Goal: Task Accomplishment & Management: Manage account settings

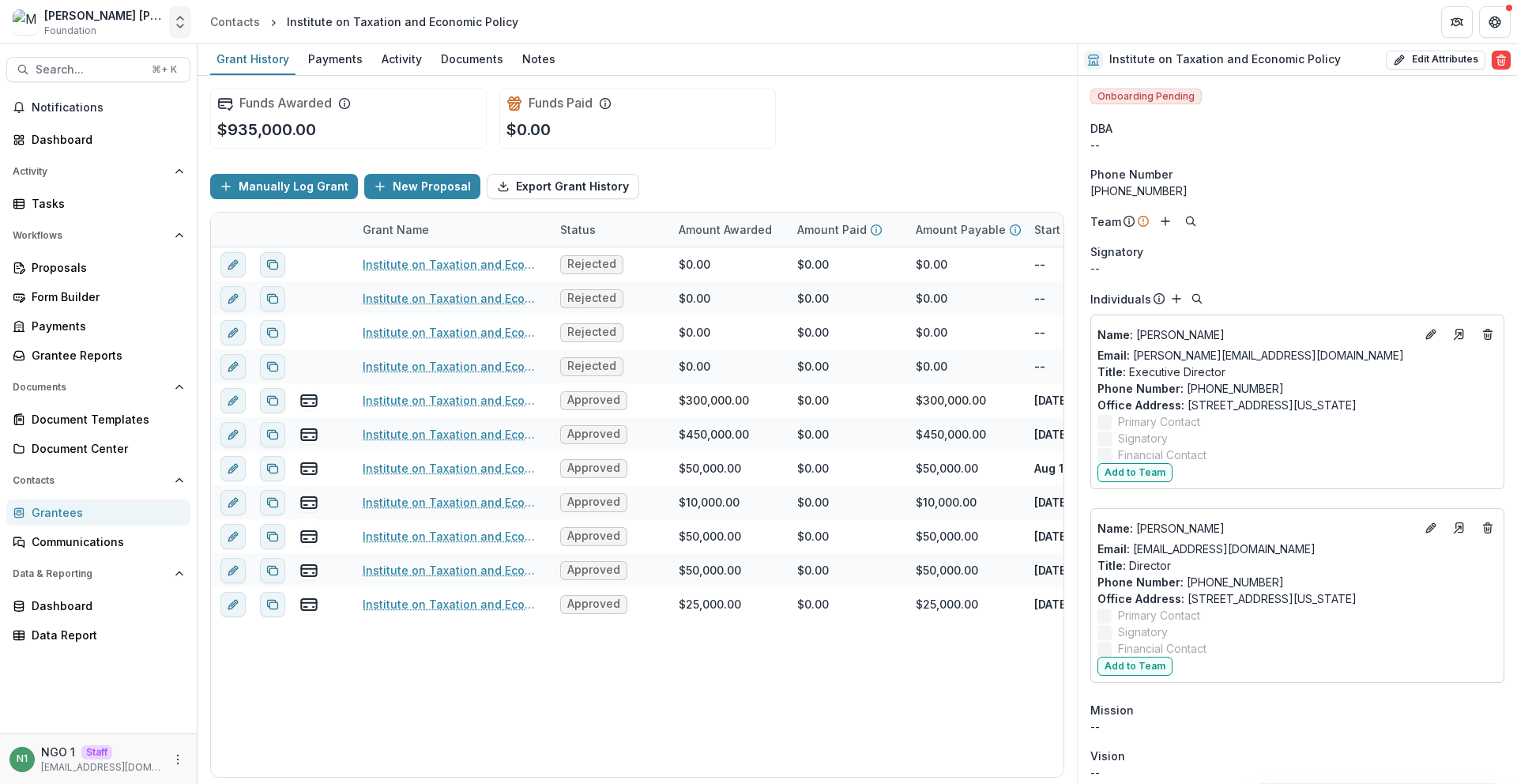
scroll to position [598, 0]
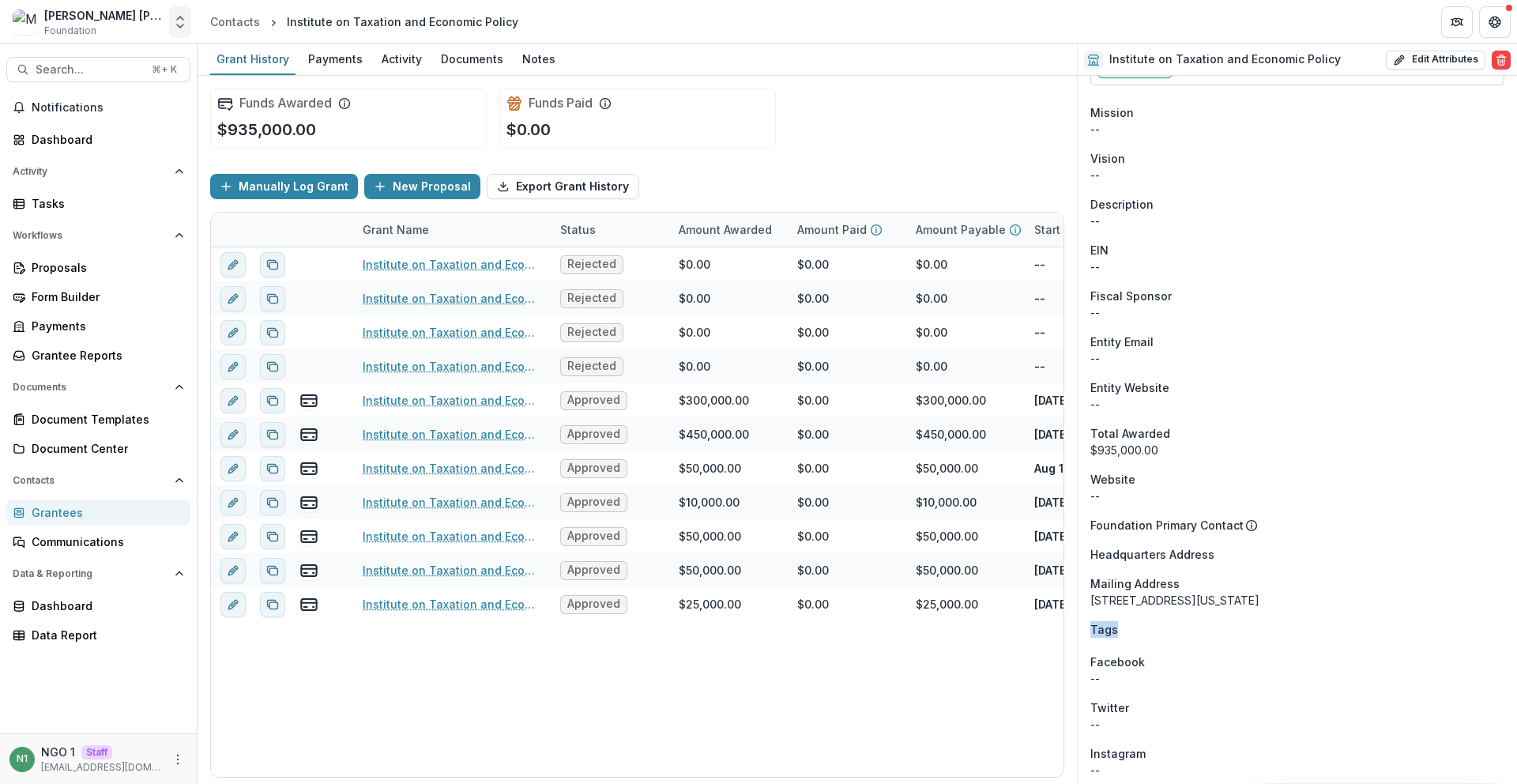
click at [188, 18] on button "Open entity switcher" at bounding box center [180, 22] width 22 height 32
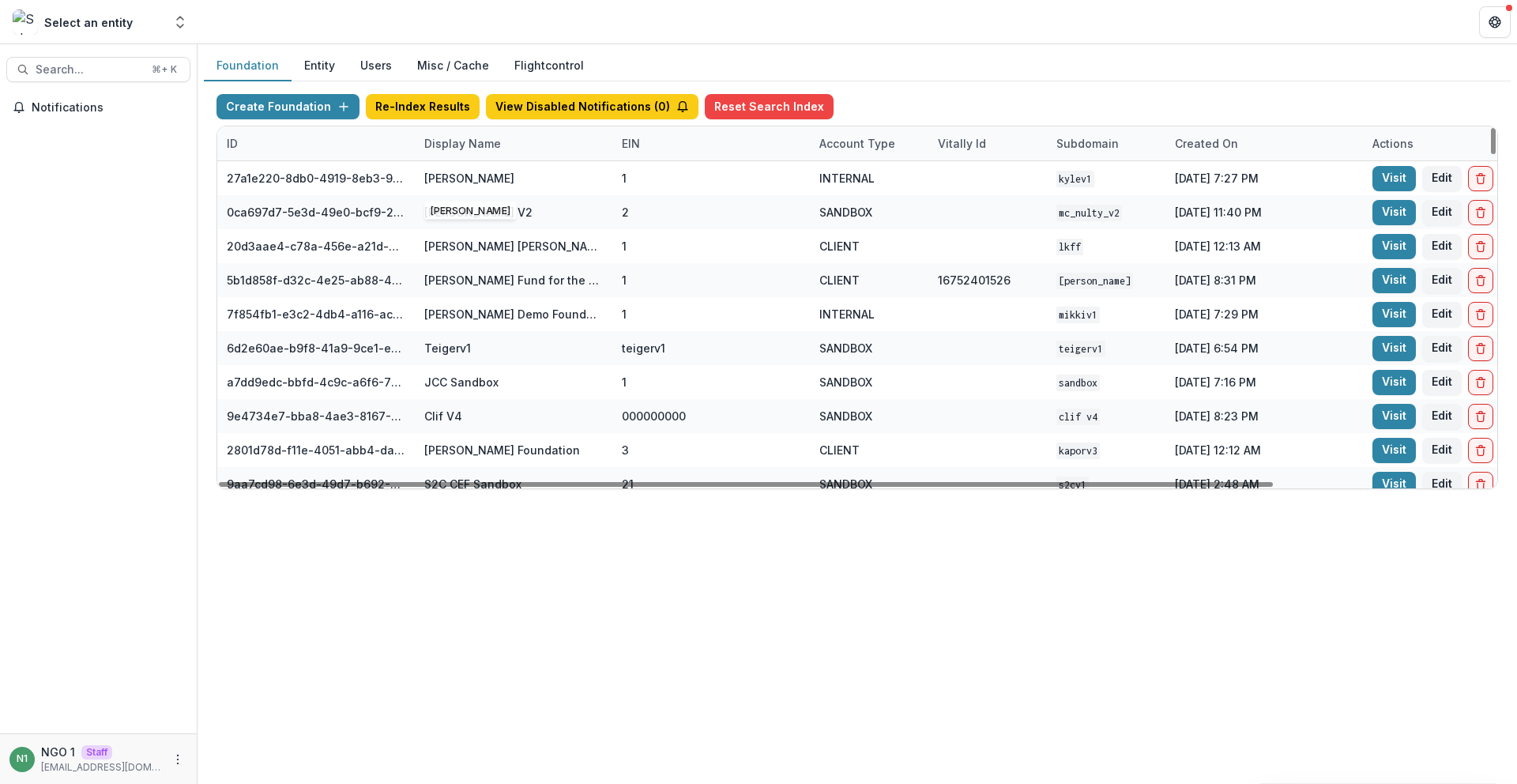
drag, startPoint x: 528, startPoint y: 143, endPoint x: 524, endPoint y: 159, distance: 16.5
click at [528, 143] on div "Display Name" at bounding box center [514, 143] width 198 height 34
click at [515, 176] on input at bounding box center [513, 179] width 190 height 25
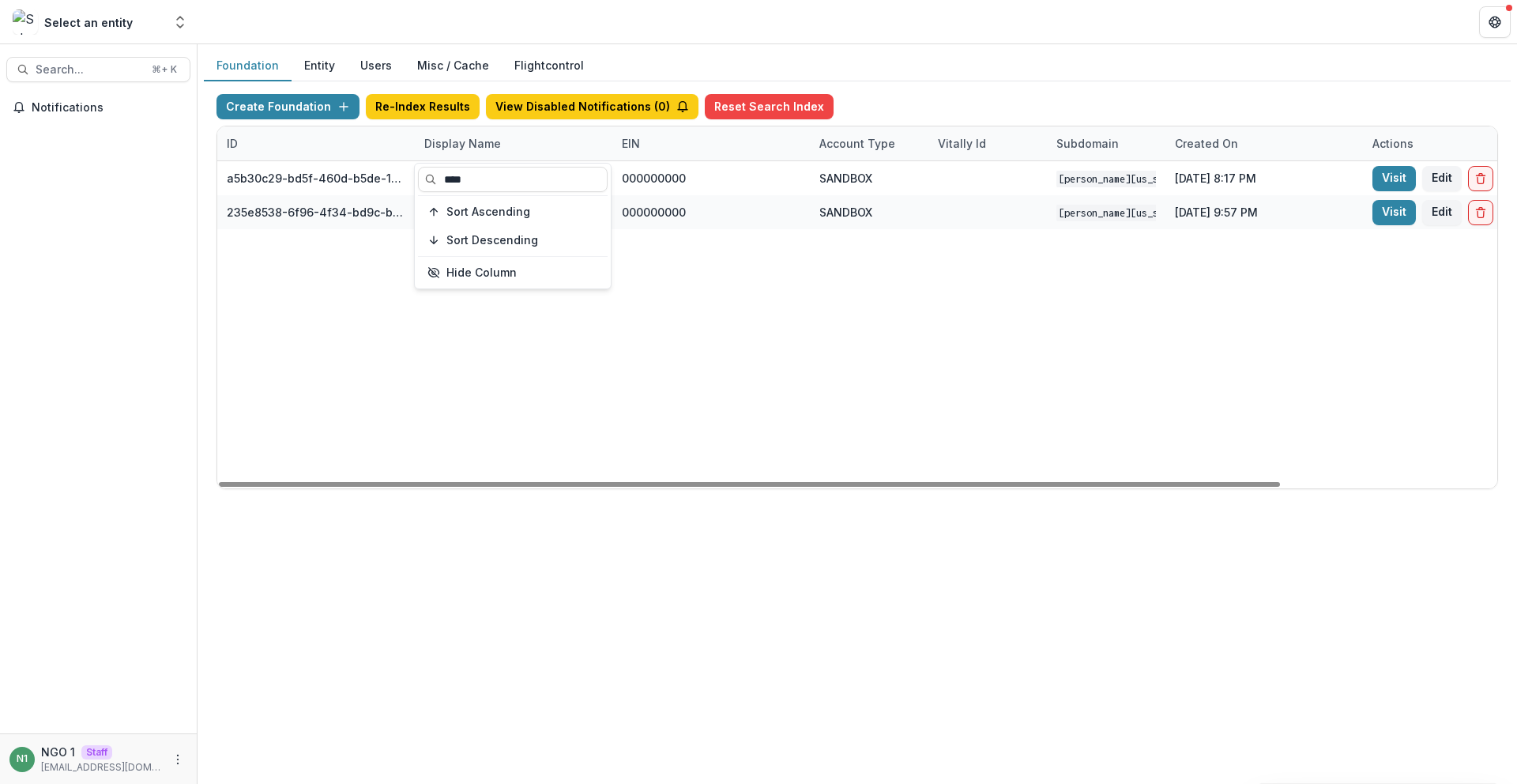
type input "****"
click at [1169, 239] on div "a5b30c29-bd5f-460d-b5de-10f91c4c8fbf Mimi Washington Starrett Workflow Sandbox …" at bounding box center [988, 324] width 1541 height 327
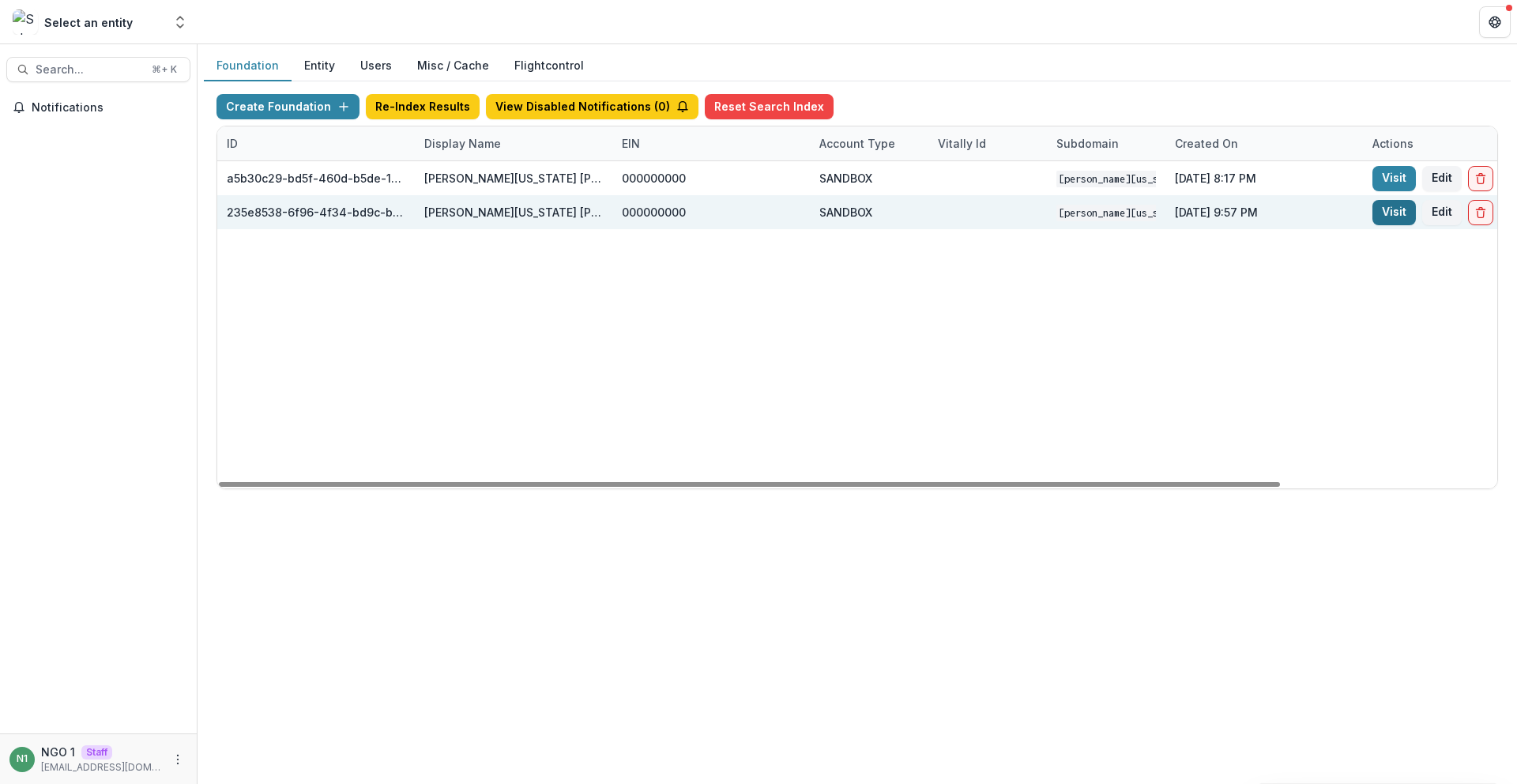
click at [1394, 210] on link "Visit" at bounding box center [1394, 213] width 44 height 25
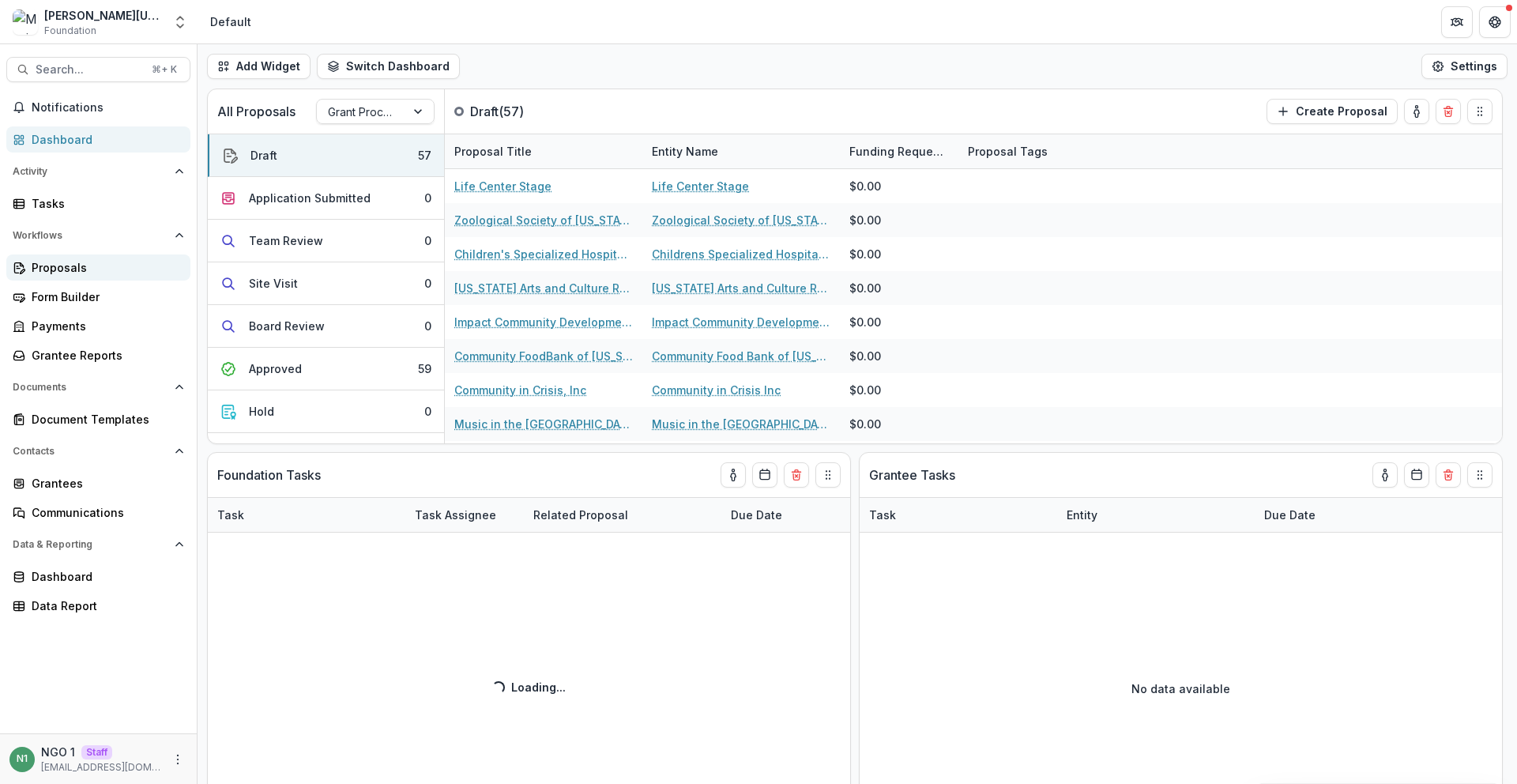
drag, startPoint x: 70, startPoint y: 249, endPoint x: 64, endPoint y: 276, distance: 27.7
click at [70, 249] on div "Workflows Proposals Form Builder Payments Grantee Reports" at bounding box center [98, 296] width 197 height 145
click at [64, 275] on div "Proposals" at bounding box center [104, 267] width 146 height 17
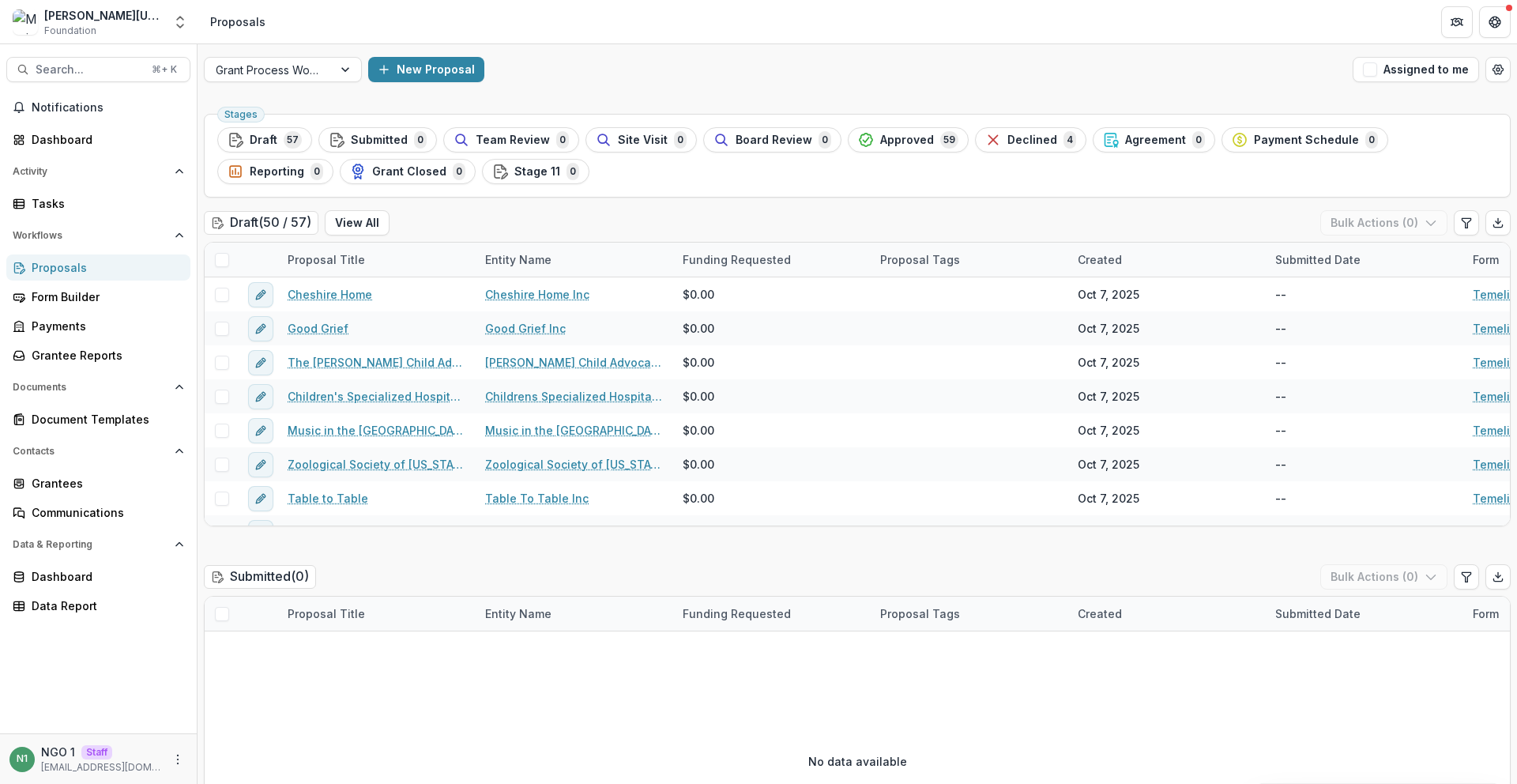
click at [319, 82] on div "Grant Process Workflow New Proposal Assigned to me" at bounding box center [857, 69] width 1319 height 50
click at [318, 68] on div at bounding box center [269, 69] width 106 height 20
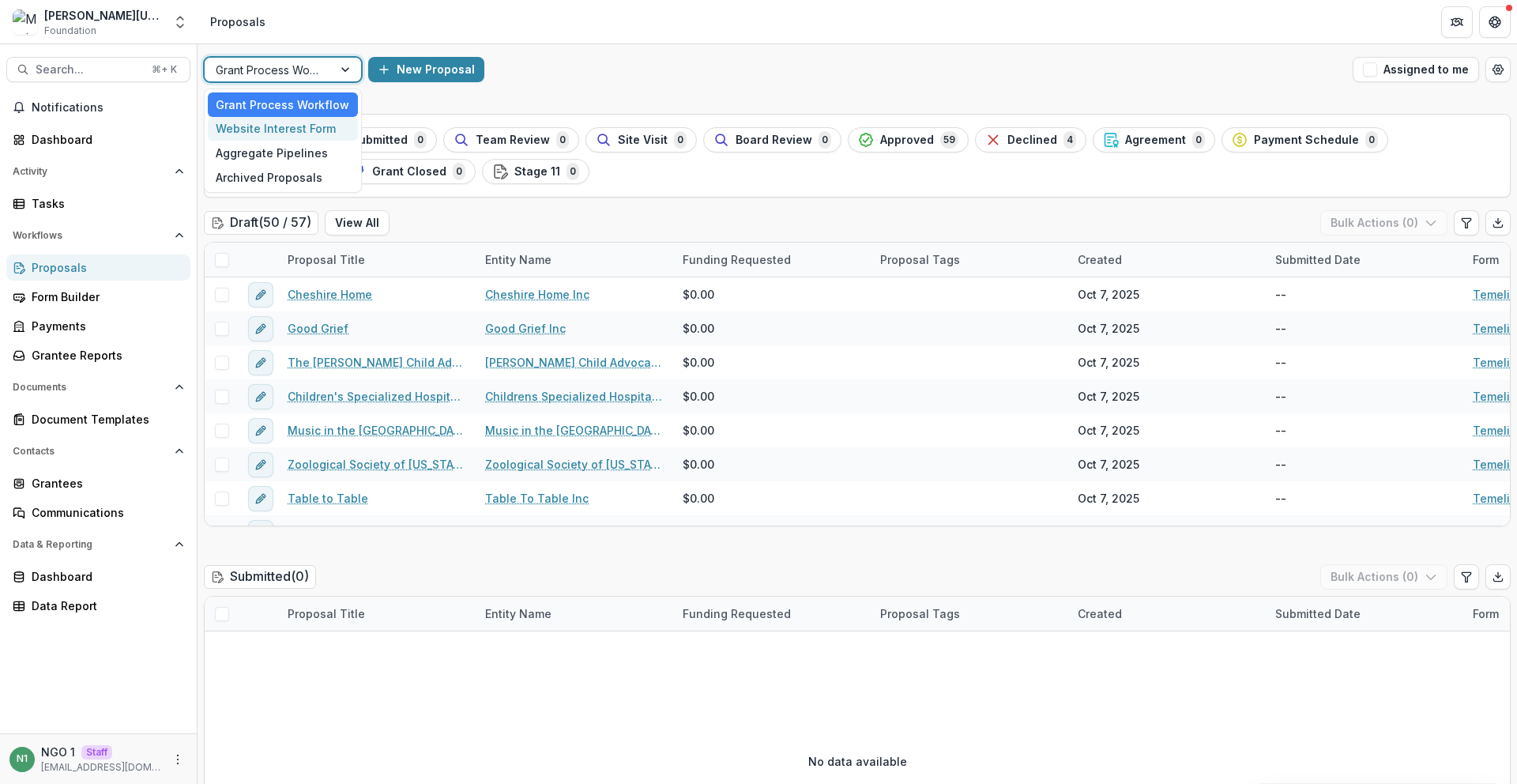
click at [315, 131] on div "Website Interest Form" at bounding box center [283, 129] width 150 height 25
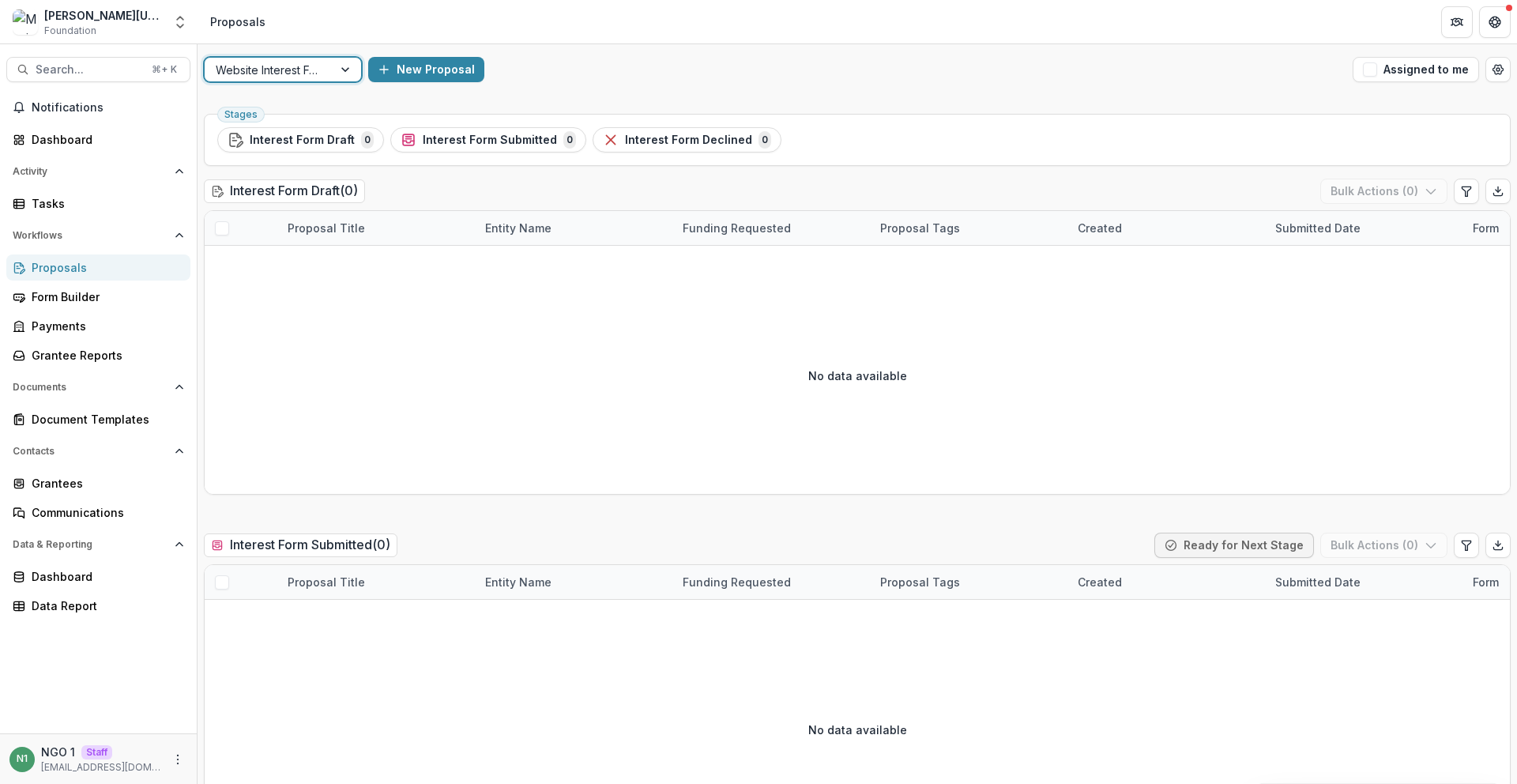
drag, startPoint x: 301, startPoint y: 71, endPoint x: 298, endPoint y: 84, distance: 13.3
click at [301, 72] on div at bounding box center [269, 69] width 106 height 20
click at [297, 92] on div "Grant Process Workflow" at bounding box center [283, 104] width 150 height 25
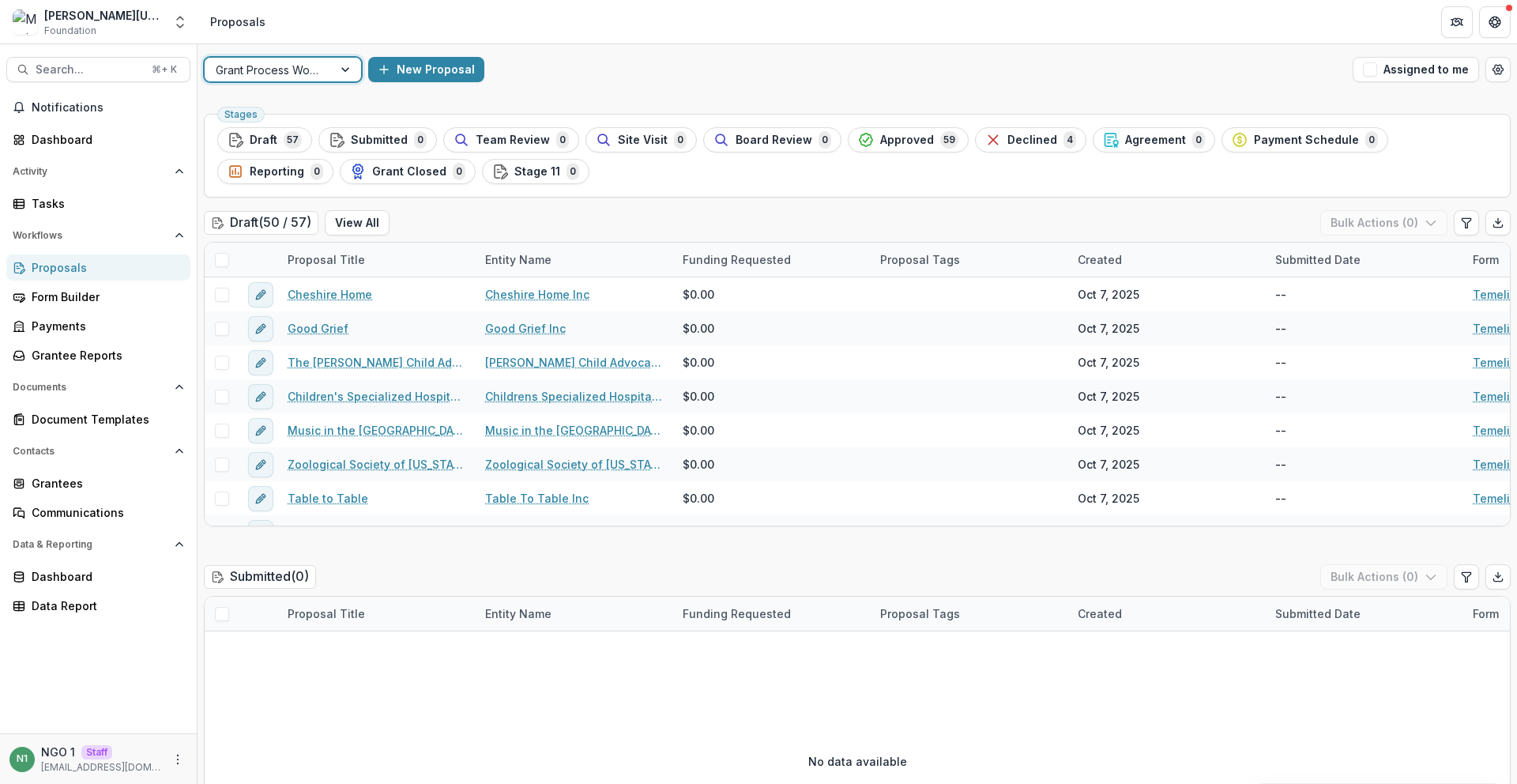
click at [308, 74] on div at bounding box center [269, 69] width 106 height 20
click at [263, 154] on div "Aggregate Pipelines" at bounding box center [283, 152] width 150 height 25
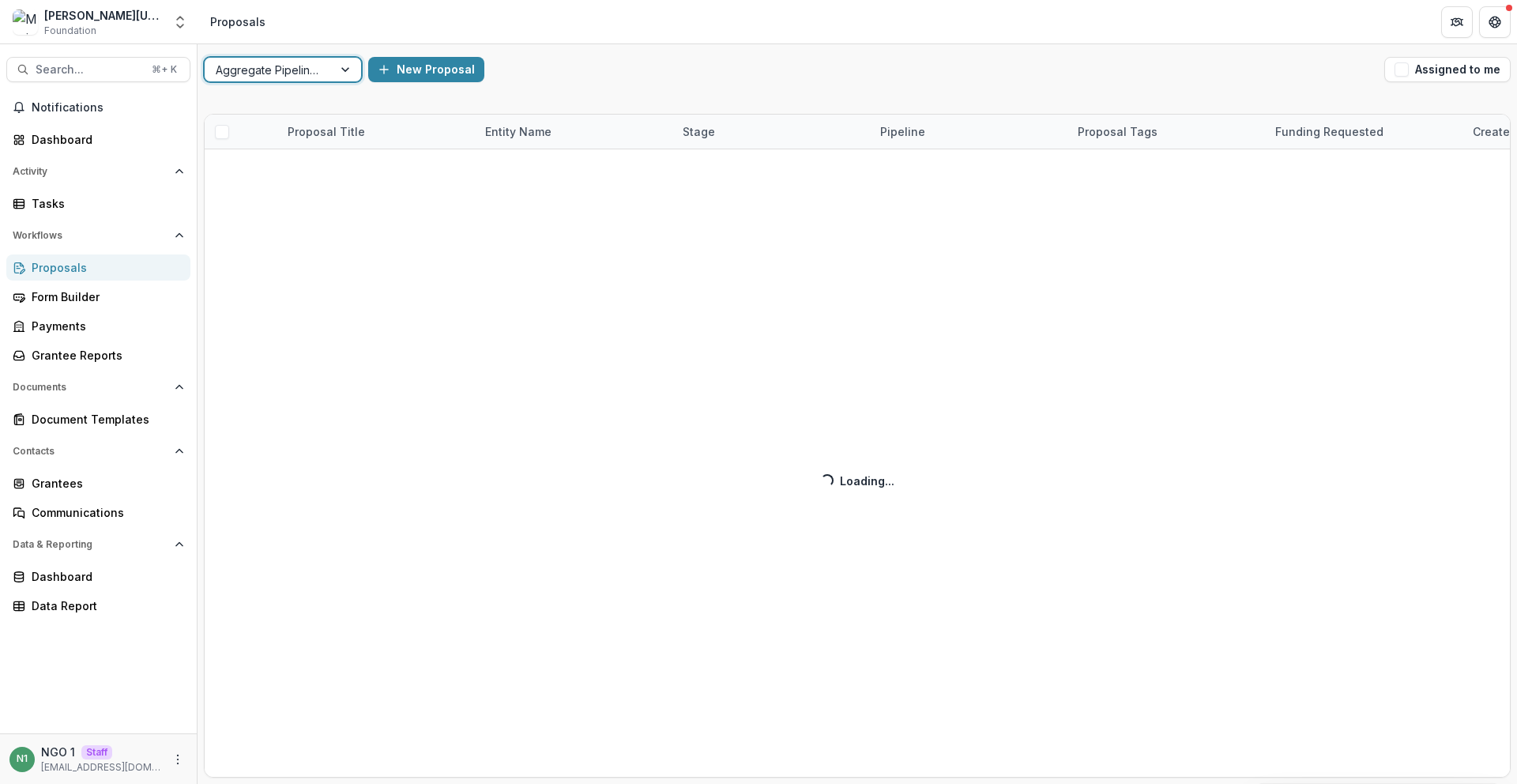
click at [261, 66] on div at bounding box center [269, 69] width 106 height 20
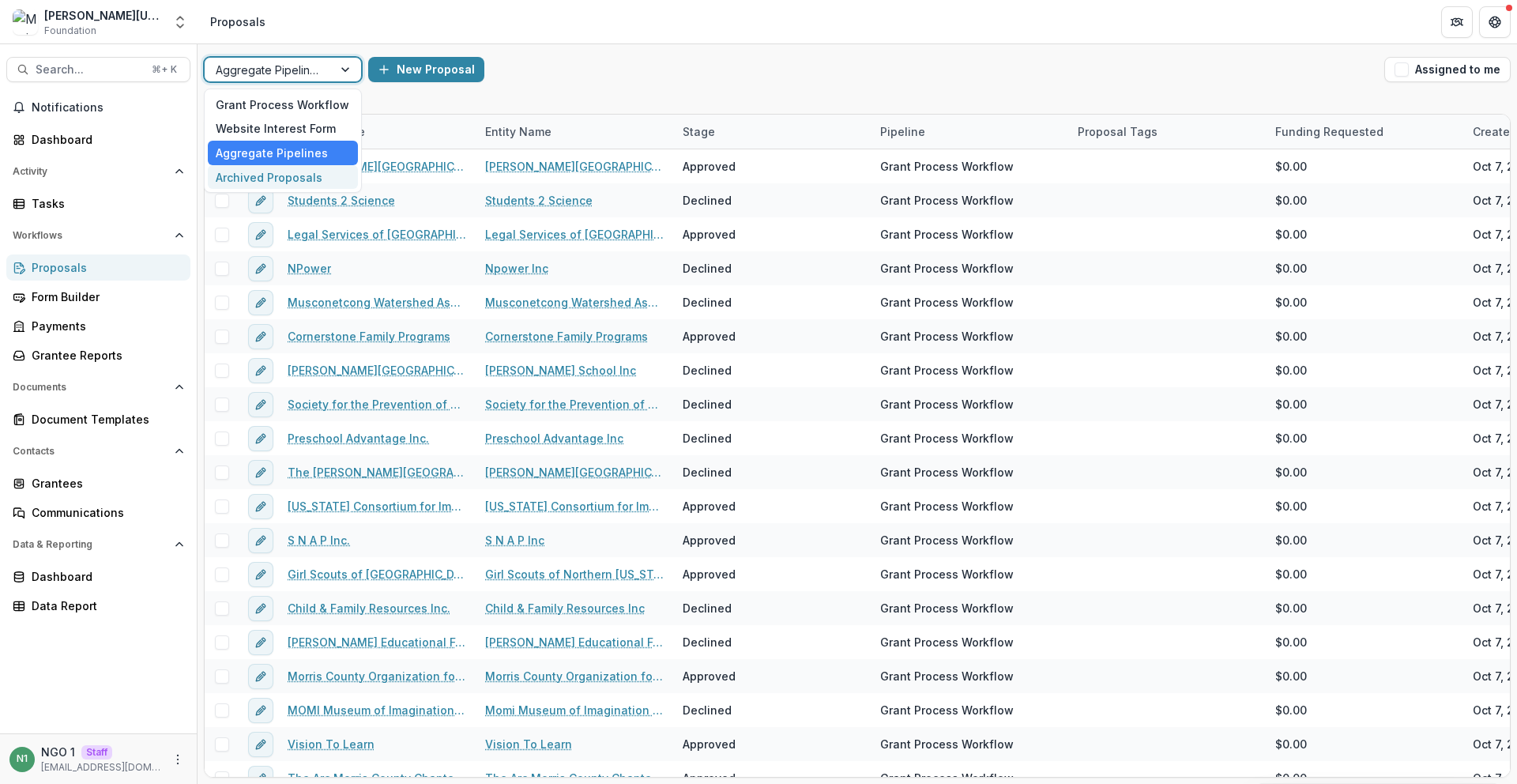
click at [254, 165] on div "Archived Proposals" at bounding box center [283, 177] width 150 height 25
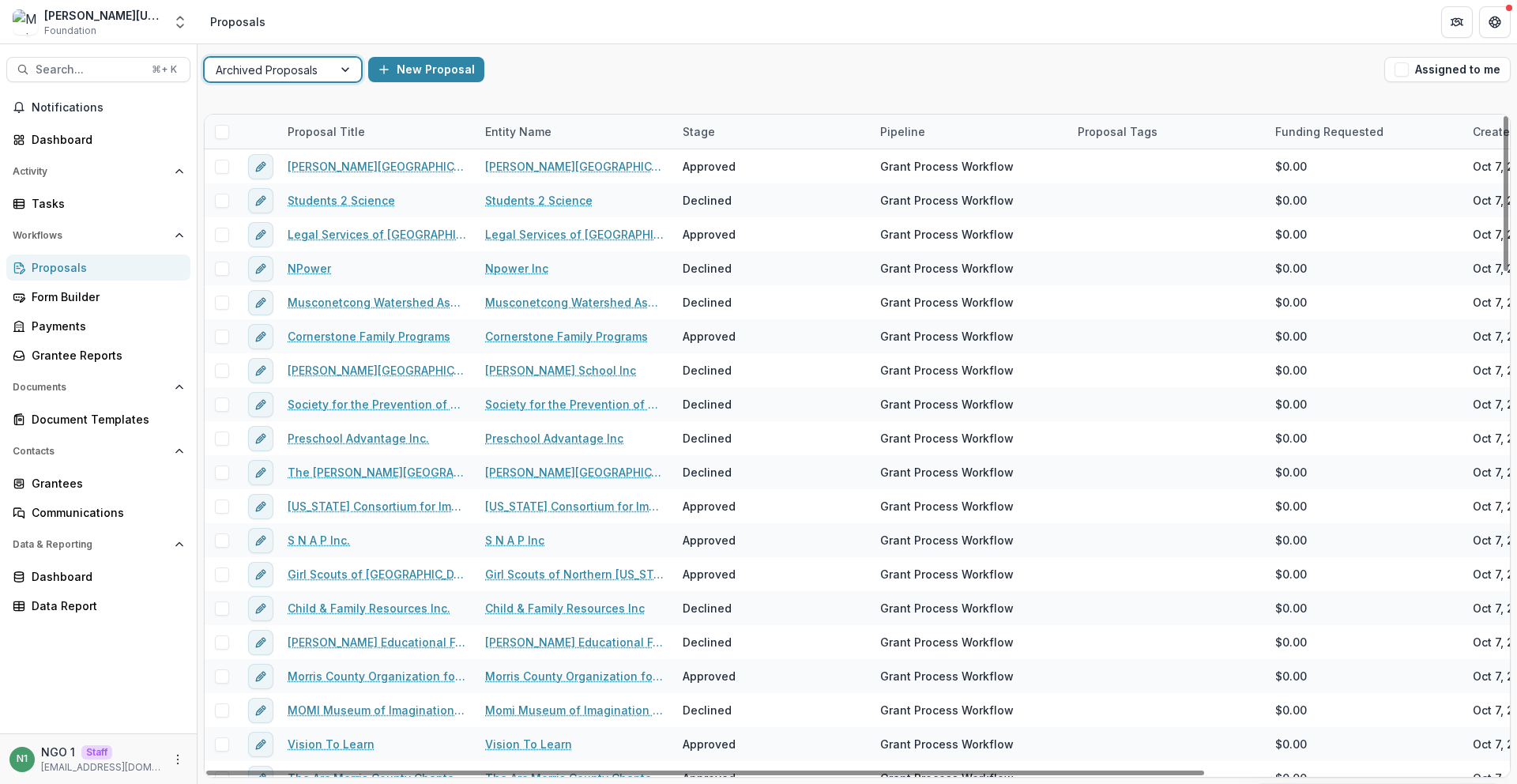
click at [221, 133] on span at bounding box center [222, 132] width 14 height 14
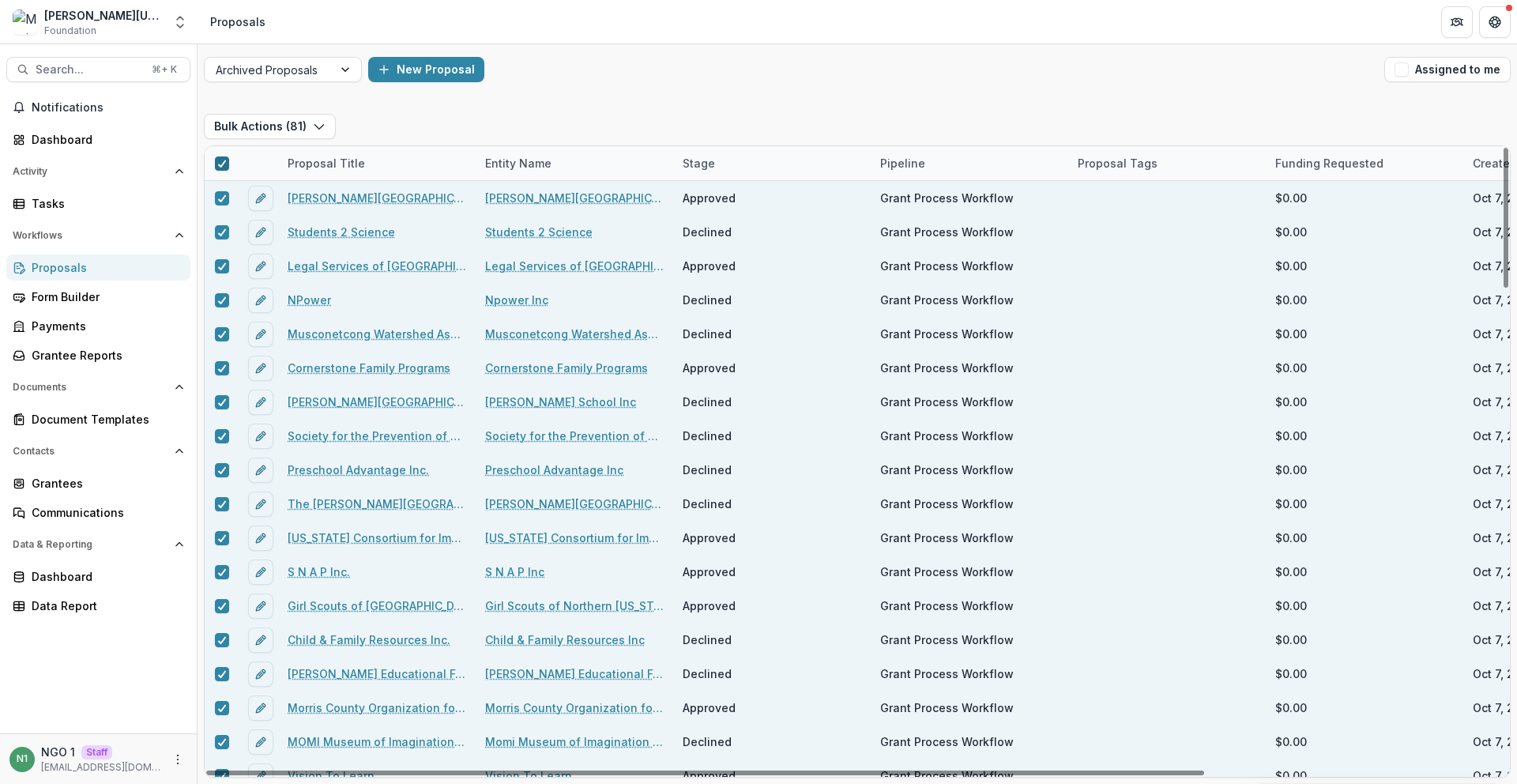
click at [218, 159] on icon at bounding box center [222, 163] width 10 height 8
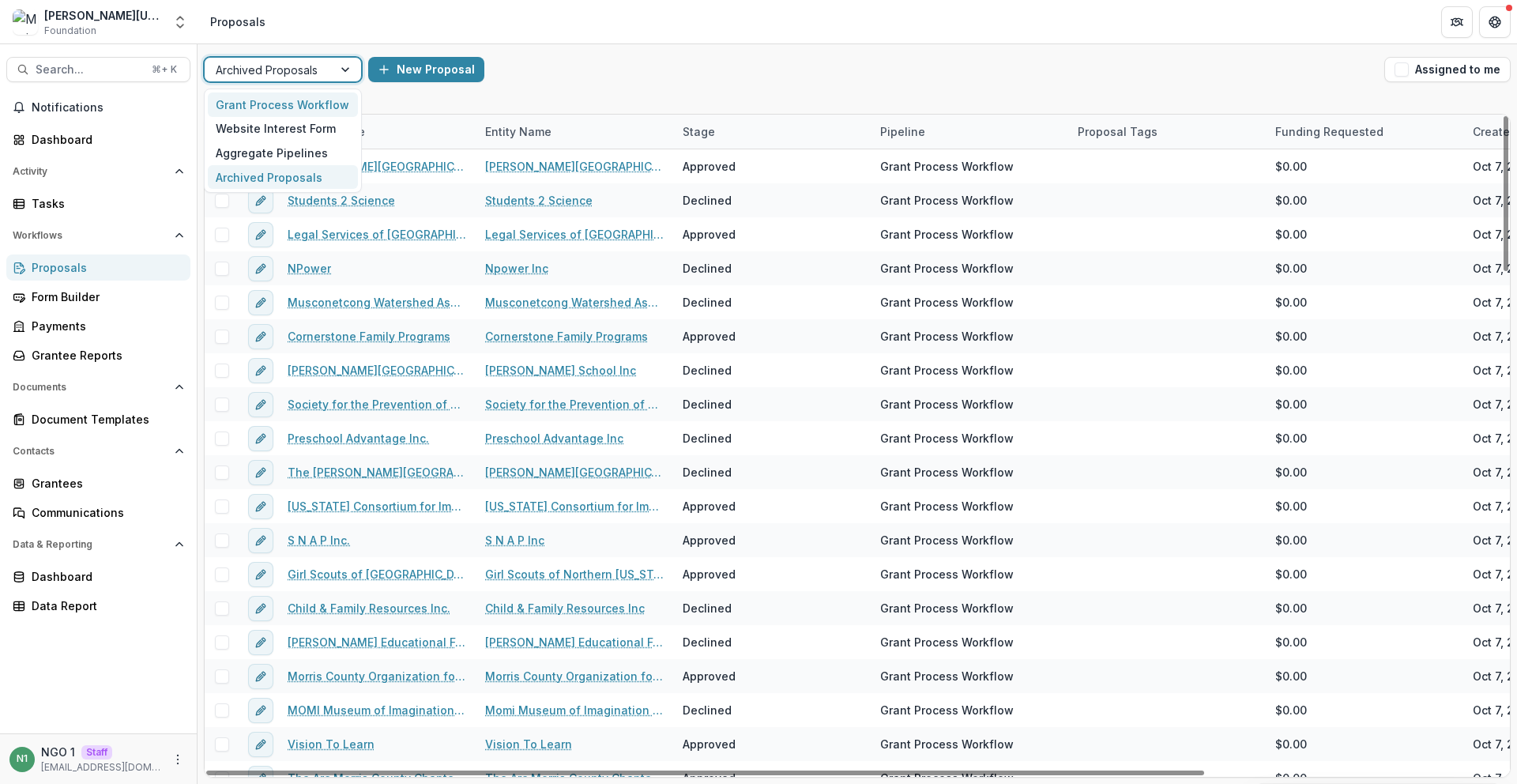
drag, startPoint x: 250, startPoint y: 61, endPoint x: 249, endPoint y: 100, distance: 39.0
click at [250, 61] on div at bounding box center [269, 69] width 106 height 20
click at [250, 100] on div "Grant Process Workflow" at bounding box center [283, 104] width 150 height 25
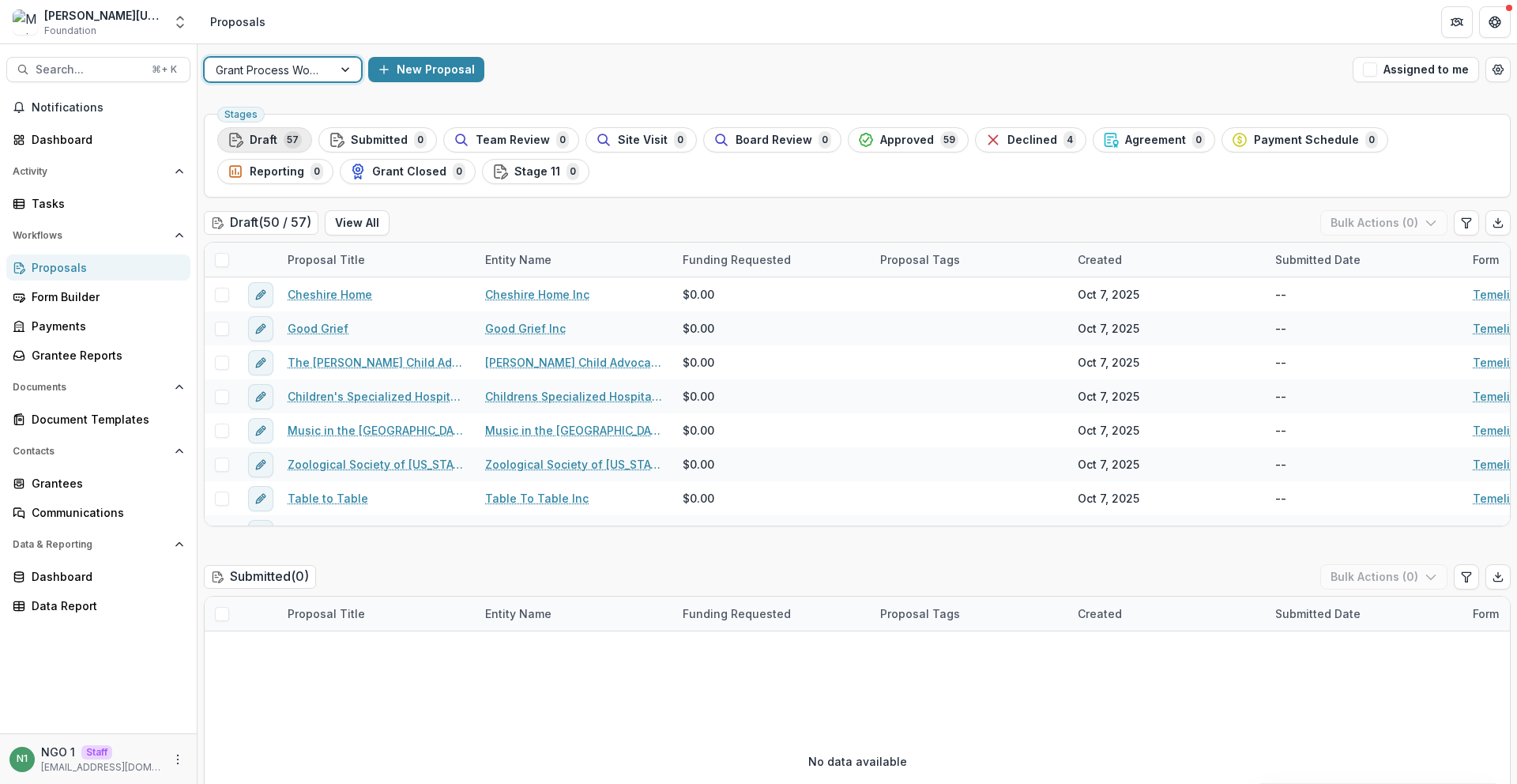
click at [277, 131] on div "Draft 57" at bounding box center [265, 140] width 74 height 18
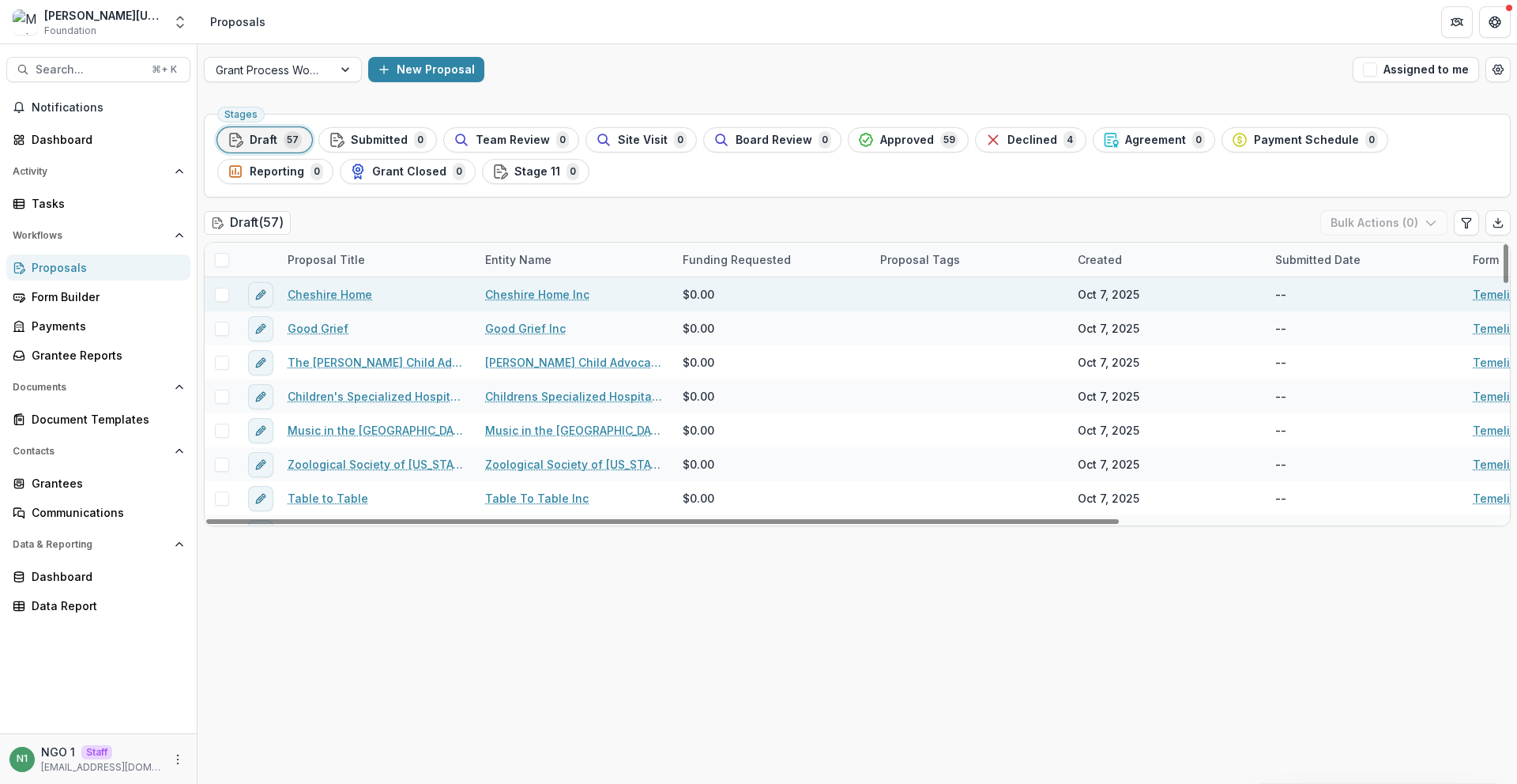
click at [359, 292] on link "Cheshire Home" at bounding box center [330, 294] width 84 height 17
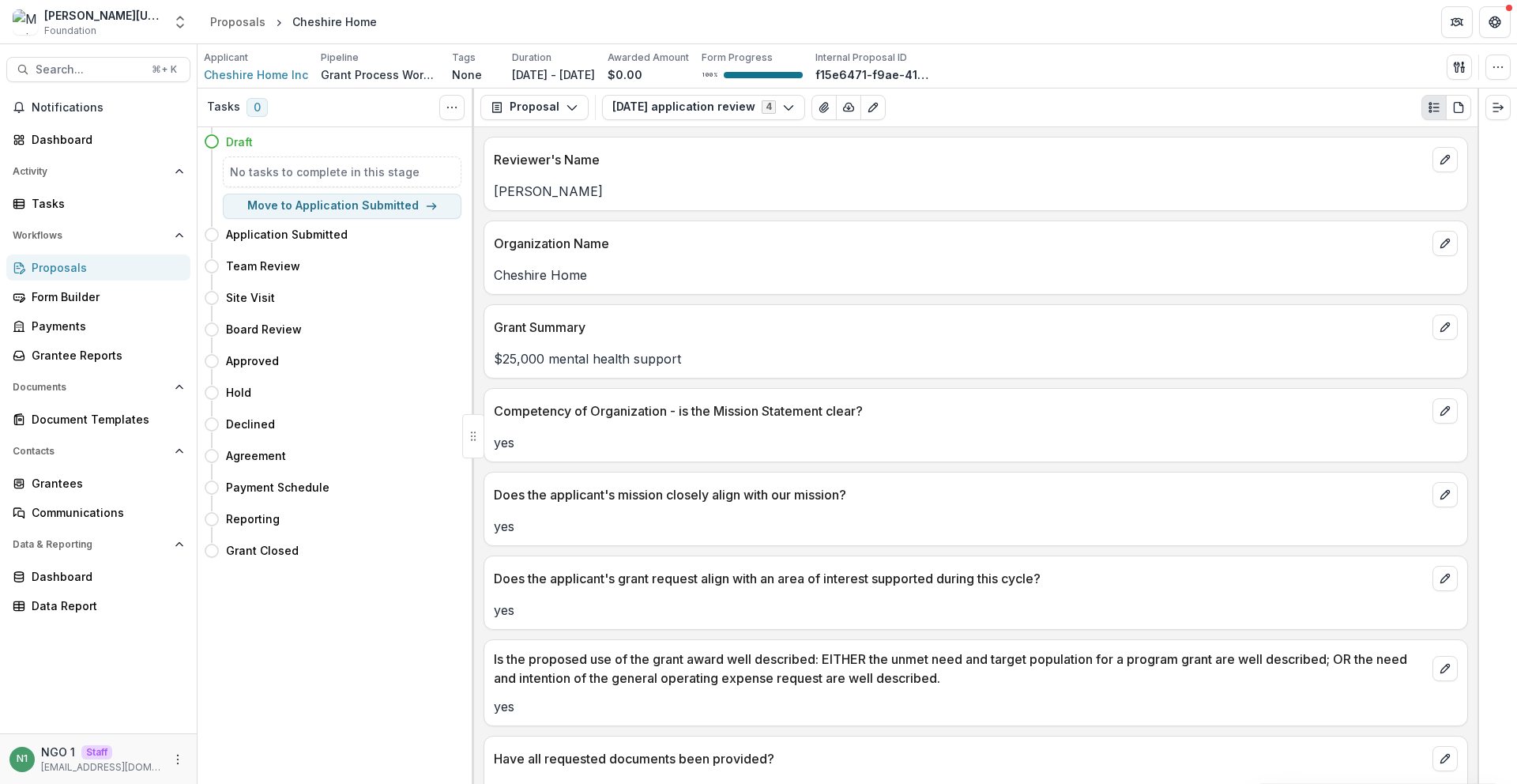
drag, startPoint x: 763, startPoint y: 106, endPoint x: 750, endPoint y: 122, distance: 20.6
click at [763, 106] on button "June 2025 application review 4" at bounding box center [704, 108] width 203 height 25
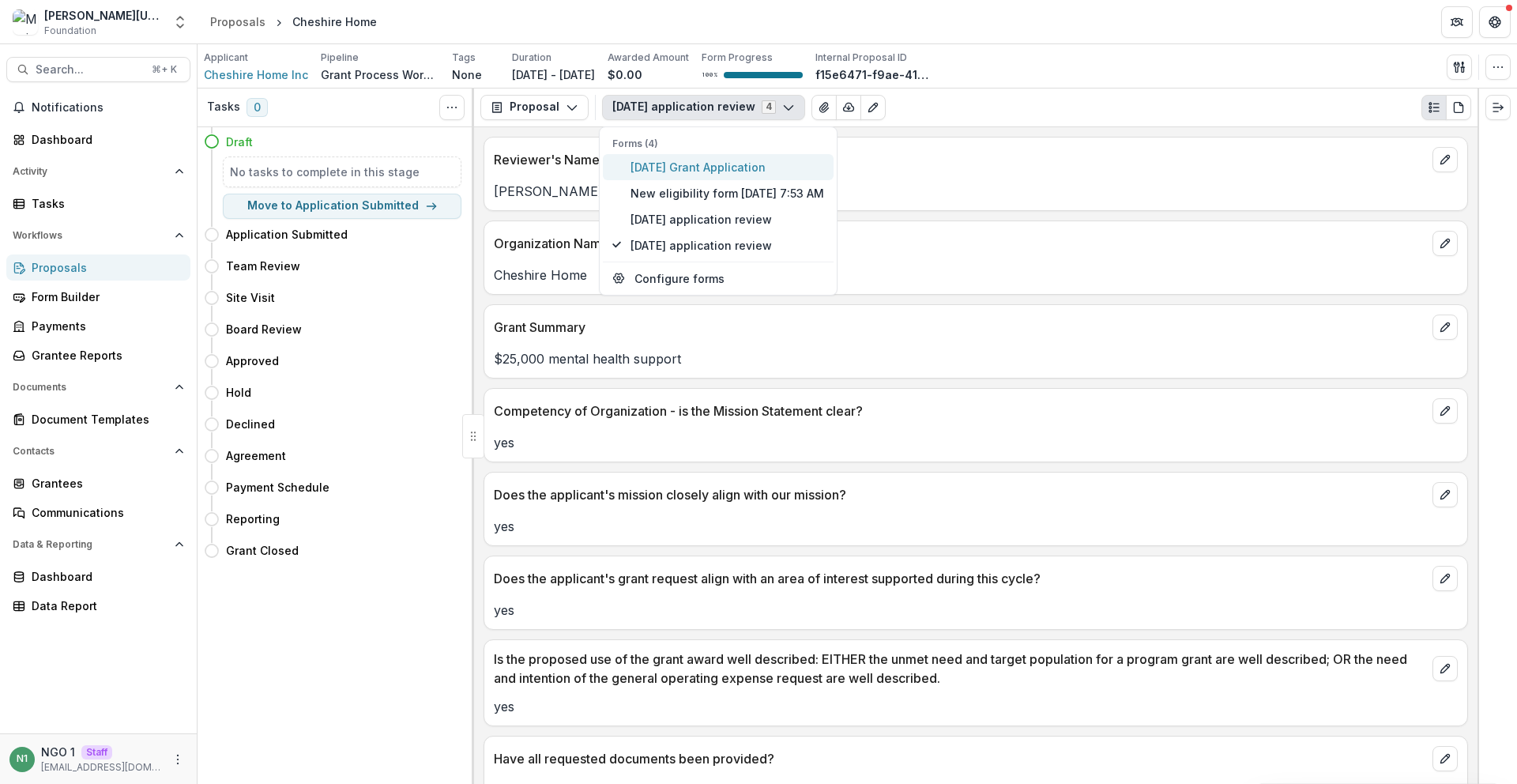
click at [737, 163] on span "June 2025 Grant Application" at bounding box center [727, 167] width 194 height 17
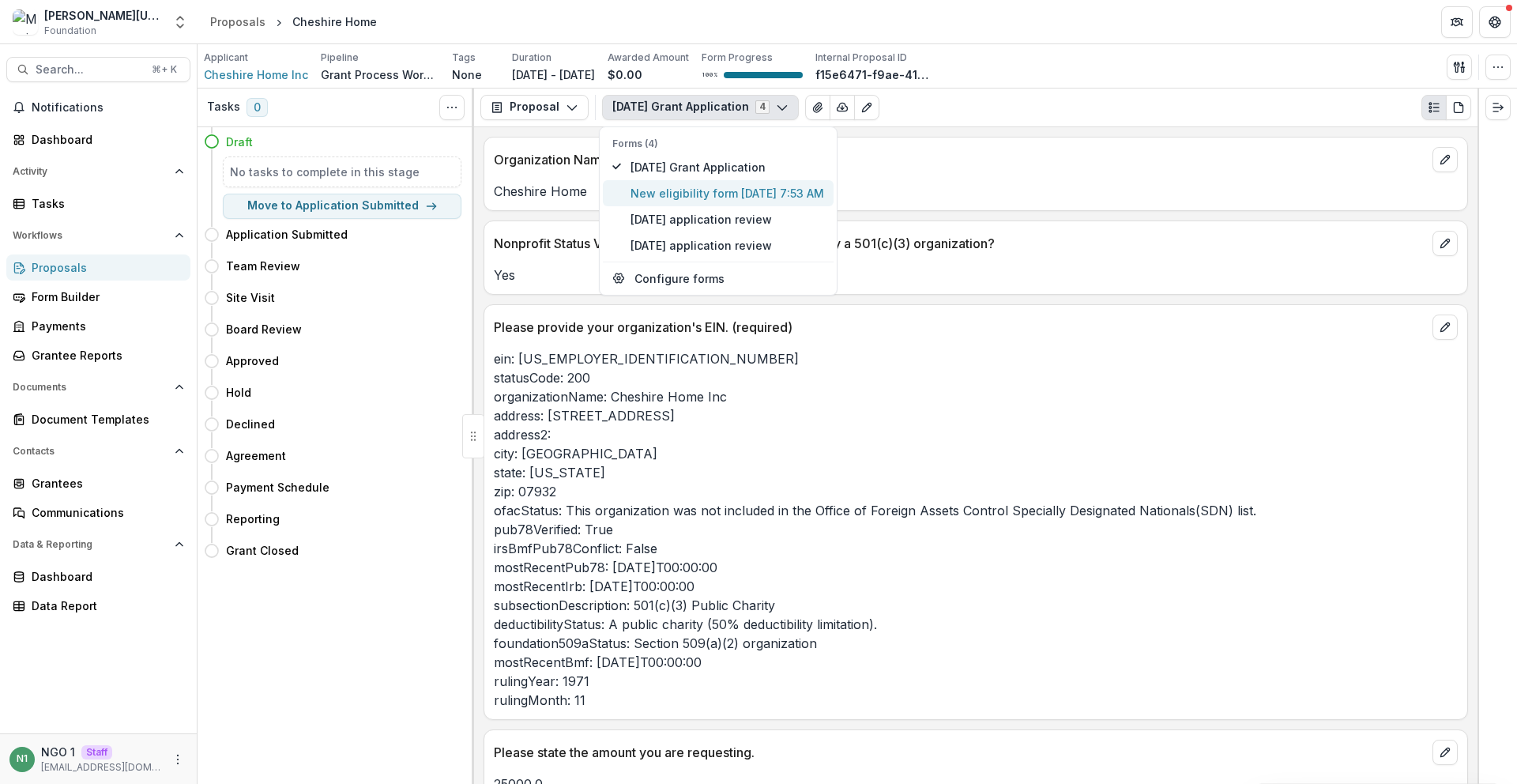
click at [716, 190] on span "New eligibility form Feb 13, 2023 7:53 AM" at bounding box center [727, 193] width 194 height 17
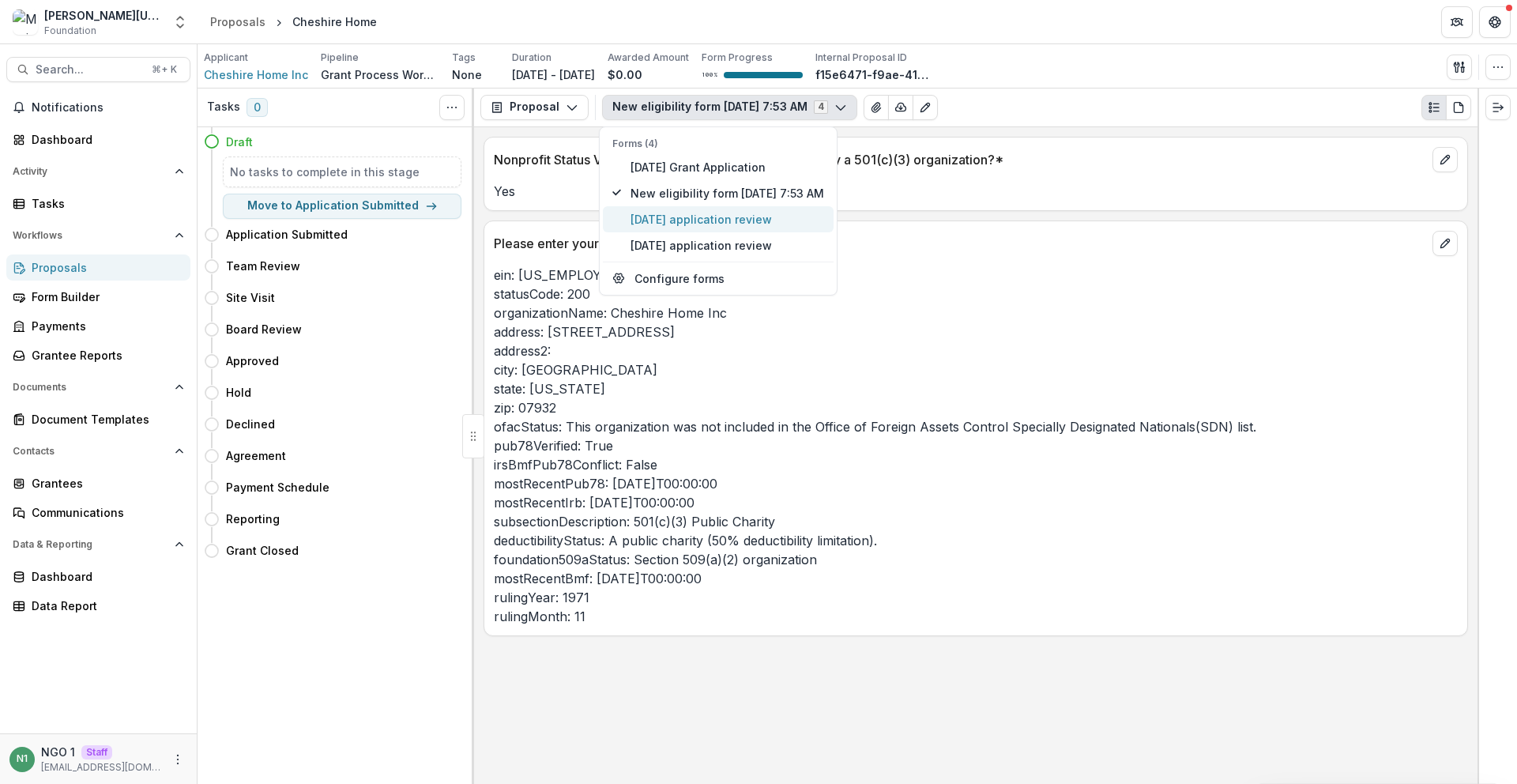
click at [647, 218] on span "June 2025 application review" at bounding box center [727, 219] width 194 height 17
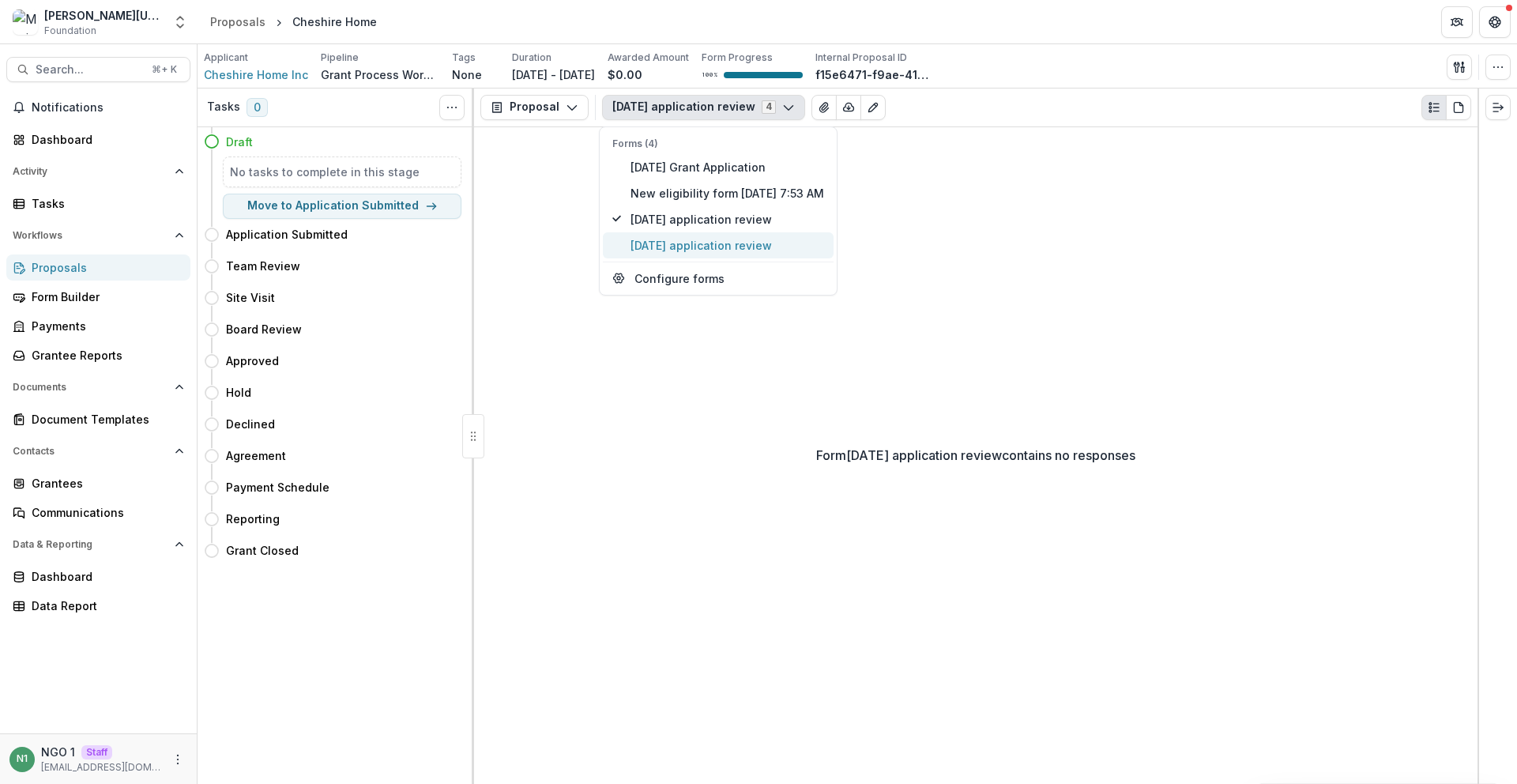
click at [666, 249] on span "June 2025 application review" at bounding box center [727, 245] width 194 height 17
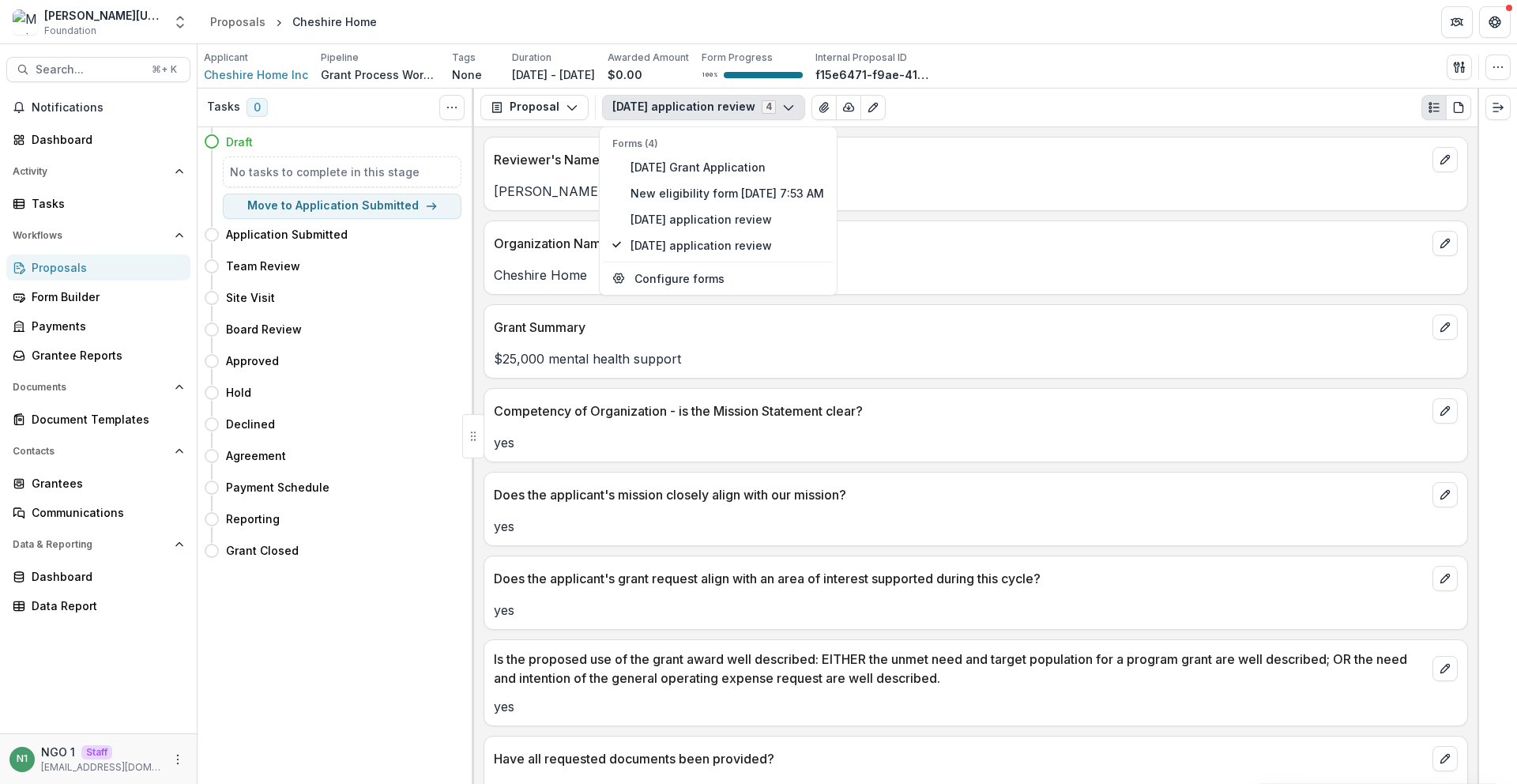
click at [1169, 208] on div "Reviewer's Name Sarah Ahart" at bounding box center [975, 174] width 984 height 74
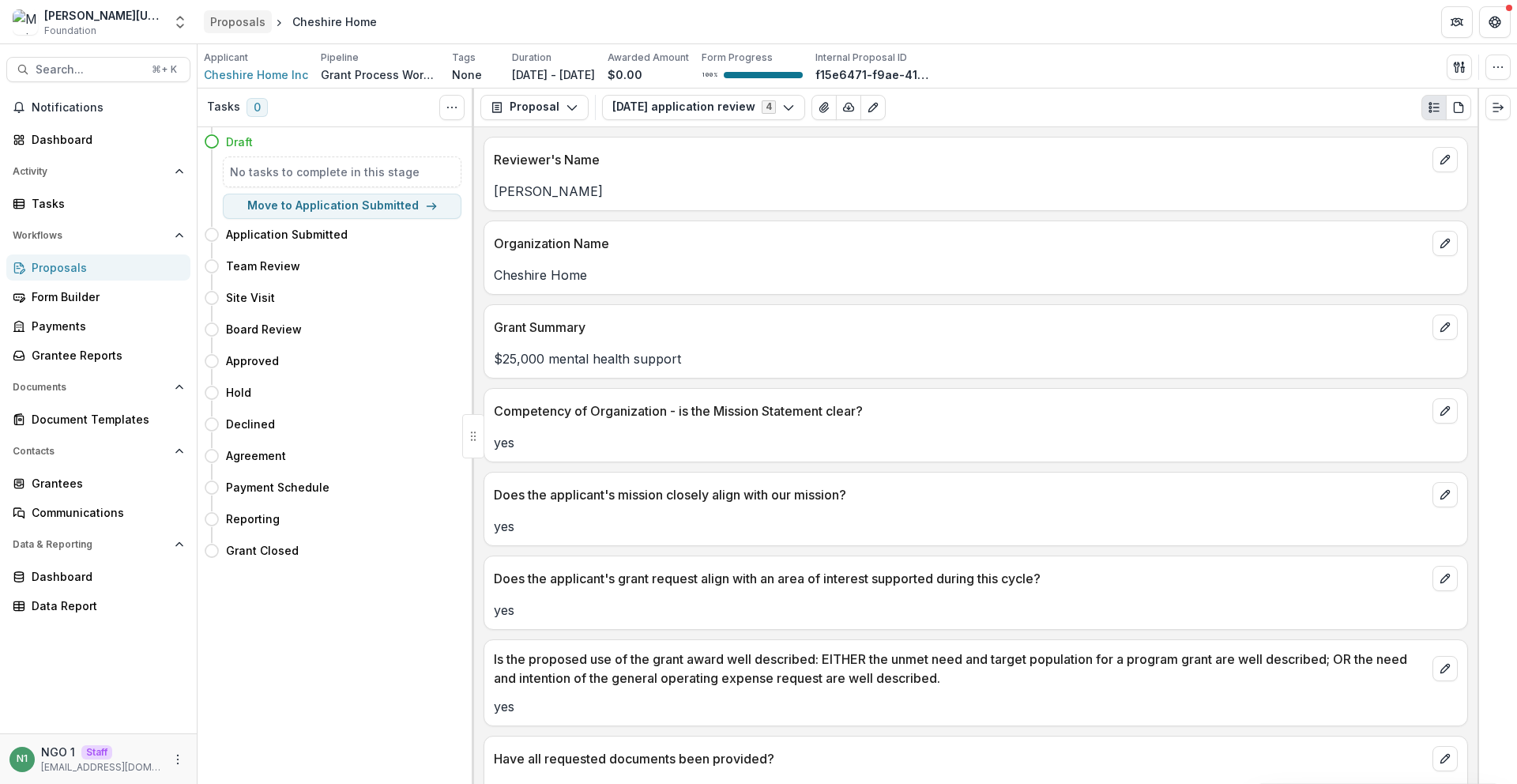
click at [244, 22] on div "Proposals" at bounding box center [237, 22] width 55 height 17
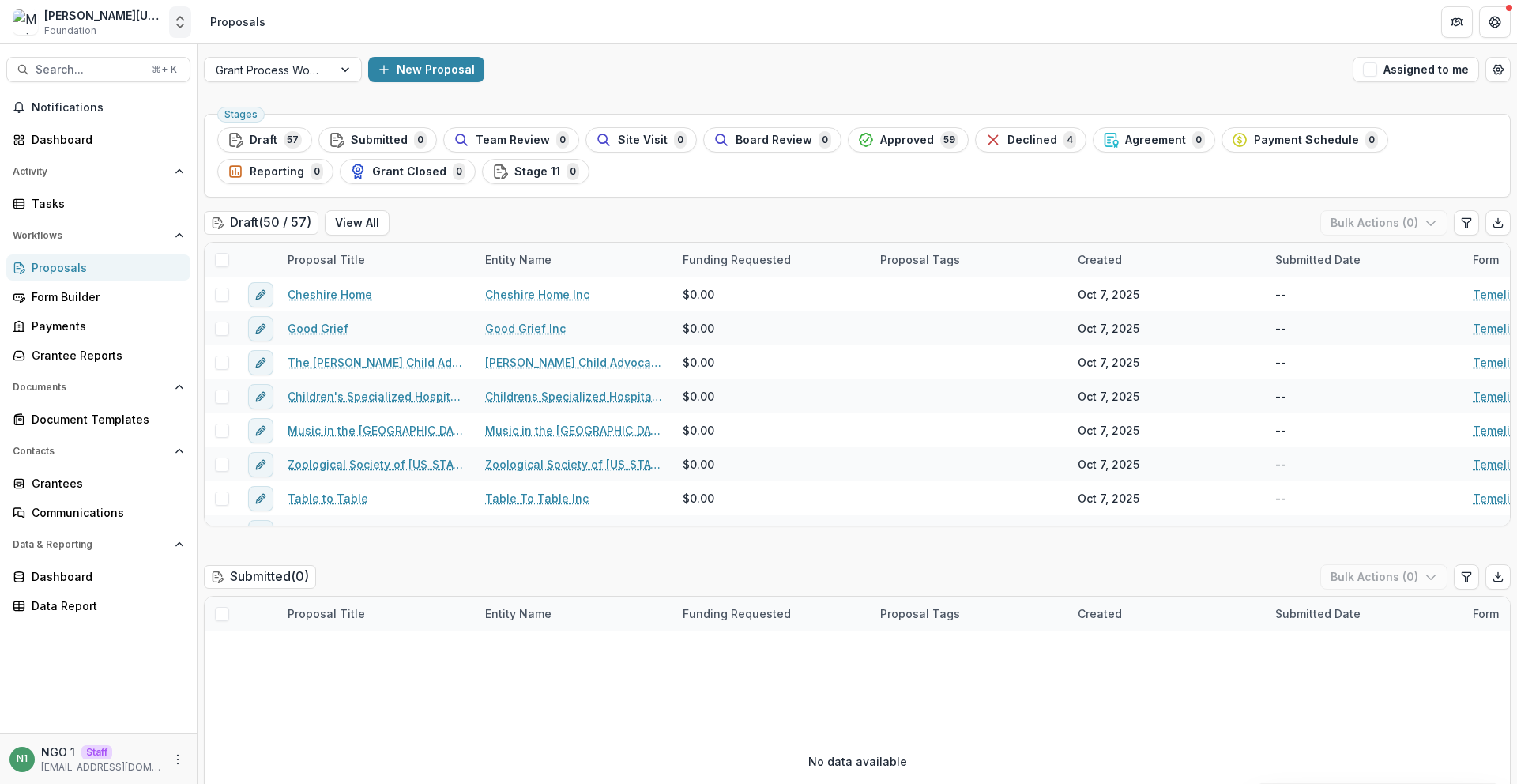
click at [178, 14] on icon "Open entity switcher" at bounding box center [180, 22] width 16 height 16
click at [89, 135] on div "Dashboard" at bounding box center [104, 139] width 146 height 17
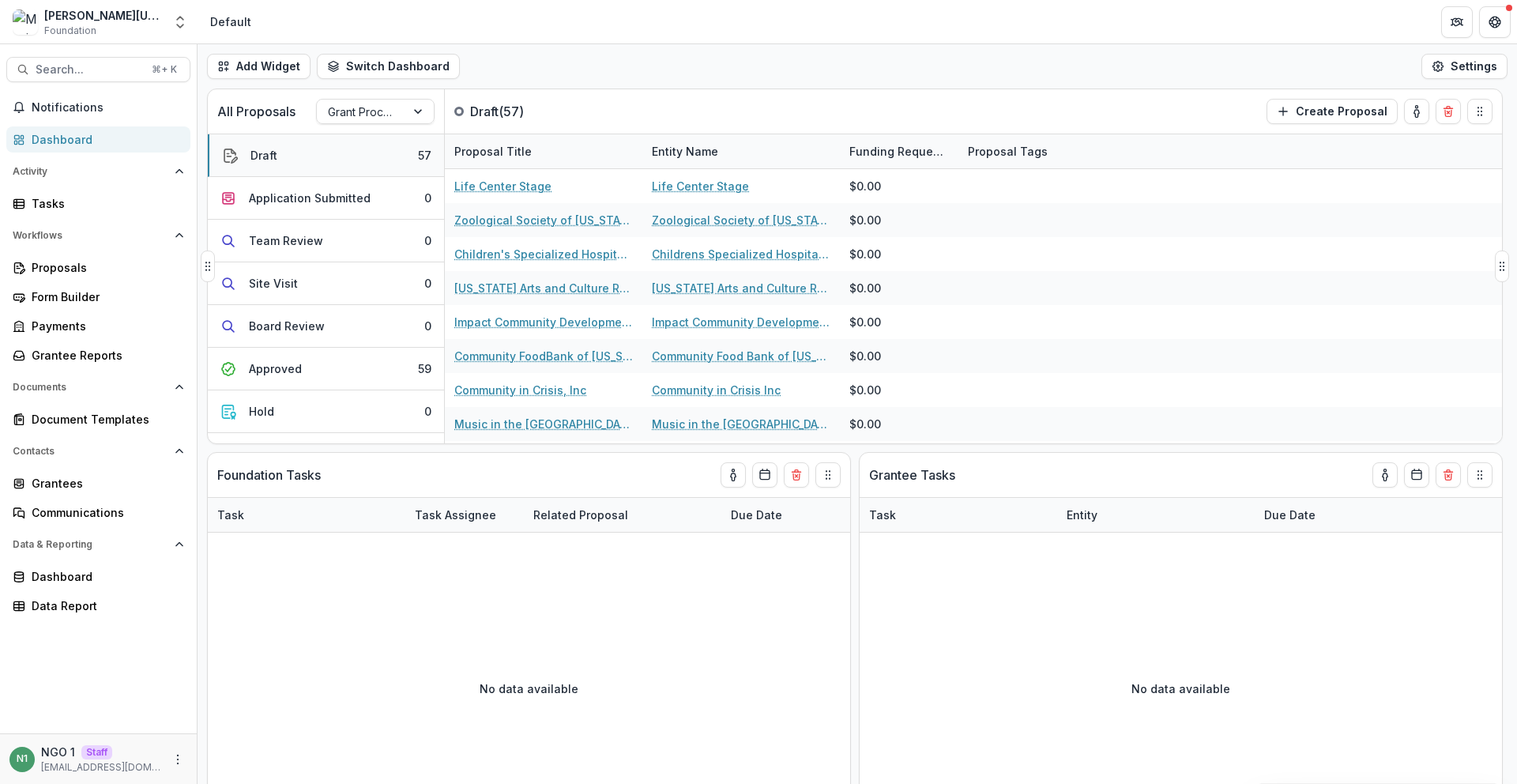
click at [388, 159] on button "Draft 57" at bounding box center [326, 156] width 236 height 43
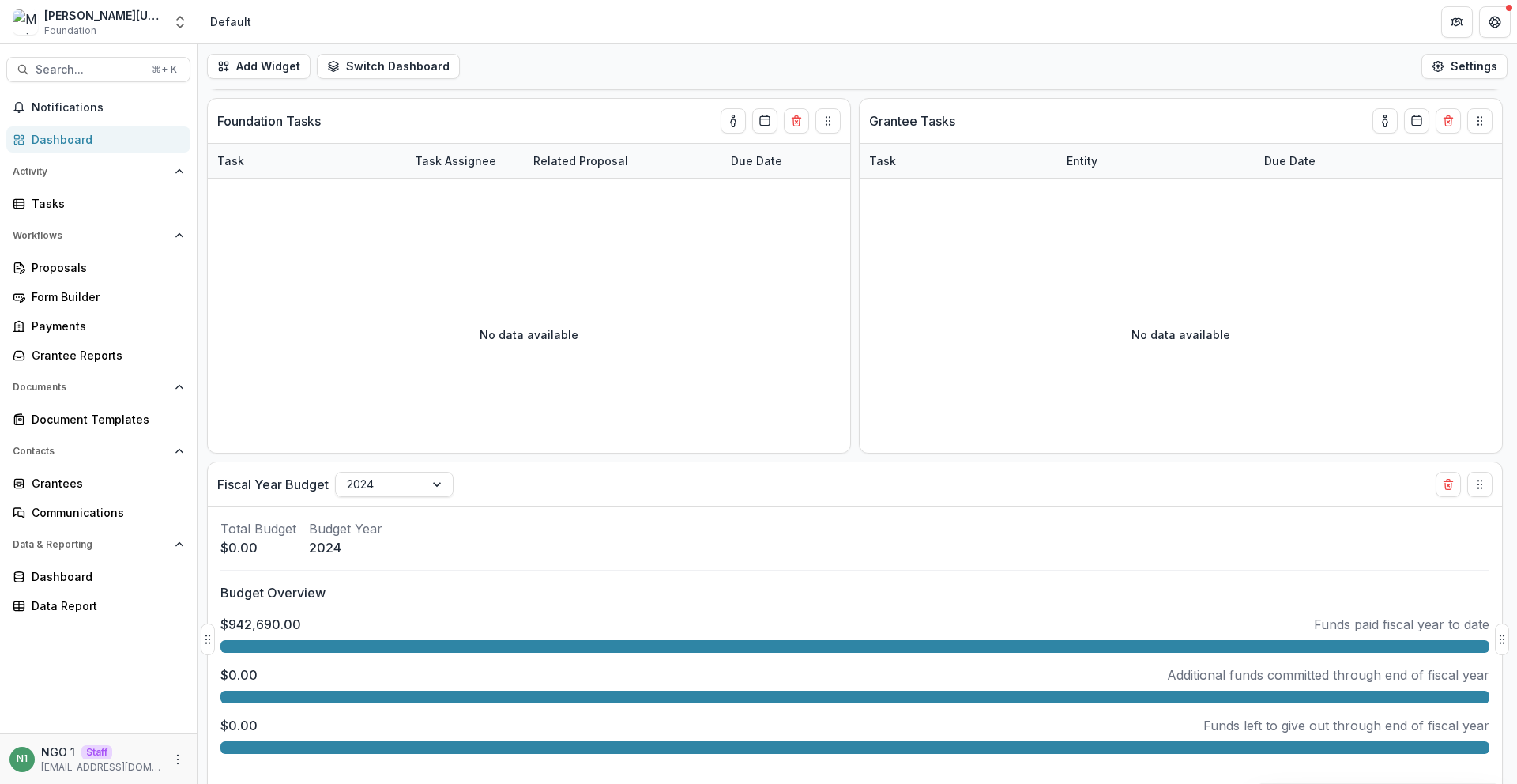
scroll to position [387, 0]
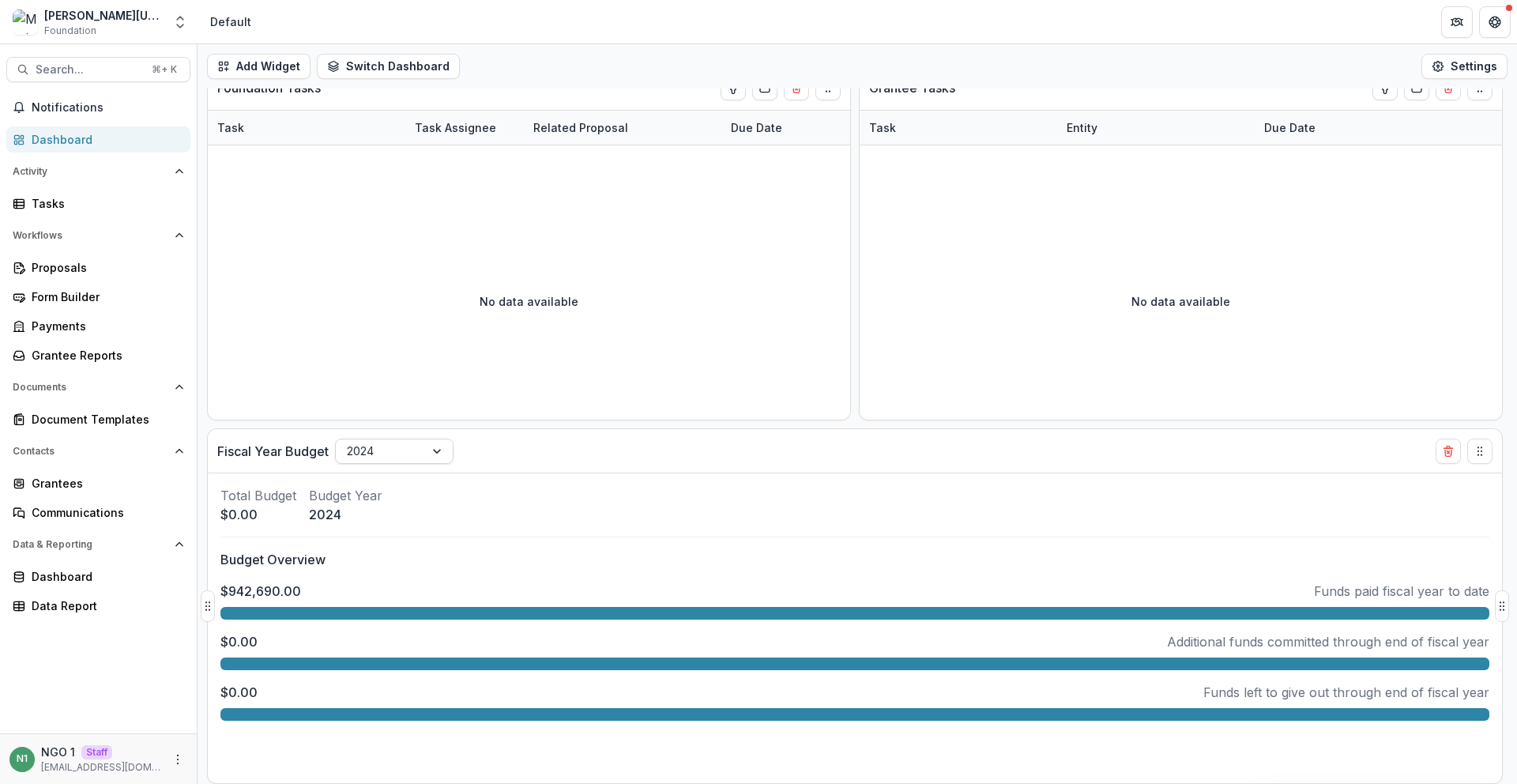
click at [416, 454] on div "2024" at bounding box center [379, 450] width 88 height 23
click at [425, 444] on div at bounding box center [438, 451] width 29 height 24
drag, startPoint x: 305, startPoint y: 590, endPoint x: 217, endPoint y: 591, distance: 88.0
click at [217, 591] on div "Total Budget $0.00 Budget Year 2024 Budget Overview $942,690.00 Funds paid fisc…" at bounding box center [855, 628] width 1294 height 310
click at [218, 590] on div "Total Budget $0.00 Budget Year 2024 Budget Overview $942,690.00 Funds paid fisc…" at bounding box center [855, 628] width 1294 height 310
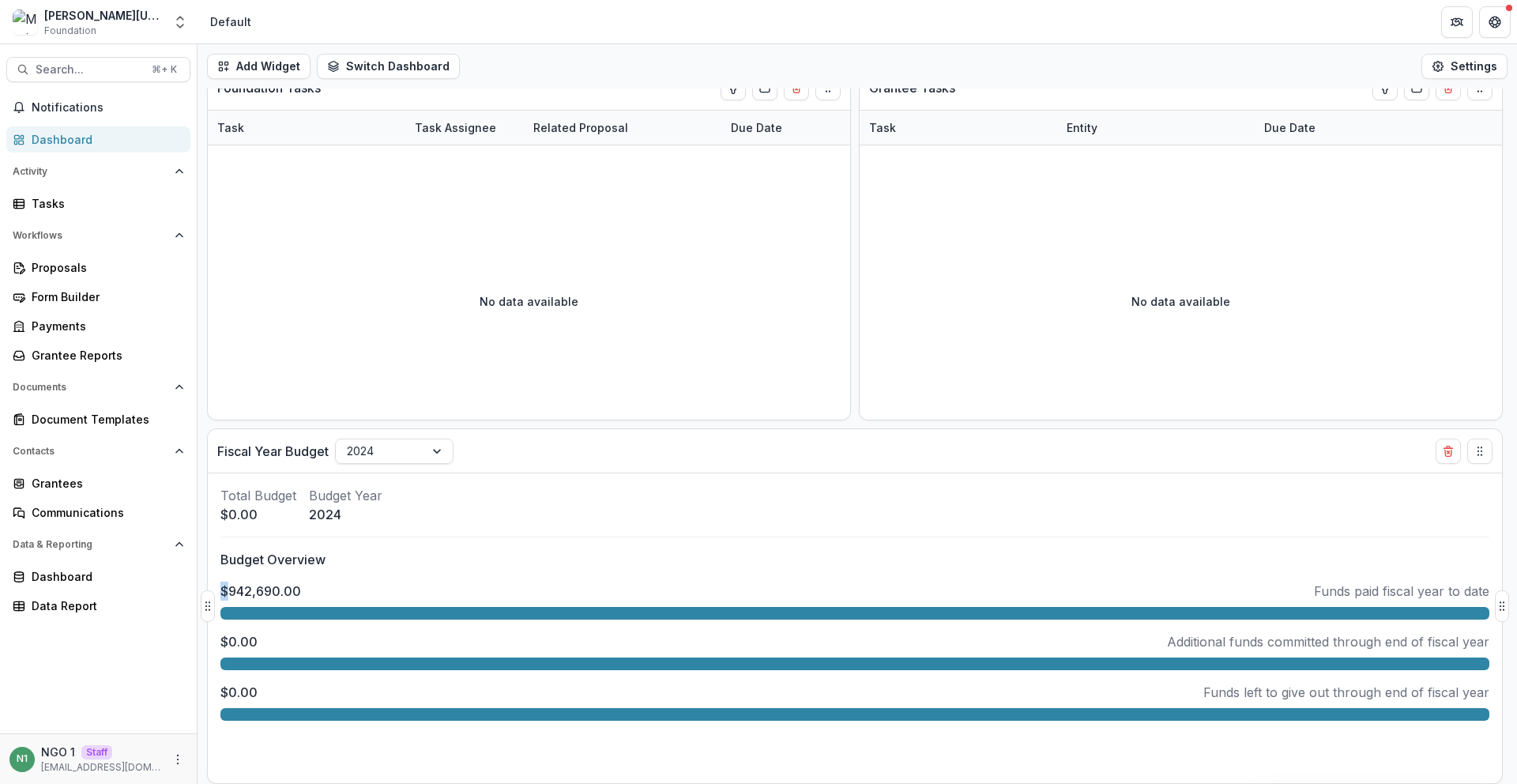
drag, startPoint x: 220, startPoint y: 590, endPoint x: 345, endPoint y: 576, distance: 125.8
click at [345, 576] on div "Total Budget $0.00 Budget Year 2024 Budget Overview $942,690.00 Funds paid fisc…" at bounding box center [855, 628] width 1294 height 310
drag, startPoint x: 327, startPoint y: 582, endPoint x: 304, endPoint y: 586, distance: 23.3
click at [324, 583] on div "$942,690.00 Funds paid fiscal year to date" at bounding box center [855, 591] width 1268 height 19
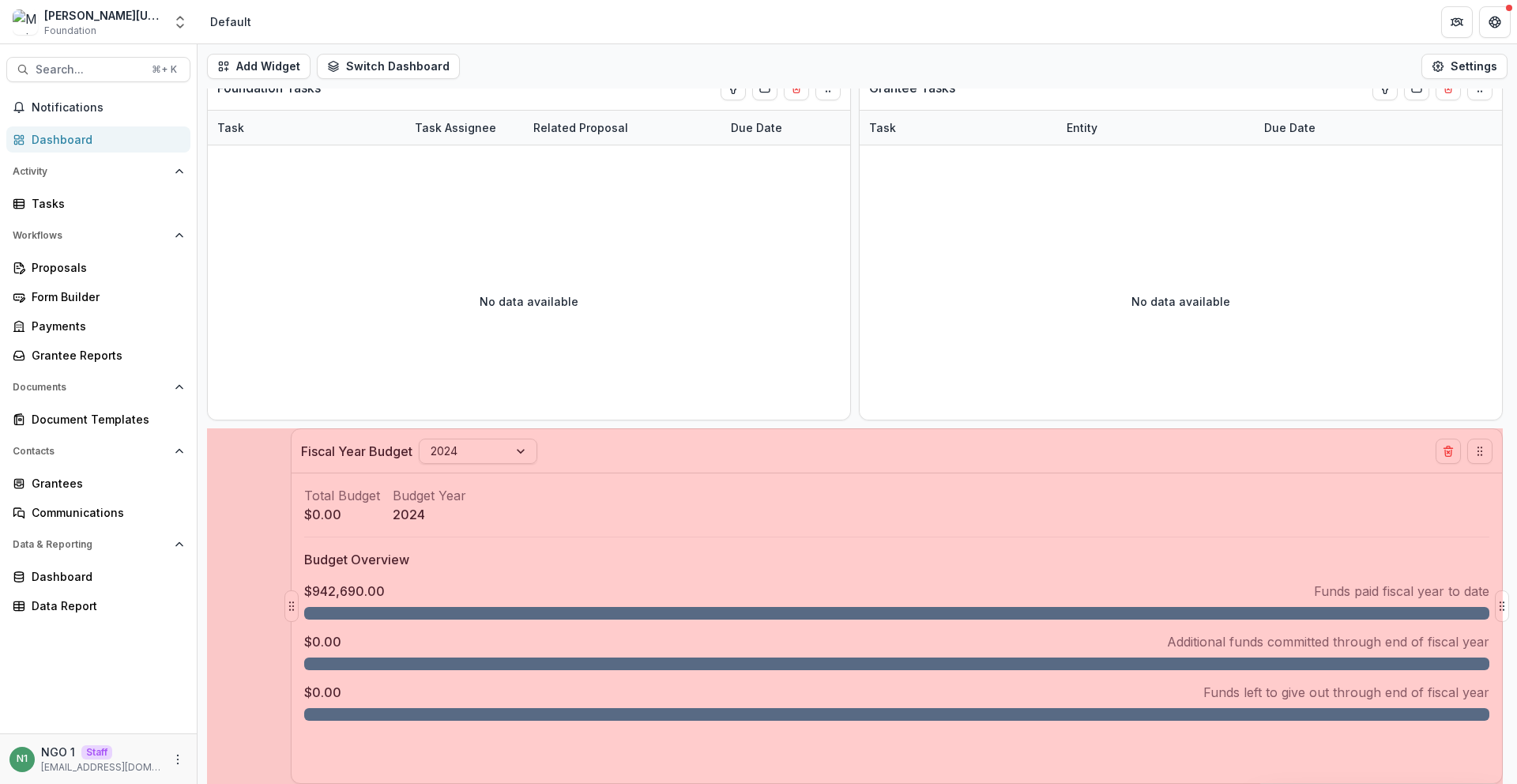
drag, startPoint x: 215, startPoint y: 606, endPoint x: 292, endPoint y: 602, distance: 77.1
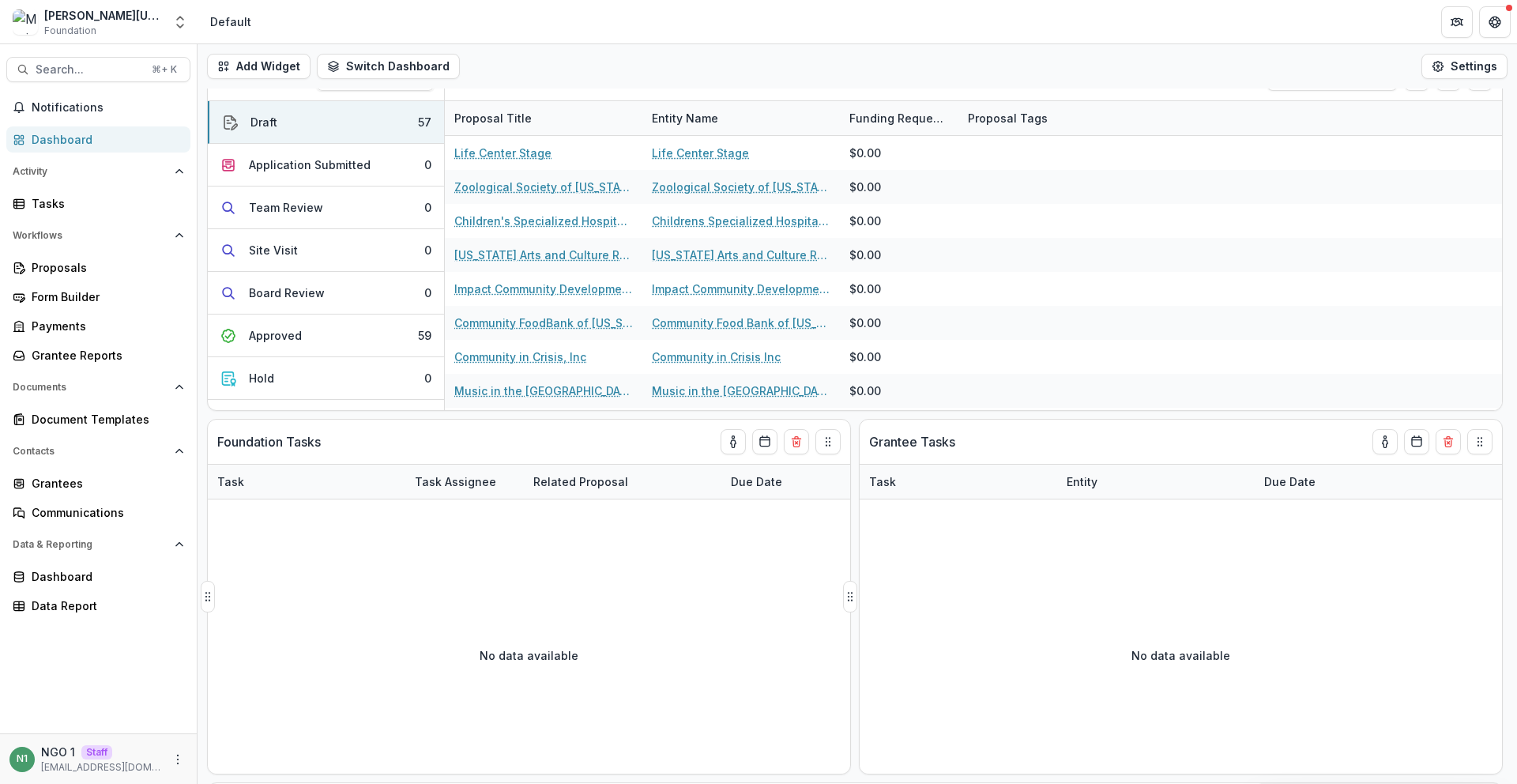
scroll to position [0, 0]
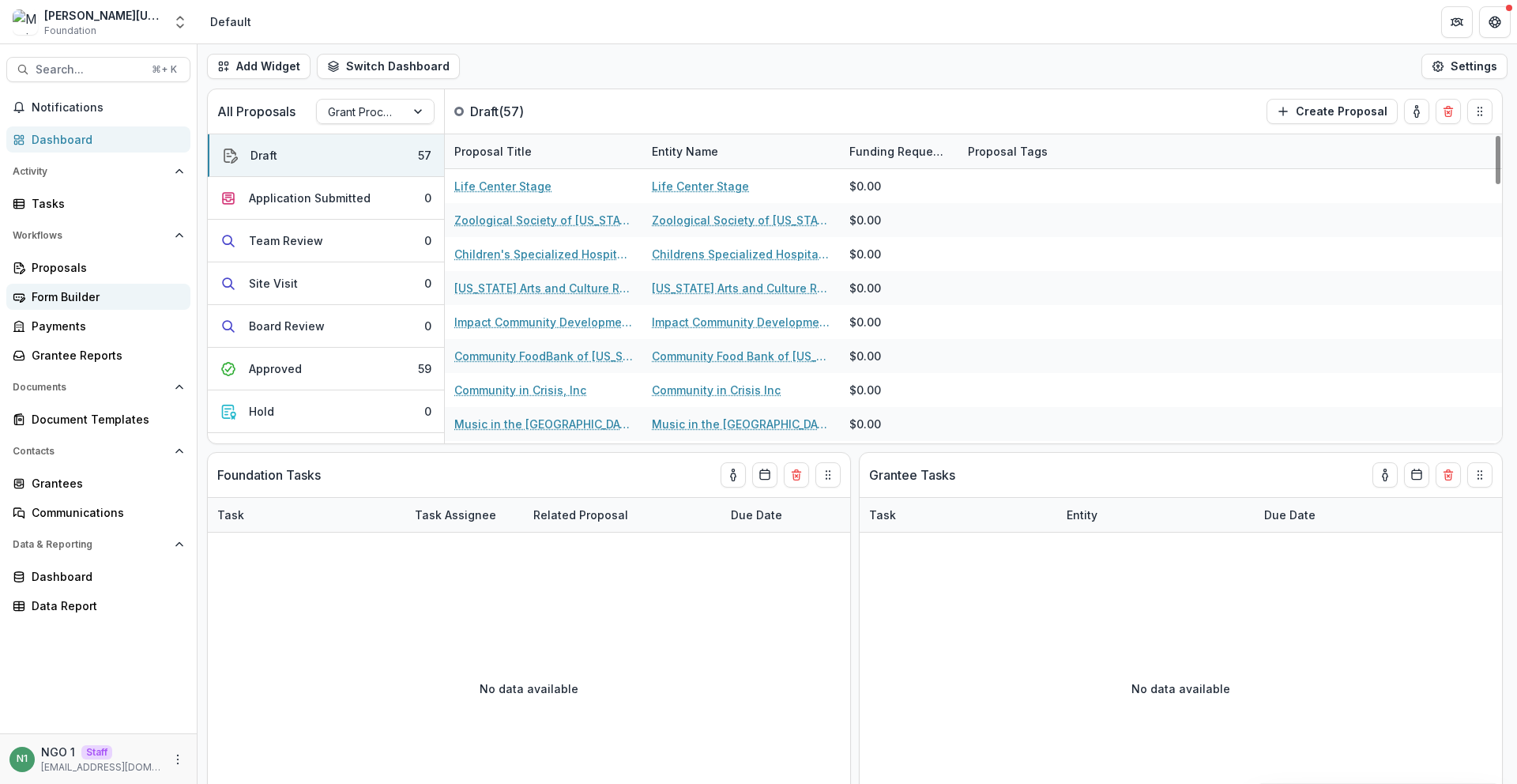
click at [76, 294] on div "Form Builder" at bounding box center [104, 296] width 146 height 17
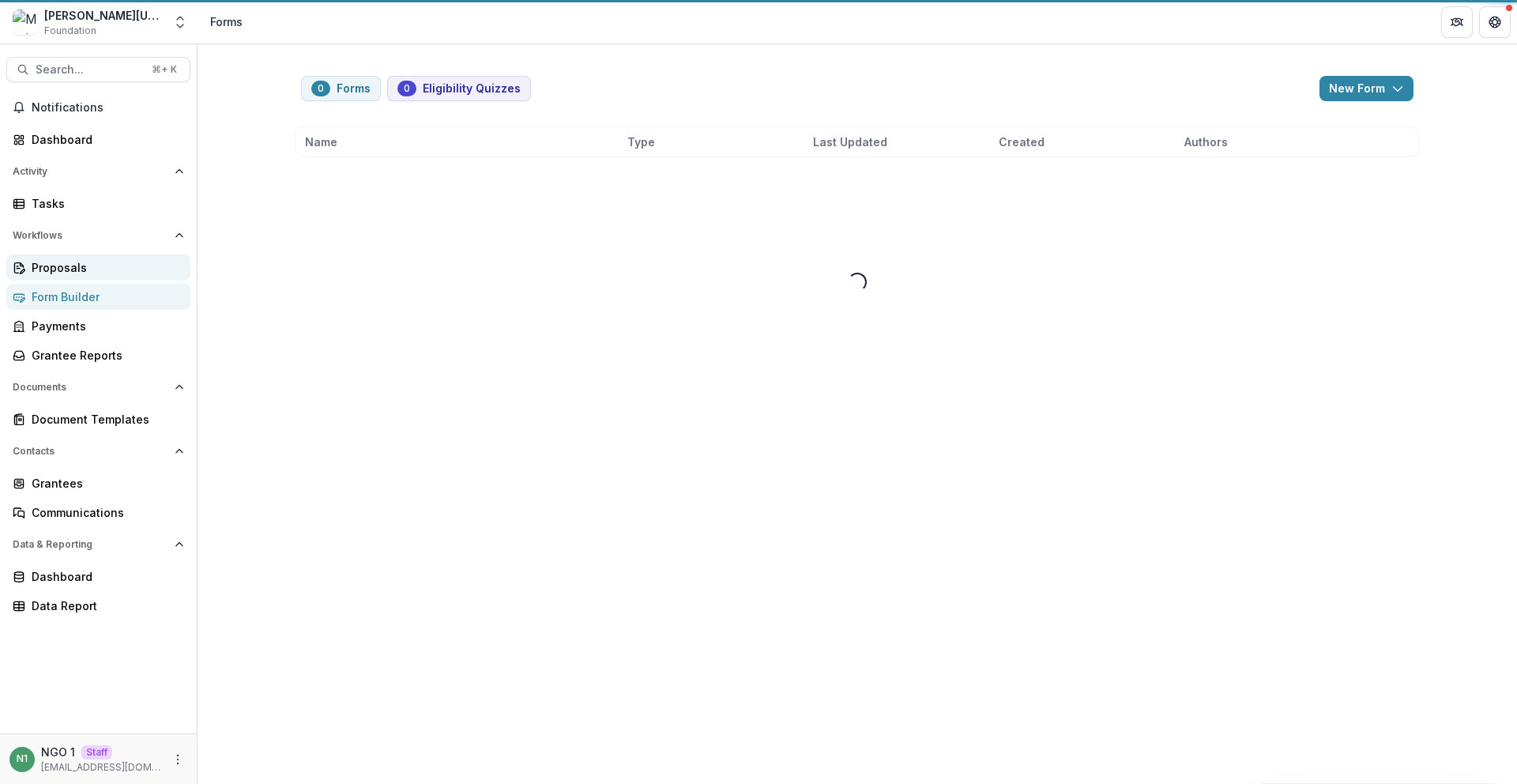
click at [94, 269] on div "Proposals" at bounding box center [104, 267] width 146 height 17
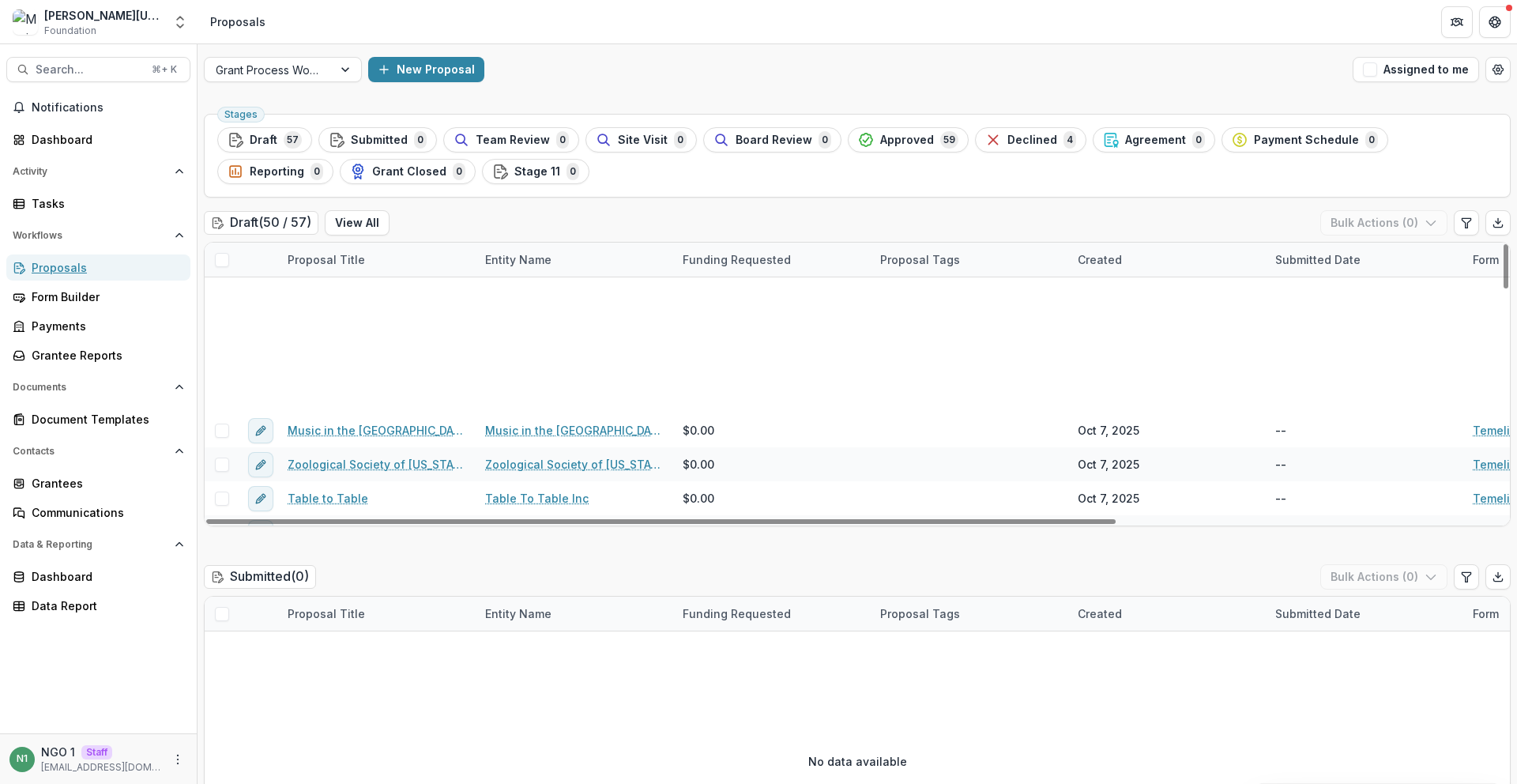
scroll to position [590, 0]
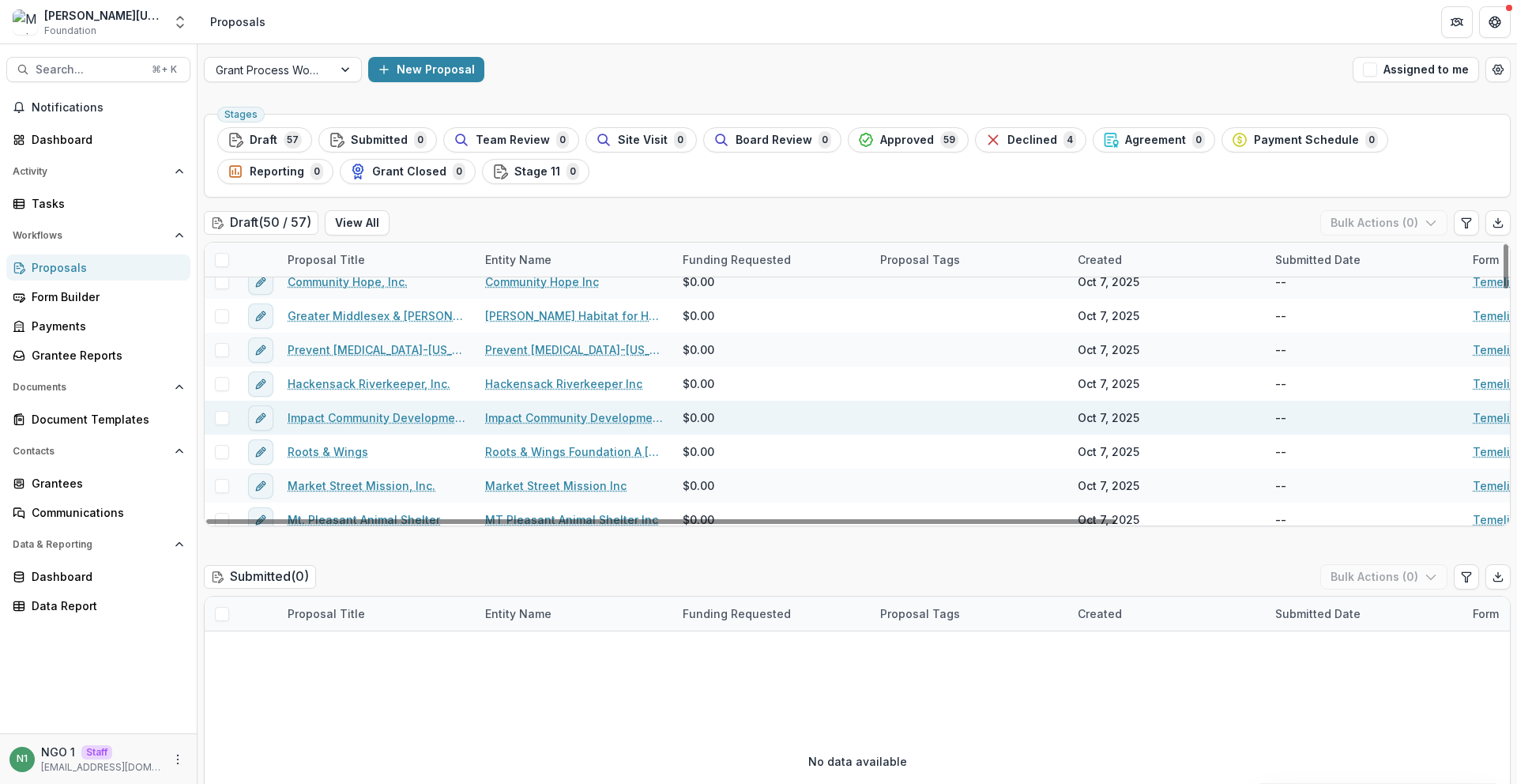
click at [343, 415] on link "Impact Community Development Corporation" at bounding box center [377, 417] width 178 height 17
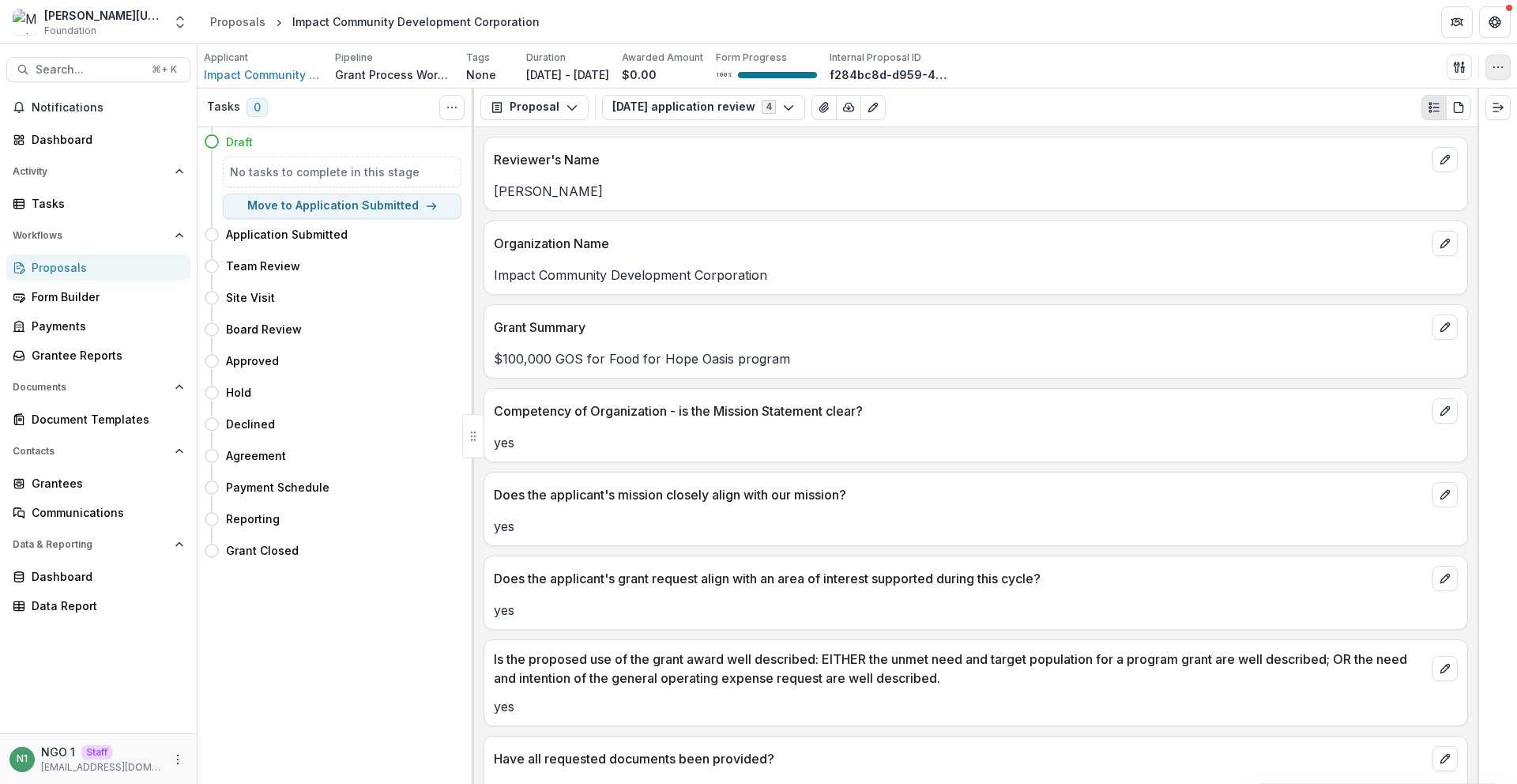
click at [1498, 62] on icon "button" at bounding box center [1498, 67] width 13 height 13
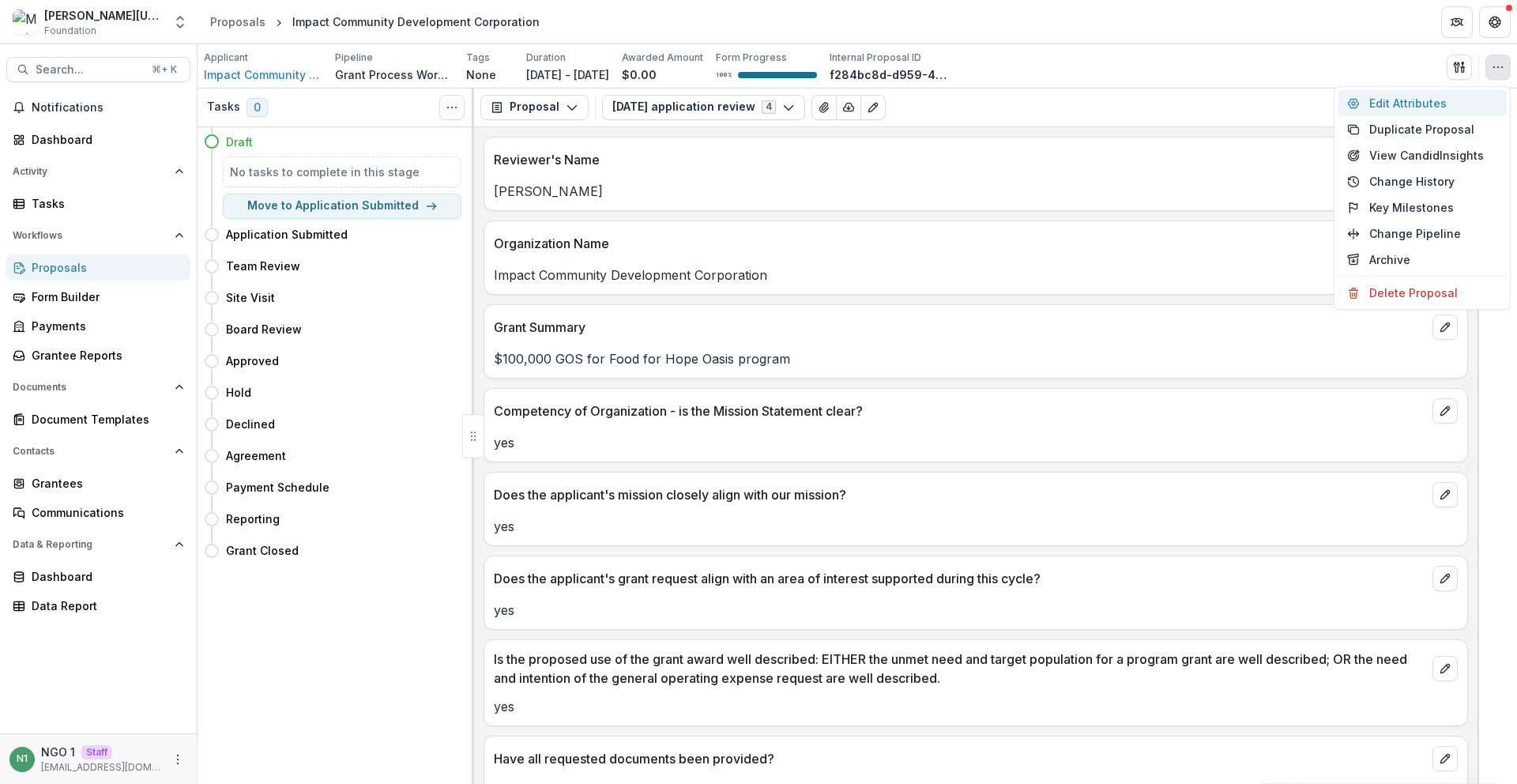
click at [1465, 97] on button "Edit Attributes" at bounding box center [1422, 103] width 169 height 26
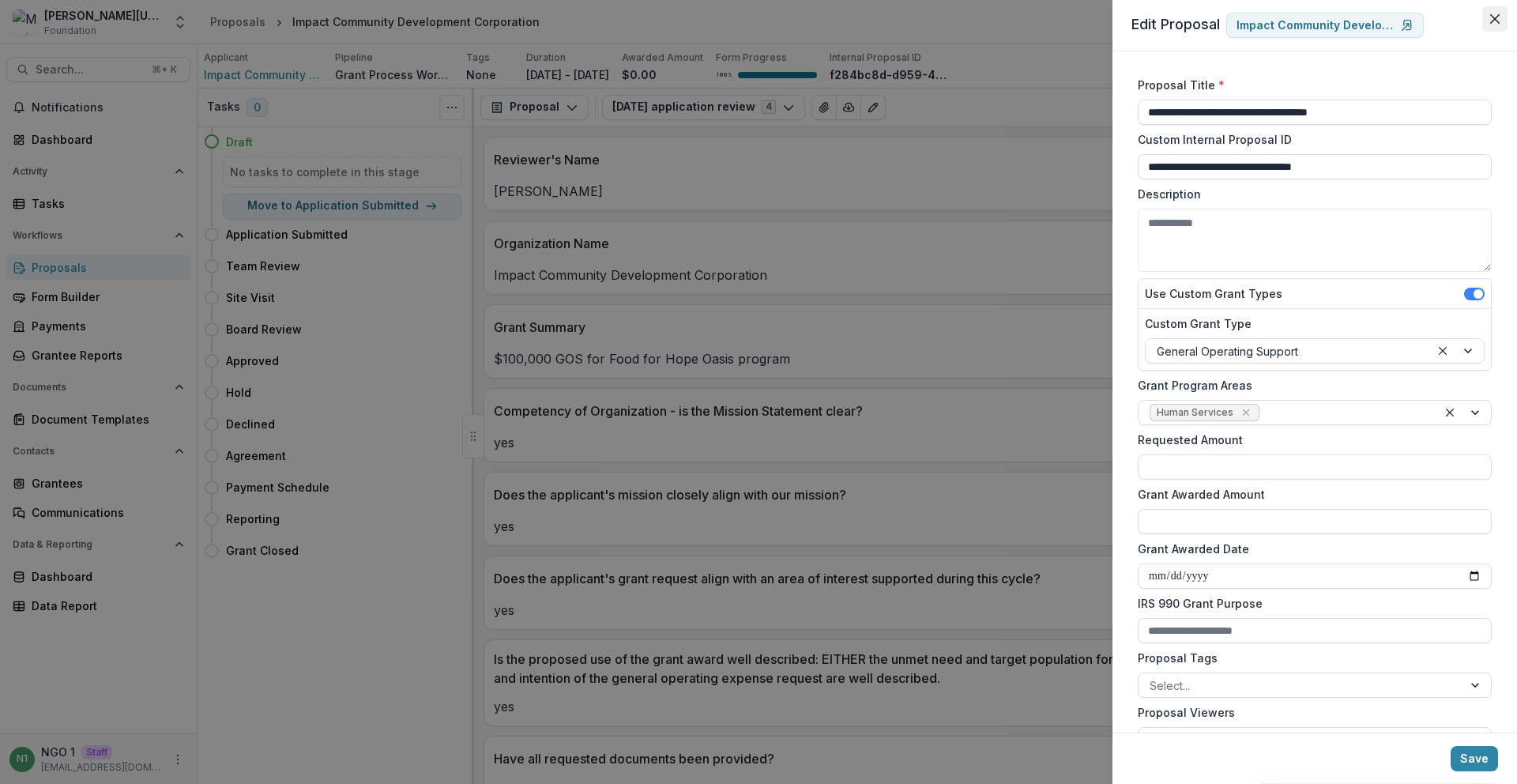
click at [1499, 20] on button "Close" at bounding box center [1495, 19] width 25 height 25
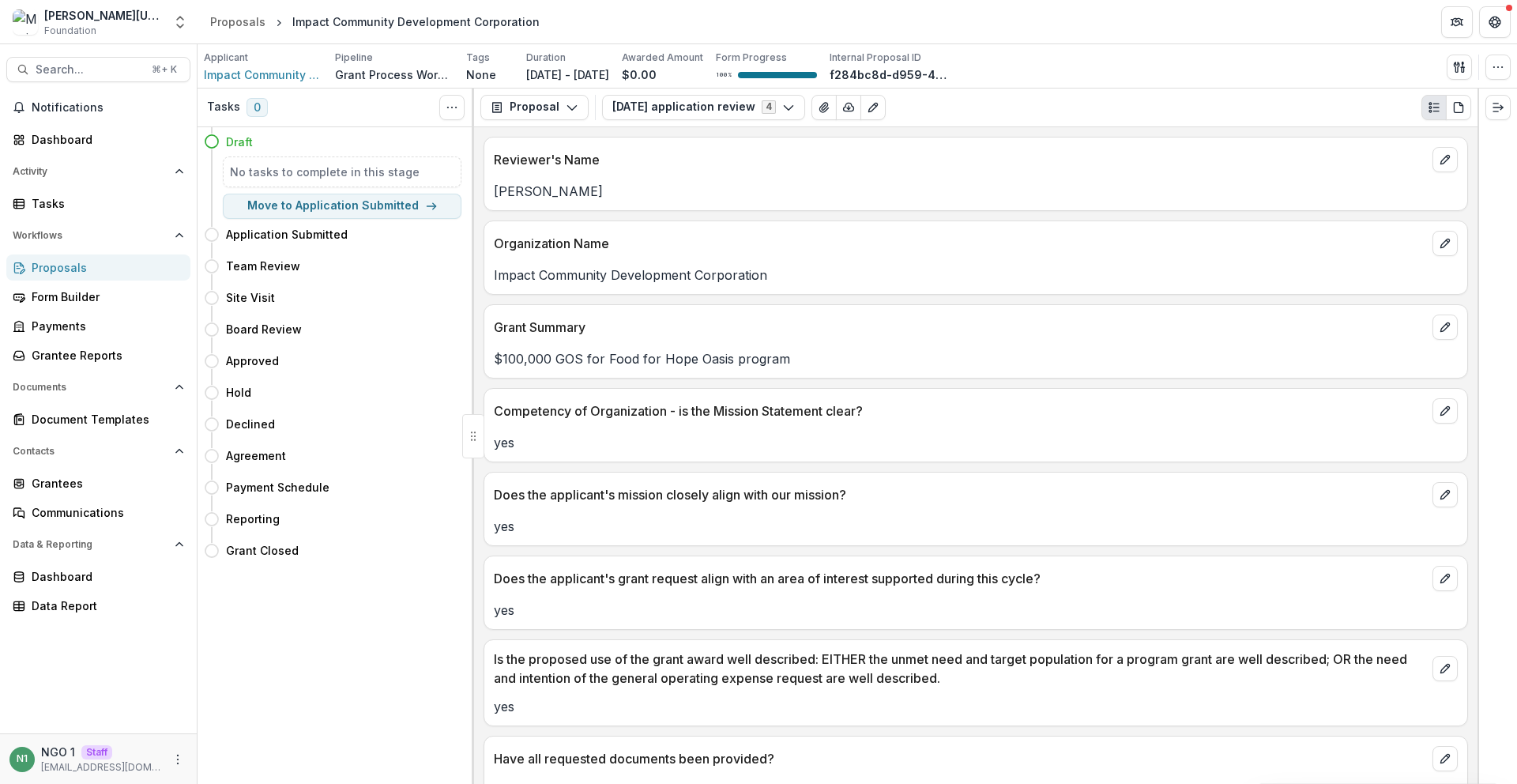
click at [1141, 77] on div "Applicant Impact Community Development Corporation Pipeline Grant Process Workf…" at bounding box center [857, 66] width 1307 height 33
click at [237, 22] on div "Proposals" at bounding box center [237, 22] width 55 height 17
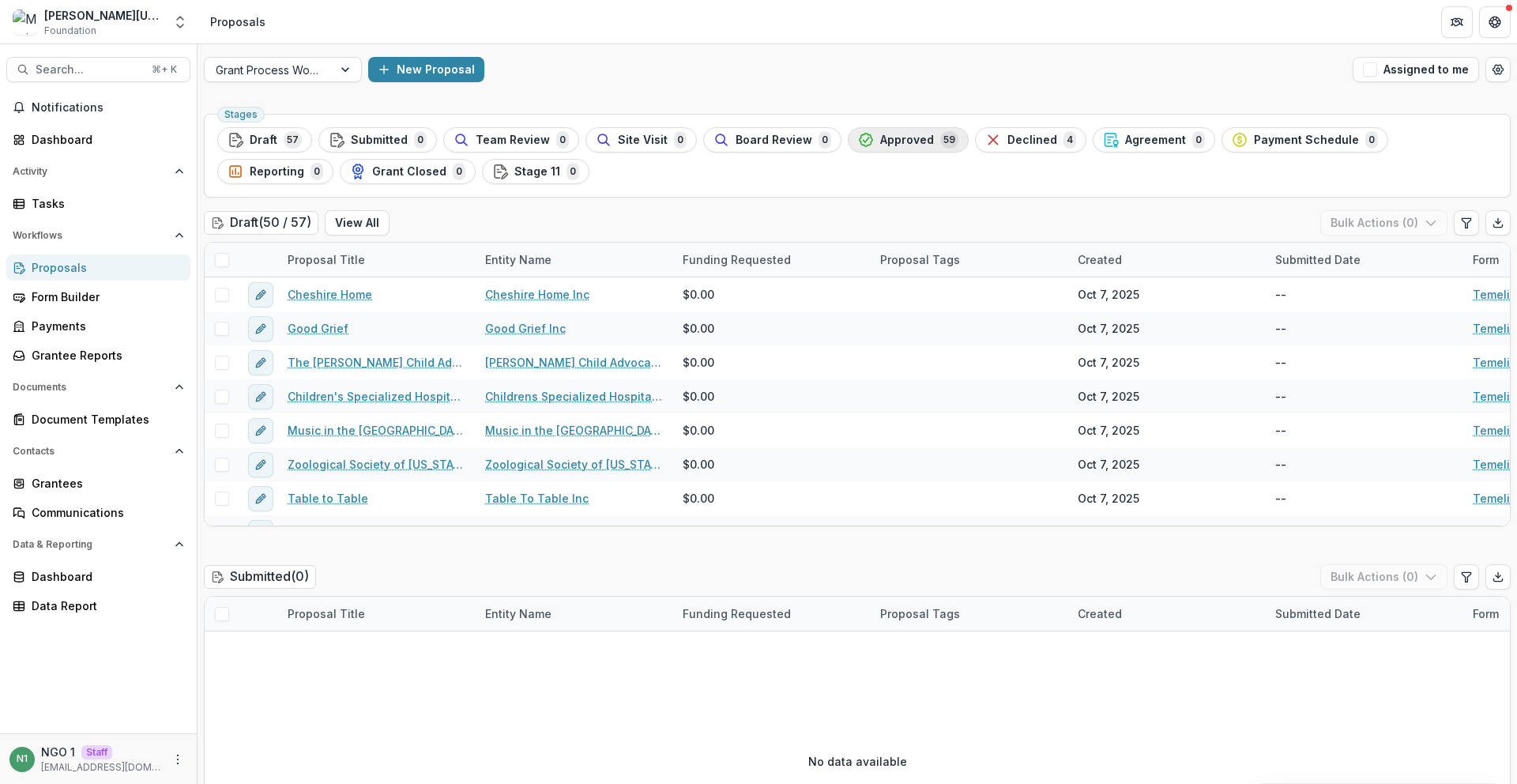
click at [911, 134] on span "Approved" at bounding box center [907, 140] width 53 height 14
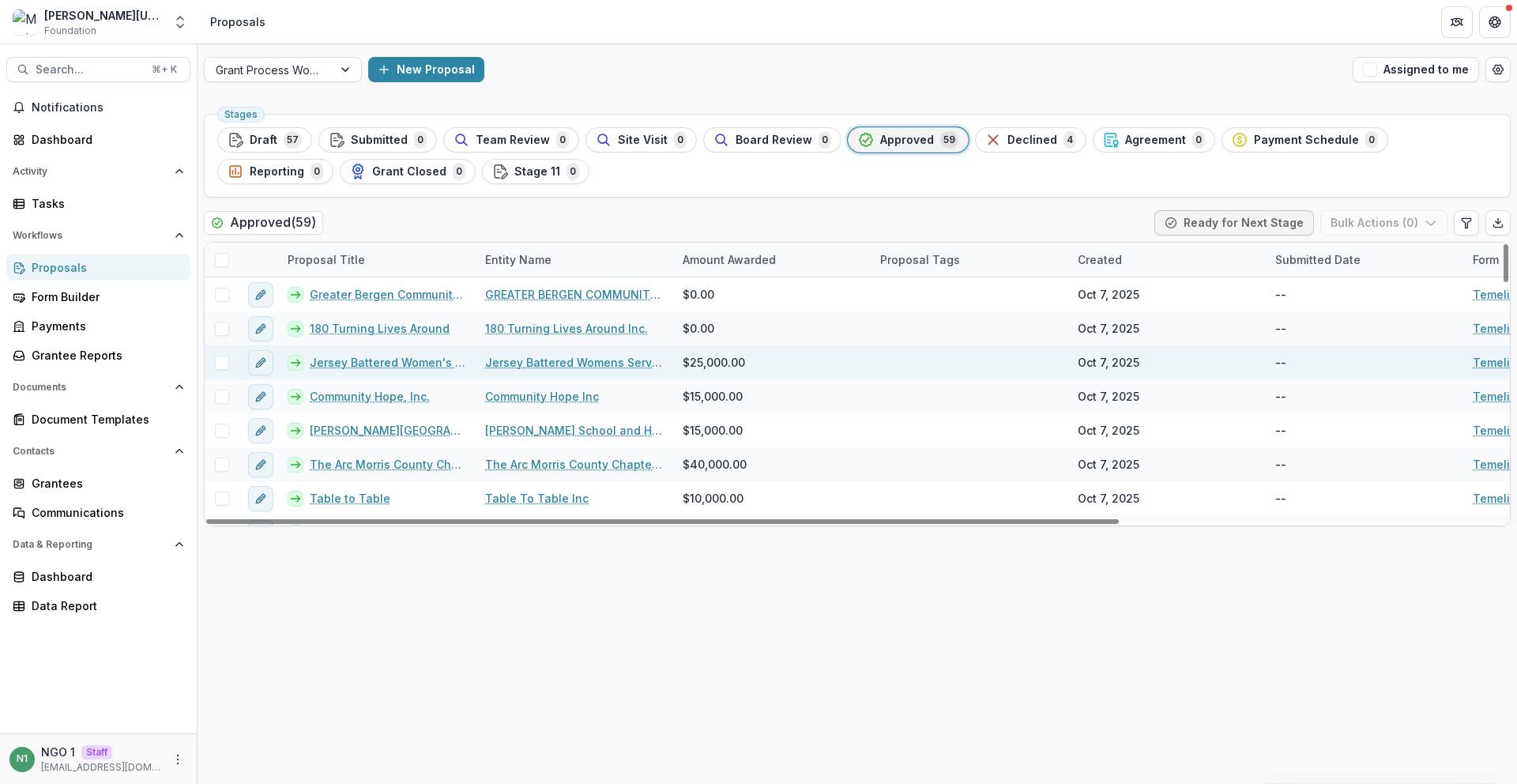
click at [363, 362] on link "Jersey Battered Women's Service, Inc." at bounding box center [388, 362] width 156 height 17
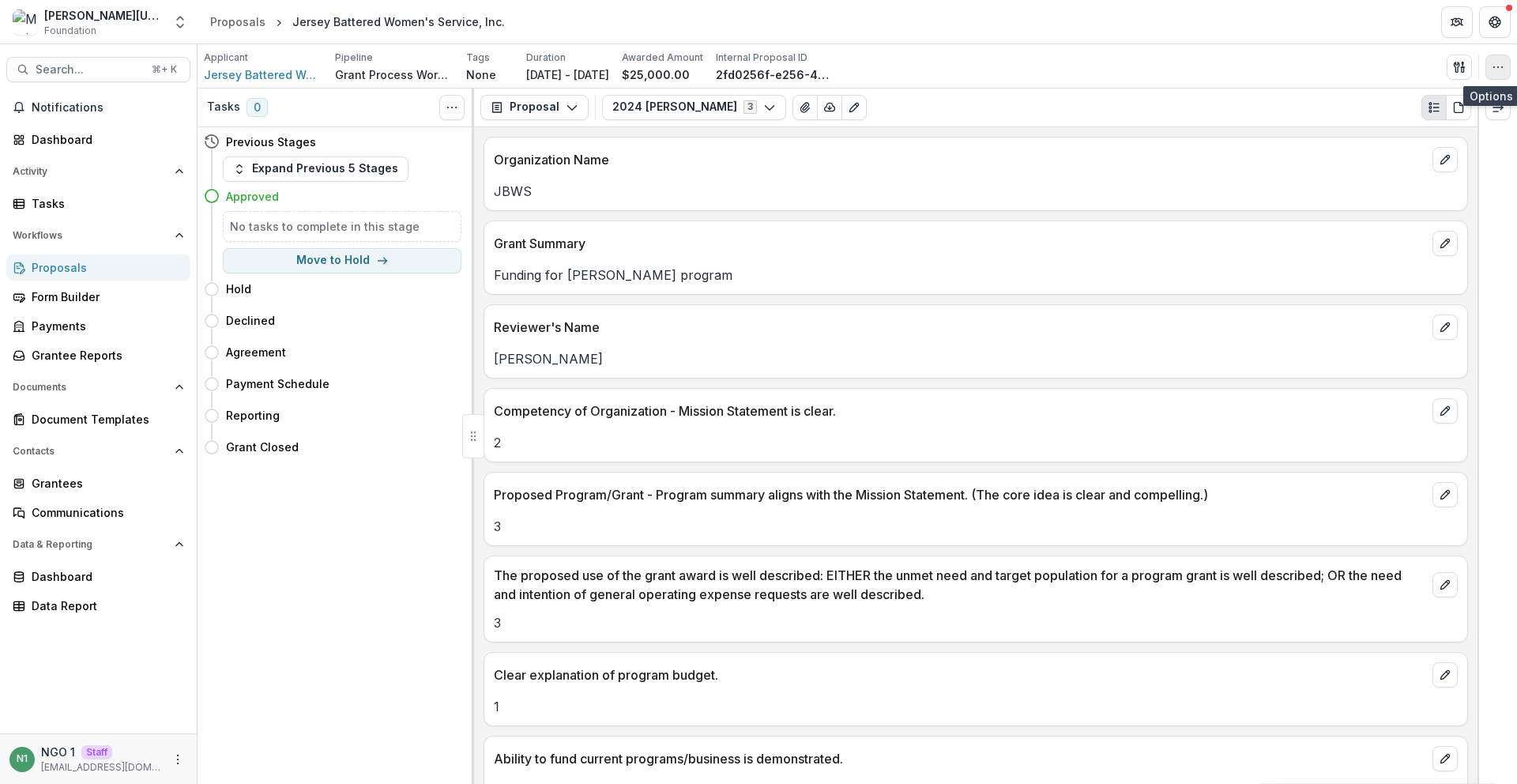
click at [1496, 68] on icon "button" at bounding box center [1498, 67] width 13 height 13
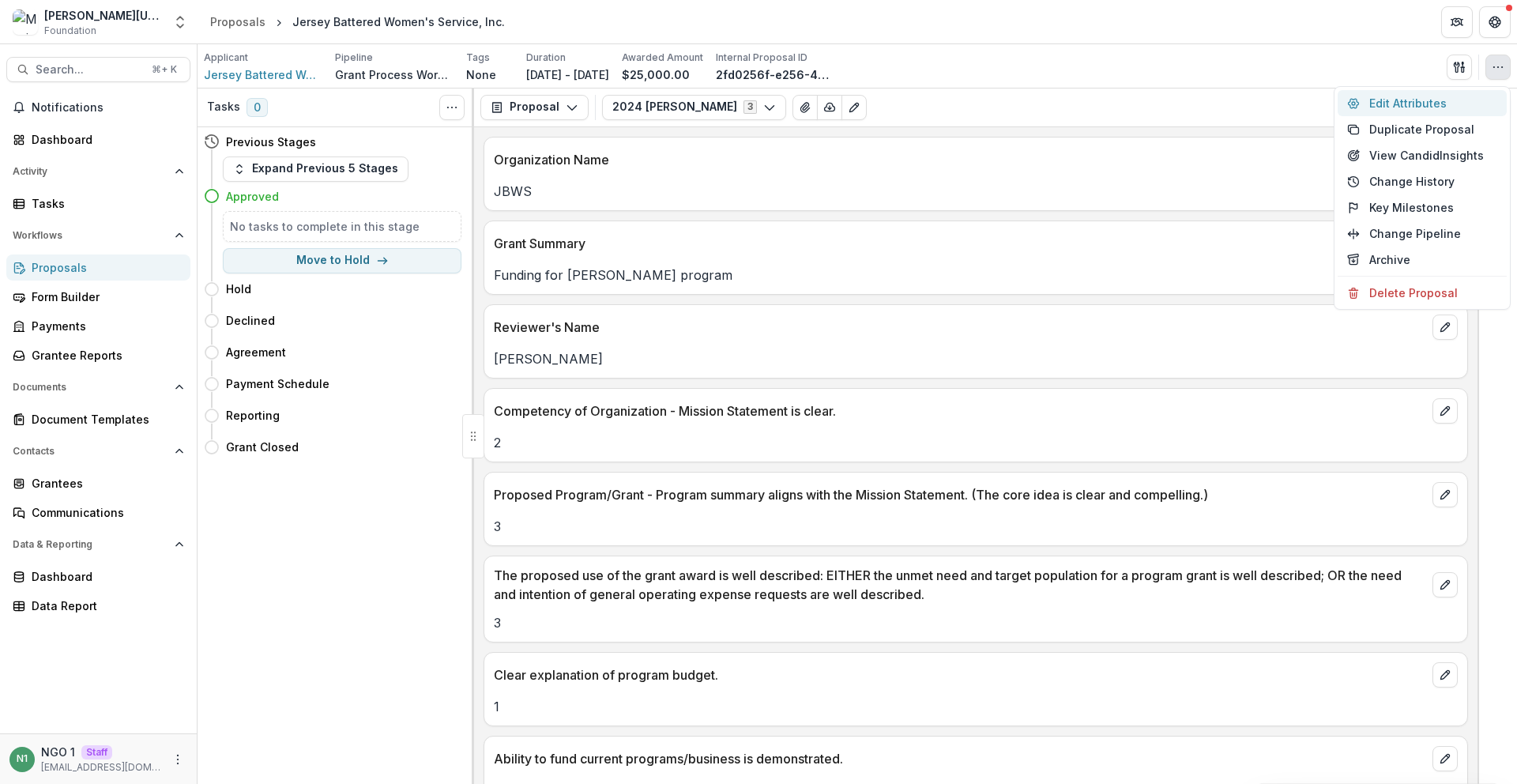
click at [1478, 90] on button "Edit Attributes" at bounding box center [1422, 103] width 169 height 26
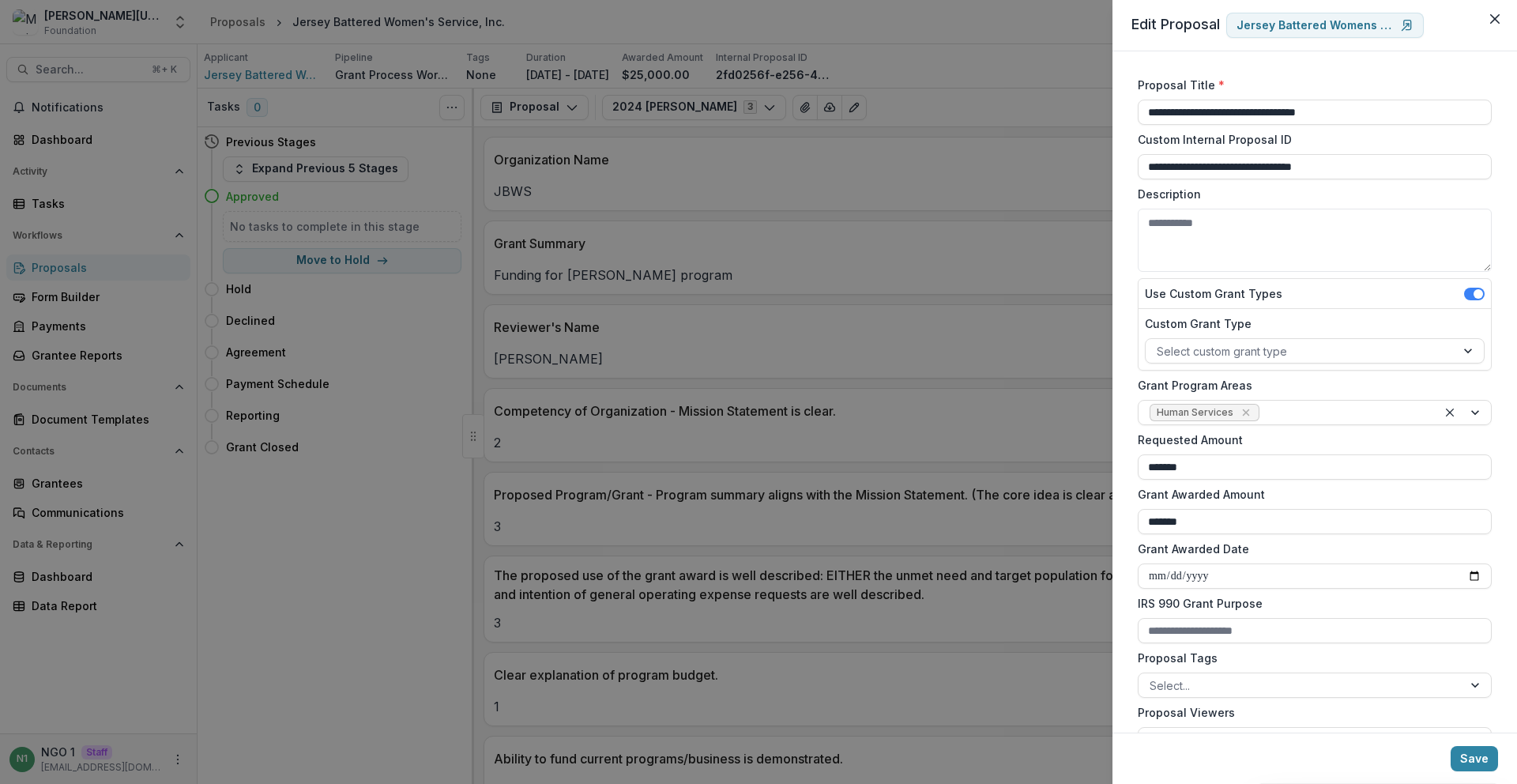
scroll to position [254, 0]
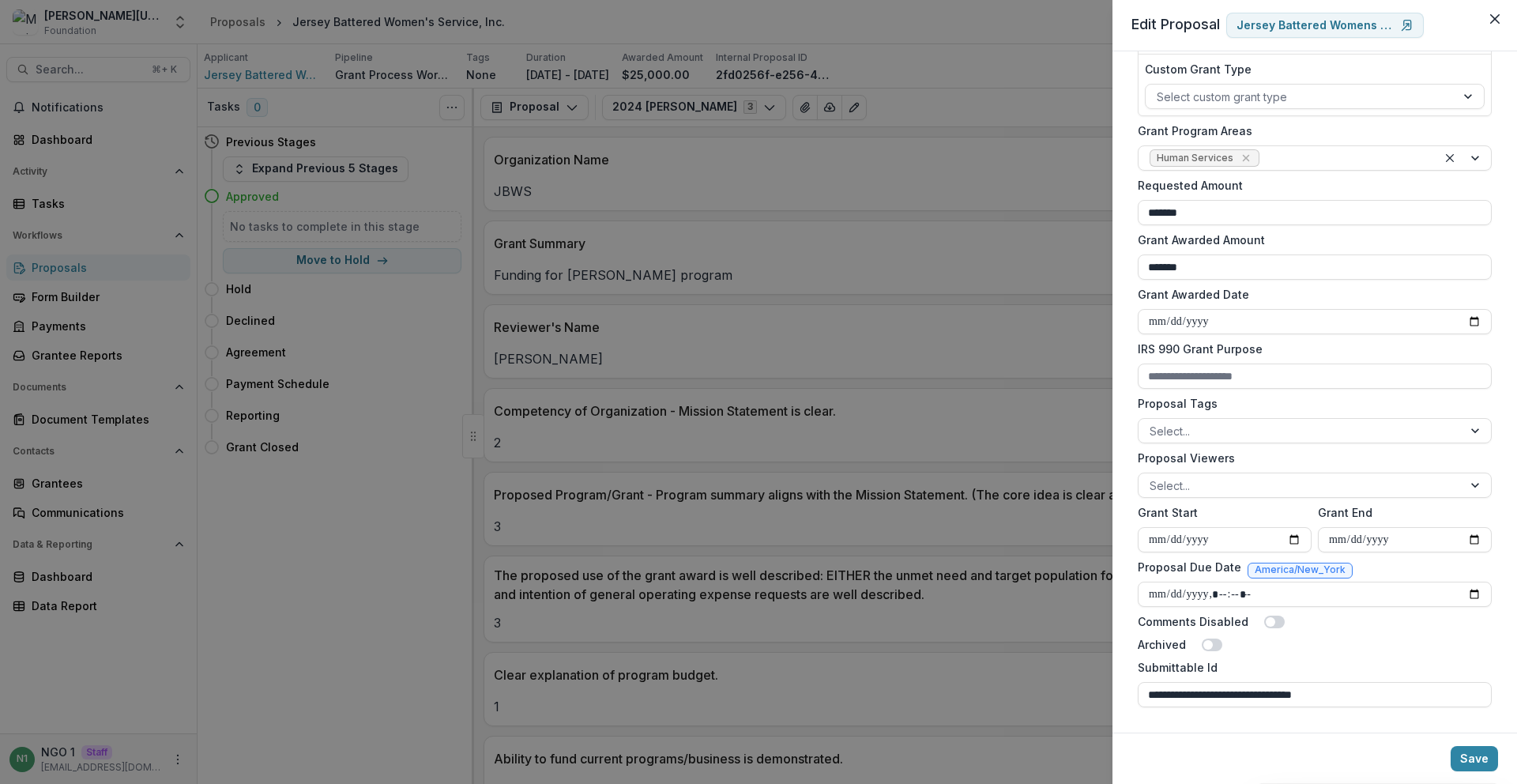
click at [798, 439] on div "**********" at bounding box center [758, 392] width 1517 height 784
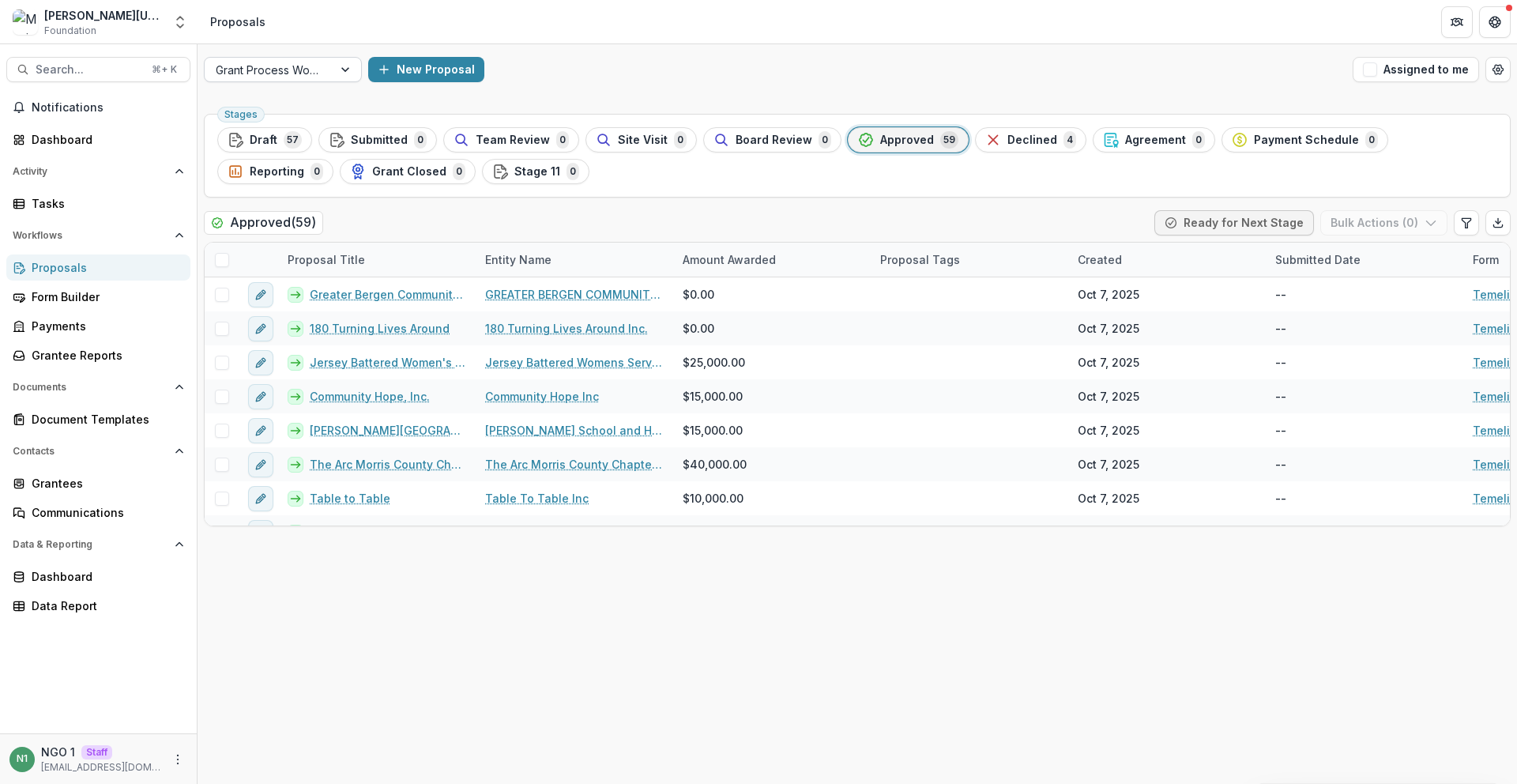
click at [299, 71] on div at bounding box center [269, 69] width 106 height 20
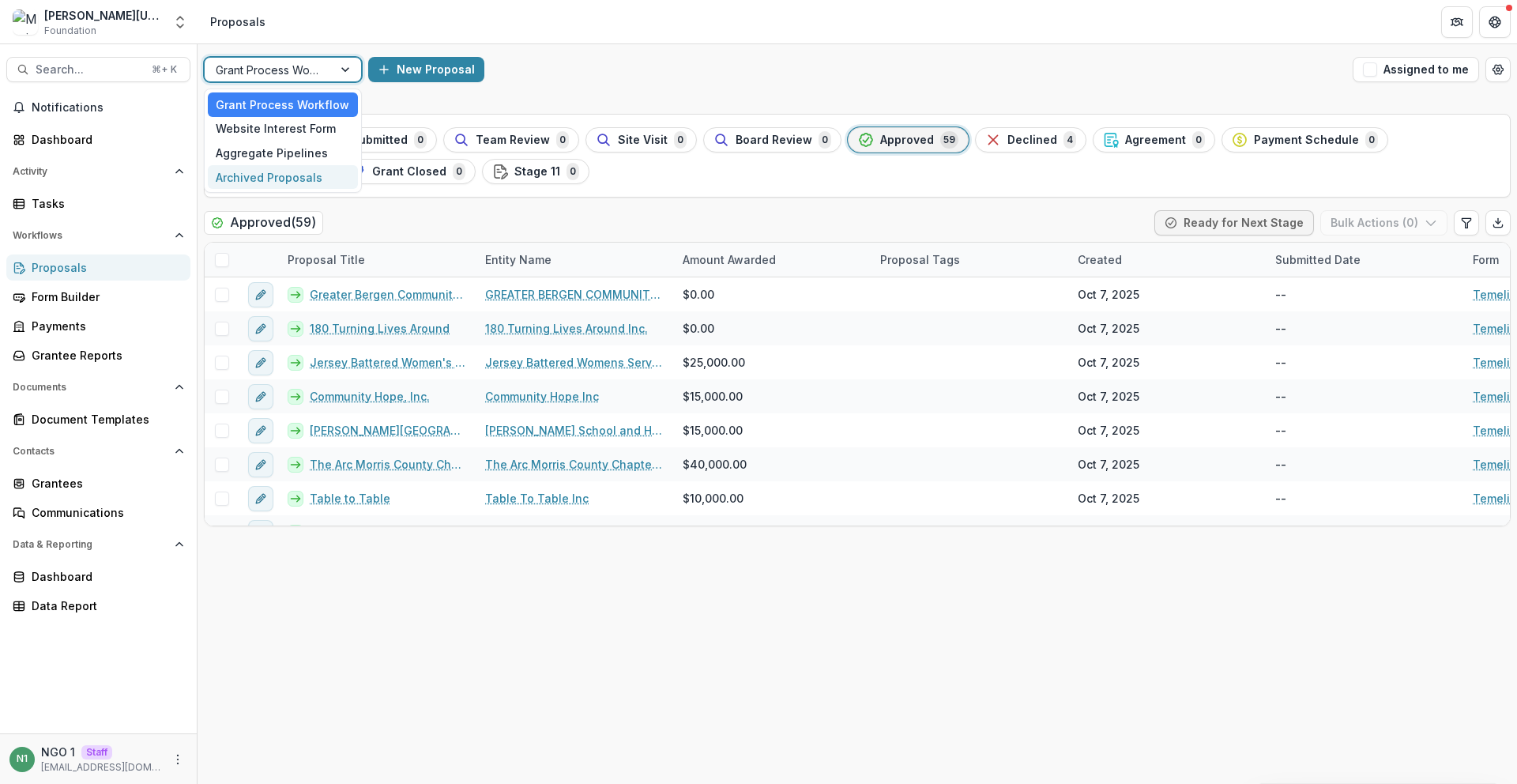
click at [299, 169] on div "Archived Proposals" at bounding box center [283, 177] width 150 height 25
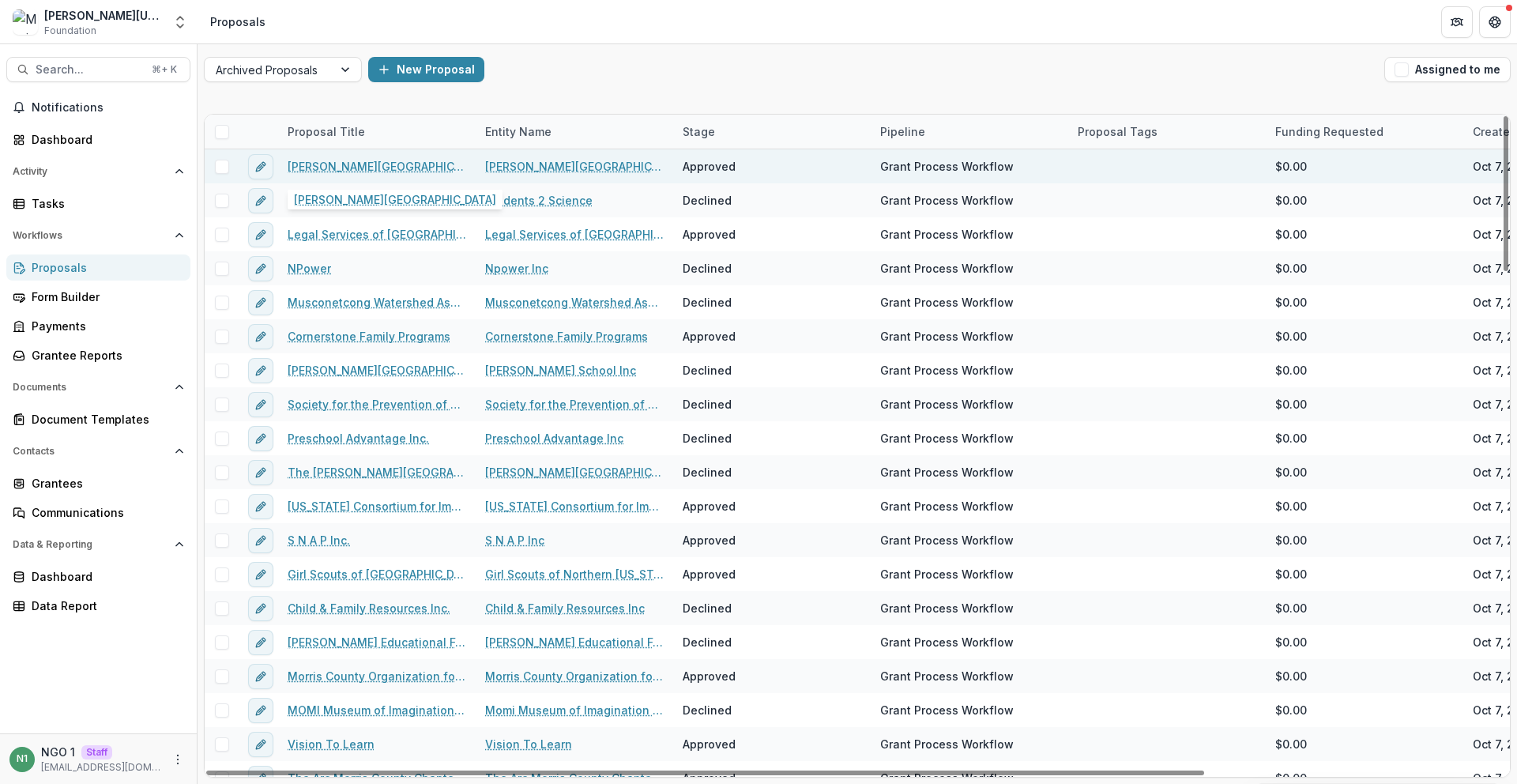
click at [390, 163] on link "West Morris Area YMCA" at bounding box center [377, 166] width 178 height 17
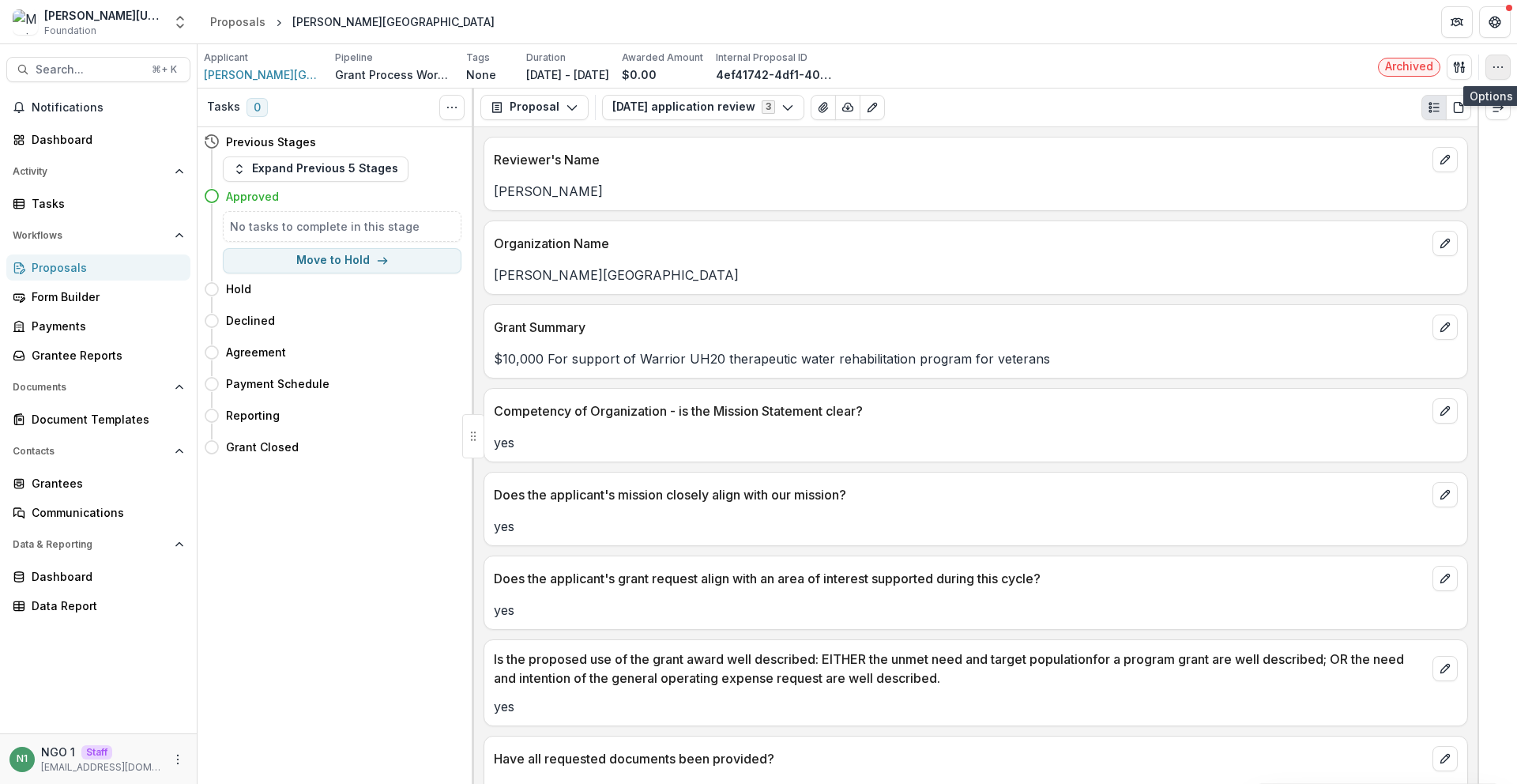
click at [1492, 57] on button "button" at bounding box center [1498, 67] width 25 height 25
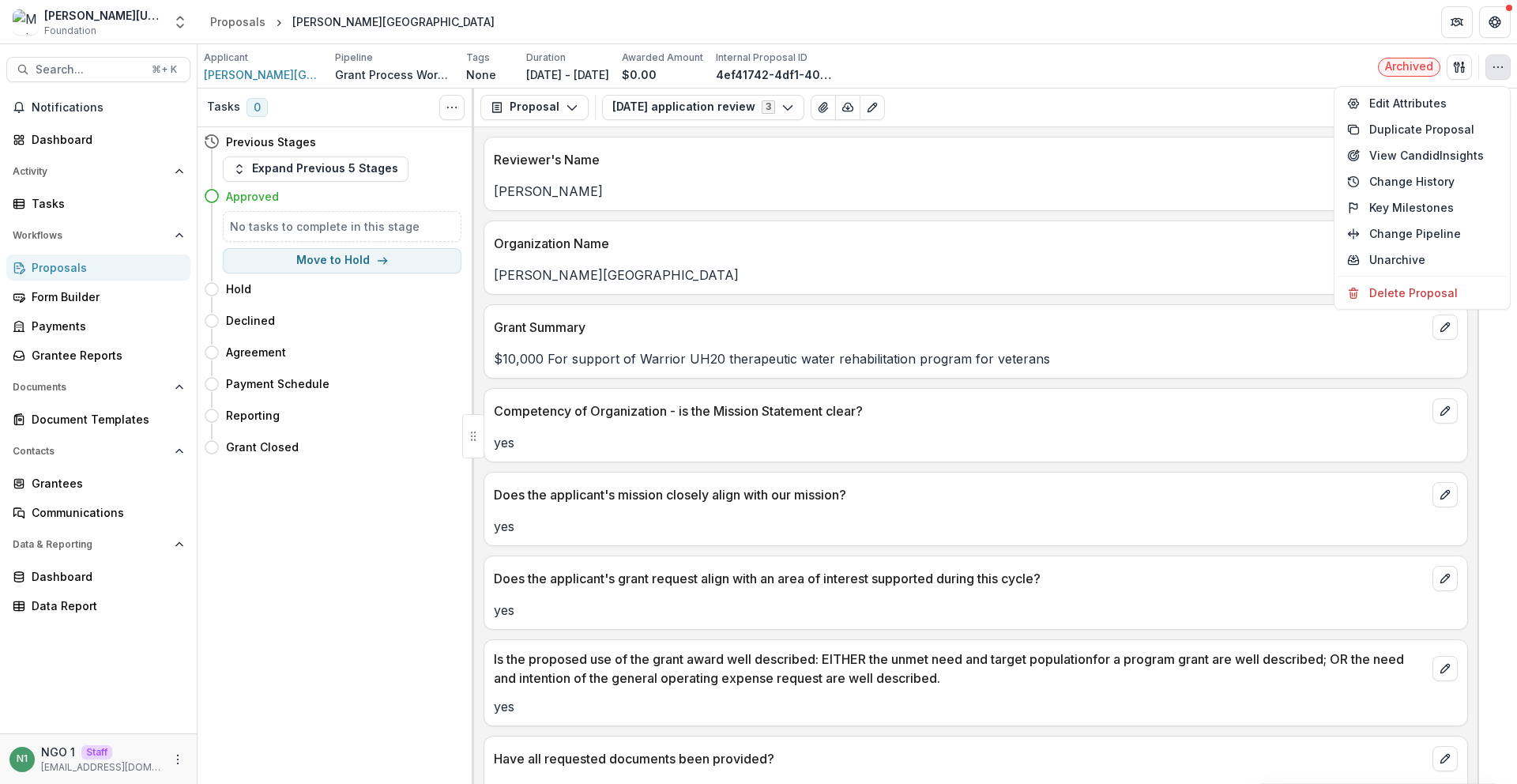
click at [1469, 87] on div "Edit Attributes Duplicate Proposal View Candid Insights Change History Key Mile…" at bounding box center [1422, 198] width 177 height 224
click at [1468, 104] on button "Edit Attributes" at bounding box center [1422, 103] width 169 height 26
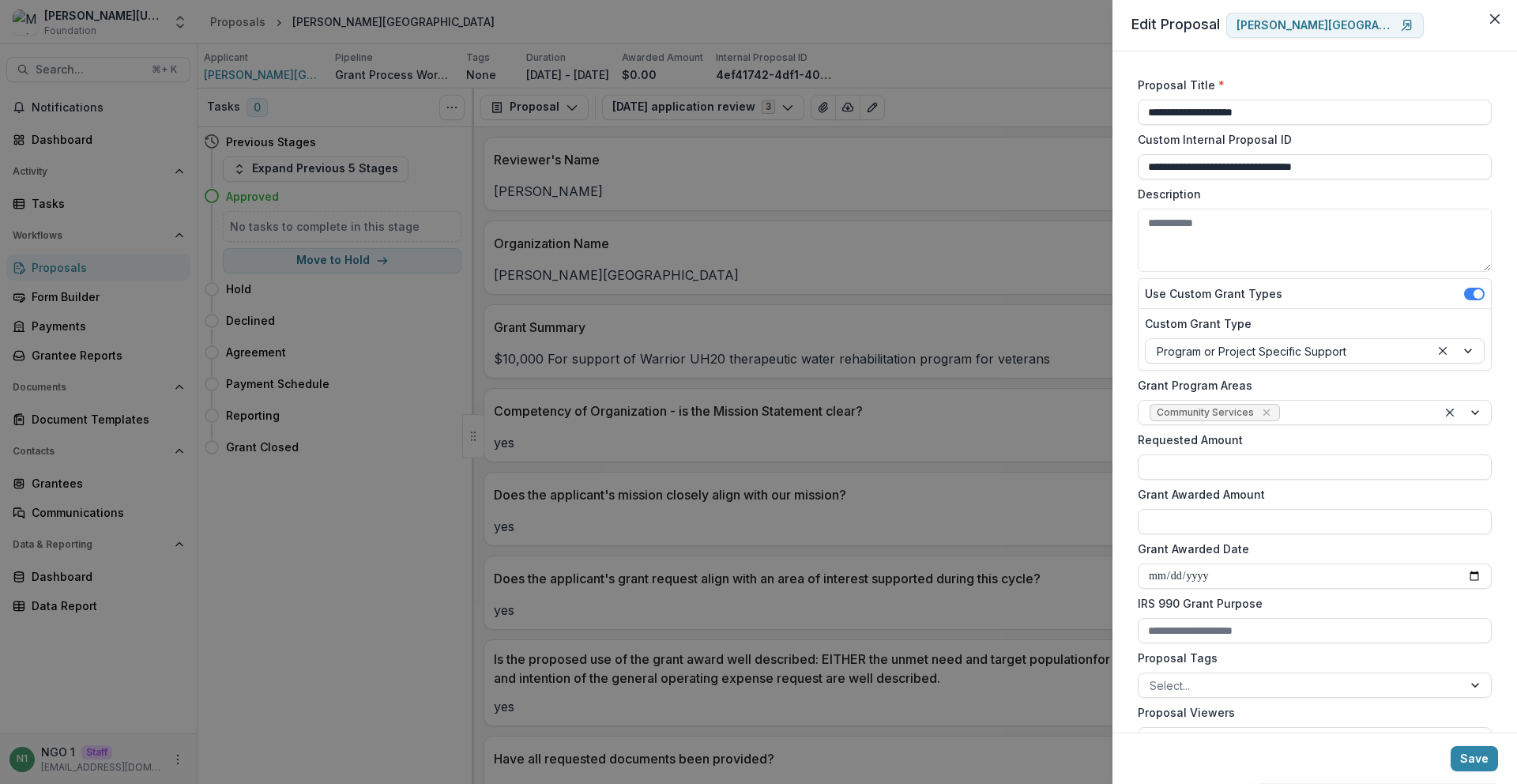
click at [690, 213] on div "**********" at bounding box center [758, 392] width 1517 height 784
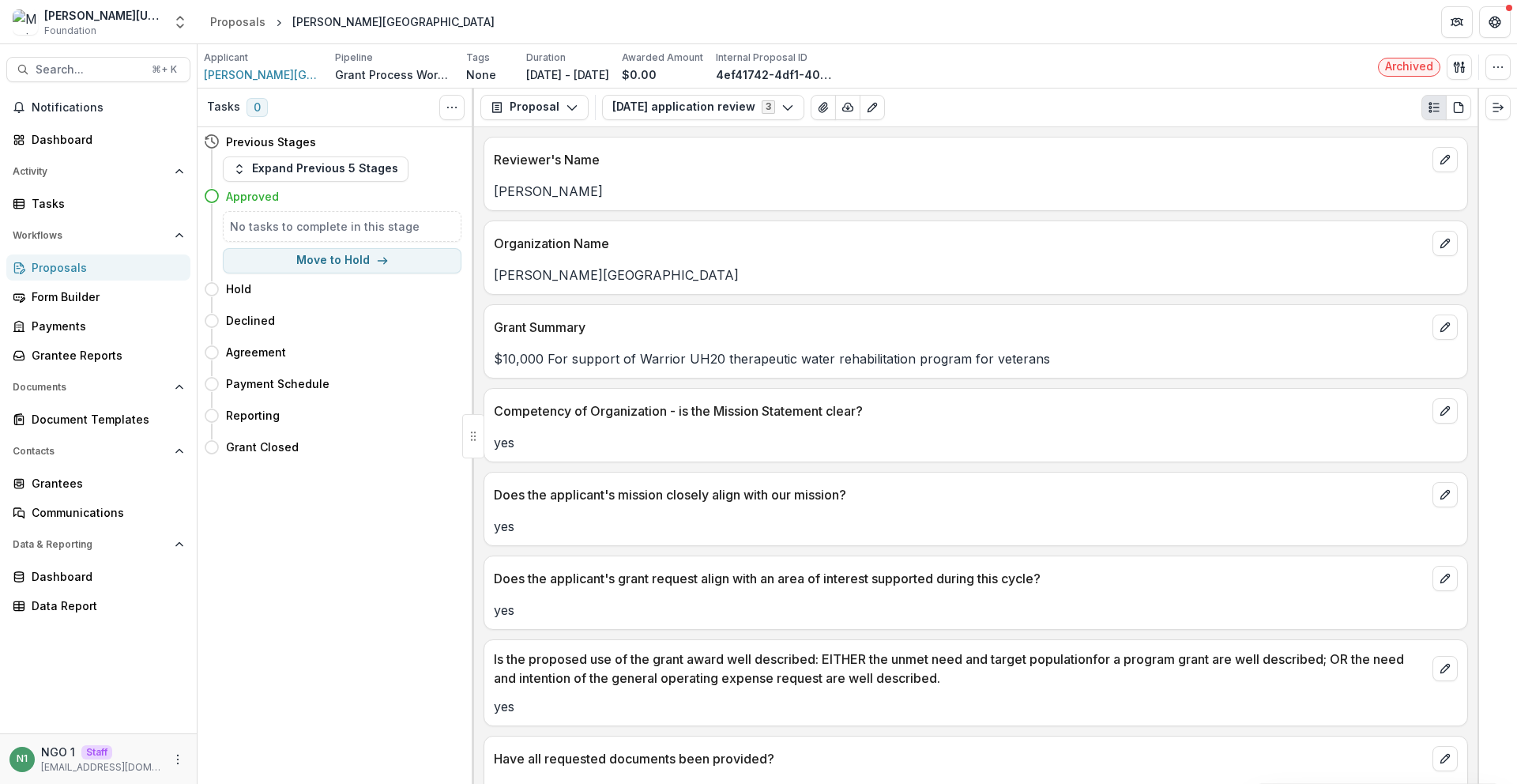
click at [220, 35] on header "Proposals West Morris Area YMCA" at bounding box center [857, 22] width 1319 height 44
click at [245, 23] on div "Proposals" at bounding box center [237, 22] width 55 height 17
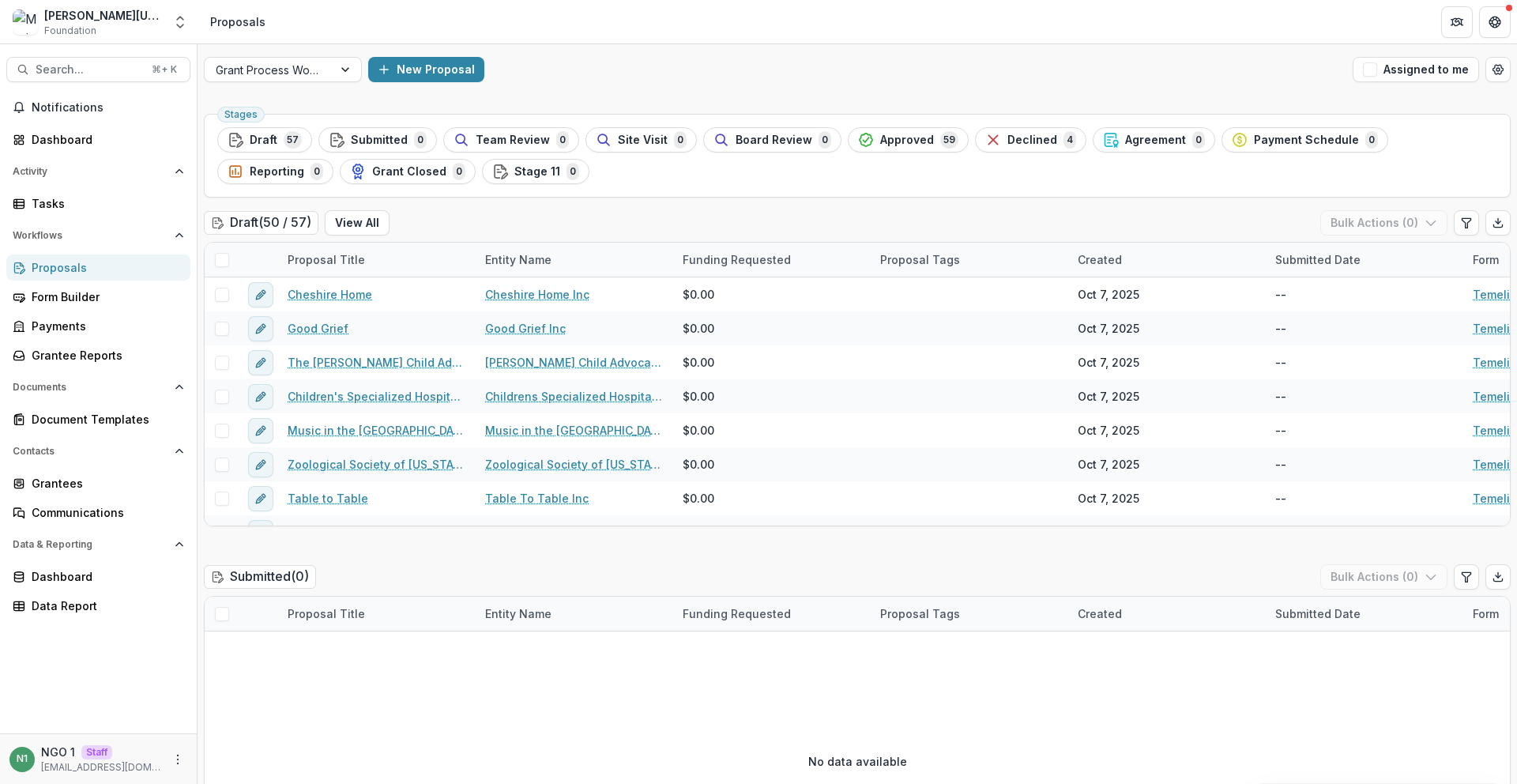
click at [1017, 141] on span "Declined" at bounding box center [1032, 140] width 49 height 14
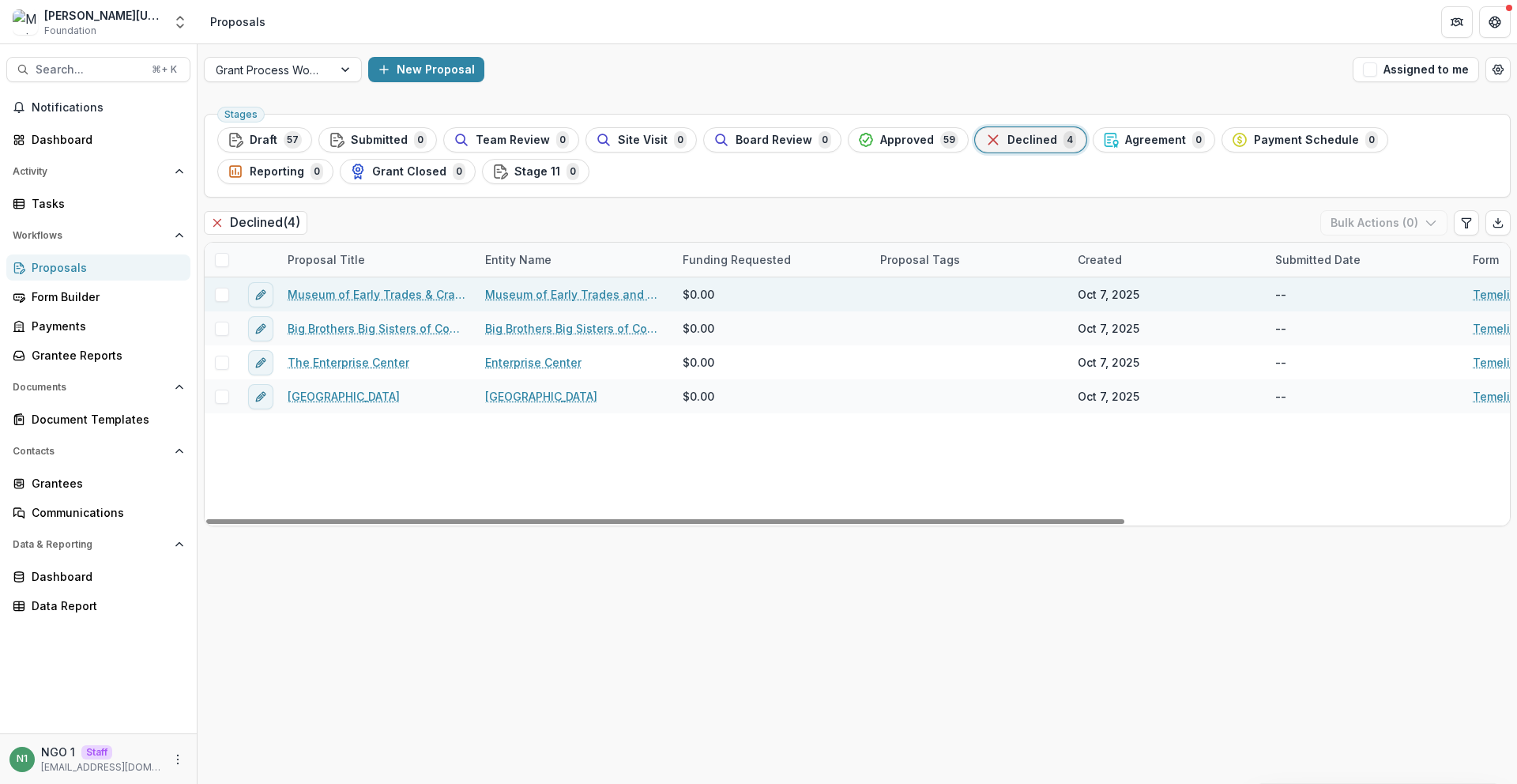
click at [350, 296] on link "Museum of Early Trades & Crafts" at bounding box center [377, 294] width 178 height 17
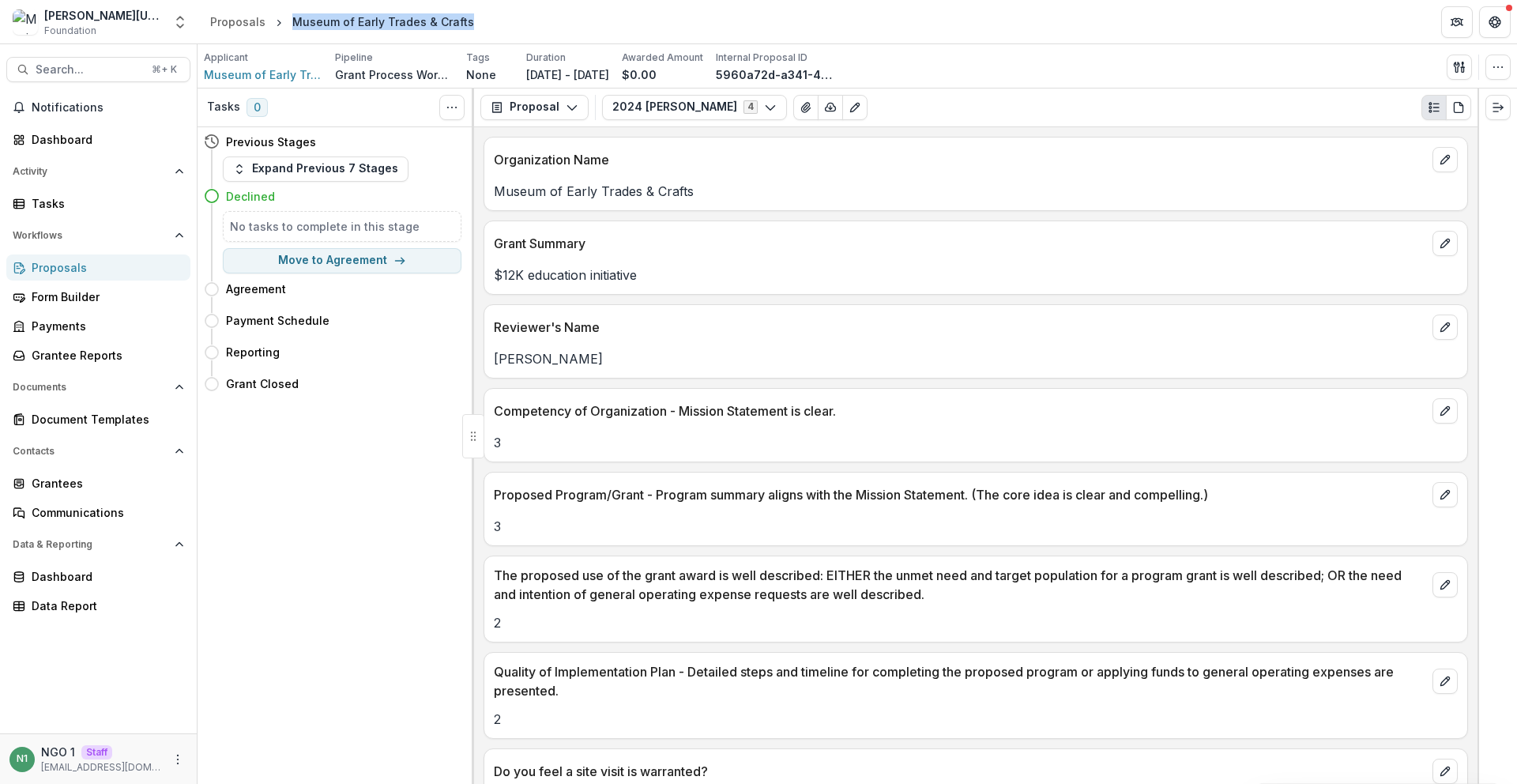
drag, startPoint x: 281, startPoint y: 22, endPoint x: 535, endPoint y: 14, distance: 254.1
click at [535, 14] on header "Proposals Museum of Early Trades & Crafts" at bounding box center [857, 22] width 1319 height 44
copy div "Museum of Early Trades & Crafts"
click at [104, 322] on div "Payments" at bounding box center [104, 326] width 146 height 17
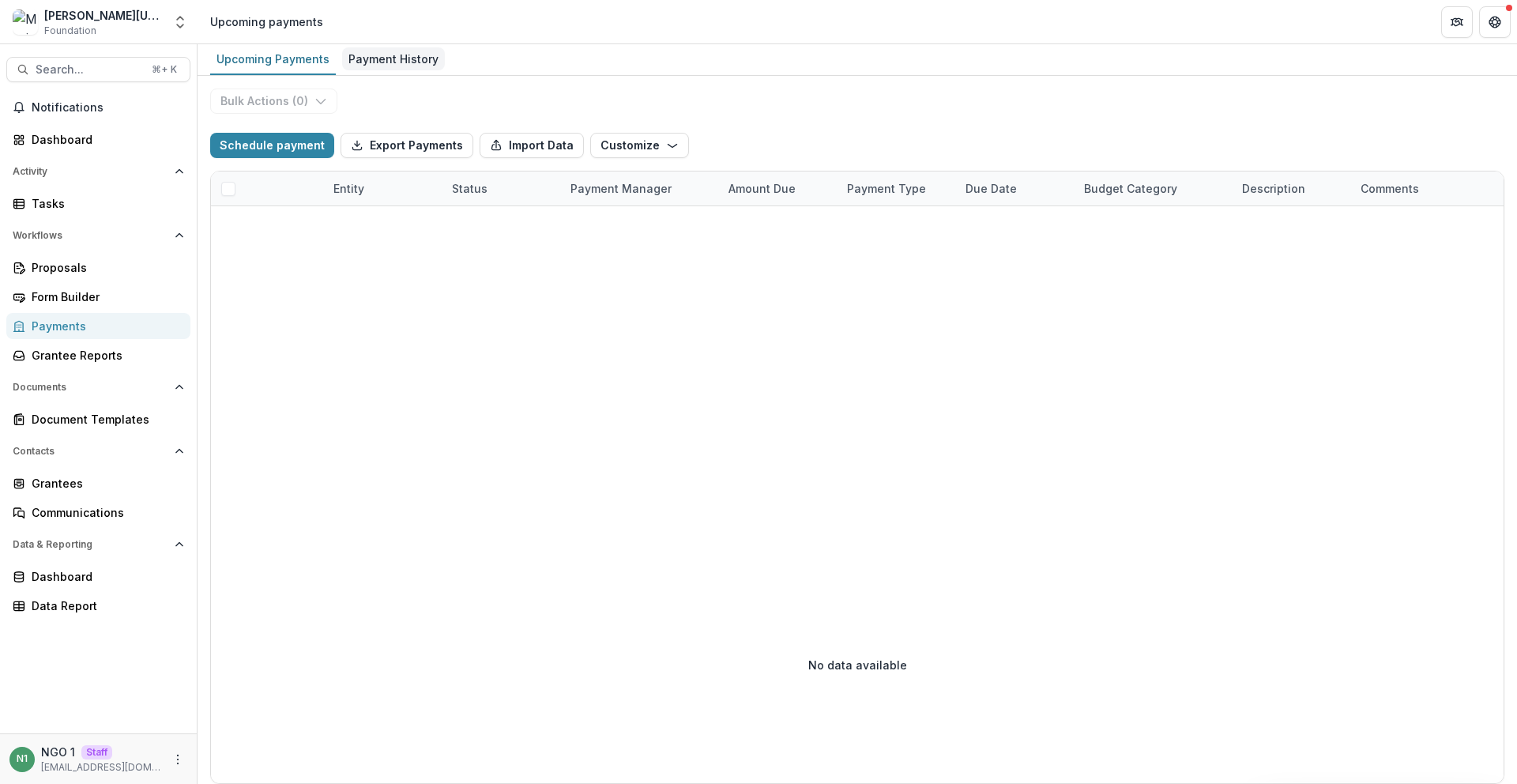
click at [378, 57] on div "Payment History" at bounding box center [393, 58] width 103 height 23
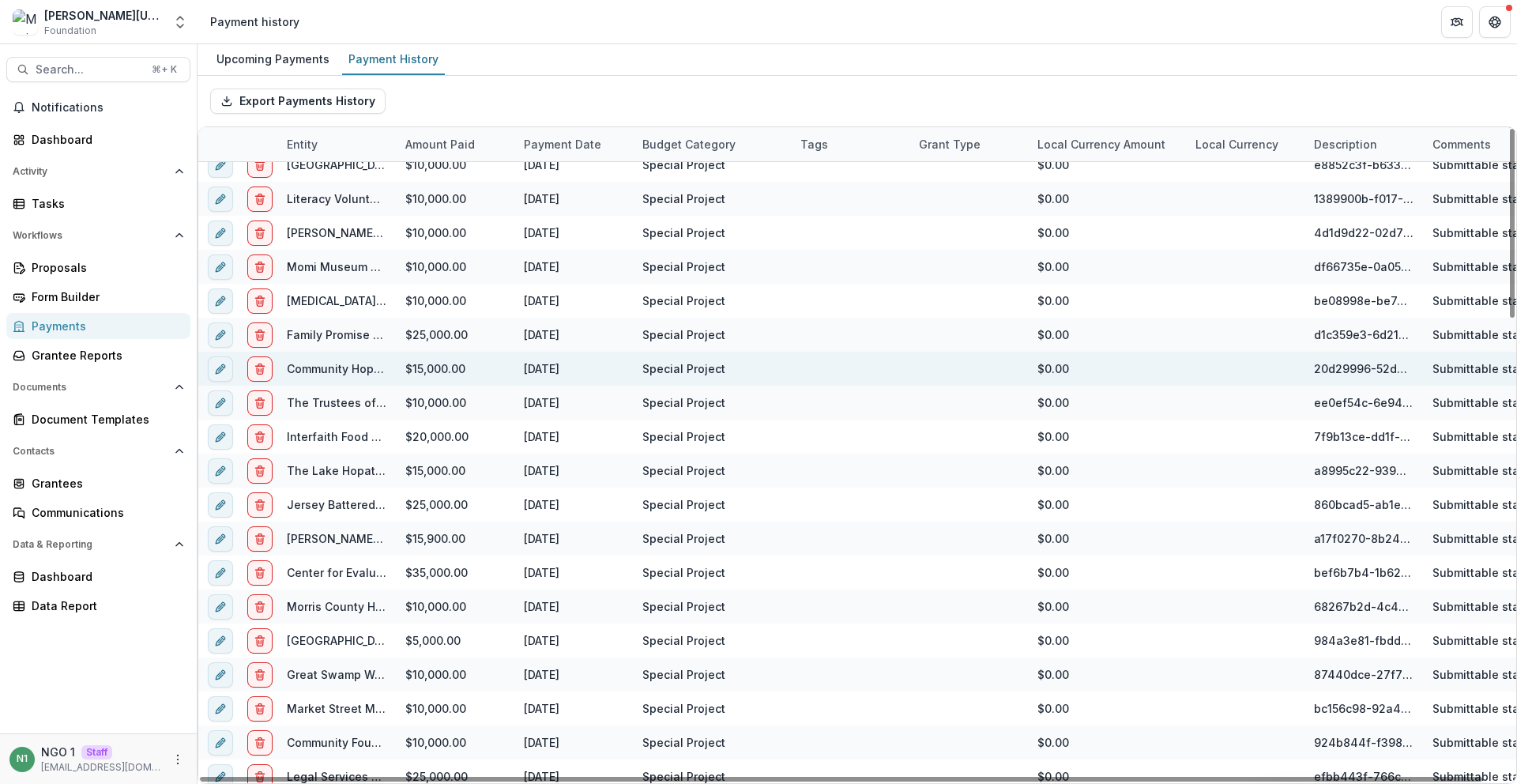
scroll to position [1587, 0]
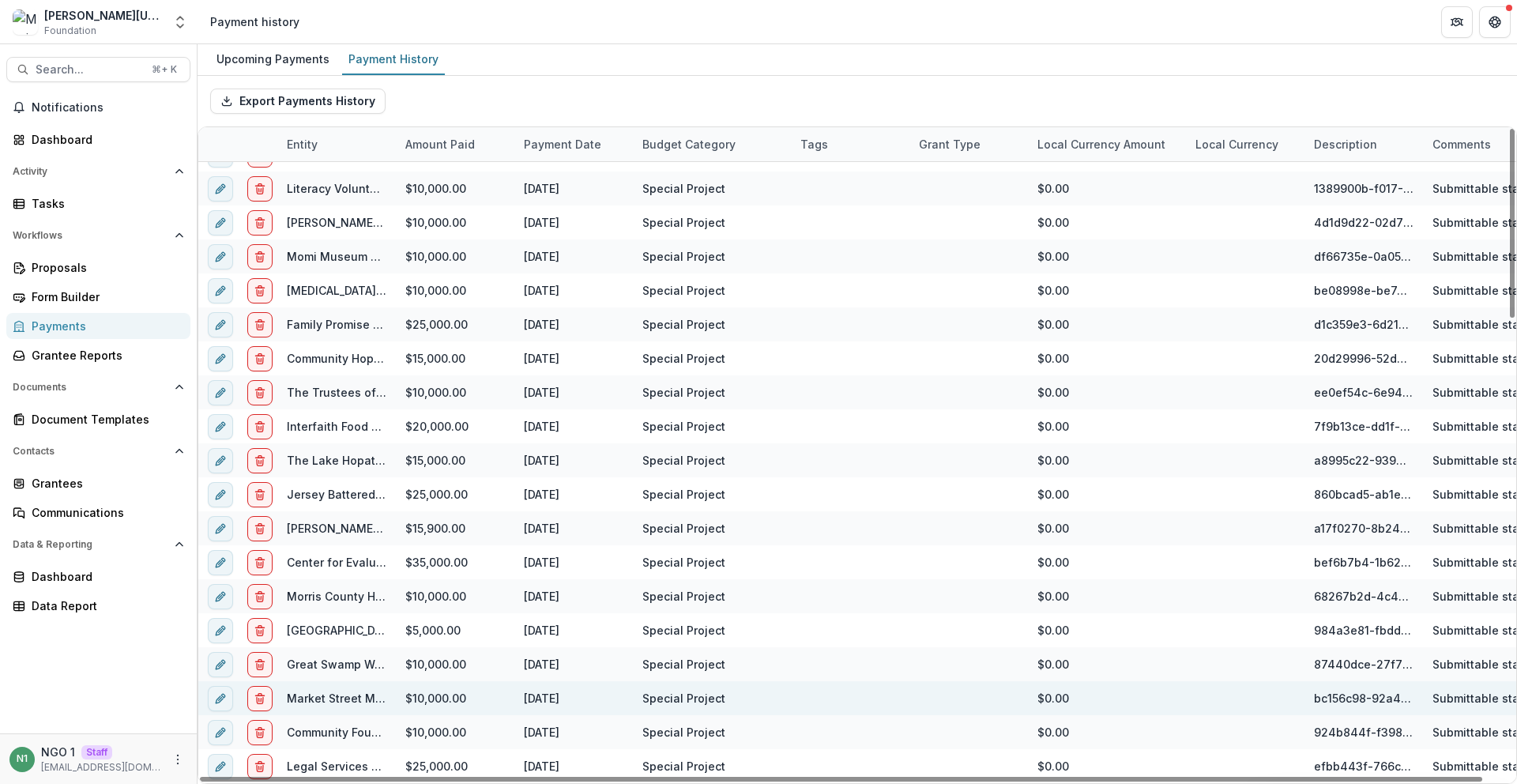
drag, startPoint x: 632, startPoint y: 692, endPoint x: 784, endPoint y: 705, distance: 152.6
click at [778, 707] on div "Special Project" at bounding box center [711, 698] width 158 height 34
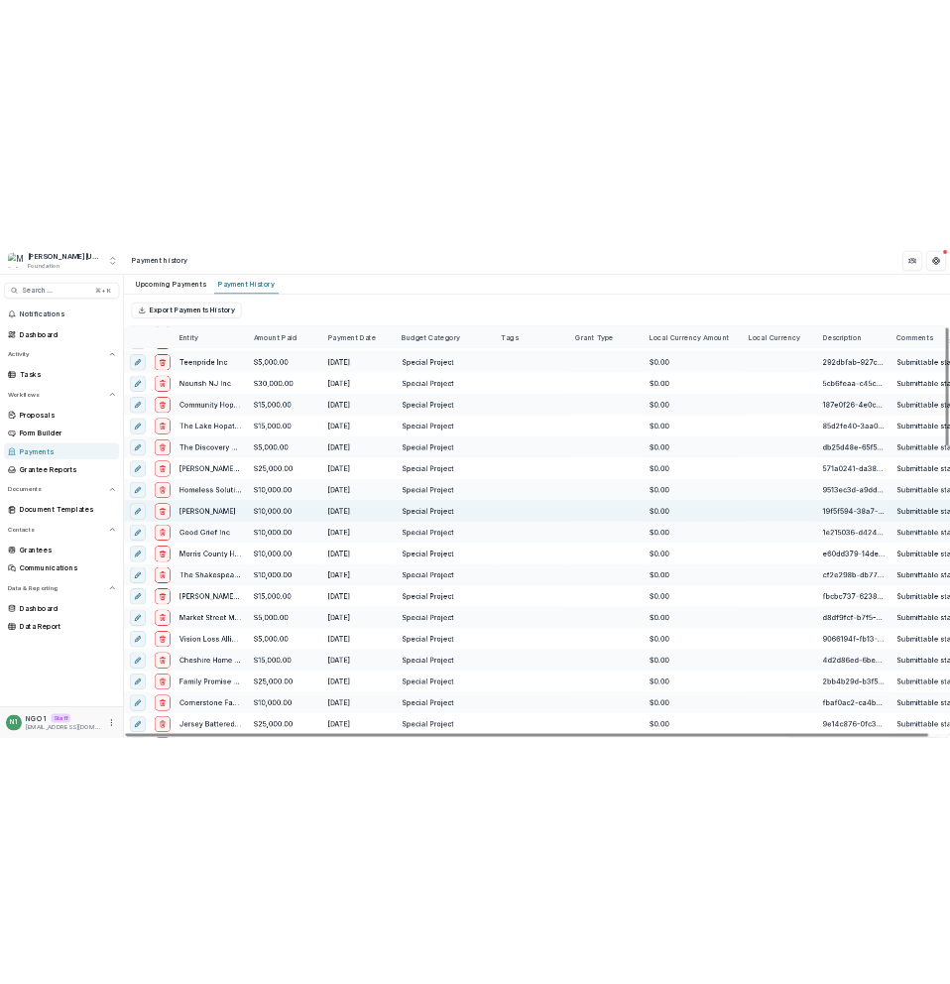
scroll to position [0, 0]
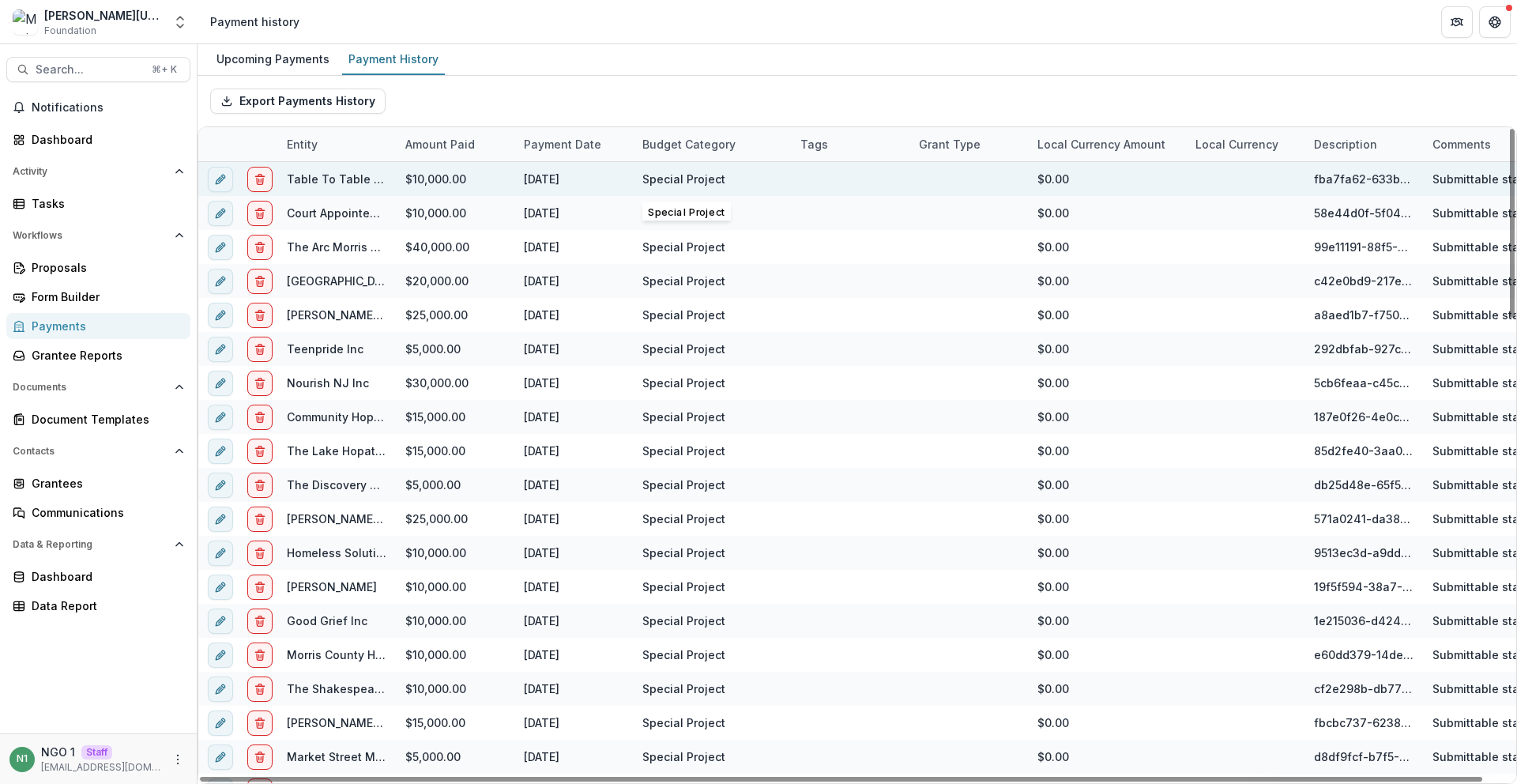
drag, startPoint x: 632, startPoint y: 176, endPoint x: 751, endPoint y: 177, distance: 119.0
click at [750, 178] on div "Special Project" at bounding box center [711, 178] width 158 height 34
drag, startPoint x: 723, startPoint y: 173, endPoint x: 664, endPoint y: 194, distance: 62.6
click at [631, 169] on div "Table To Table Inc $10,000.00 Nov 7, 2024 Special Project $0.00 fba7fa62-633b-4…" at bounding box center [870, 178] width 1343 height 34
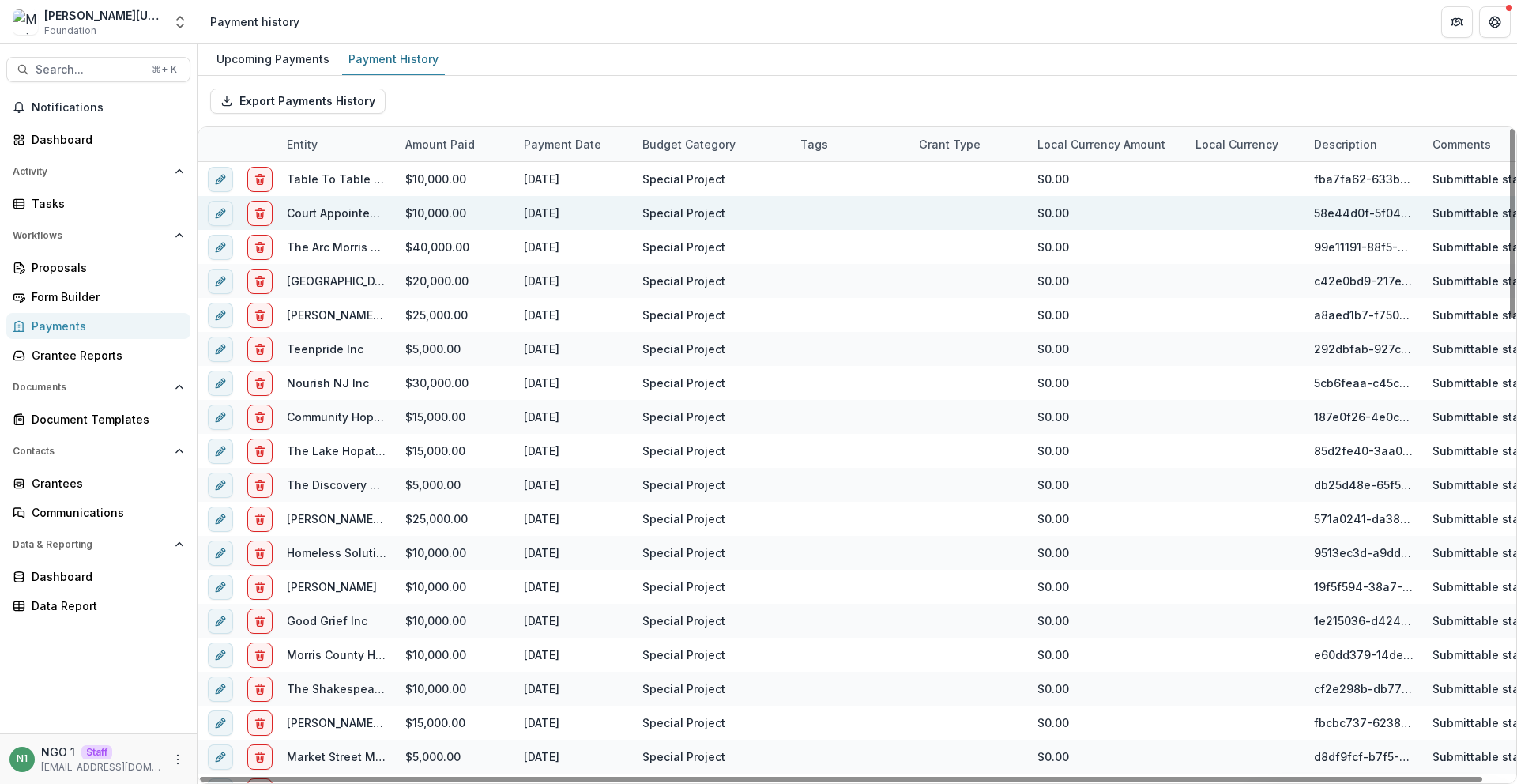
click at [790, 210] on div "Special Project" at bounding box center [711, 213] width 158 height 34
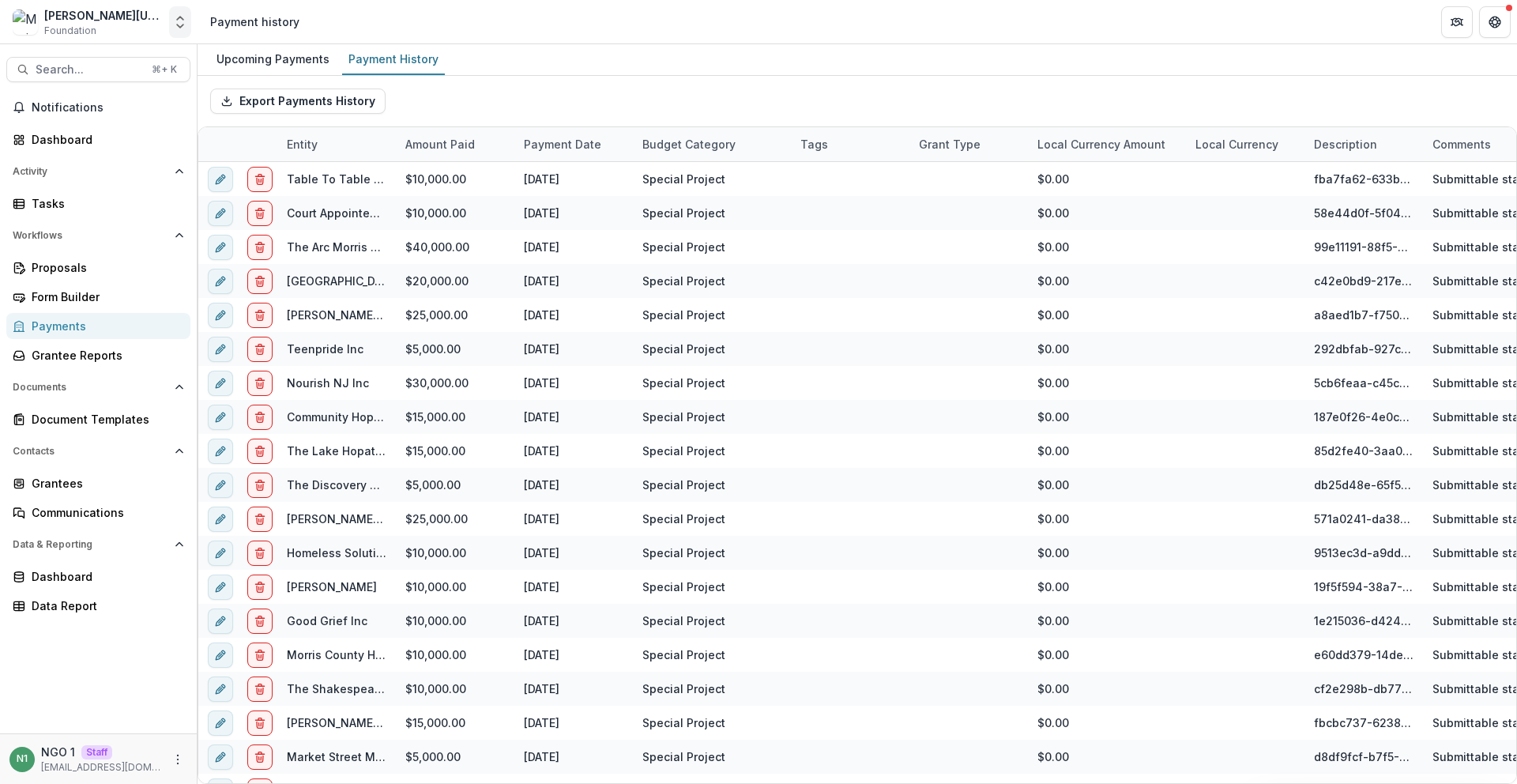
click at [181, 25] on icon "Open entity switcher" at bounding box center [180, 22] width 16 height 16
click at [151, 69] on link "Admin Settings" at bounding box center [99, 61] width 190 height 26
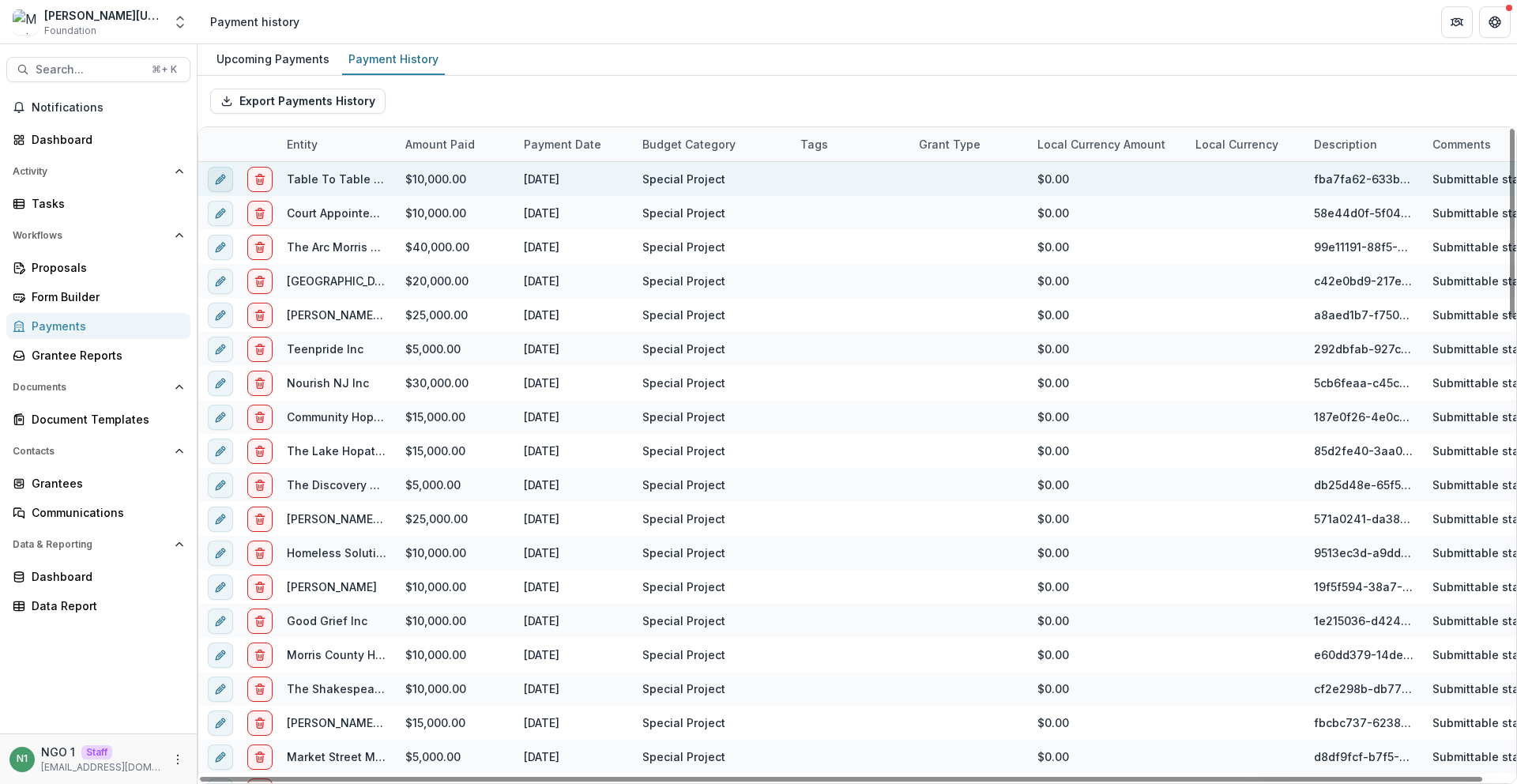
click at [212, 176] on button "edit" at bounding box center [221, 179] width 25 height 25
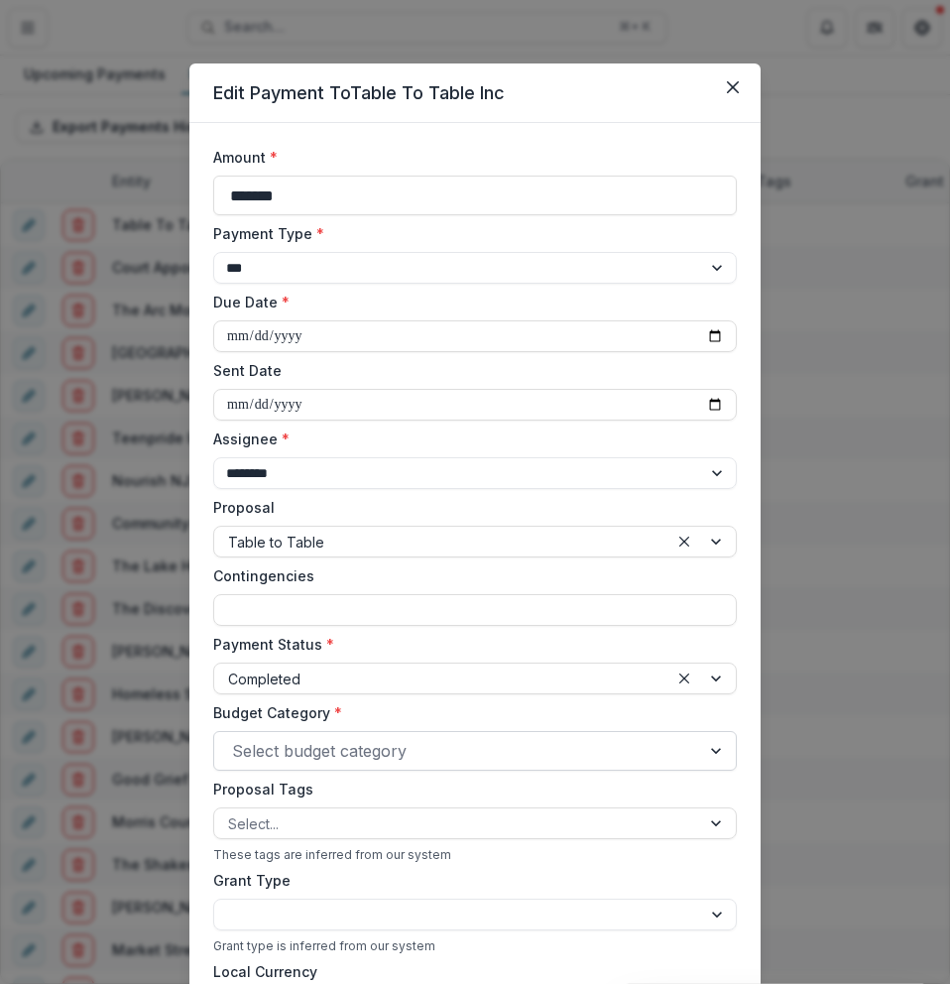
click at [338, 737] on div at bounding box center [457, 751] width 450 height 28
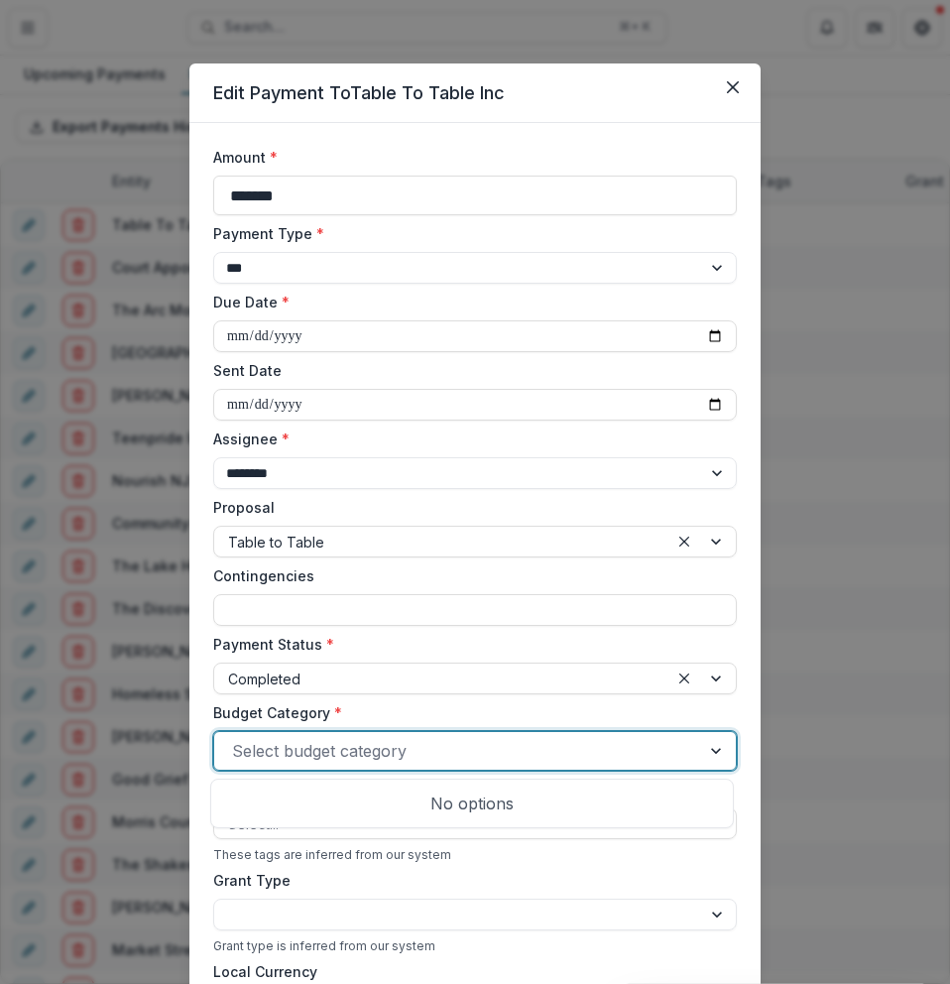
click at [342, 743] on div at bounding box center [457, 751] width 450 height 28
click at [288, 670] on div at bounding box center [441, 678] width 426 height 25
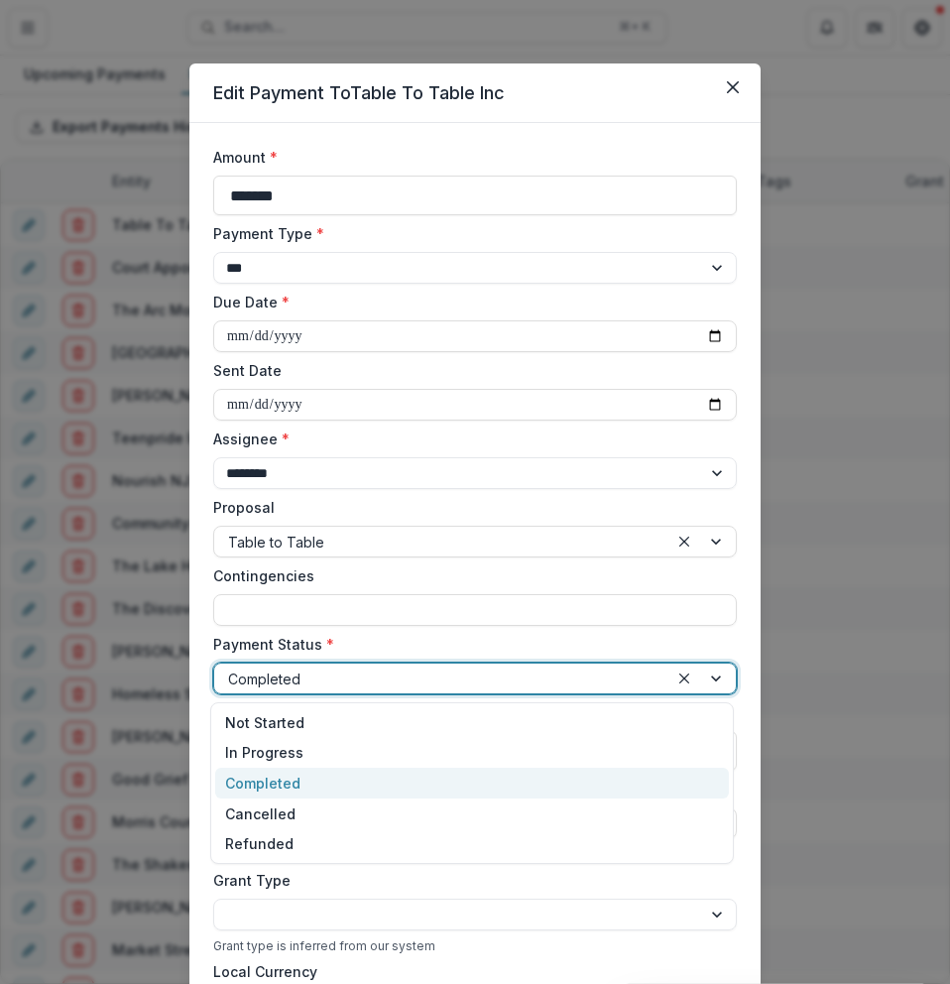
click at [288, 670] on div at bounding box center [441, 678] width 426 height 25
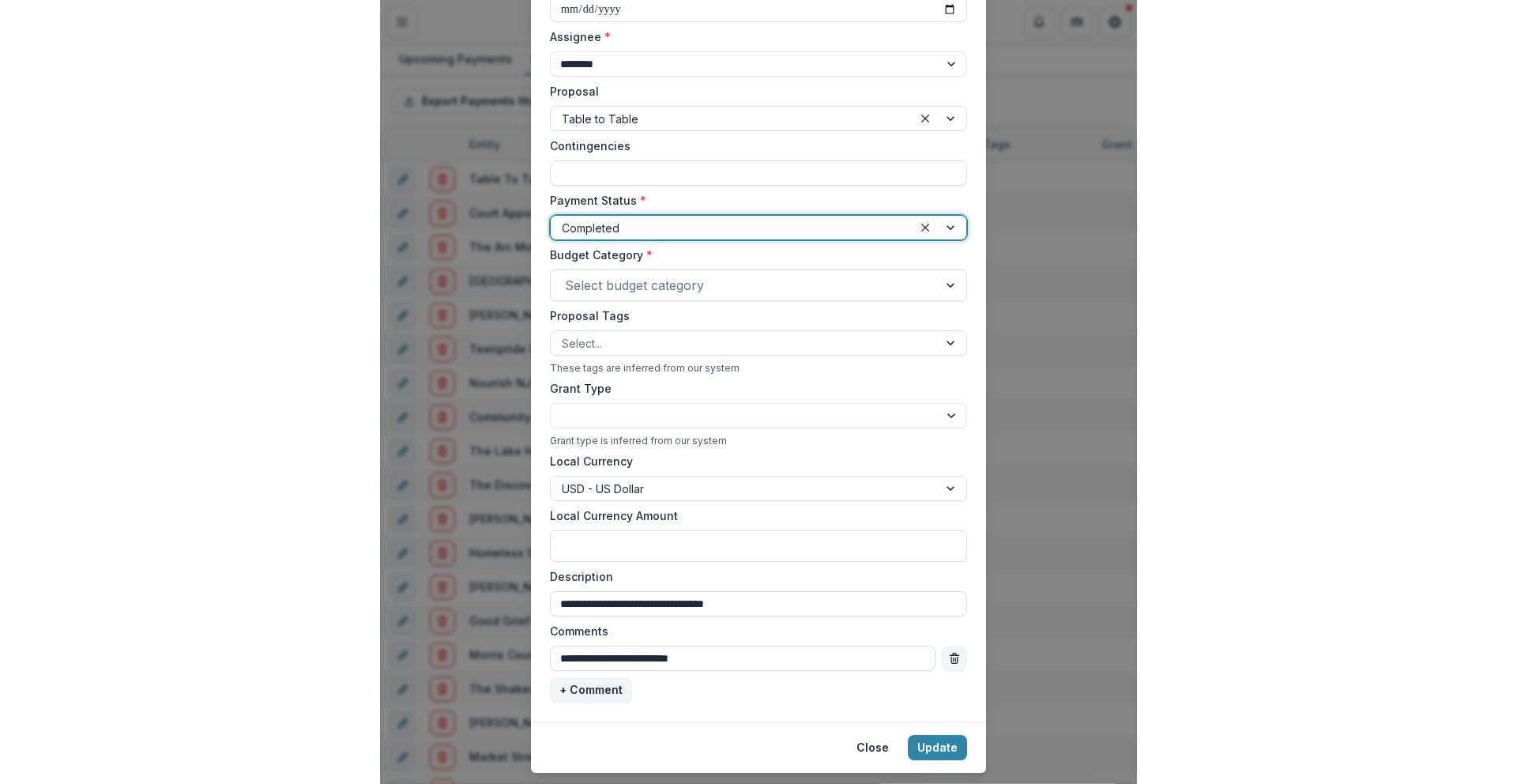
scroll to position [316, 0]
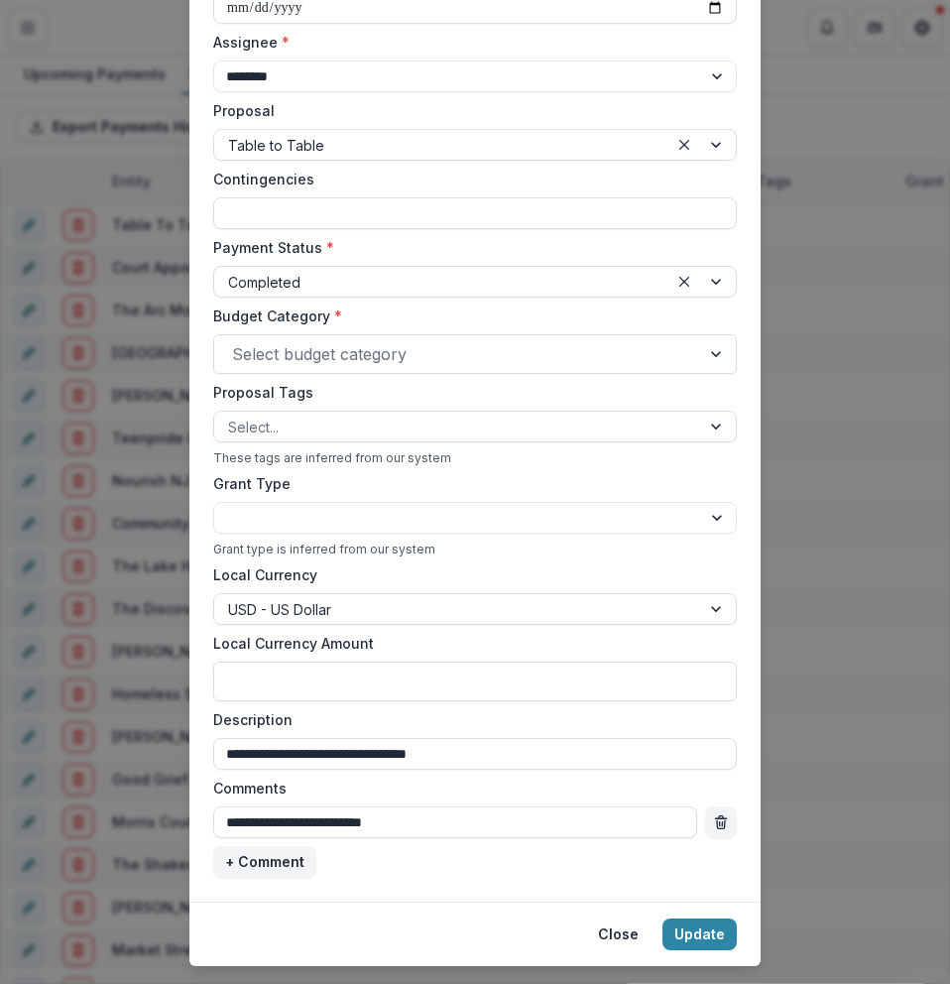
click at [465, 330] on div "Budget Category * Select budget category" at bounding box center [475, 339] width 524 height 68
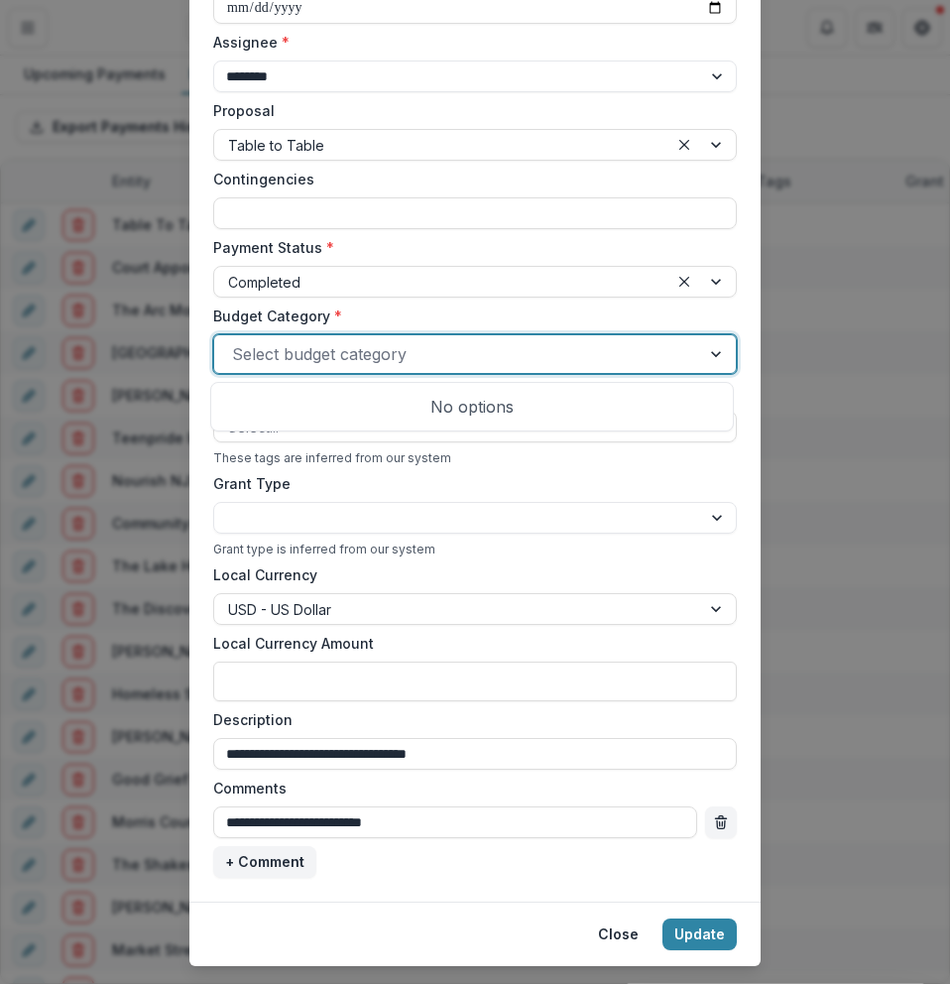
click at [460, 360] on div at bounding box center [457, 354] width 450 height 28
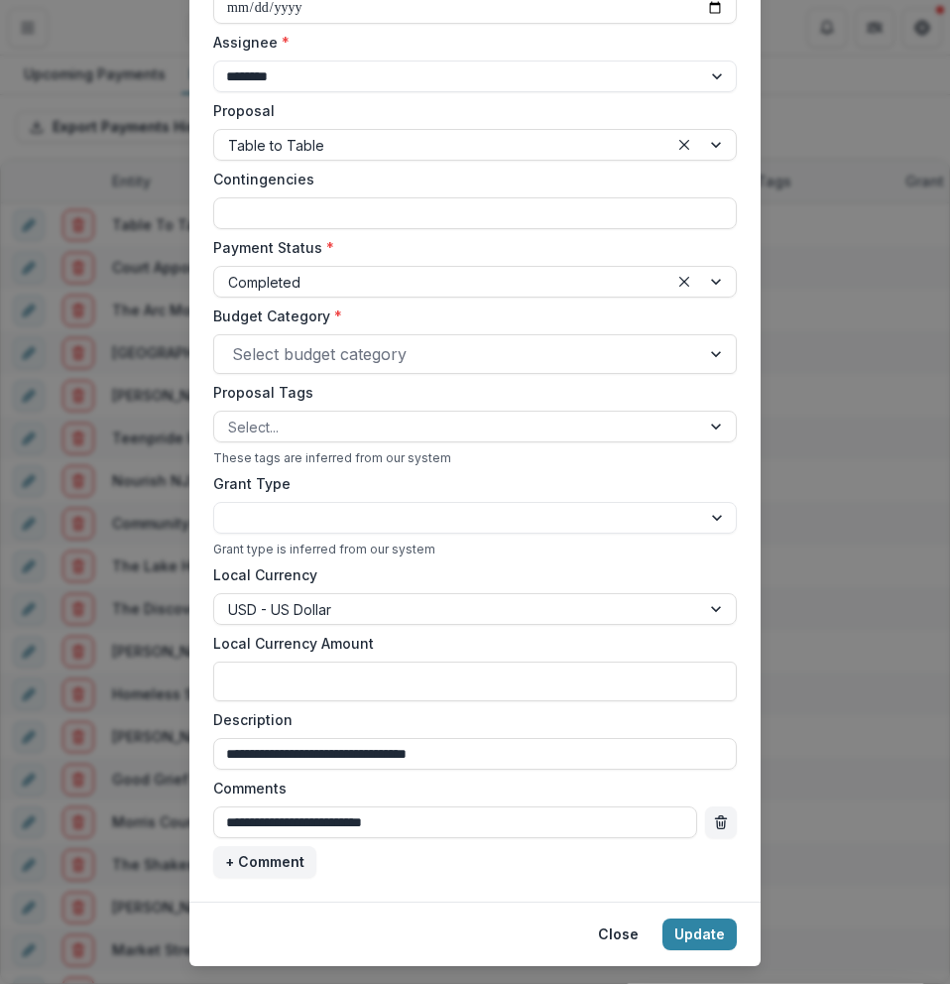
click at [904, 364] on div "**********" at bounding box center [475, 492] width 950 height 984
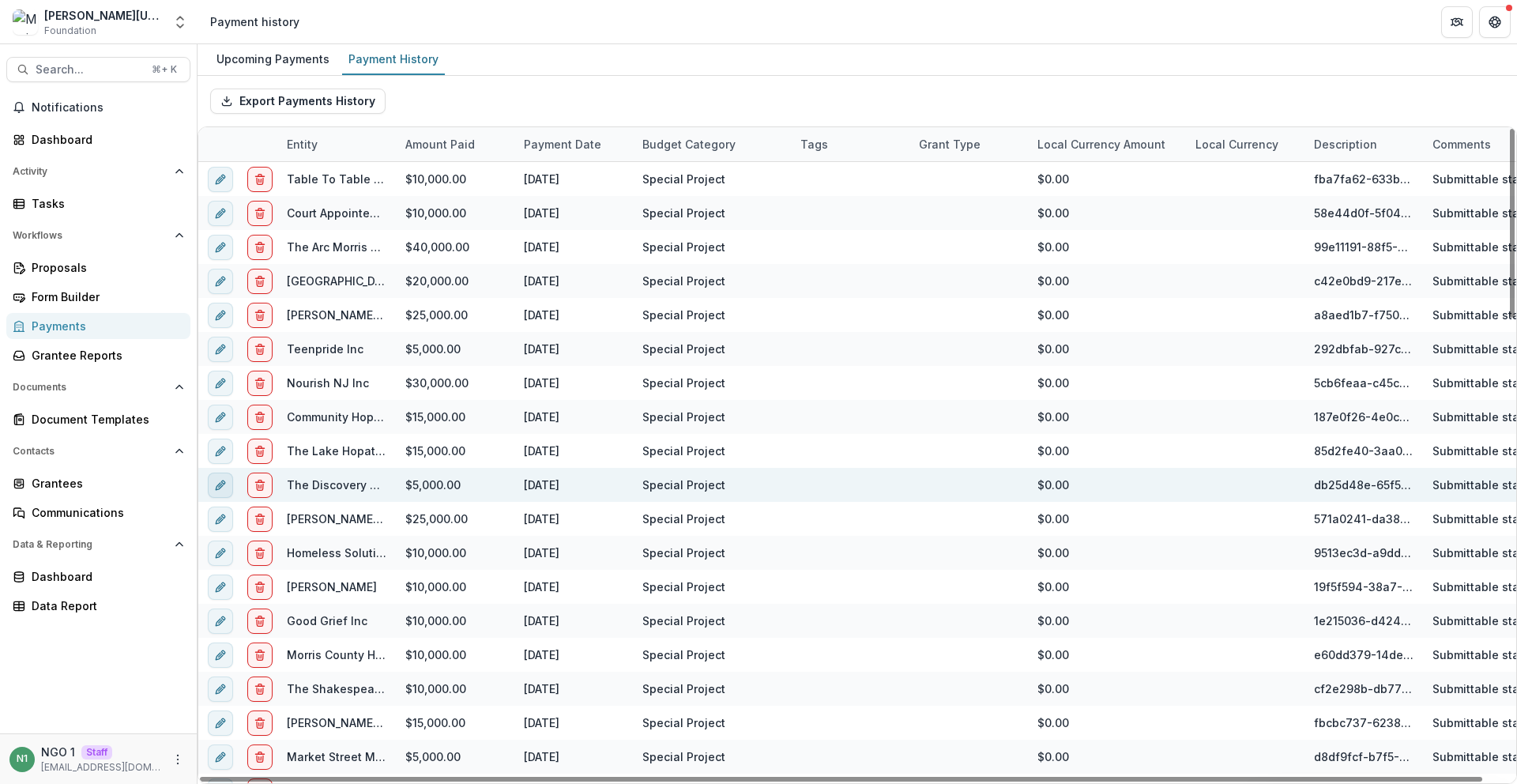
click at [218, 479] on icon "edit" at bounding box center [221, 485] width 13 height 13
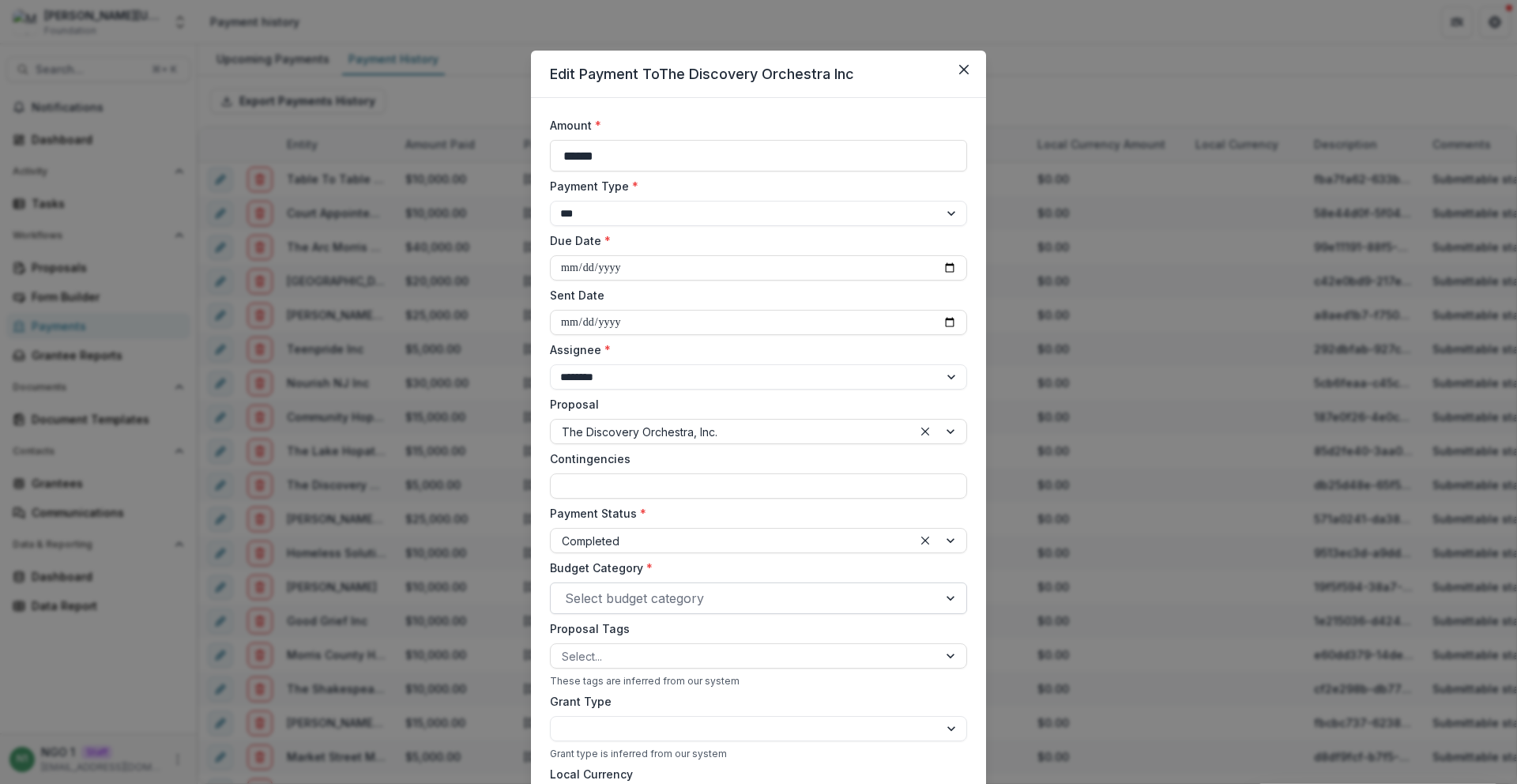
click at [615, 589] on div at bounding box center [744, 598] width 359 height 22
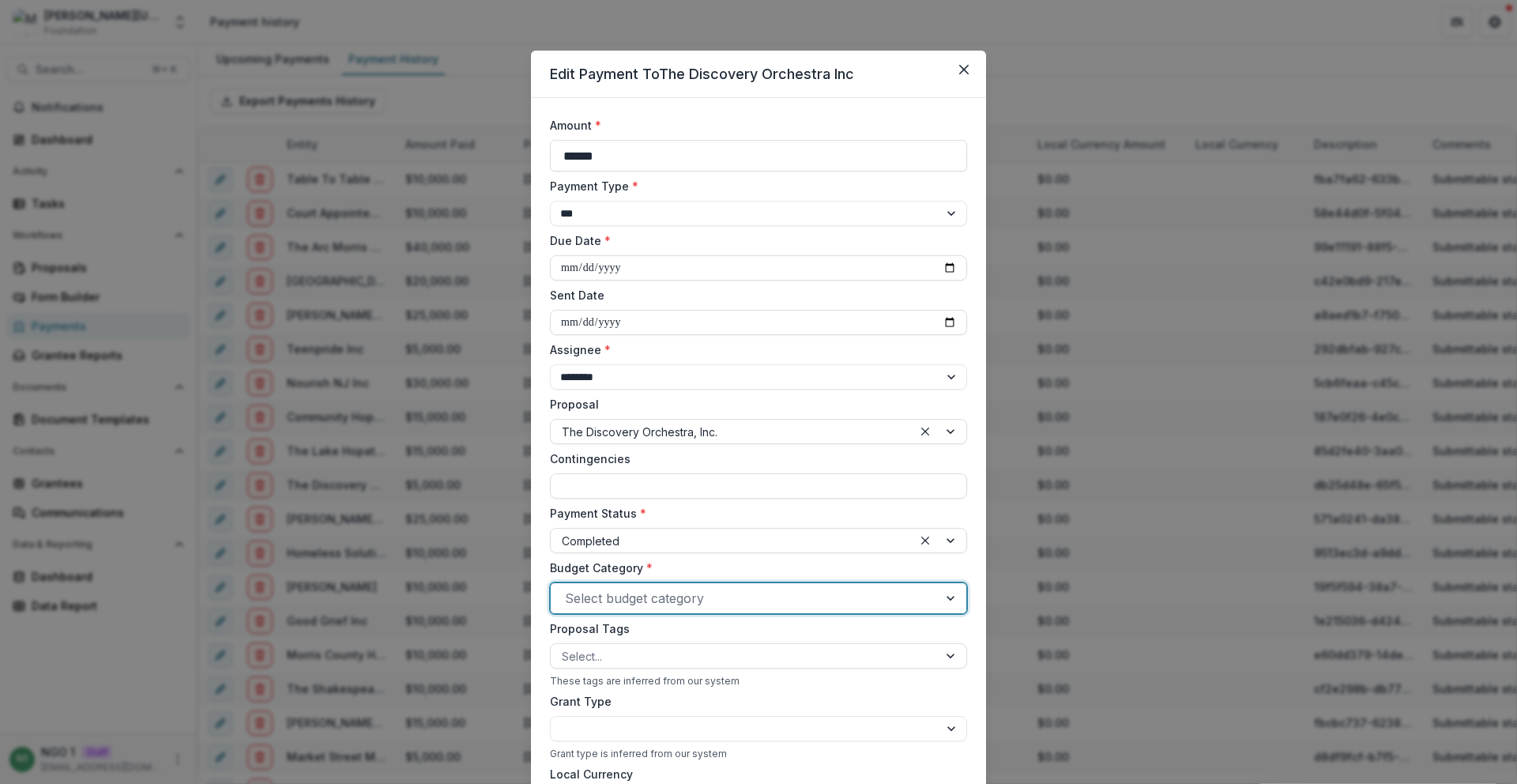
click at [615, 589] on div at bounding box center [744, 598] width 359 height 22
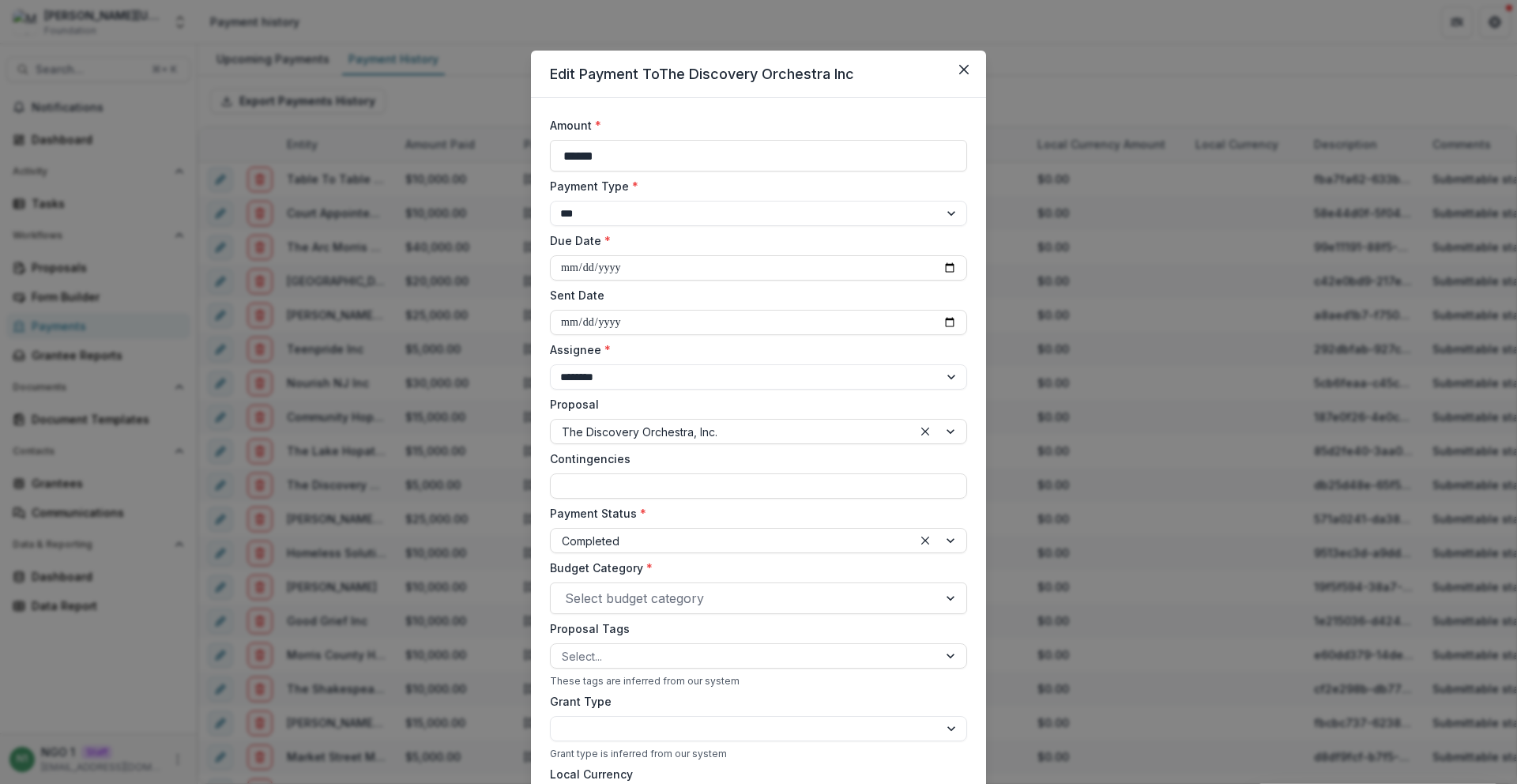
click at [228, 98] on div "**********" at bounding box center [758, 392] width 1517 height 784
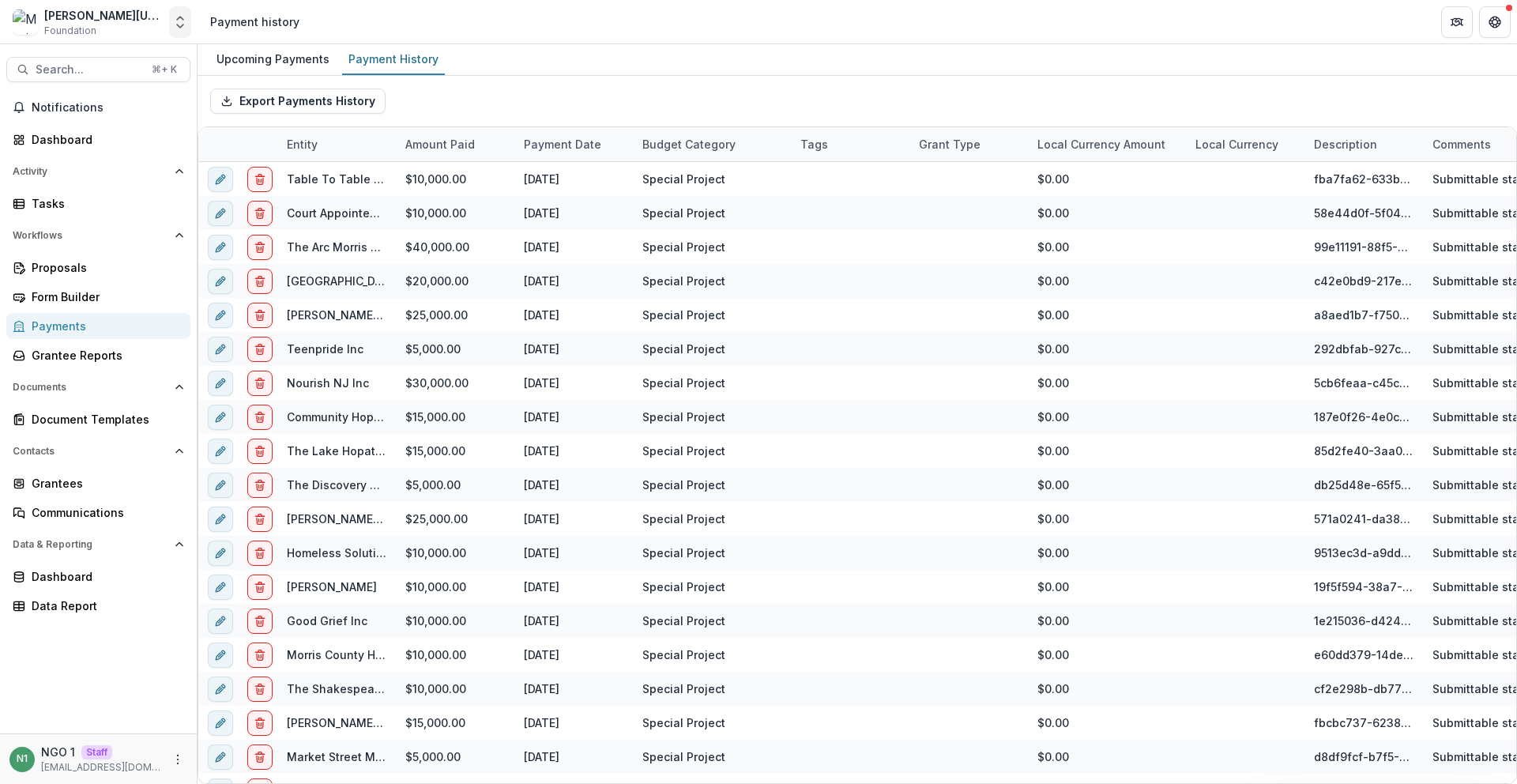
click at [181, 30] on button "Open entity switcher" at bounding box center [180, 22] width 22 height 32
click at [155, 65] on link "Admin Settings" at bounding box center [99, 61] width 190 height 26
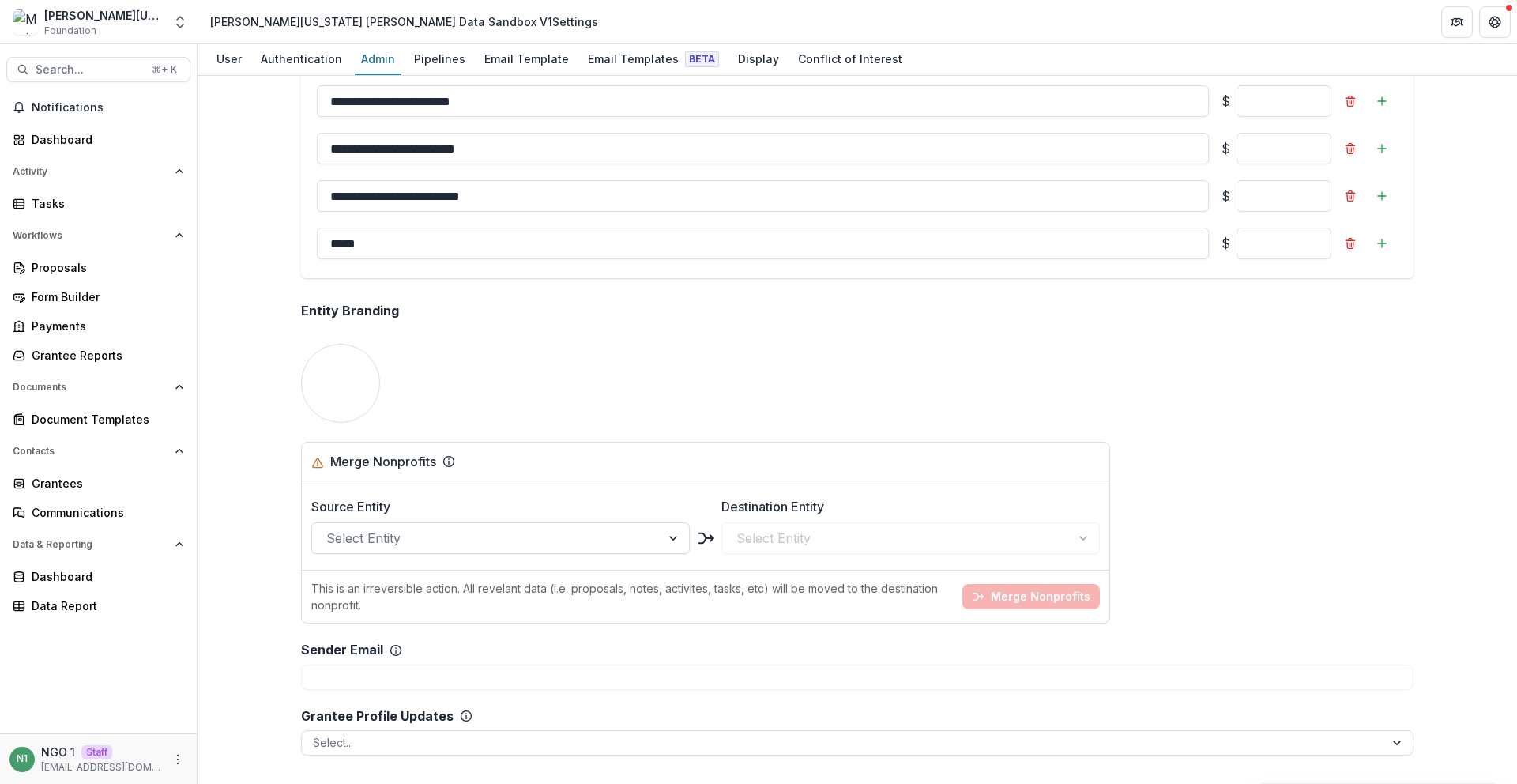
scroll to position [1075, 0]
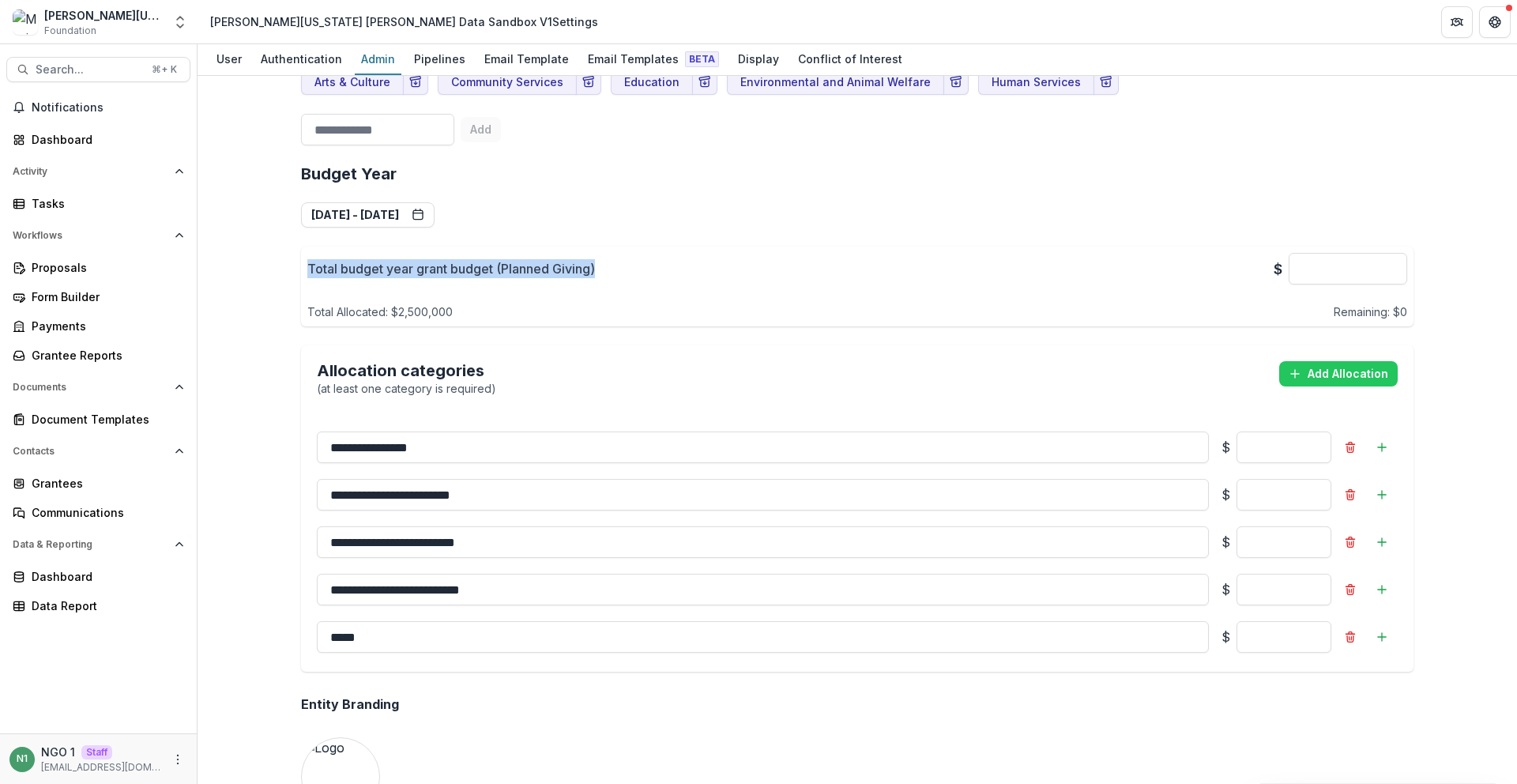
drag, startPoint x: 305, startPoint y: 267, endPoint x: 656, endPoint y: 288, distance: 351.6
click at [656, 288] on div "Total budget year grant budget (Planned Giving) $ ******* Total Allocated: $ 2,…" at bounding box center [857, 286] width 1100 height 67
click at [656, 287] on div "Total budget year grant budget (Planned Giving) $ ******* Total Allocated: $ 2,…" at bounding box center [857, 286] width 1100 height 67
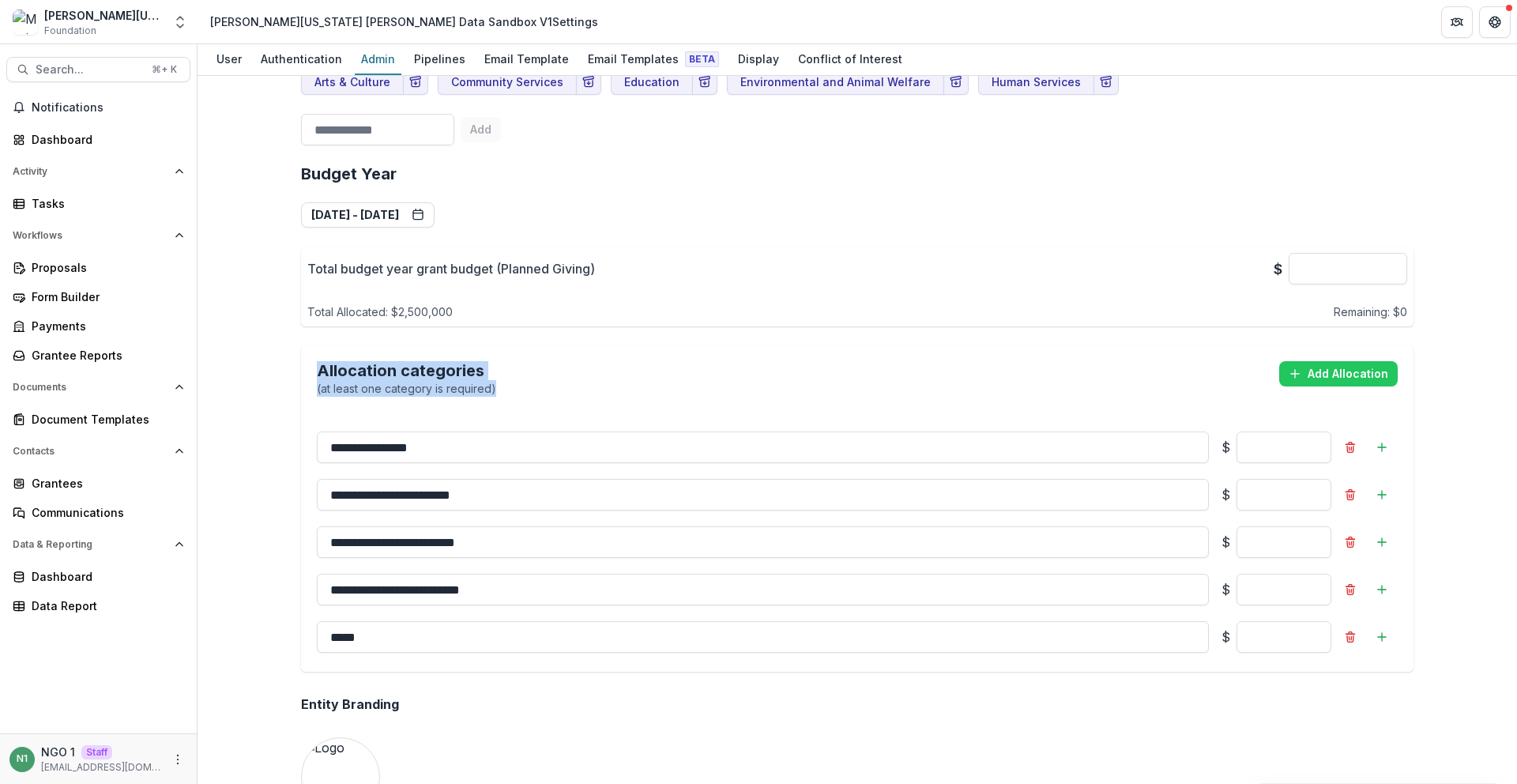
drag, startPoint x: 322, startPoint y: 374, endPoint x: 530, endPoint y: 407, distance: 210.6
click at [530, 407] on div "Allocation categories (at least one category is required) Add Allocation" at bounding box center [857, 378] width 1112 height 67
click at [532, 406] on div "Allocation categories (at least one category is required) Add Allocation" at bounding box center [857, 378] width 1112 height 67
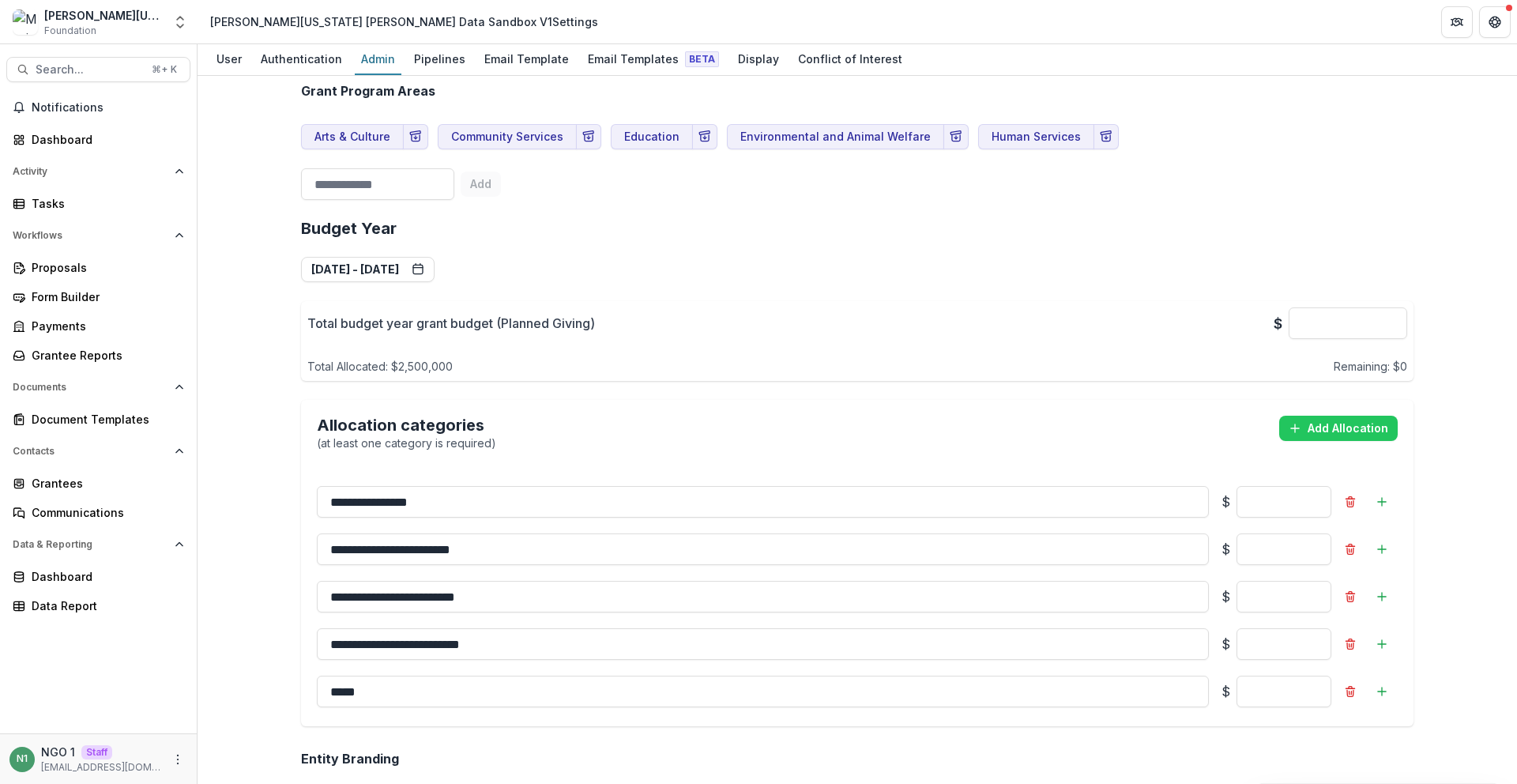
scroll to position [1017, 0]
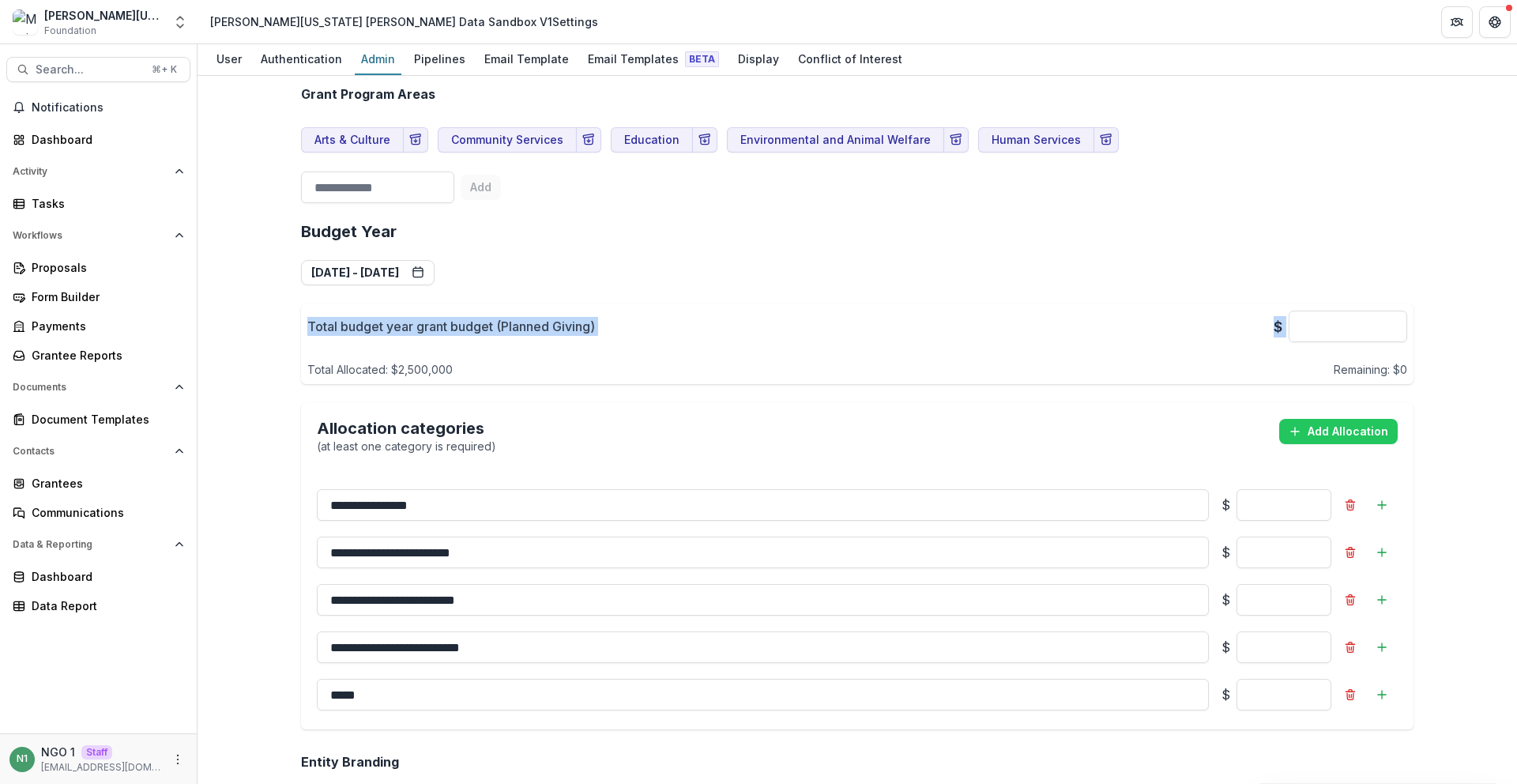
drag, startPoint x: 299, startPoint y: 319, endPoint x: 657, endPoint y: 349, distance: 359.3
click at [657, 352] on div "Total budget year grant budget (Planned Giving) $ ******* Total Allocated: $ 2,…" at bounding box center [857, 344] width 1112 height 80
click at [656, 347] on div "Total budget year grant budget (Planned Giving) $ ******* Total Allocated: $ 2,…" at bounding box center [857, 344] width 1100 height 67
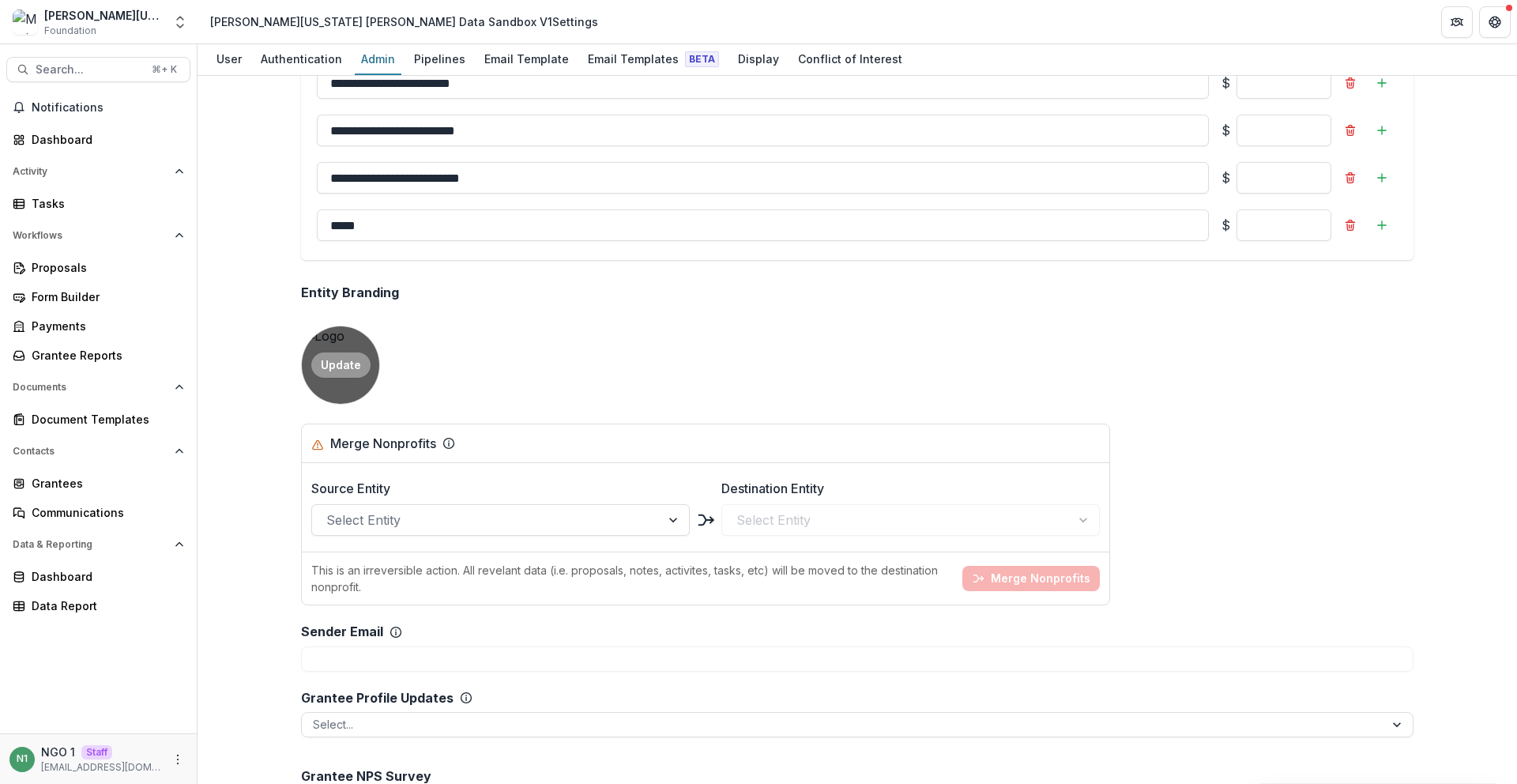
scroll to position [1491, 0]
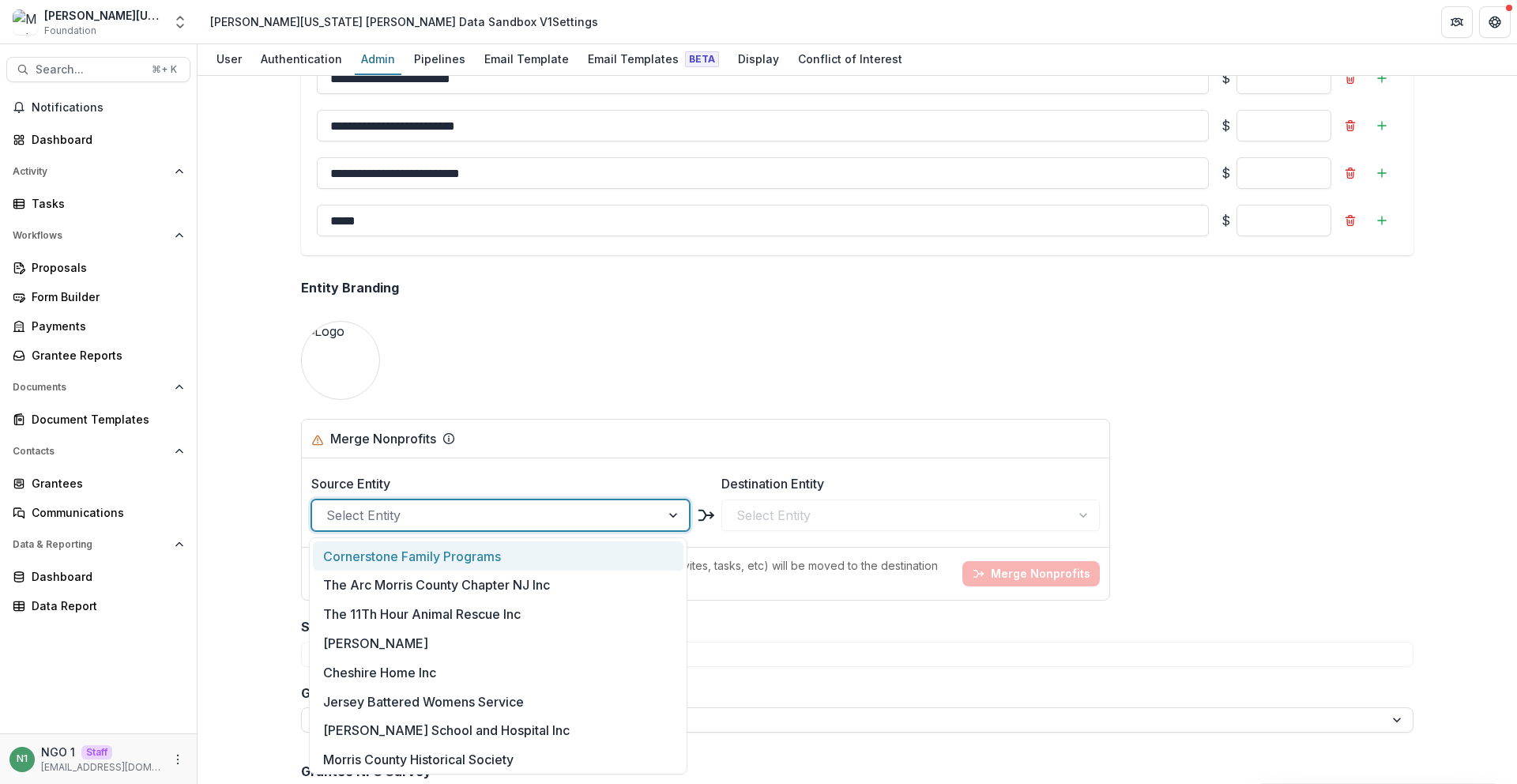
click at [343, 519] on div at bounding box center [487, 515] width 320 height 22
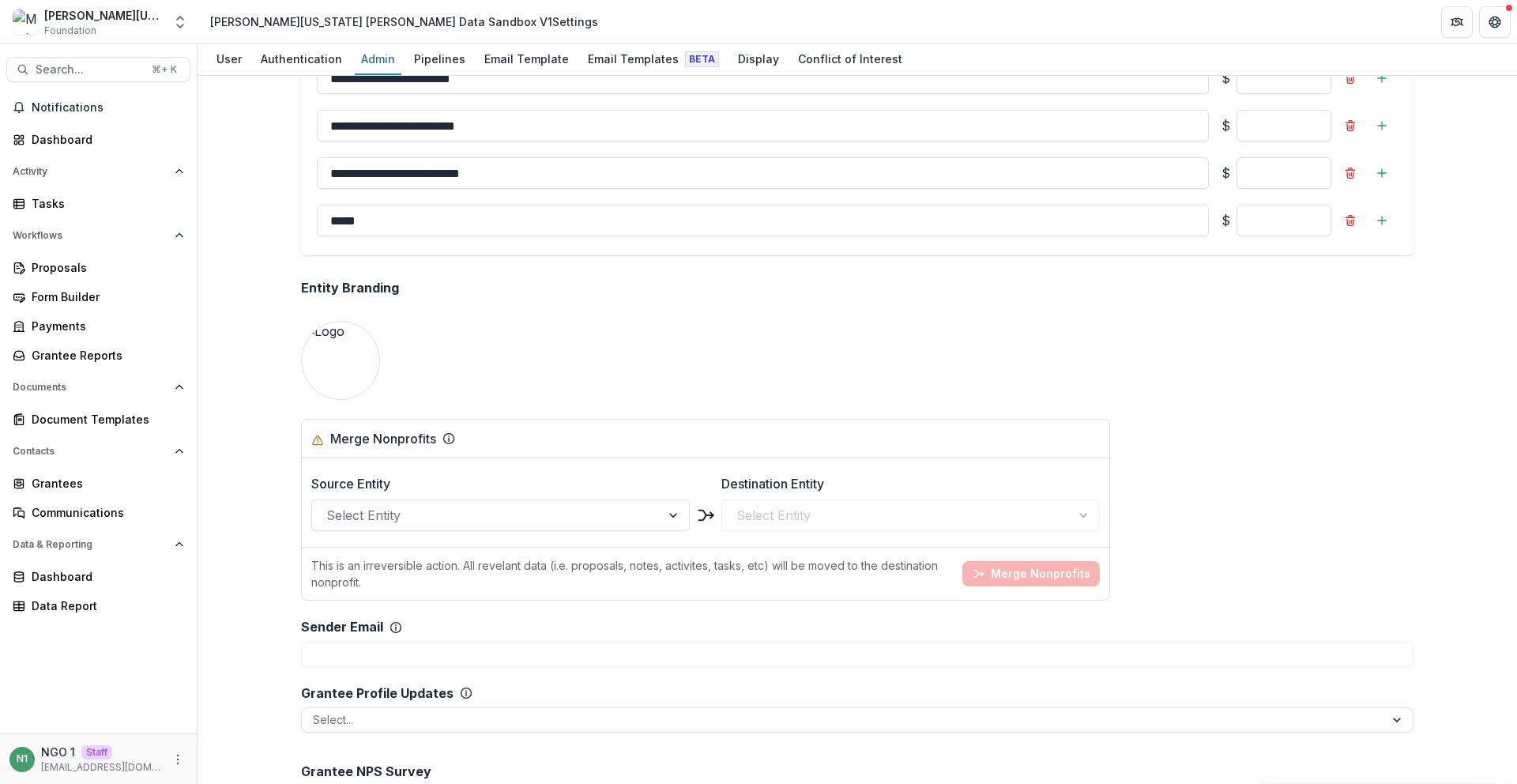
drag, startPoint x: 265, startPoint y: 515, endPoint x: 304, endPoint y: 519, distance: 39.2
click at [266, 515] on div "**********" at bounding box center [857, 429] width 1319 height 708
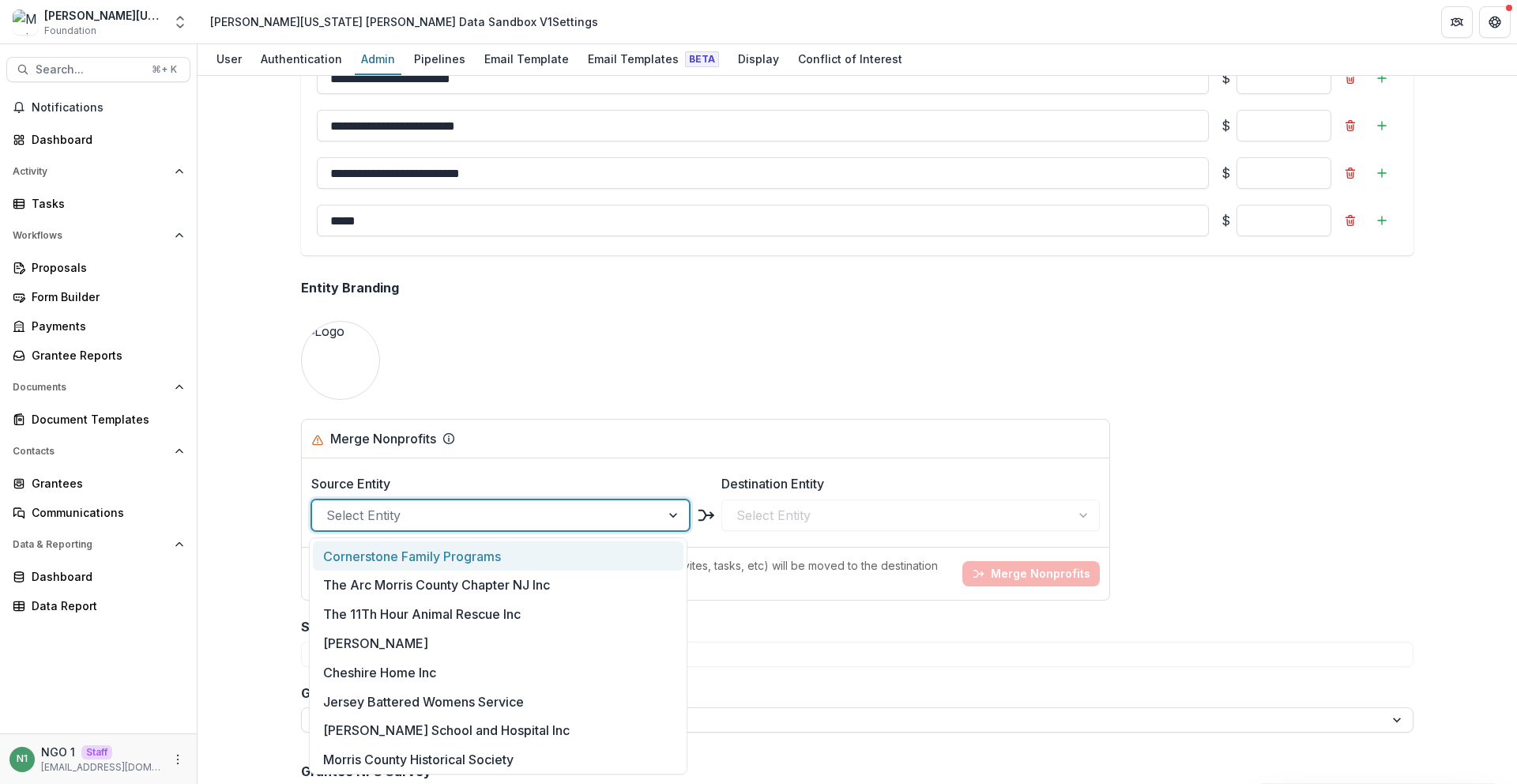
click at [334, 518] on div at bounding box center [487, 515] width 320 height 22
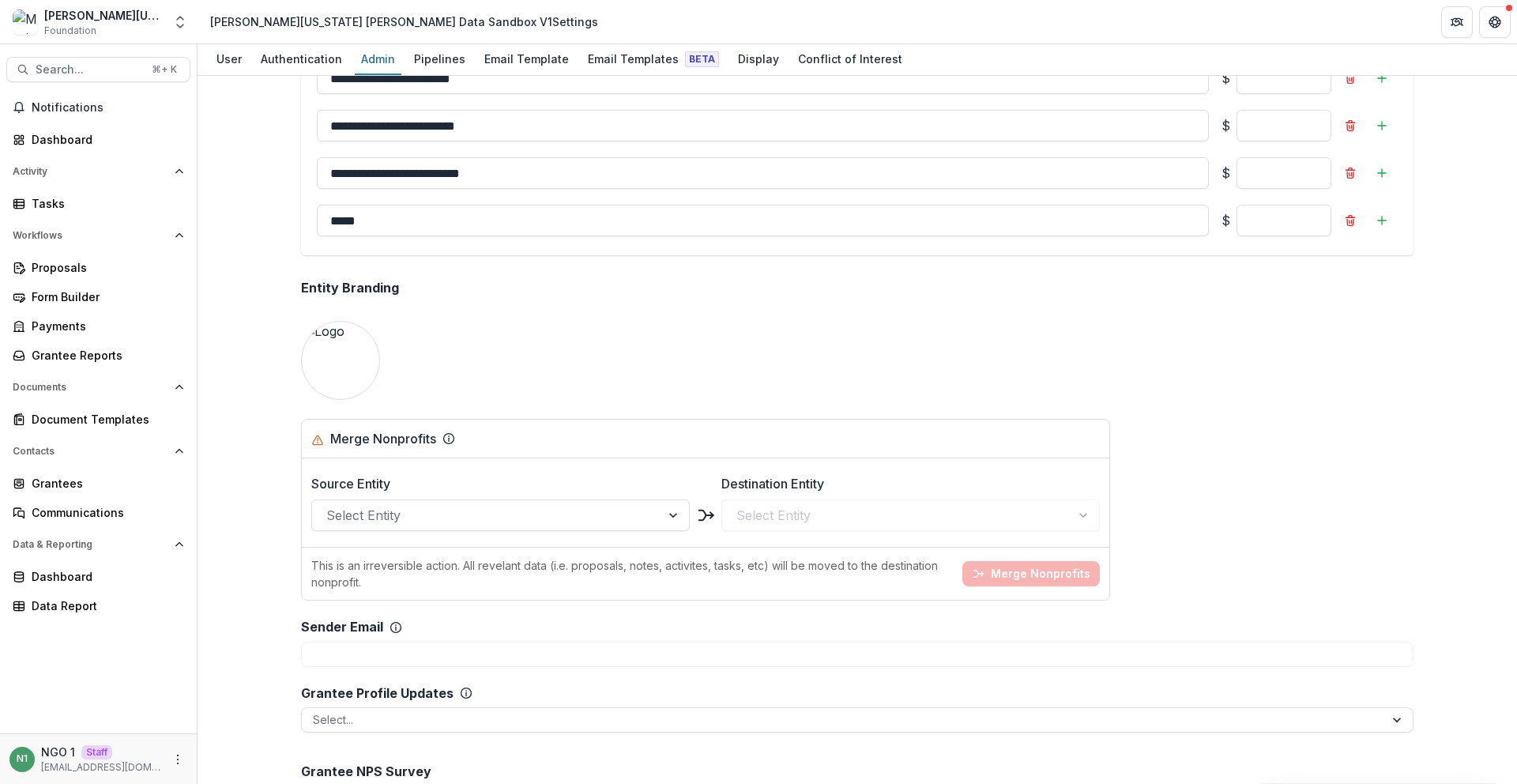
click at [288, 513] on div "**********" at bounding box center [857, 70] width 1138 height 2946
click at [347, 516] on div at bounding box center [487, 515] width 320 height 22
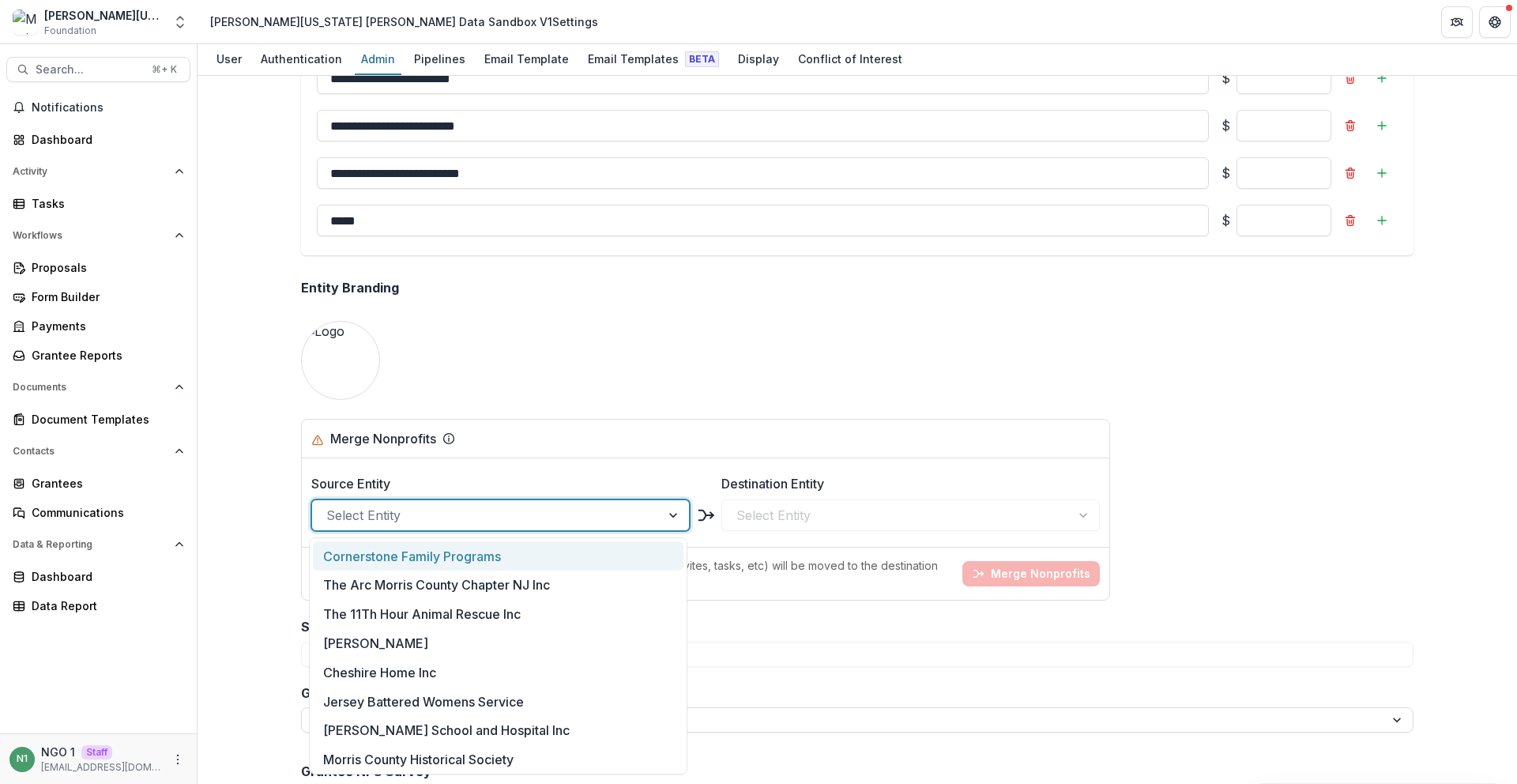
click at [216, 508] on div "**********" at bounding box center [857, 429] width 1319 height 708
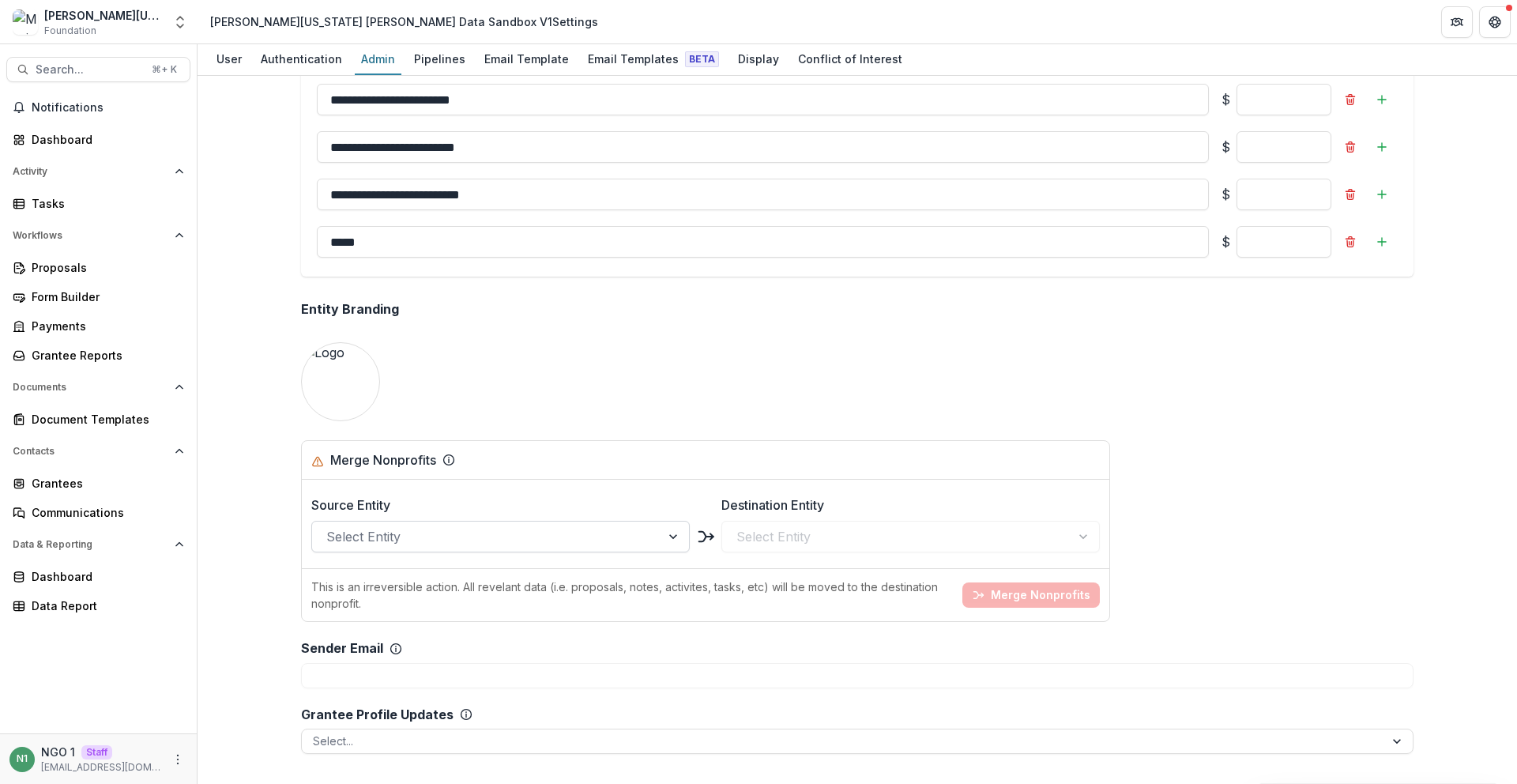
scroll to position [1293, 0]
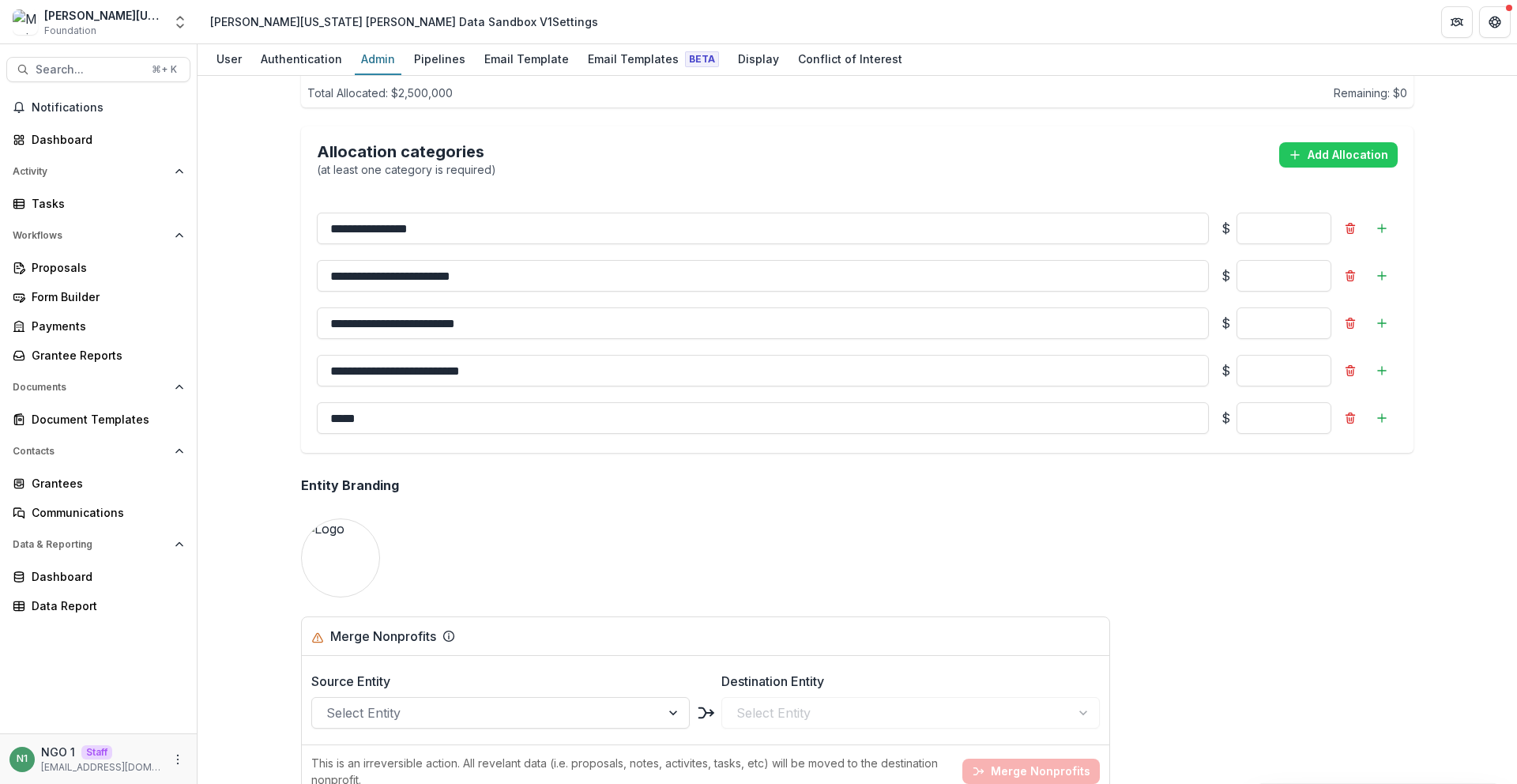
drag, startPoint x: 508, startPoint y: 269, endPoint x: 280, endPoint y: 246, distance: 229.2
click at [280, 246] on div "**********" at bounding box center [857, 429] width 1319 height 708
drag, startPoint x: 304, startPoint y: 151, endPoint x: 508, endPoint y: 141, distance: 204.2
click at [508, 141] on div "Allocation categories (at least one category is required) Add Allocation" at bounding box center [857, 160] width 1112 height 67
drag, startPoint x: 510, startPoint y: 154, endPoint x: 377, endPoint y: 154, distance: 133.0
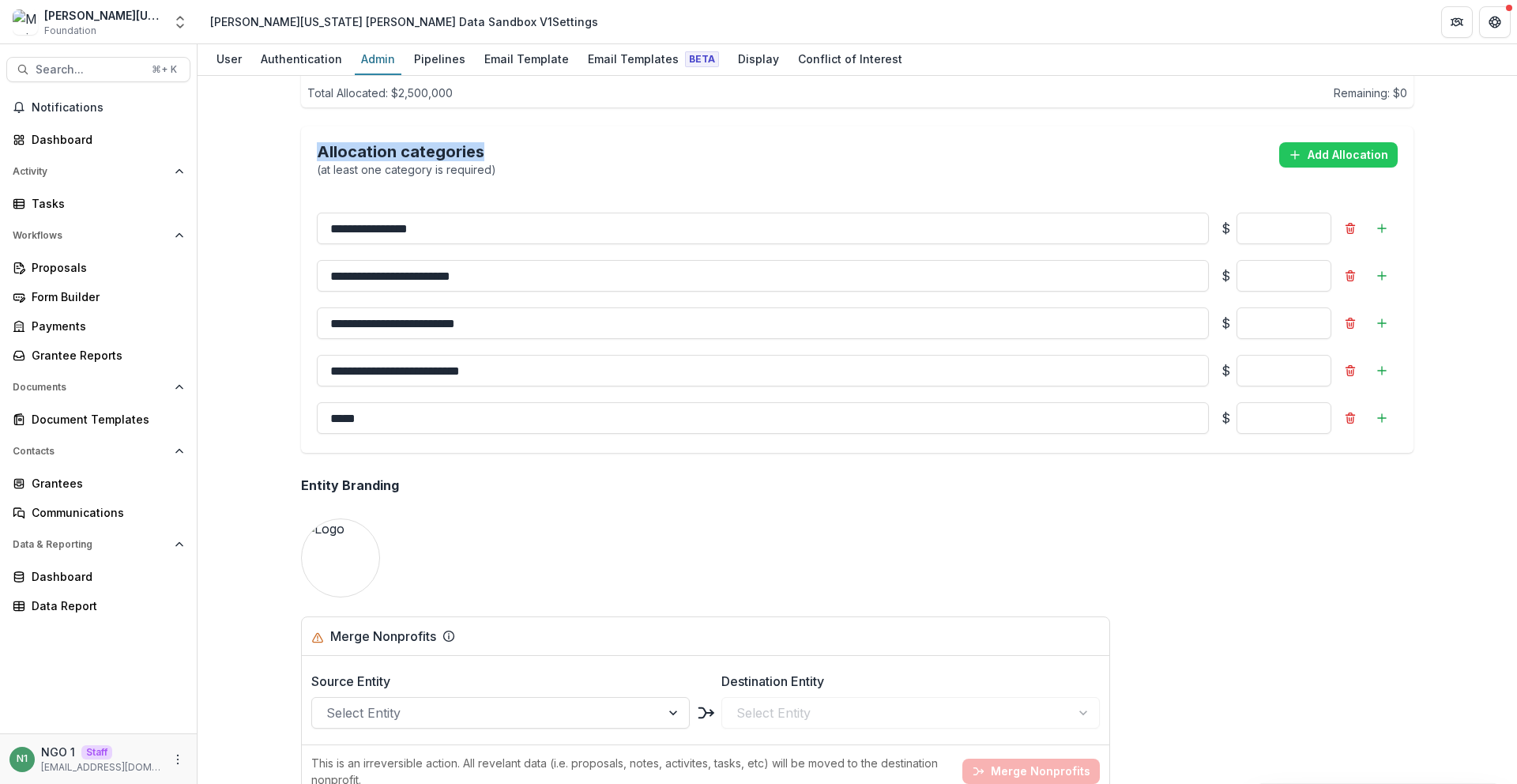
click at [304, 151] on div "Allocation categories (at least one category is required) Add Allocation" at bounding box center [857, 160] width 1112 height 67
click at [586, 154] on div "Allocation categories (at least one category is required) Add Allocation" at bounding box center [857, 159] width 1080 height 36
drag, startPoint x: 562, startPoint y: 166, endPoint x: 319, endPoint y: 147, distance: 243.7
click at [317, 146] on div "Allocation categories (at least one category is required) Add Allocation" at bounding box center [857, 159] width 1080 height 36
click at [583, 173] on div "Allocation categories (at least one category is required) Add Allocation" at bounding box center [857, 159] width 1080 height 36
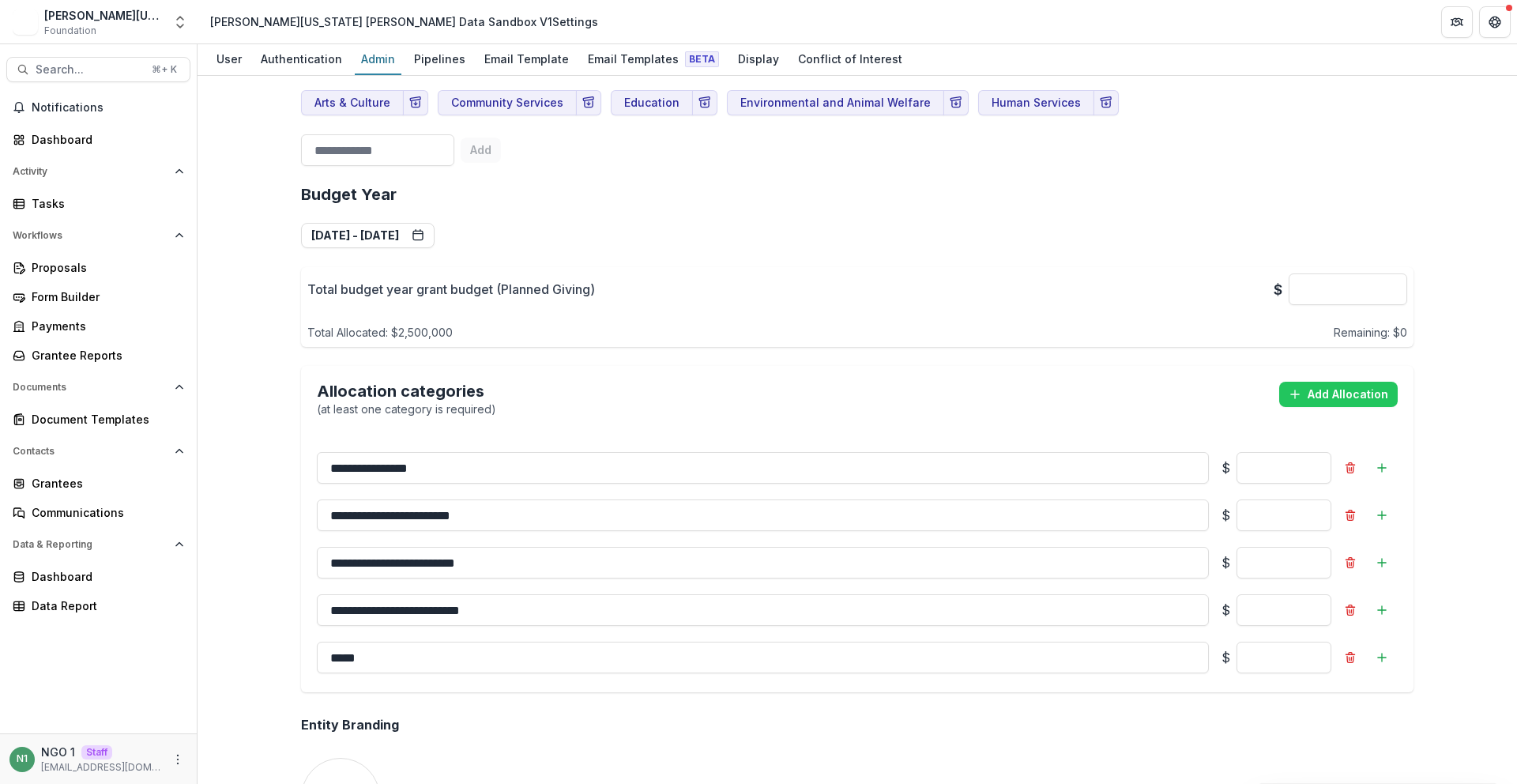
scroll to position [1059, 0]
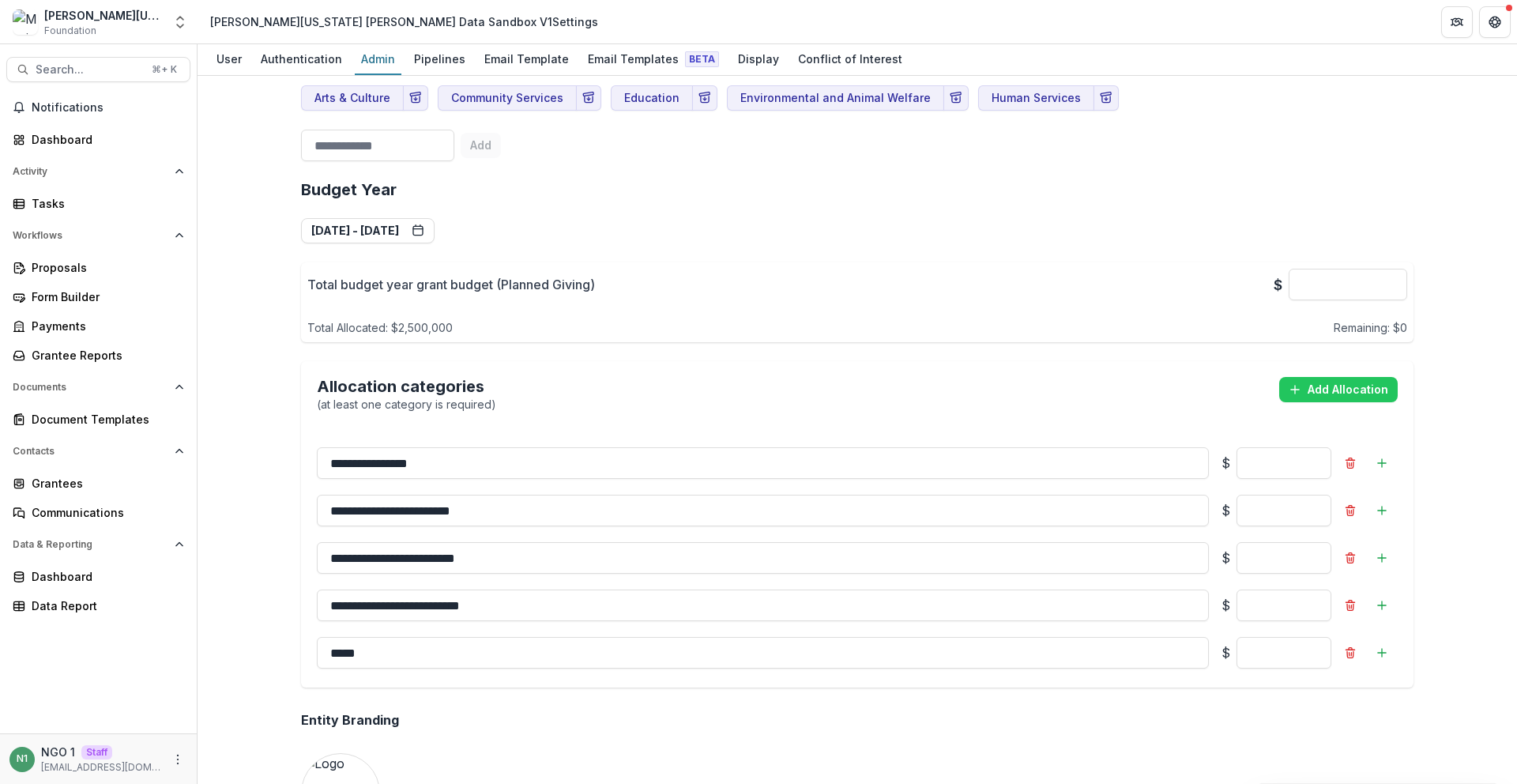
drag, startPoint x: 327, startPoint y: 466, endPoint x: 388, endPoint y: 672, distance: 214.8
click at [386, 672] on div "**********" at bounding box center [857, 557] width 1112 height 259
click at [414, 692] on div "**********" at bounding box center [857, 433] width 1112 height 532
drag, startPoint x: 412, startPoint y: 651, endPoint x: 285, endPoint y: 453, distance: 235.2
click at [324, 446] on div "**********" at bounding box center [857, 558] width 1080 height 228
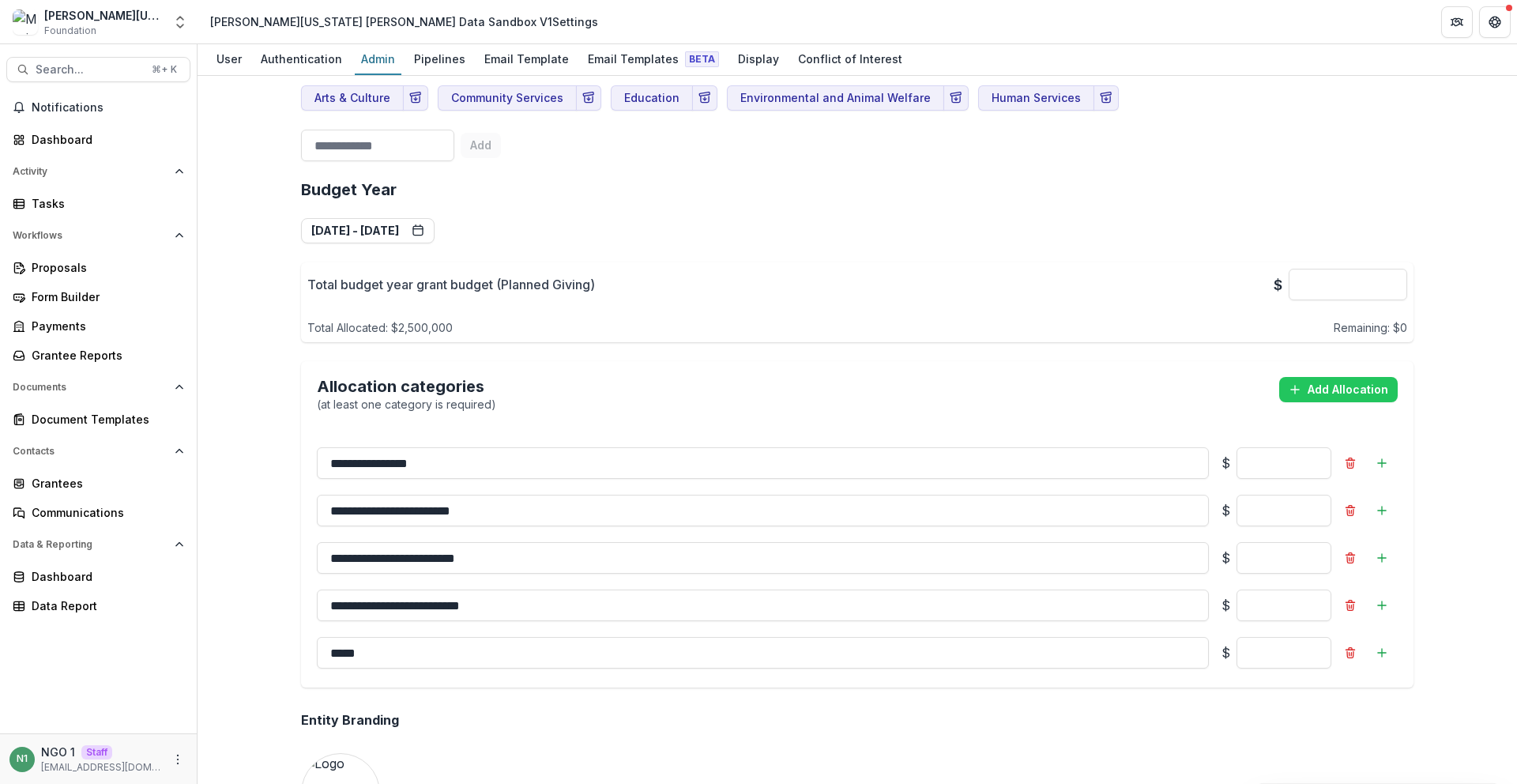
click at [288, 453] on div "**********" at bounding box center [857, 502] width 1138 height 2946
drag, startPoint x: 364, startPoint y: 545, endPoint x: 386, endPoint y: 661, distance: 118.1
click at [386, 661] on div "**********" at bounding box center [857, 558] width 1080 height 228
drag, startPoint x: 385, startPoint y: 661, endPoint x: 262, endPoint y: 648, distance: 123.7
click at [262, 648] on div "**********" at bounding box center [857, 429] width 1319 height 708
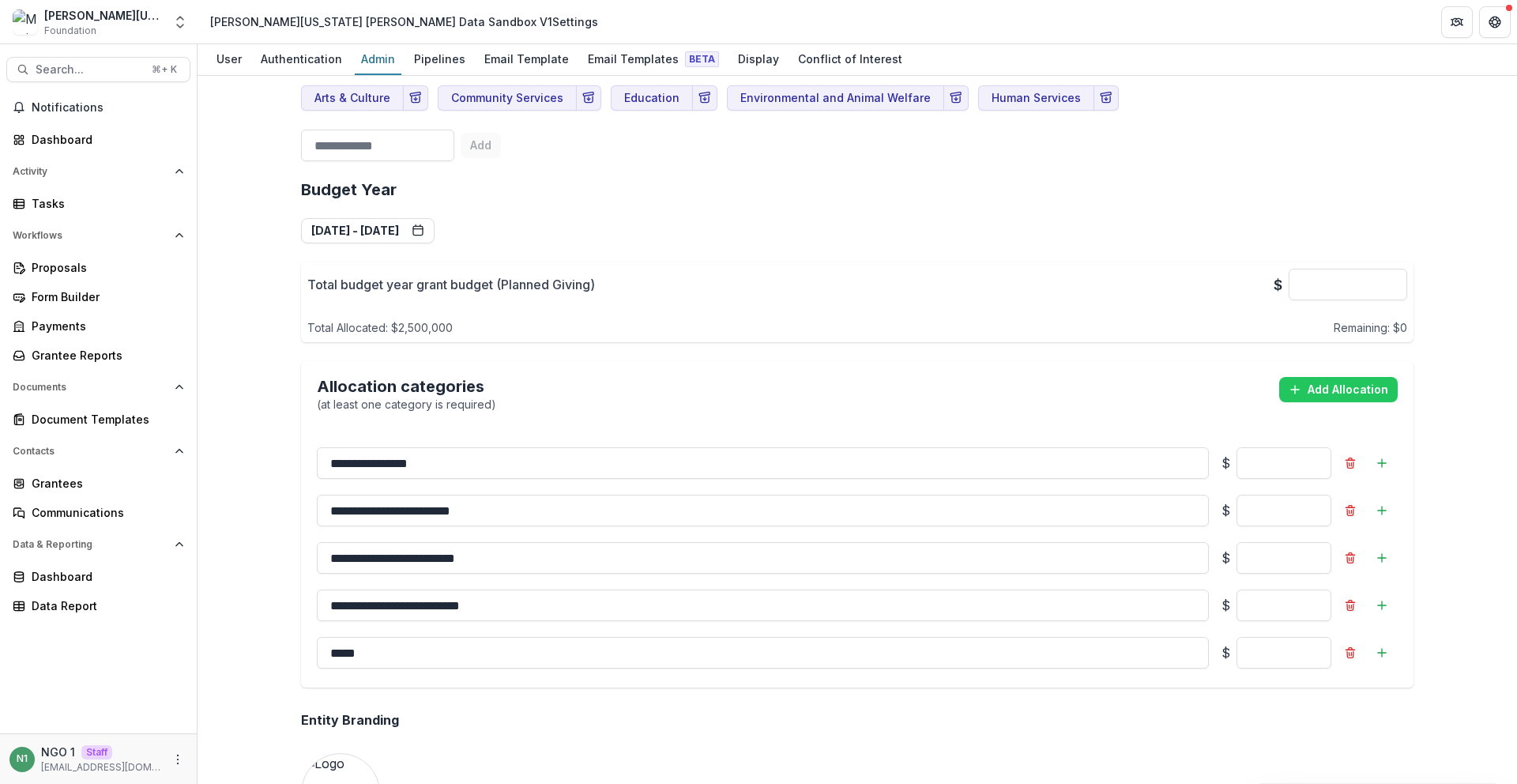
drag, startPoint x: 225, startPoint y: 167, endPoint x: 233, endPoint y: 175, distance: 11.3
click at [111, 327] on div "Payments" at bounding box center [104, 326] width 146 height 17
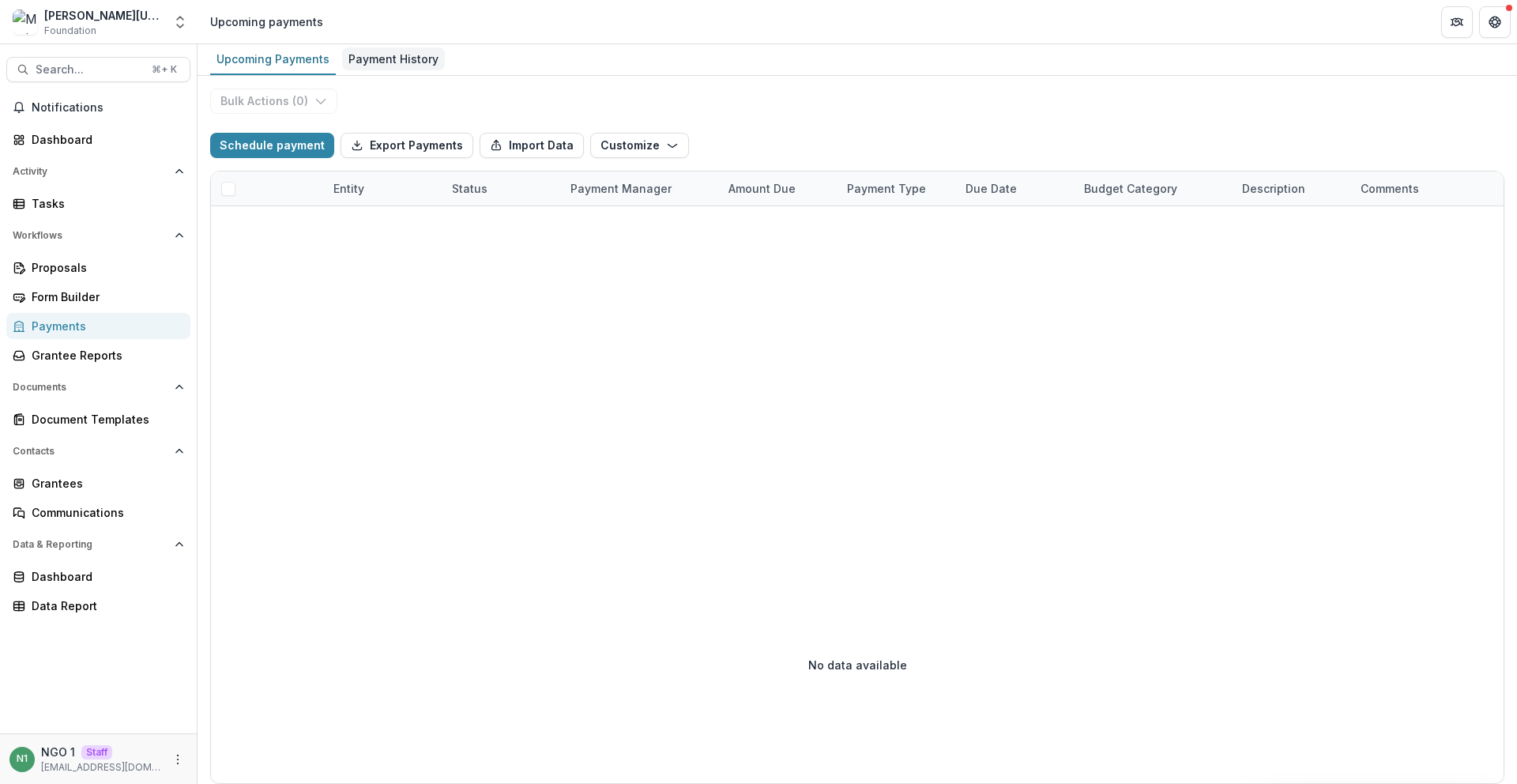
click at [399, 49] on div "Payment History" at bounding box center [393, 58] width 103 height 23
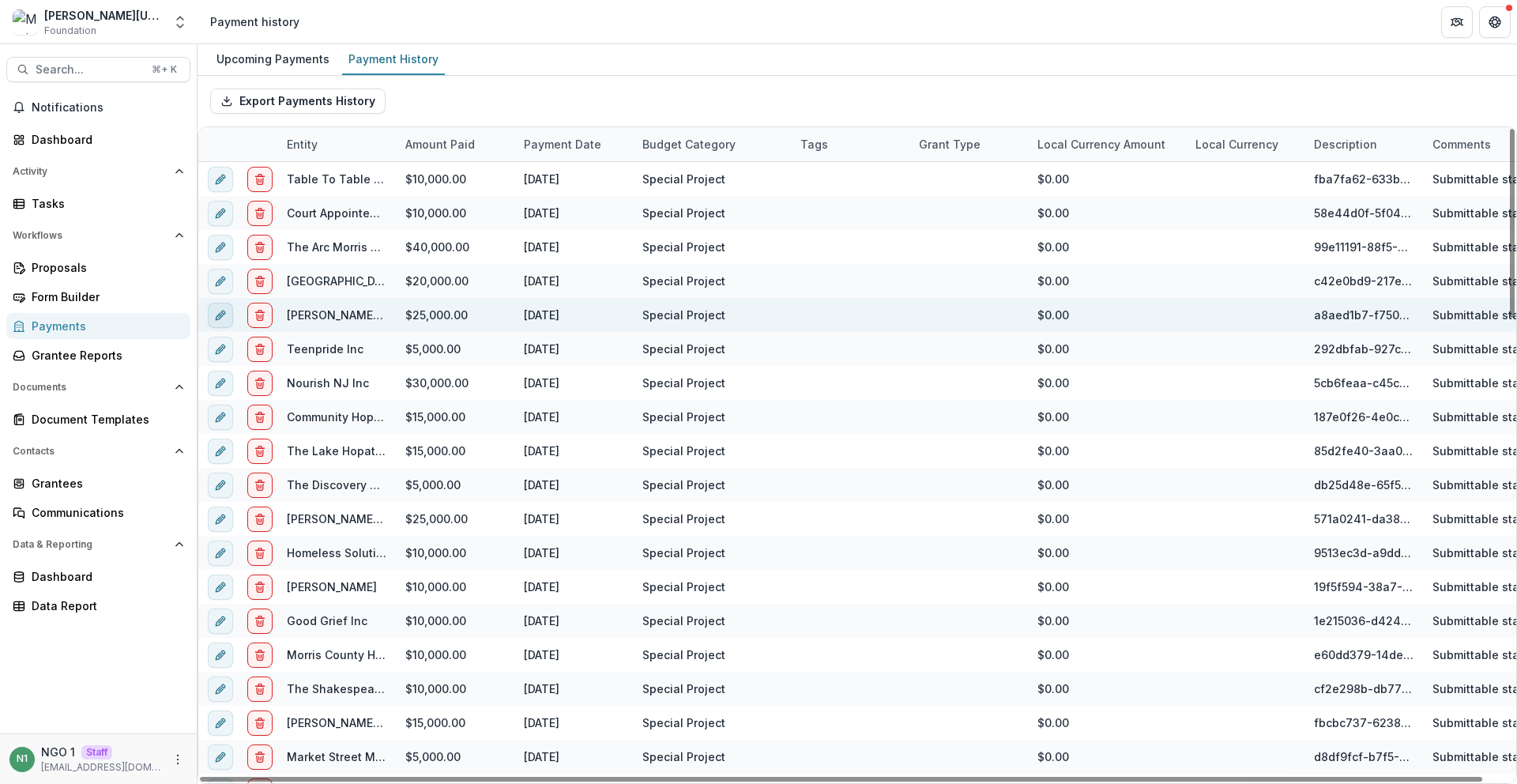
click at [214, 315] on icon "edit" at bounding box center [221, 316] width 13 height 13
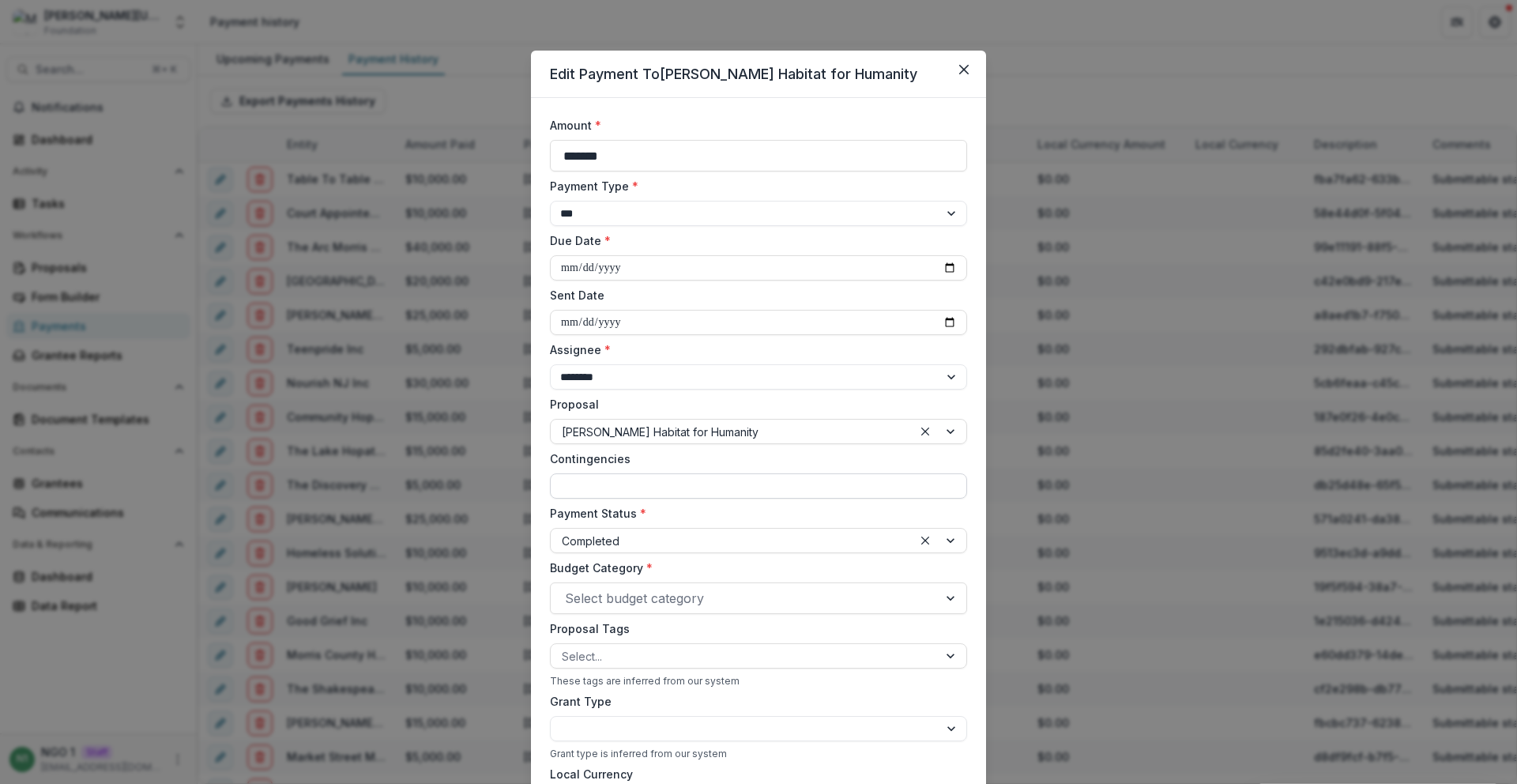
click at [618, 478] on input "Contingencies" at bounding box center [758, 486] width 417 height 25
click at [591, 499] on div "**********" at bounding box center [758, 566] width 417 height 898
click at [590, 581] on div "Budget Category * Select budget category" at bounding box center [758, 586] width 417 height 54
click at [594, 599] on div at bounding box center [744, 598] width 359 height 22
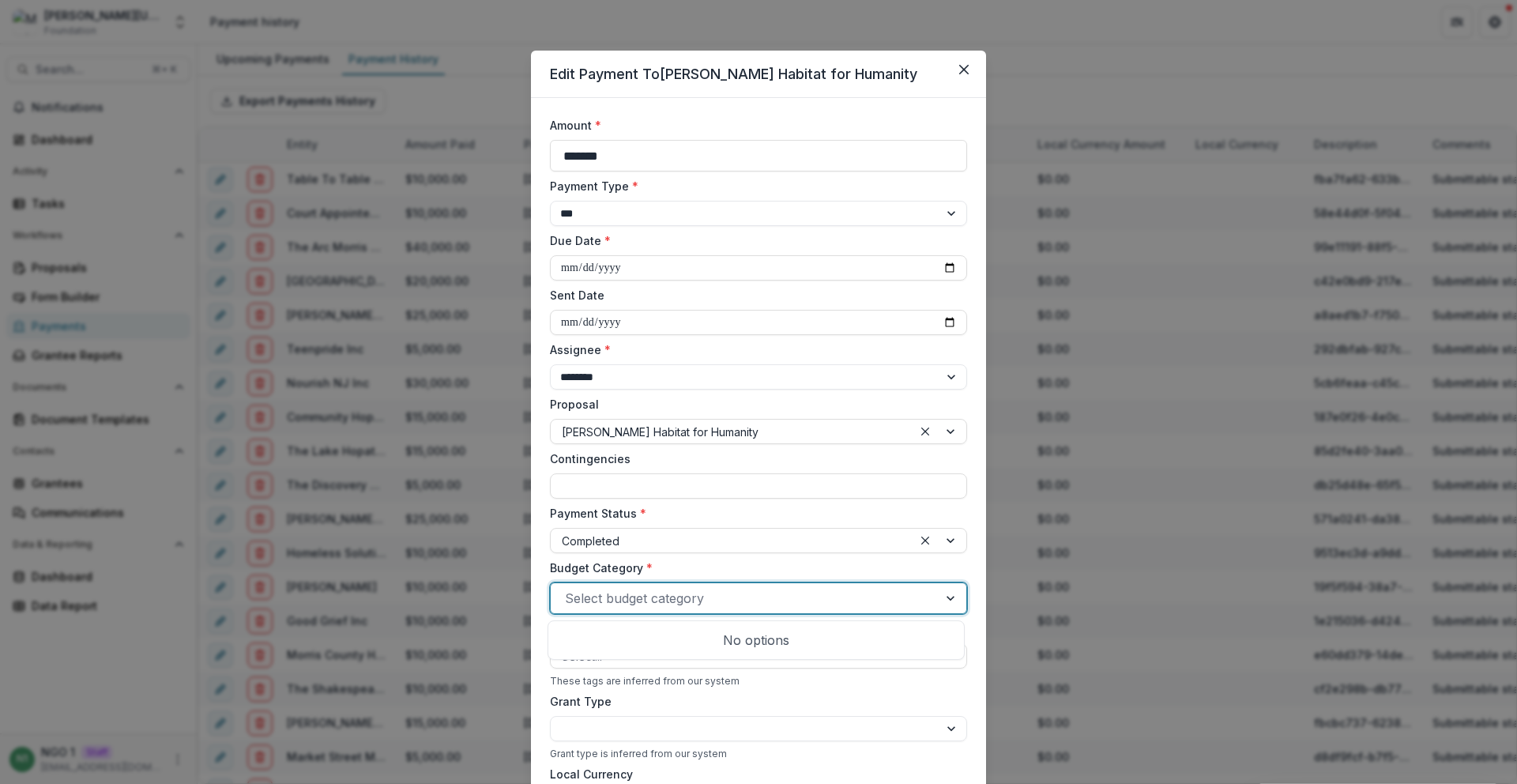
drag, startPoint x: 661, startPoint y: 637, endPoint x: 653, endPoint y: 589, distance: 48.7
click at [661, 637] on div "No options" at bounding box center [756, 640] width 410 height 32
click at [653, 579] on div "Budget Category * Use Up and Down to choose options, press Enter to select the …" at bounding box center [758, 586] width 417 height 54
click at [659, 594] on div at bounding box center [744, 598] width 359 height 22
click at [660, 594] on div at bounding box center [744, 598] width 359 height 22
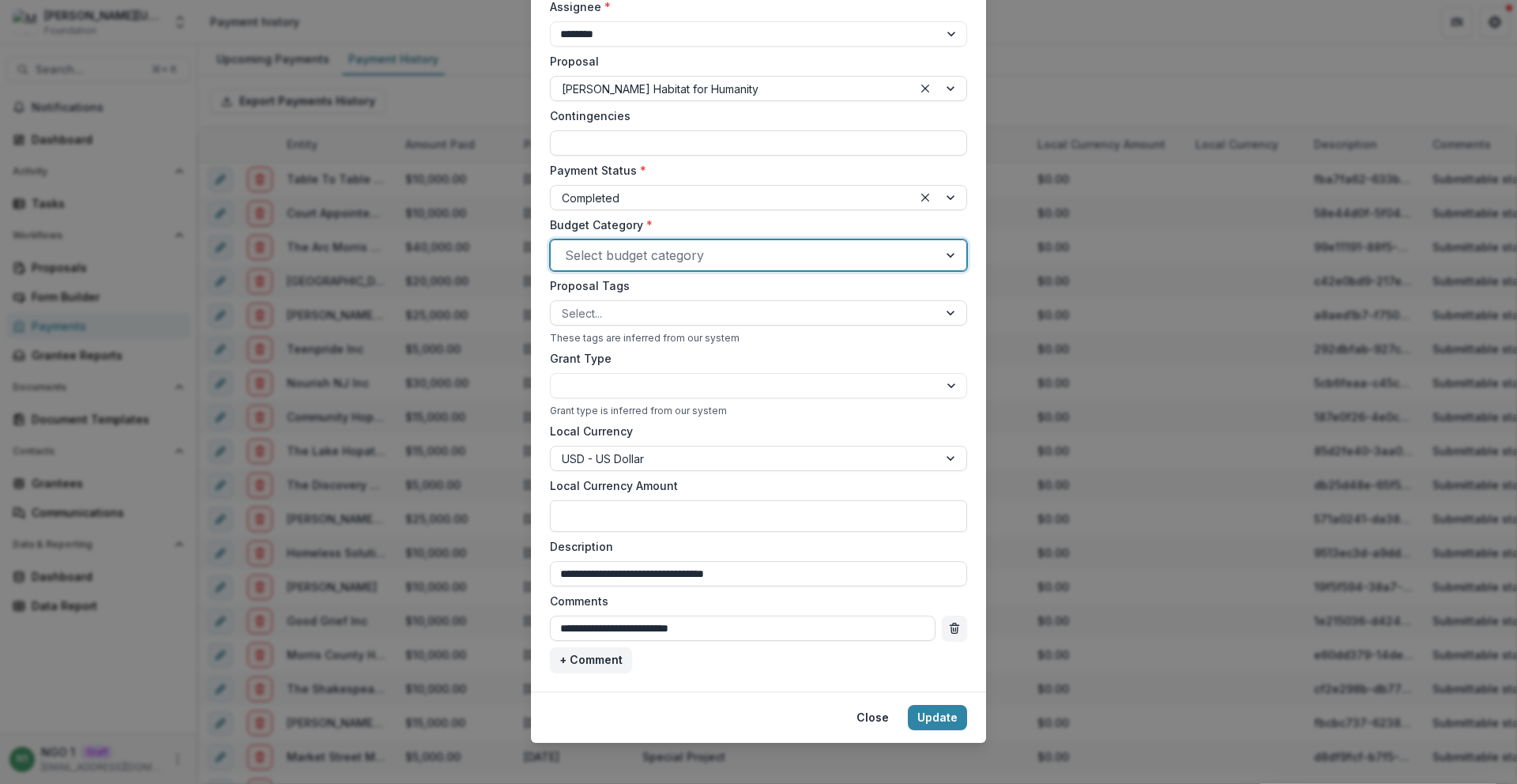
scroll to position [352, 0]
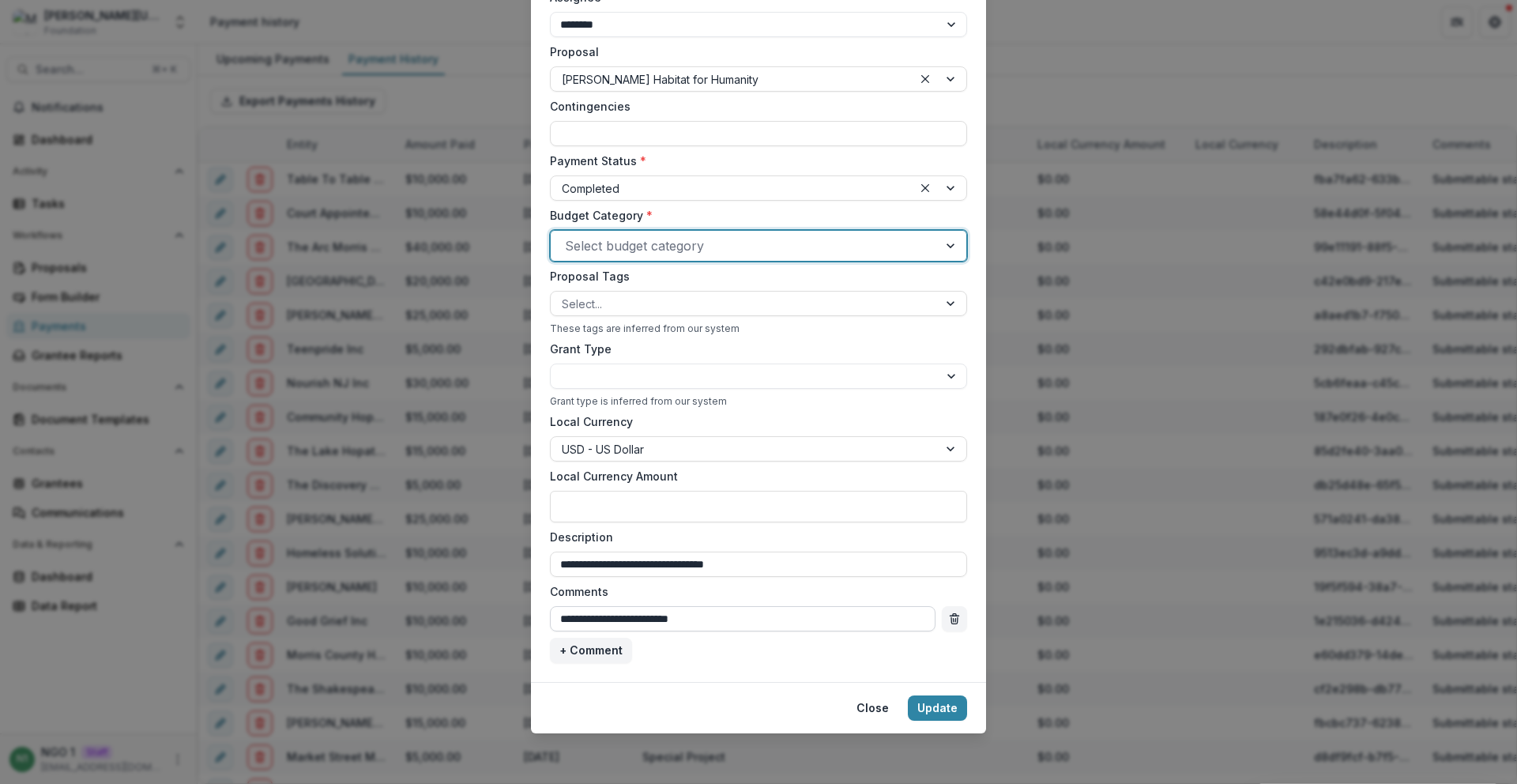
click at [660, 610] on input "**********" at bounding box center [743, 619] width 386 height 25
drag, startPoint x: 661, startPoint y: 617, endPoint x: 736, endPoint y: 630, distance: 76.1
click at [736, 630] on input "**********" at bounding box center [743, 619] width 386 height 25
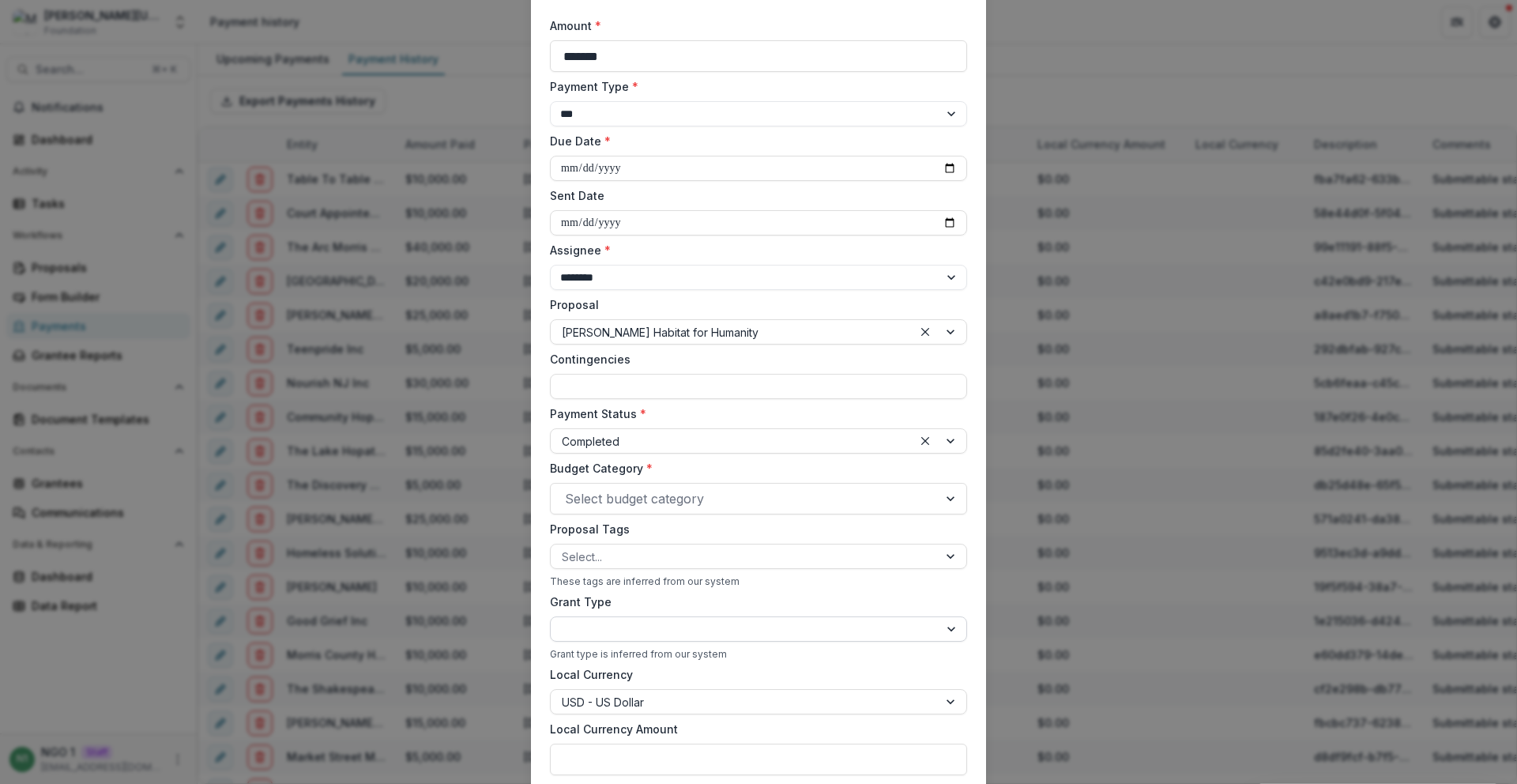
scroll to position [194, 0]
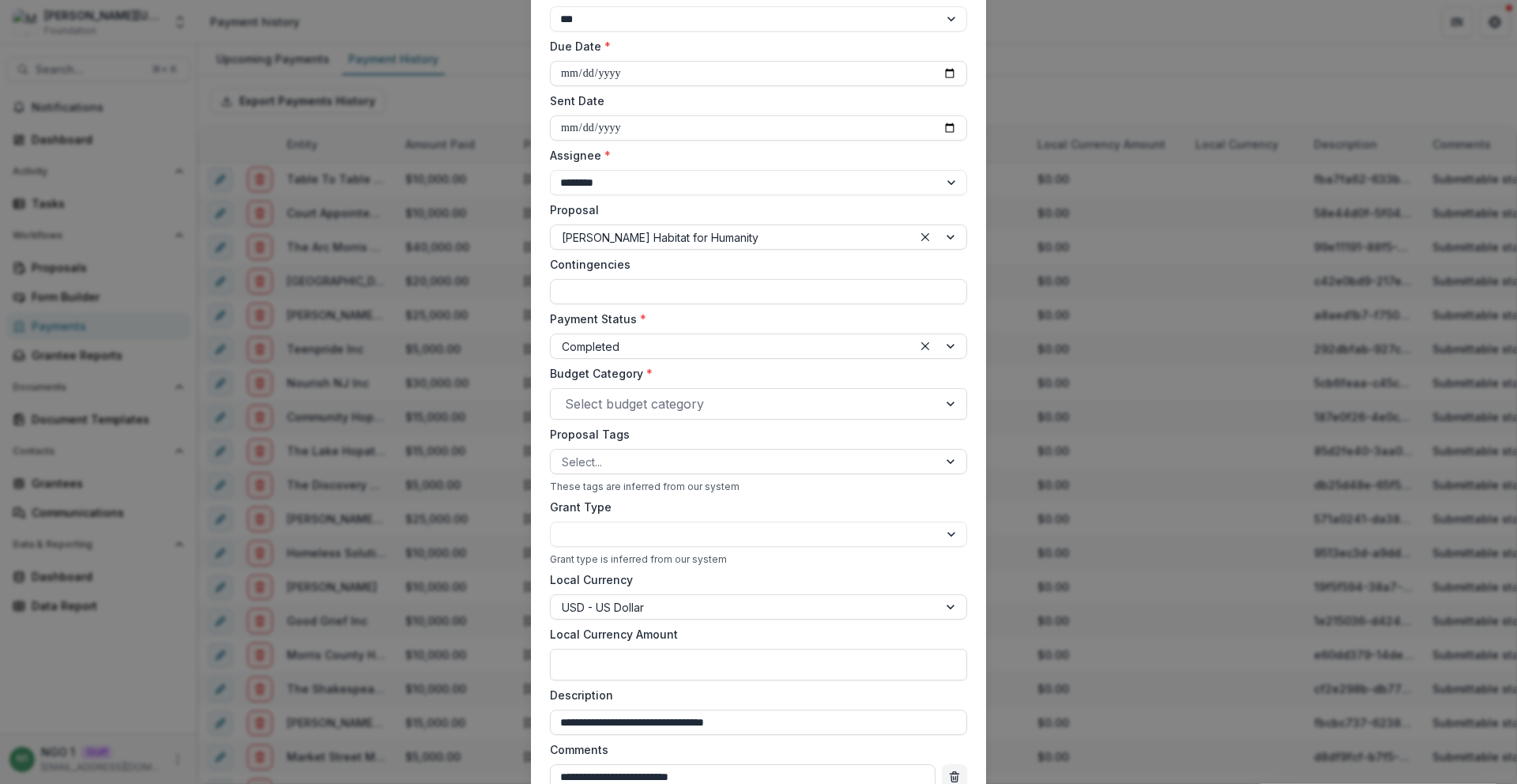
click at [658, 371] on label "Budget Category *" at bounding box center [754, 373] width 408 height 17
click at [569, 394] on input "Budget Category *" at bounding box center [566, 404] width 4 height 19
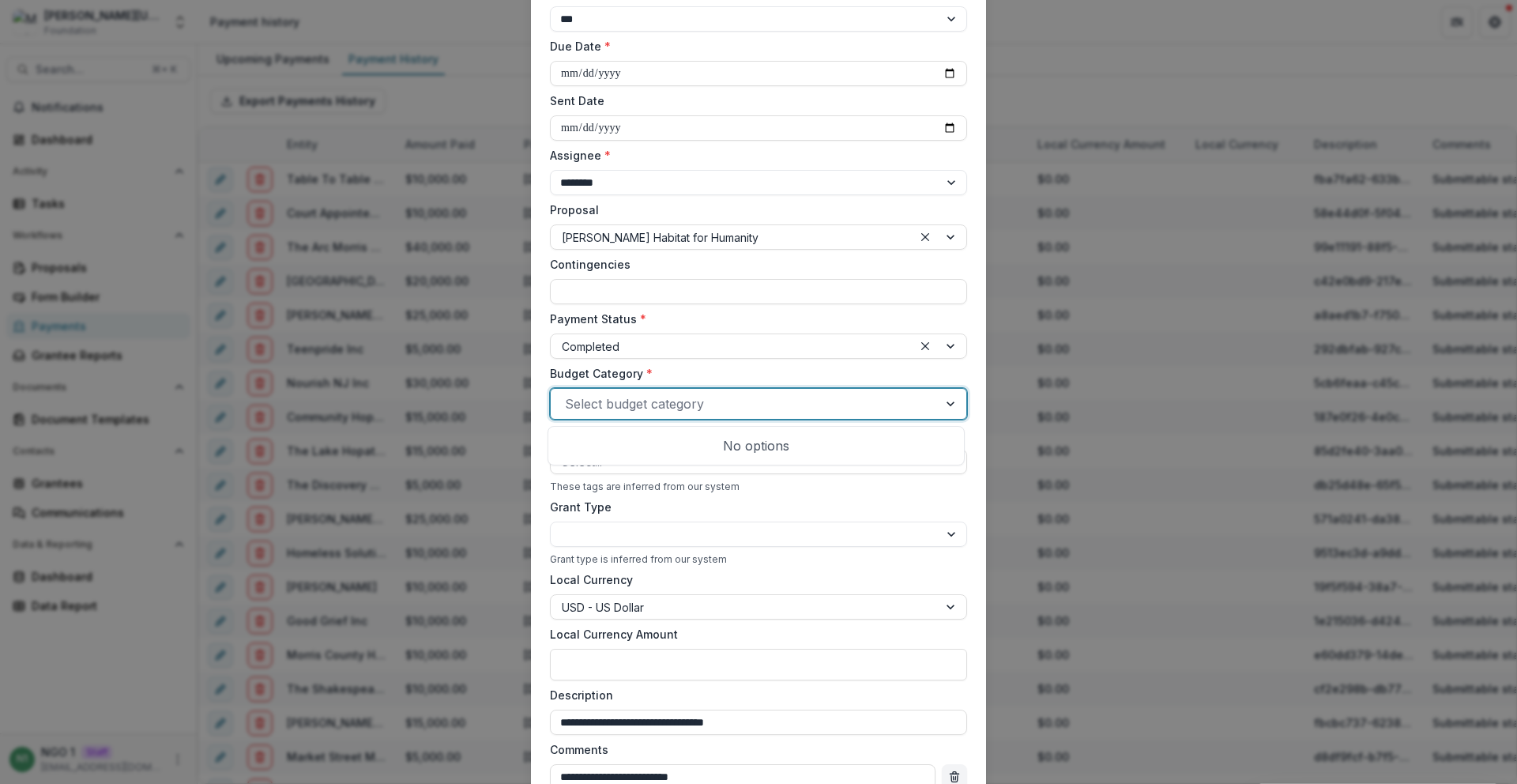
click at [658, 410] on div at bounding box center [744, 404] width 359 height 22
click at [658, 409] on div at bounding box center [744, 404] width 359 height 22
click at [664, 461] on div "No options" at bounding box center [756, 445] width 417 height 40
click at [701, 408] on div at bounding box center [744, 404] width 359 height 22
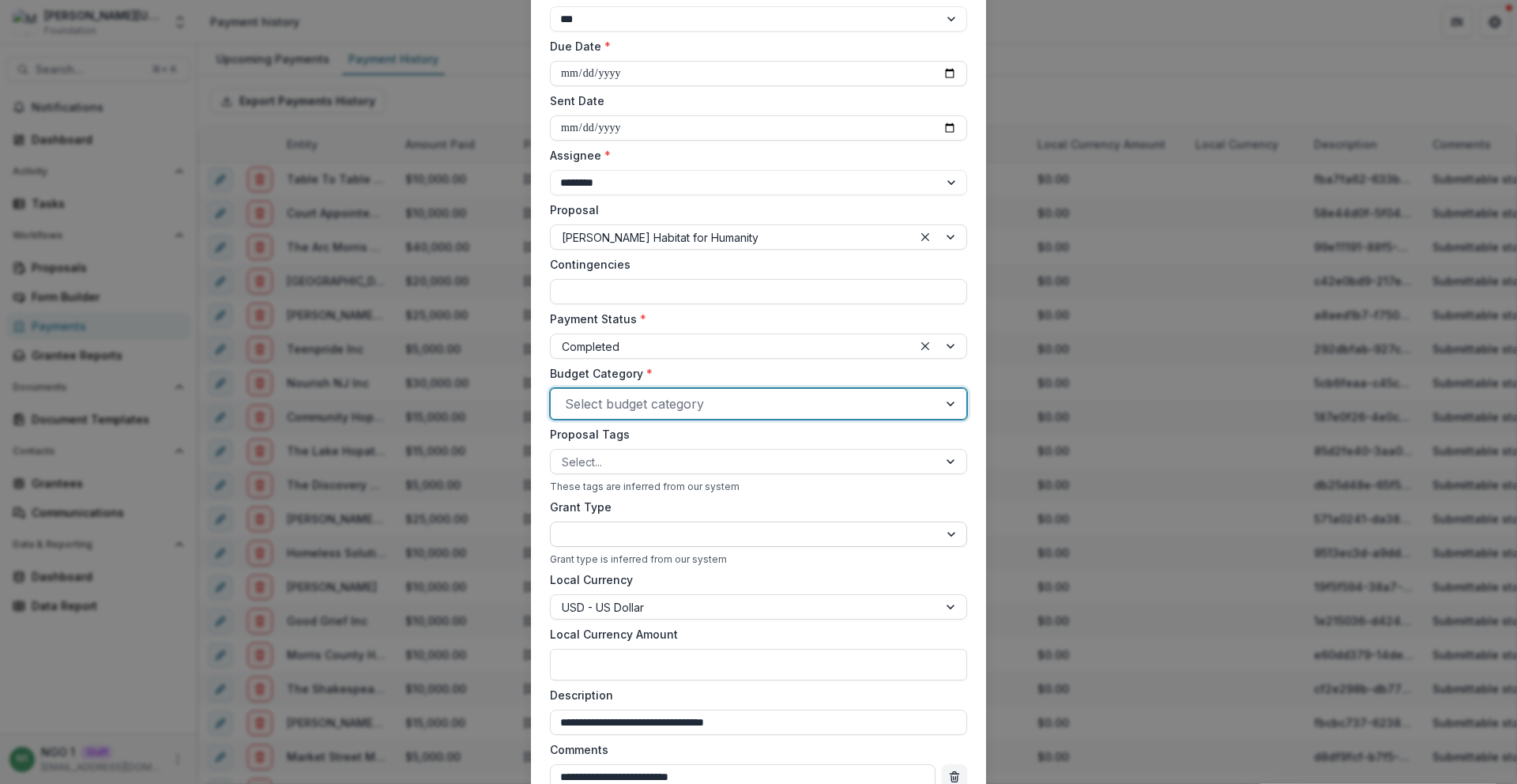
click at [653, 540] on select "**********" at bounding box center [758, 534] width 417 height 25
select select "**********"
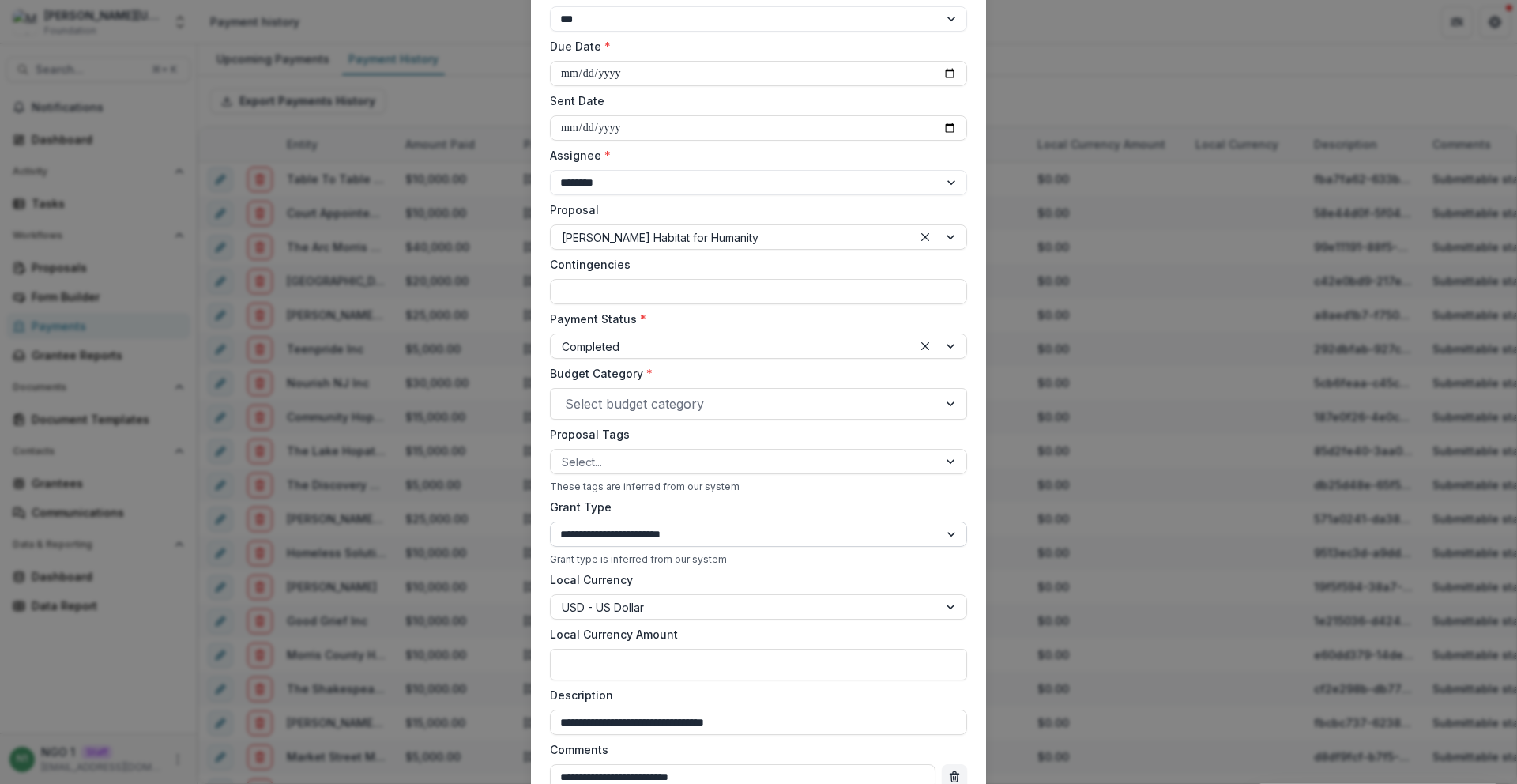
click at [550, 521] on select "**********" at bounding box center [758, 534] width 417 height 25
click at [641, 407] on div at bounding box center [744, 404] width 359 height 22
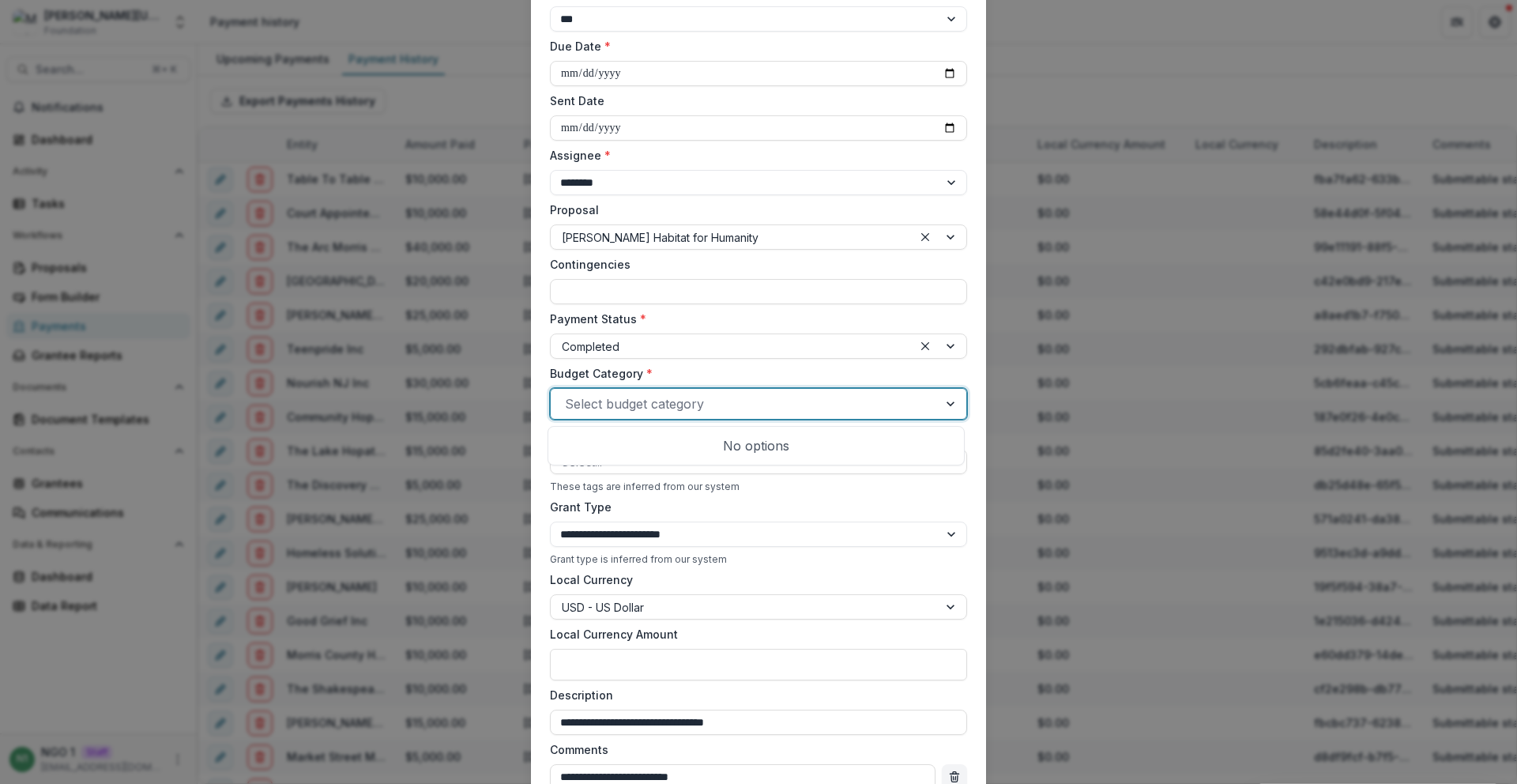
click at [637, 406] on div at bounding box center [744, 404] width 359 height 22
click at [654, 410] on div at bounding box center [744, 404] width 359 height 22
click at [682, 378] on div "Budget Category * Use Up and Down to choose options, press Enter to select the …" at bounding box center [758, 392] width 417 height 54
click at [633, 541] on select "**********" at bounding box center [758, 534] width 417 height 25
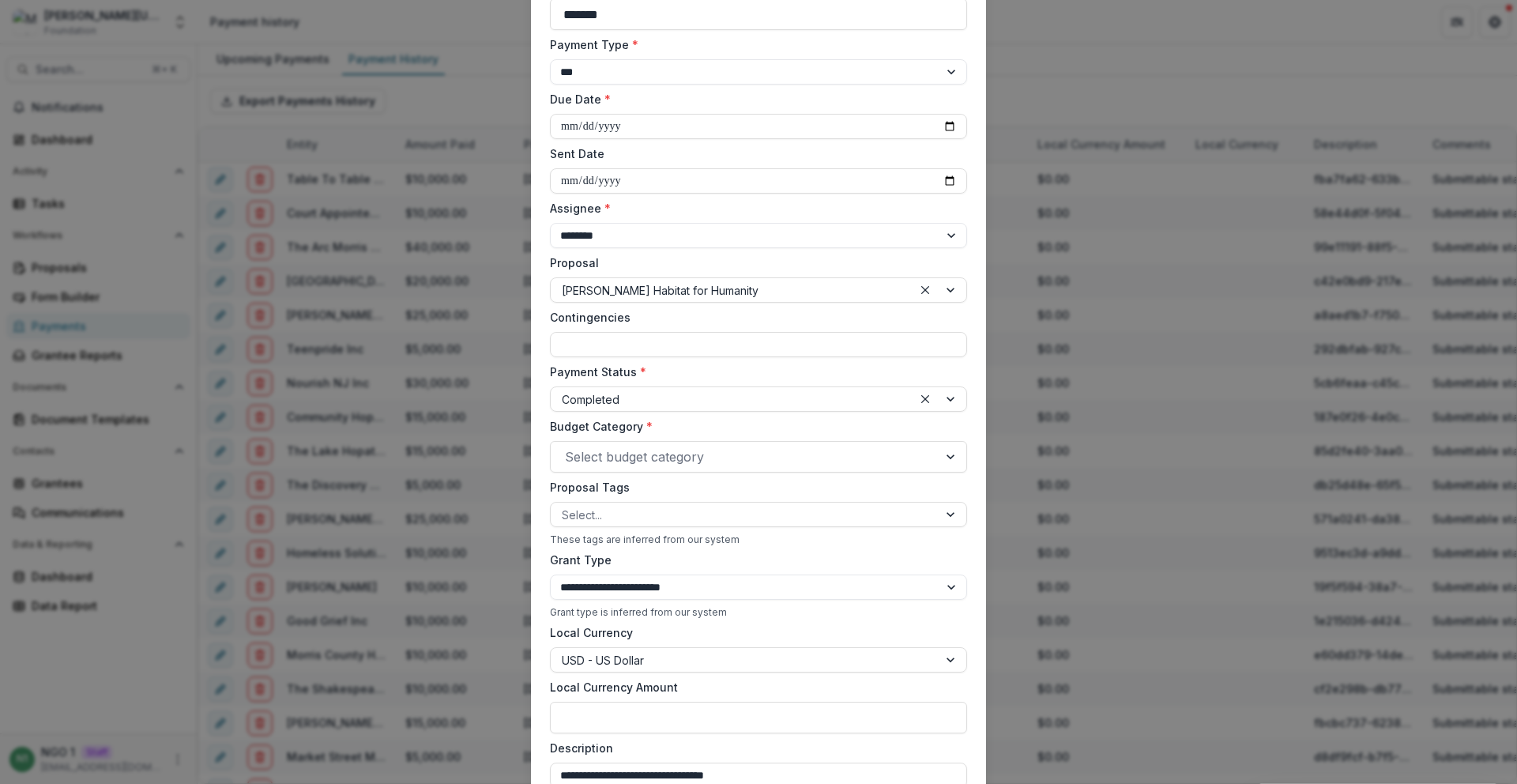
scroll to position [0, 0]
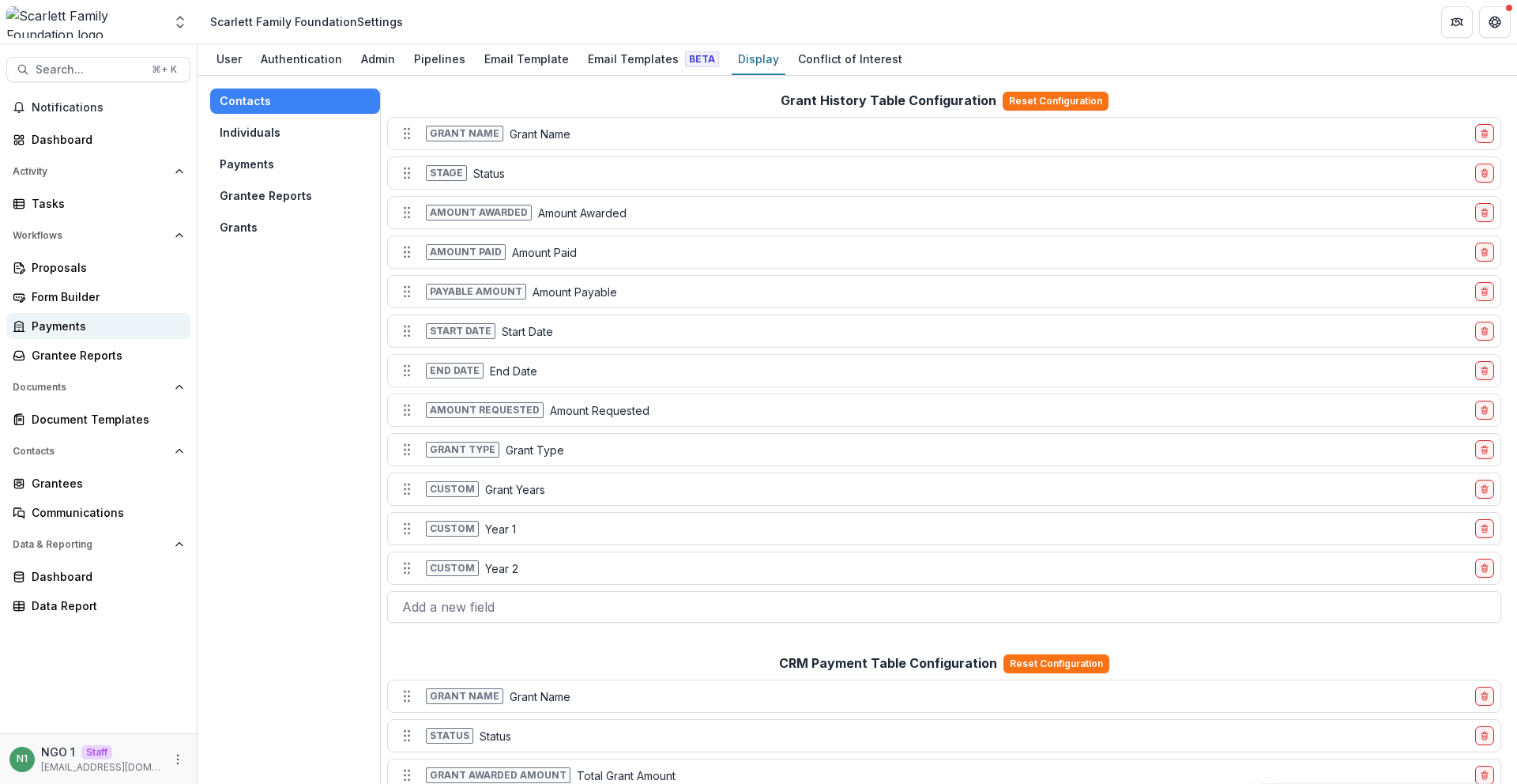
scroll to position [911, 0]
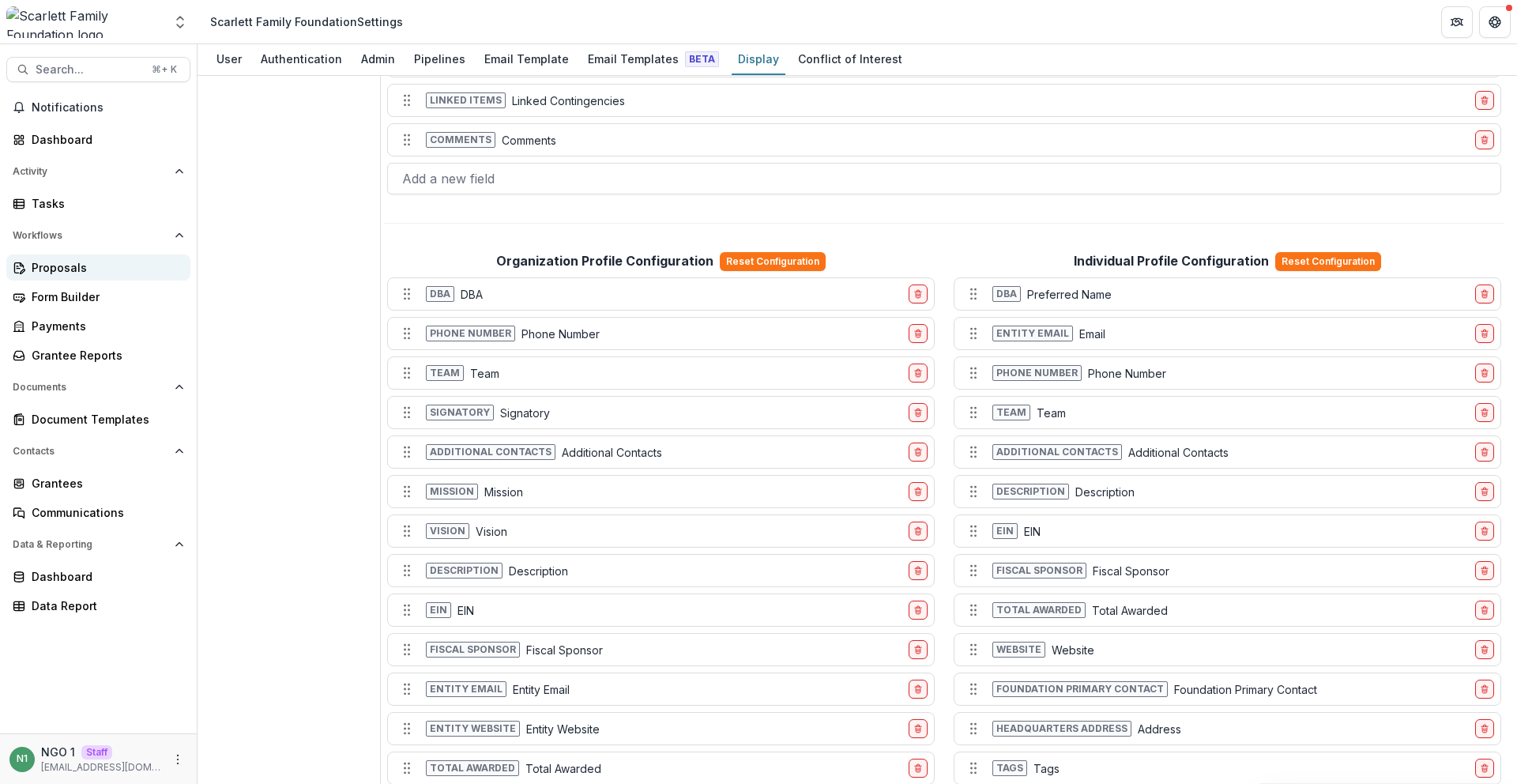
click at [92, 266] on div "Proposals" at bounding box center [104, 267] width 146 height 17
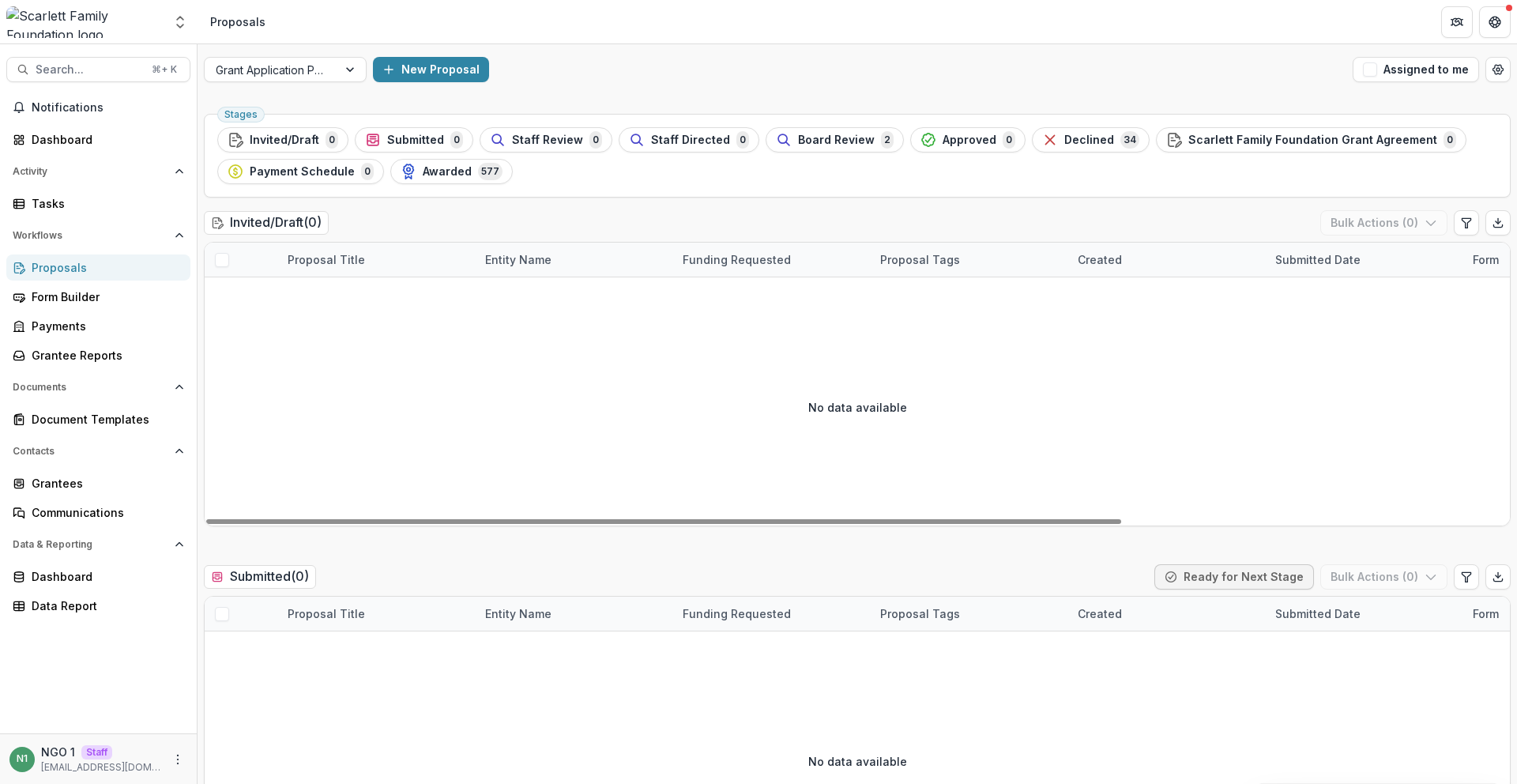
click at [463, 176] on span "Awarded" at bounding box center [446, 171] width 49 height 14
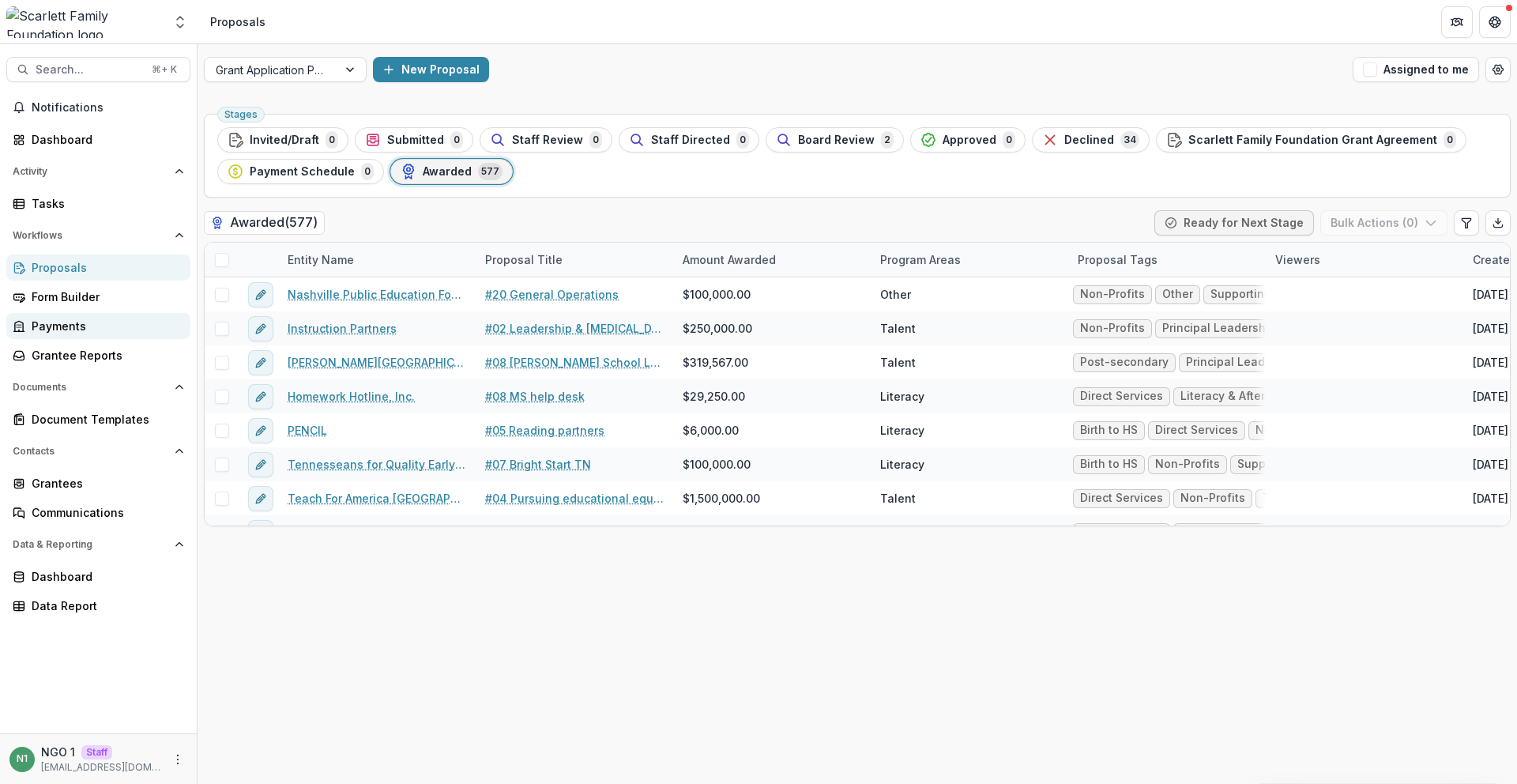
click at [112, 326] on div "Payments" at bounding box center [104, 326] width 146 height 17
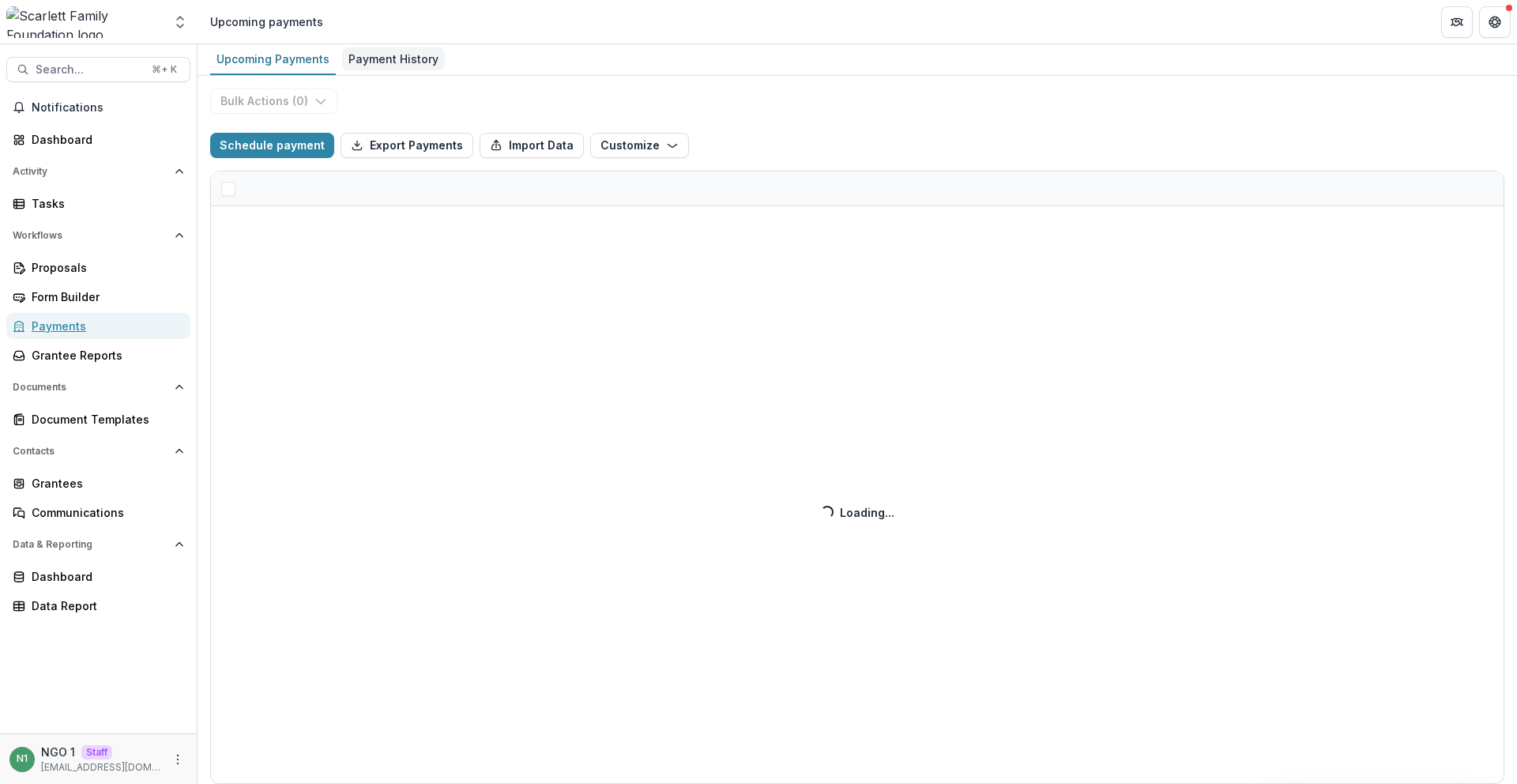
select select "**********"
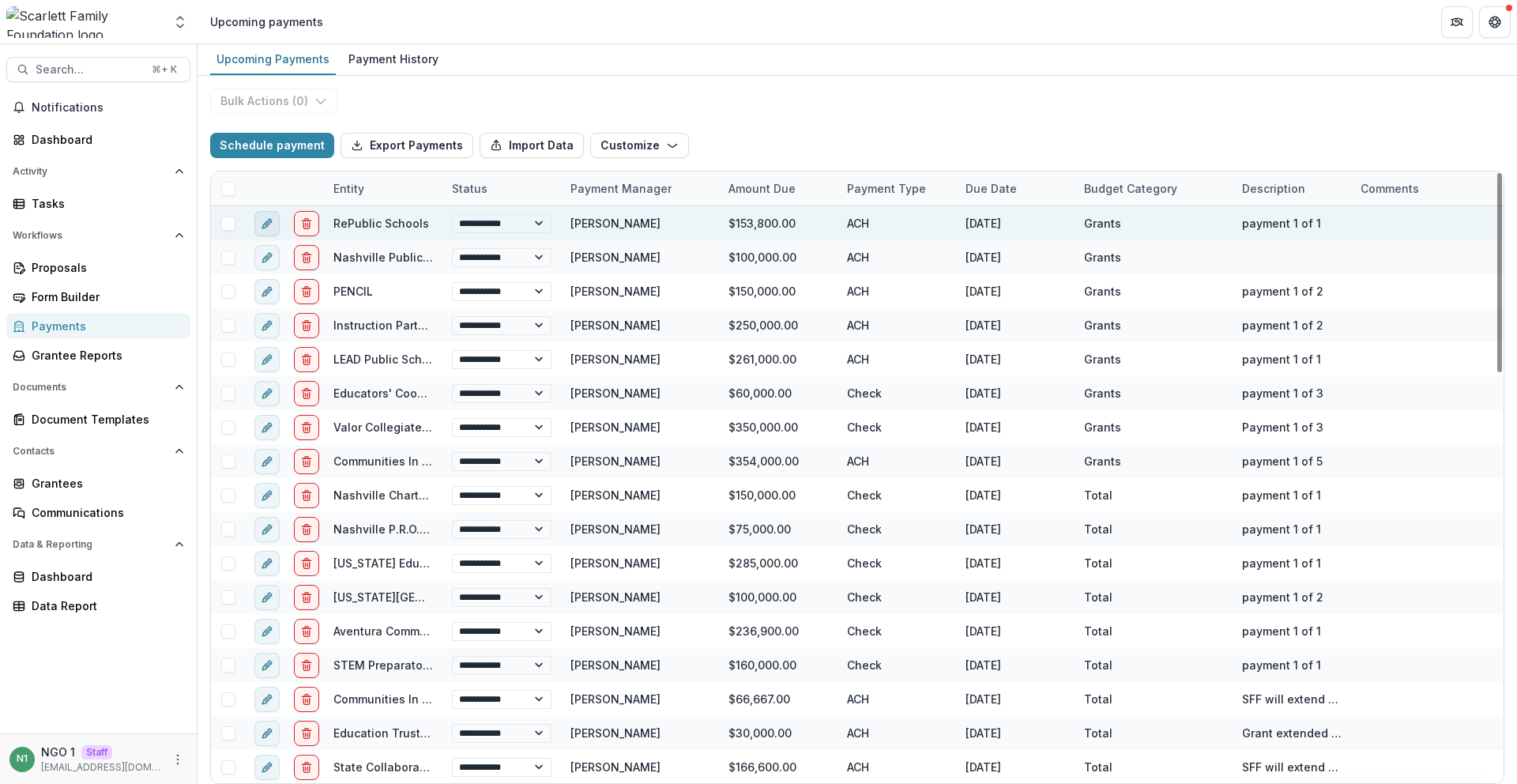
click at [268, 226] on icon "edit" at bounding box center [267, 224] width 13 height 13
select select "**********"
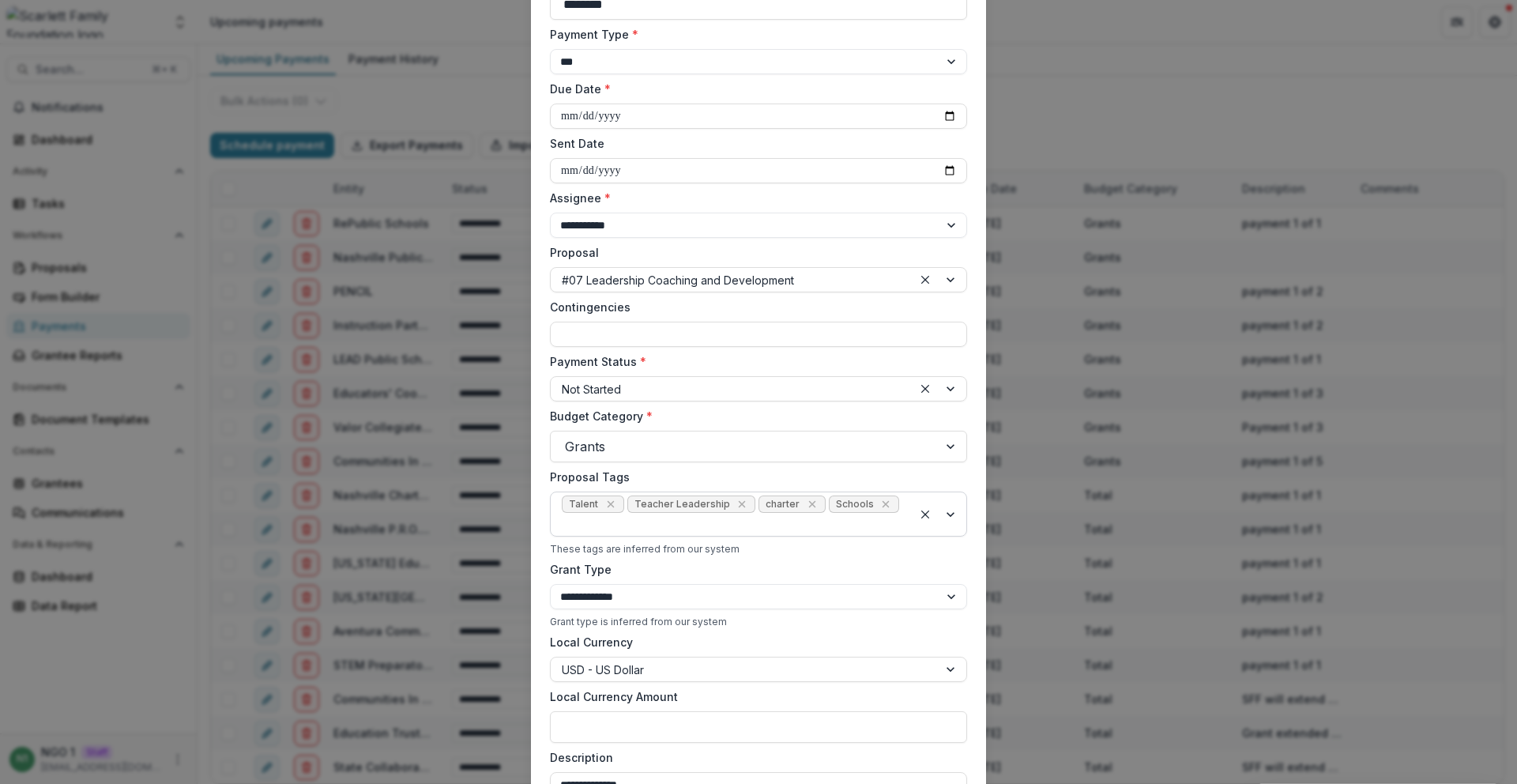
scroll to position [158, 0]
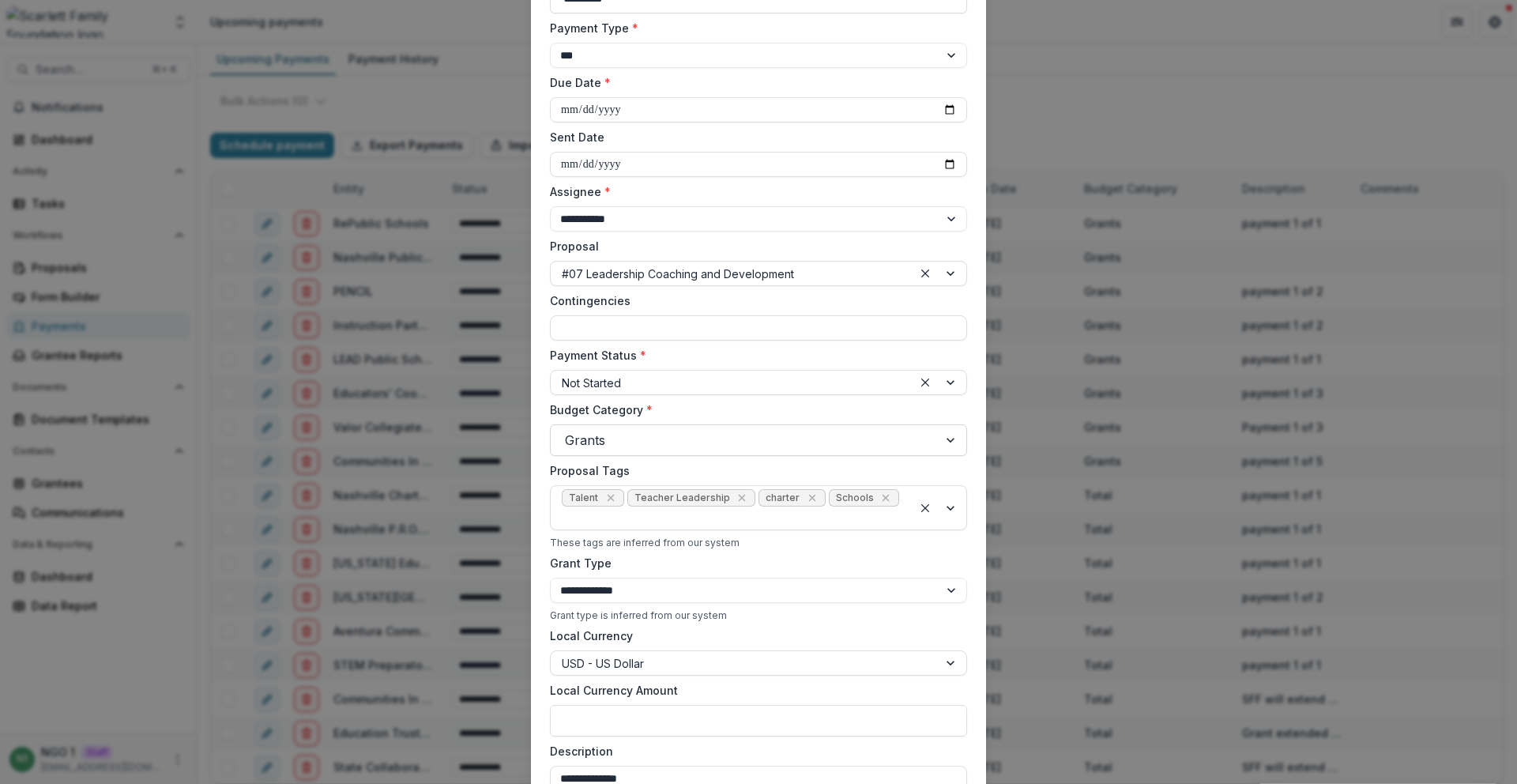
click at [615, 442] on div at bounding box center [744, 440] width 359 height 22
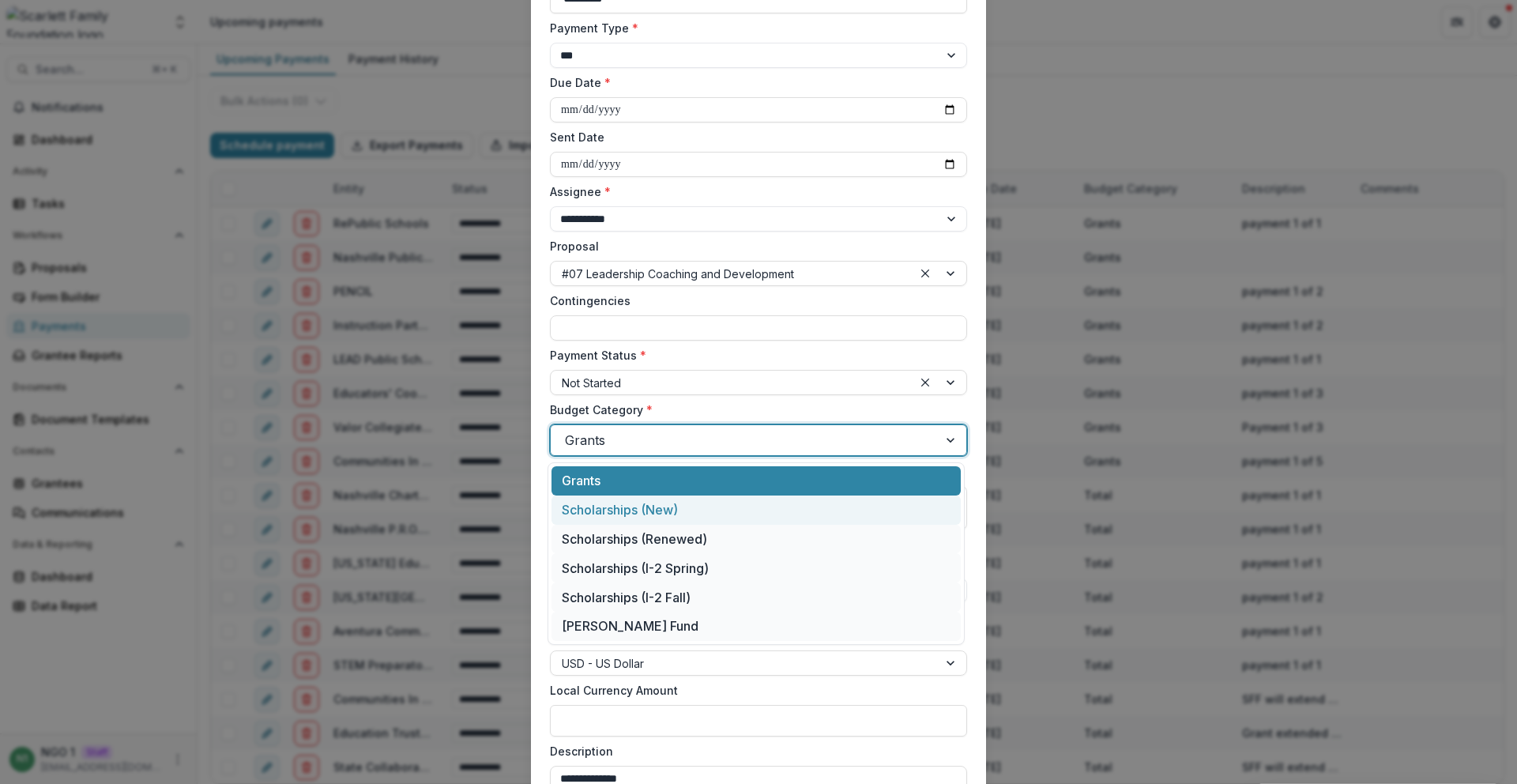
click at [229, 150] on div "**********" at bounding box center [758, 392] width 1517 height 784
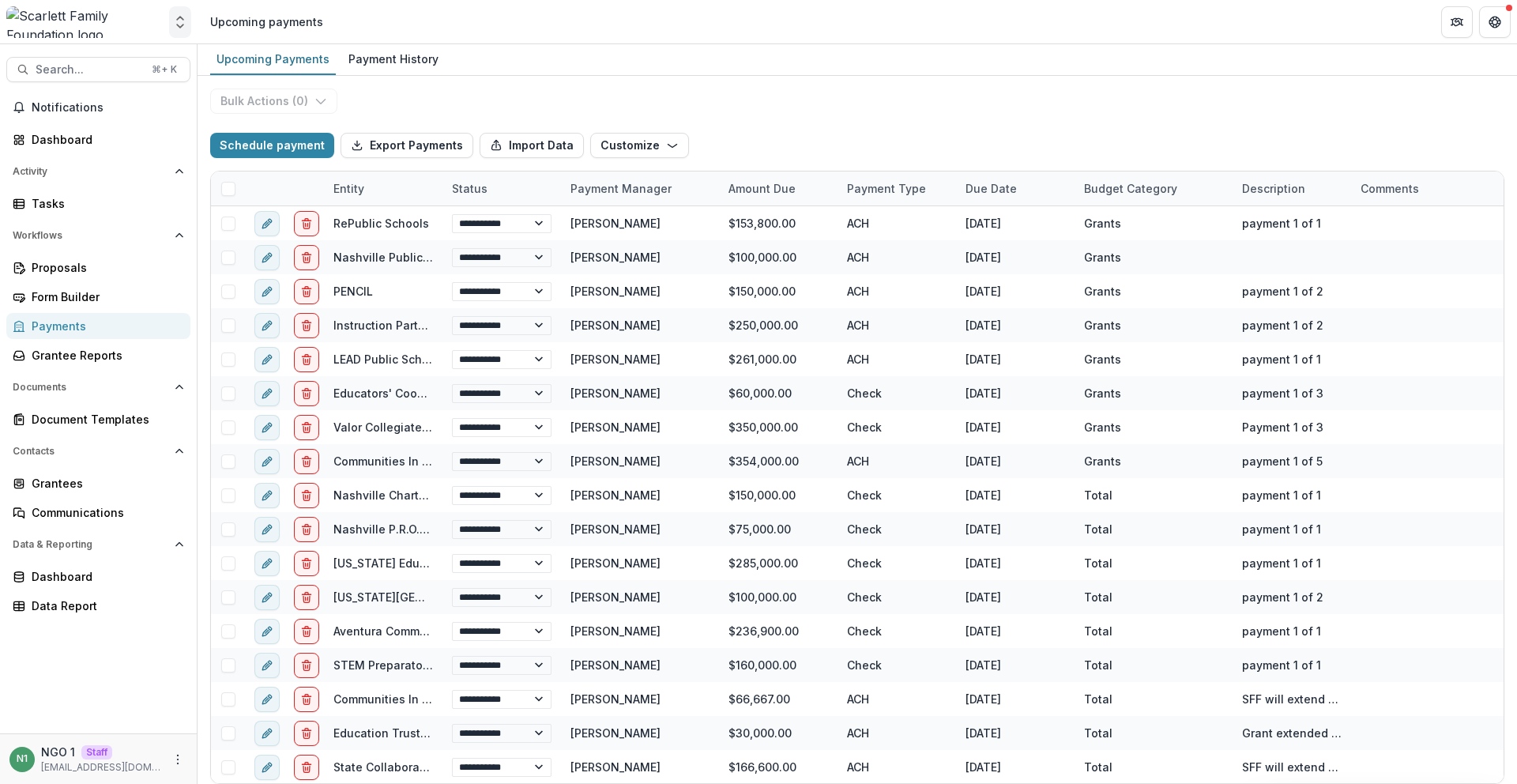
click at [178, 17] on icon "Open entity switcher" at bounding box center [180, 22] width 16 height 16
click at [135, 66] on link "Admin Settings" at bounding box center [99, 61] width 190 height 26
select select "**********"
click at [348, 60] on div "Payment History" at bounding box center [393, 58] width 103 height 23
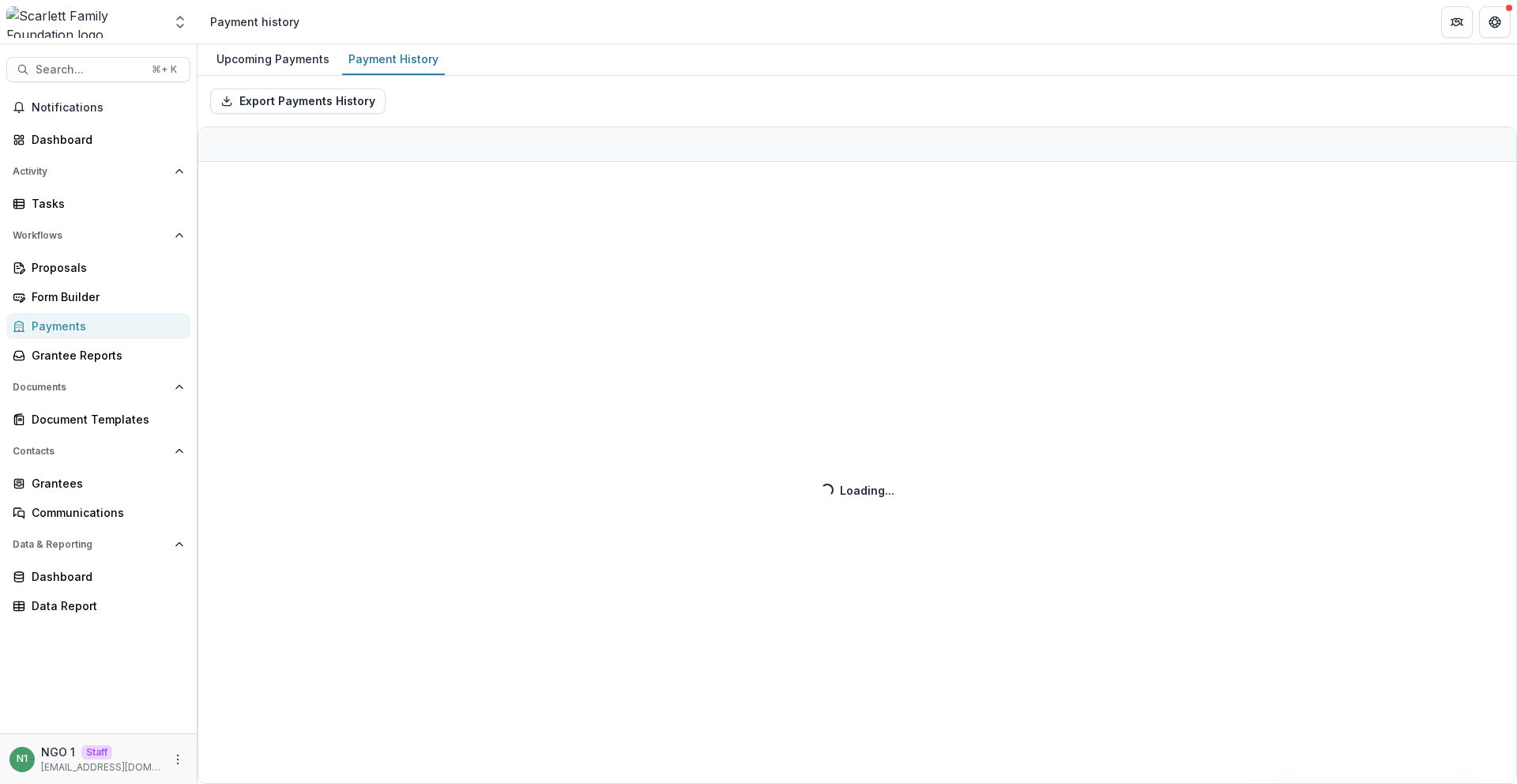
click at [327, 113] on div "Export Payments History Loading... Loading..." at bounding box center [857, 429] width 1319 height 708
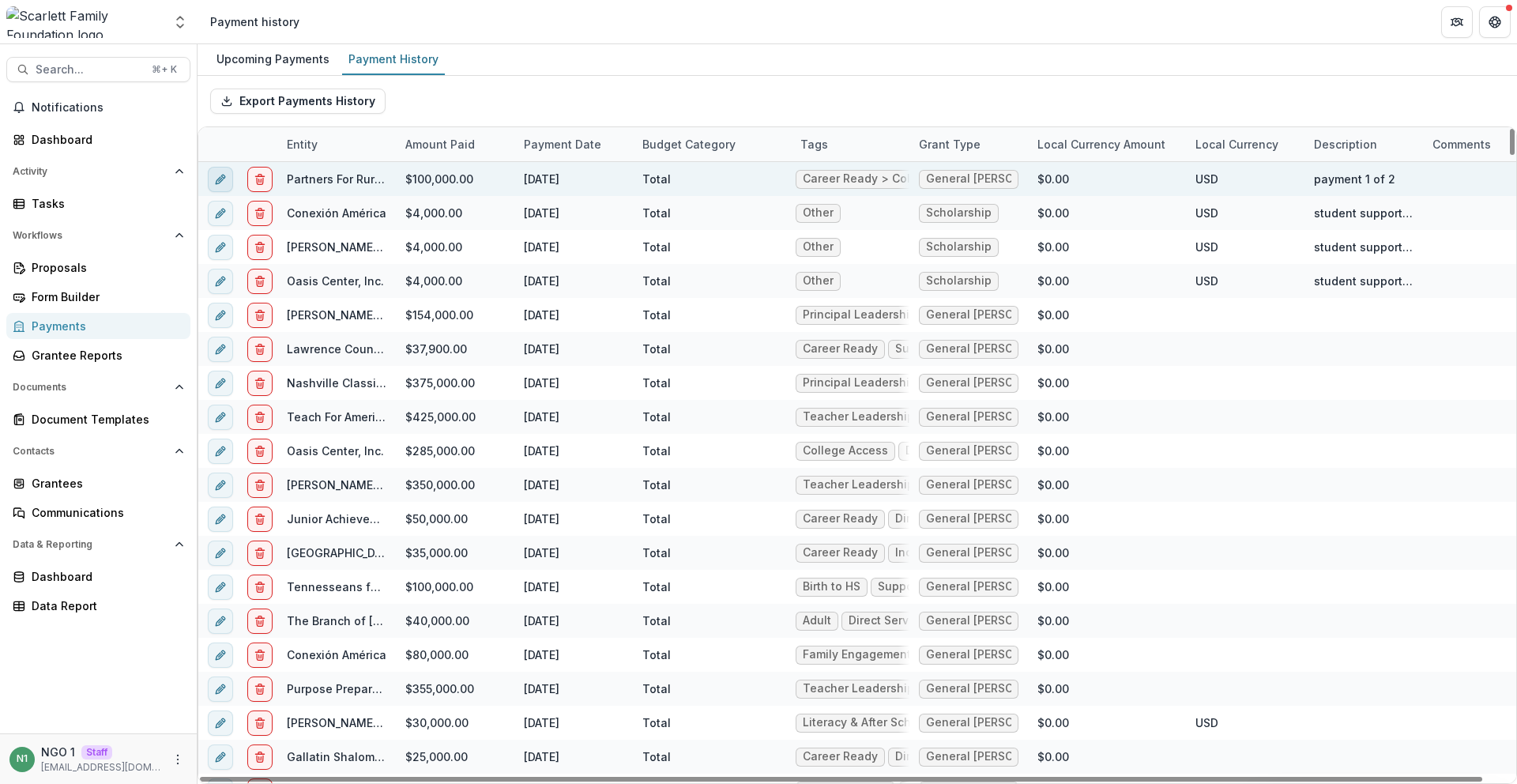
click at [221, 185] on button "edit" at bounding box center [221, 179] width 25 height 25
select select "**********"
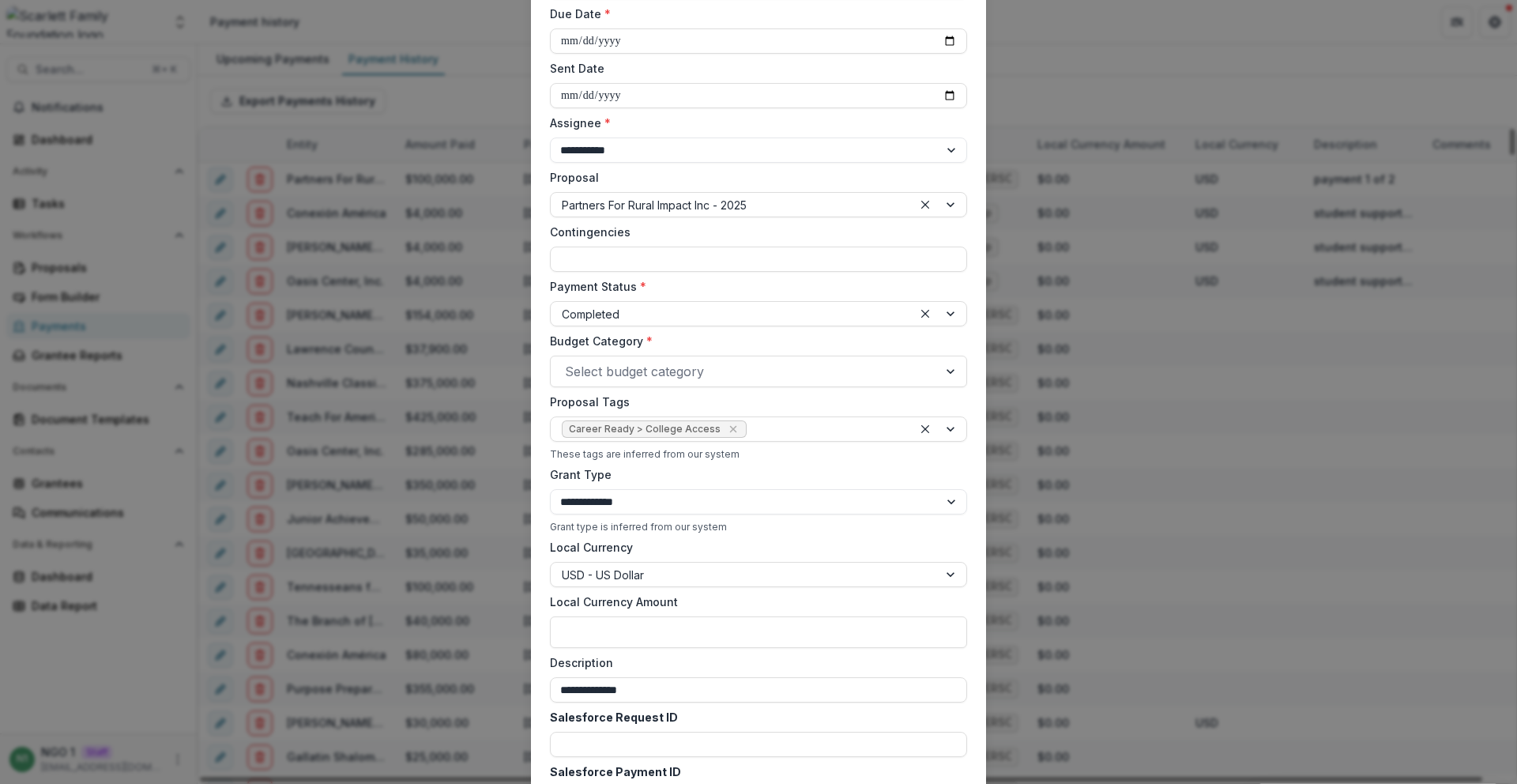
scroll to position [316, 0]
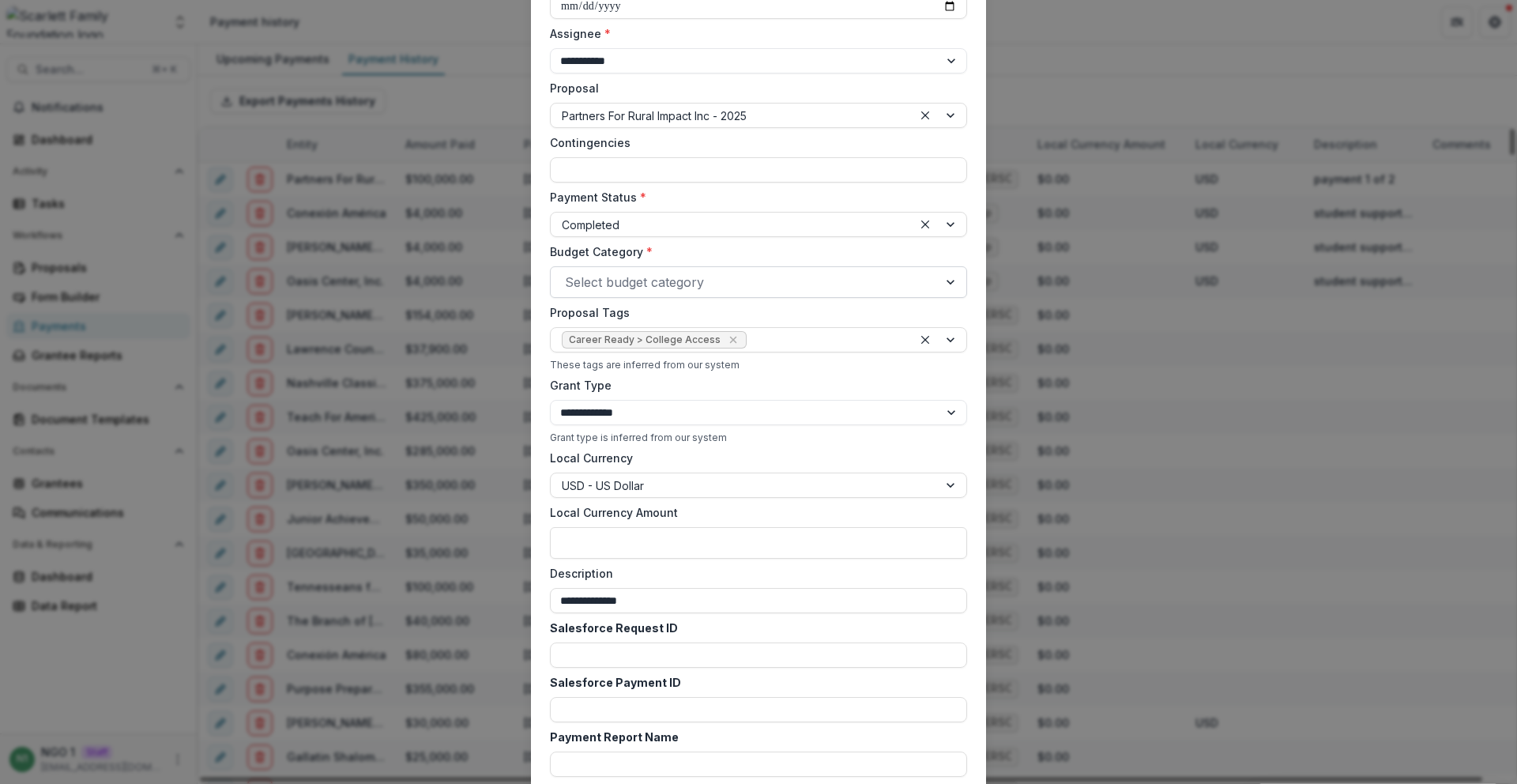
click at [645, 275] on div at bounding box center [744, 282] width 359 height 22
click at [685, 240] on div "**********" at bounding box center [758, 370] width 417 height 1139
click at [676, 284] on div at bounding box center [744, 282] width 359 height 22
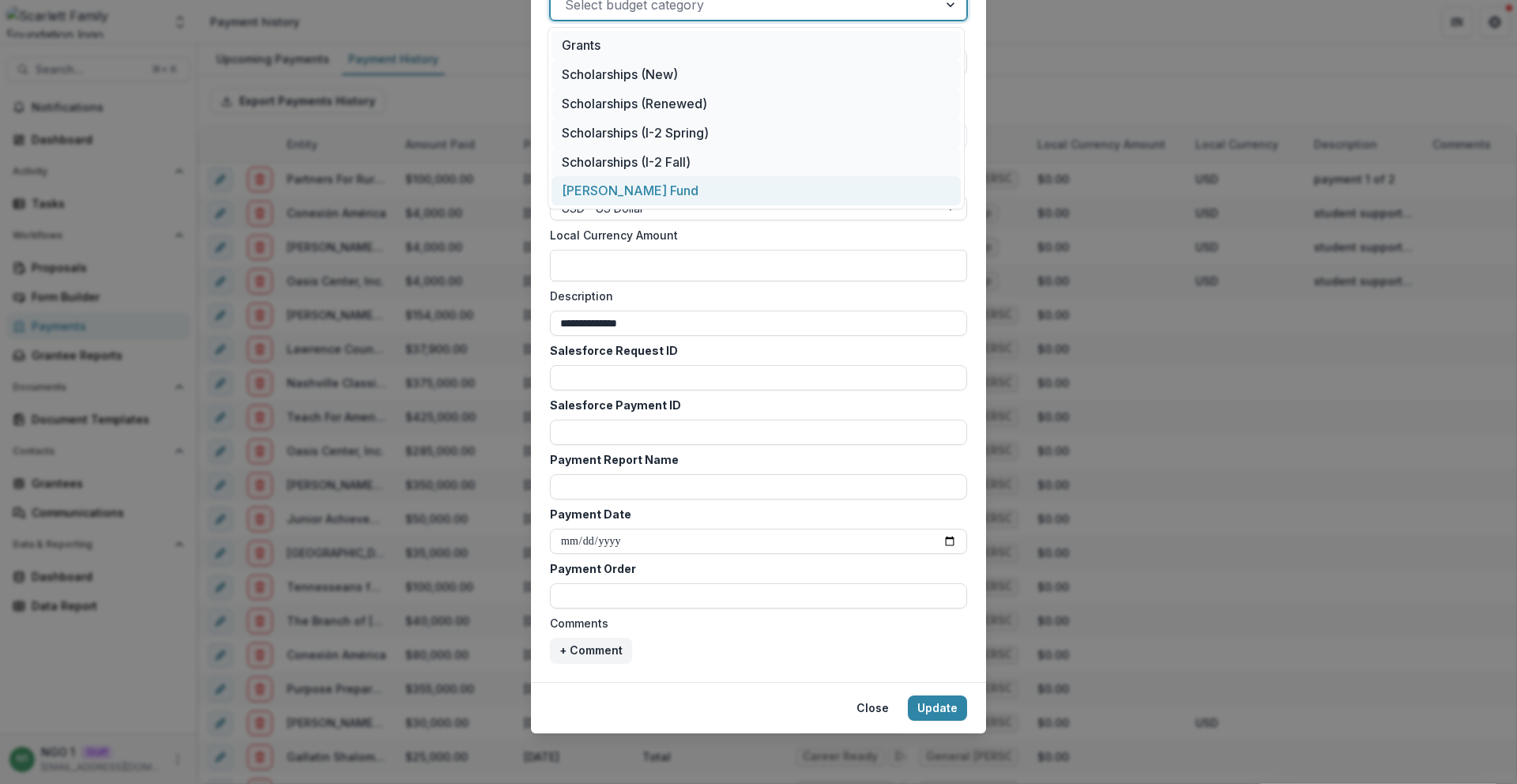
click at [647, 447] on div "**********" at bounding box center [758, 93] width 417 height 1139
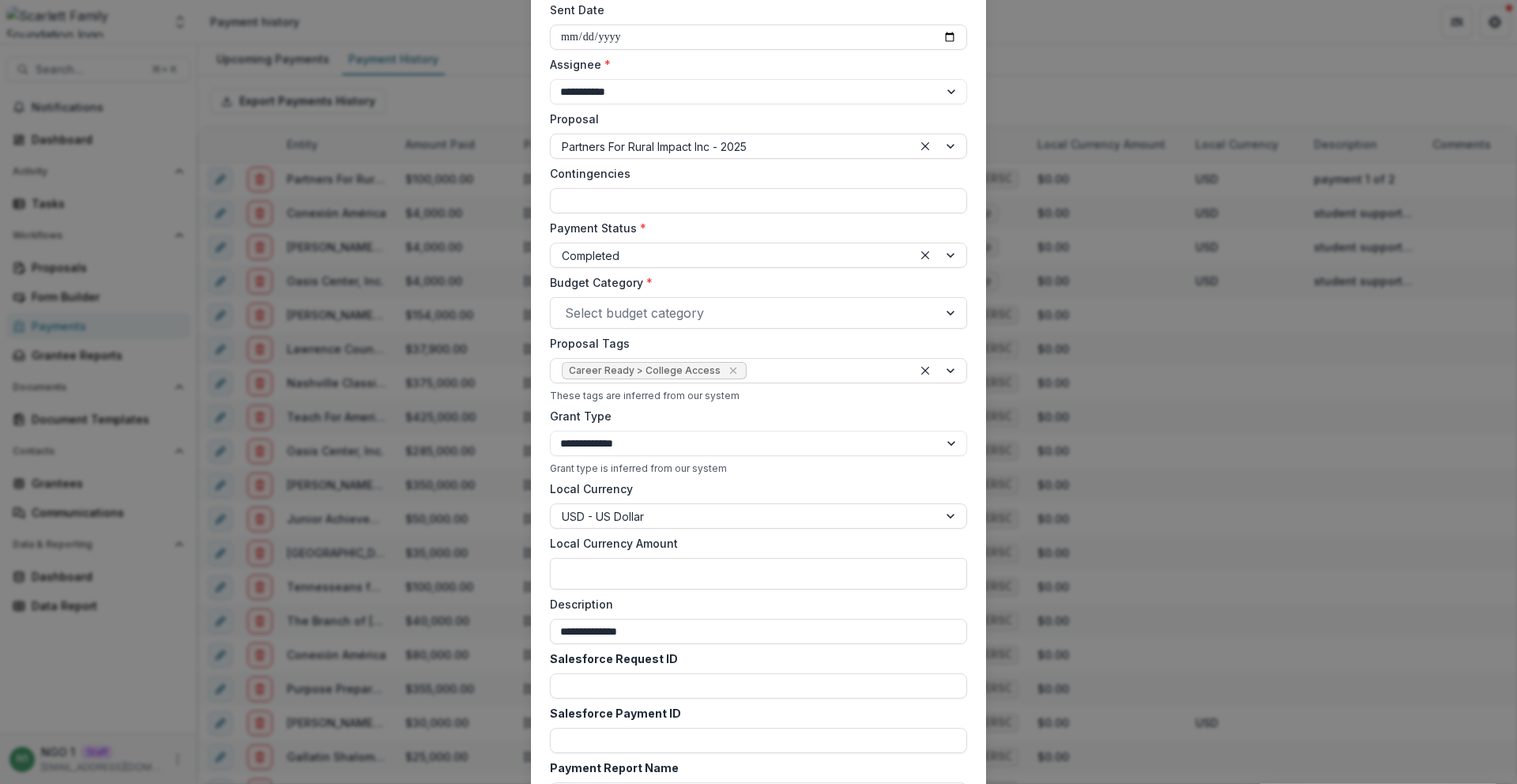
scroll to position [277, 0]
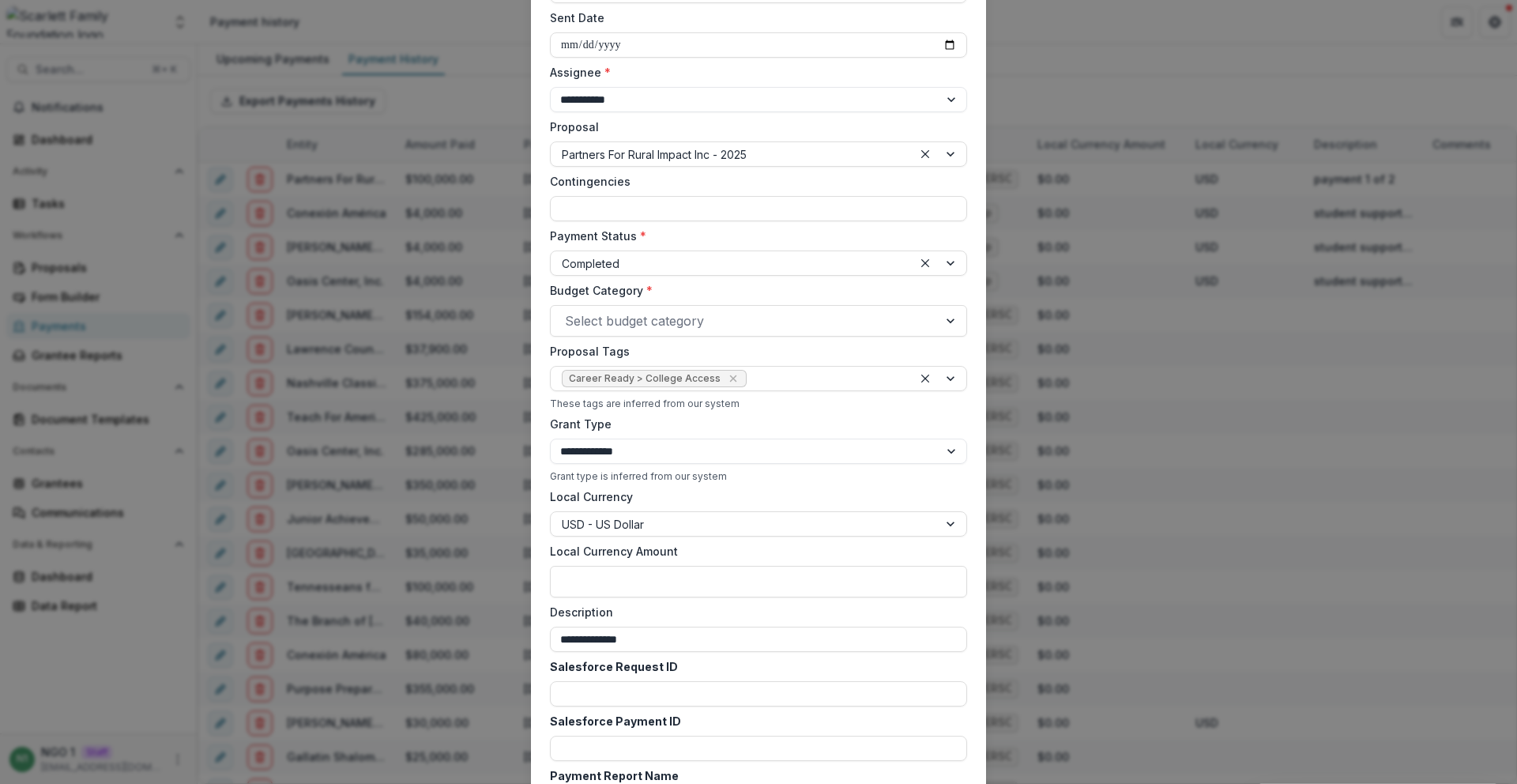
click at [673, 466] on div "**********" at bounding box center [758, 449] width 417 height 66
click at [672, 449] on select "**********" at bounding box center [758, 451] width 417 height 25
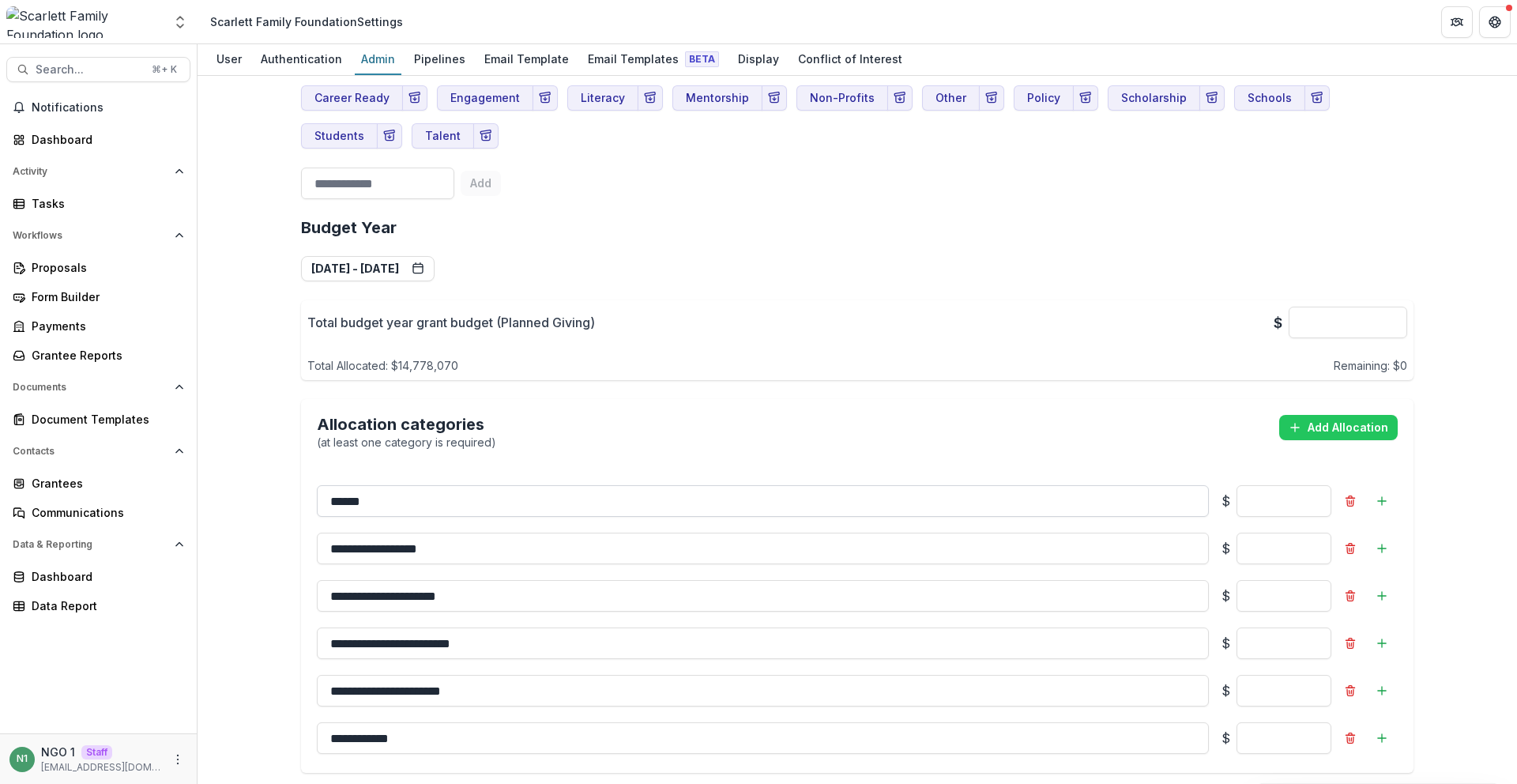
scroll to position [1250, 0]
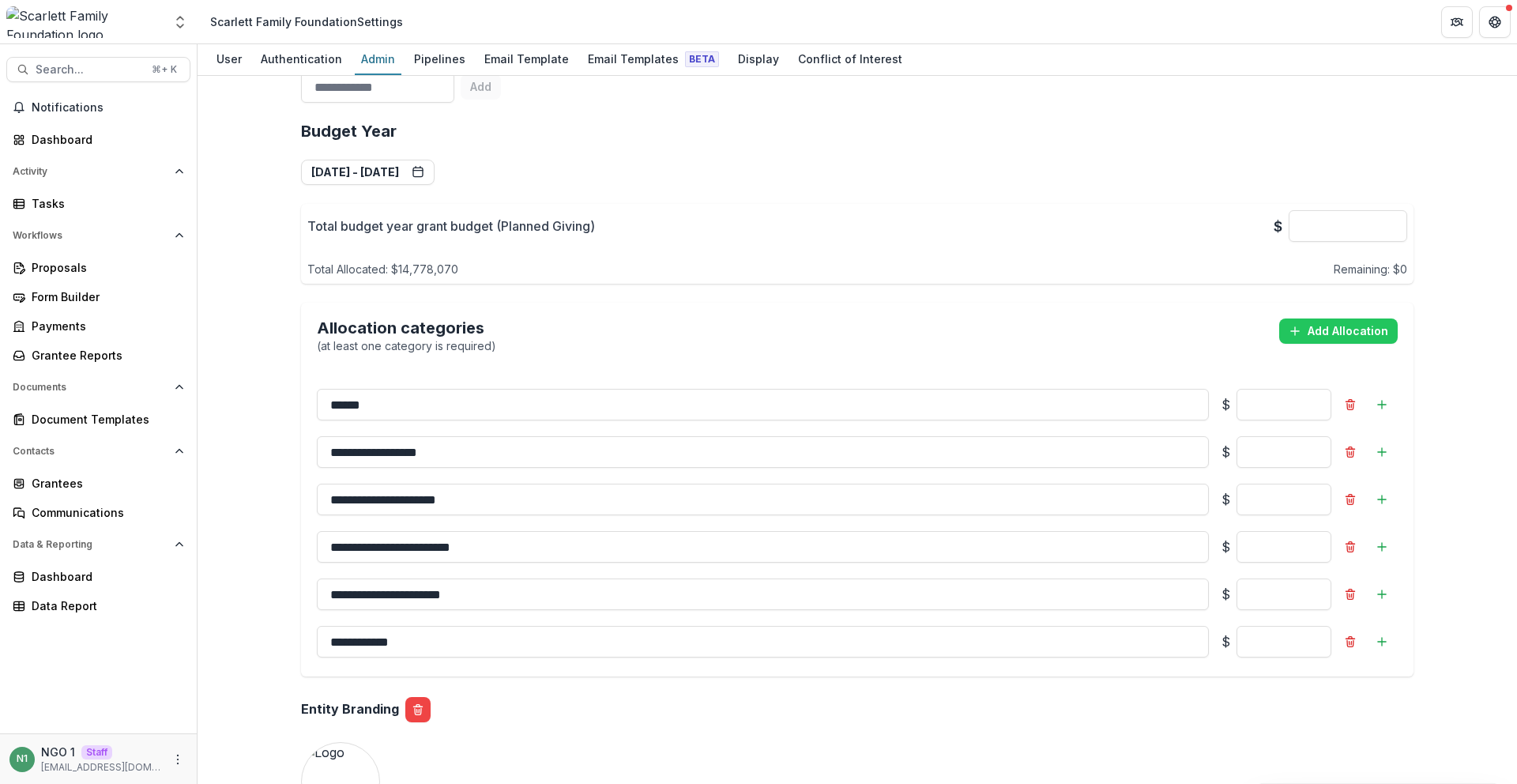
drag, startPoint x: 325, startPoint y: 359, endPoint x: 549, endPoint y: 646, distance: 364.1
click at [547, 644] on div "**********" at bounding box center [857, 523] width 1112 height 307
click at [551, 647] on div "**********" at bounding box center [857, 399] width 1112 height 580
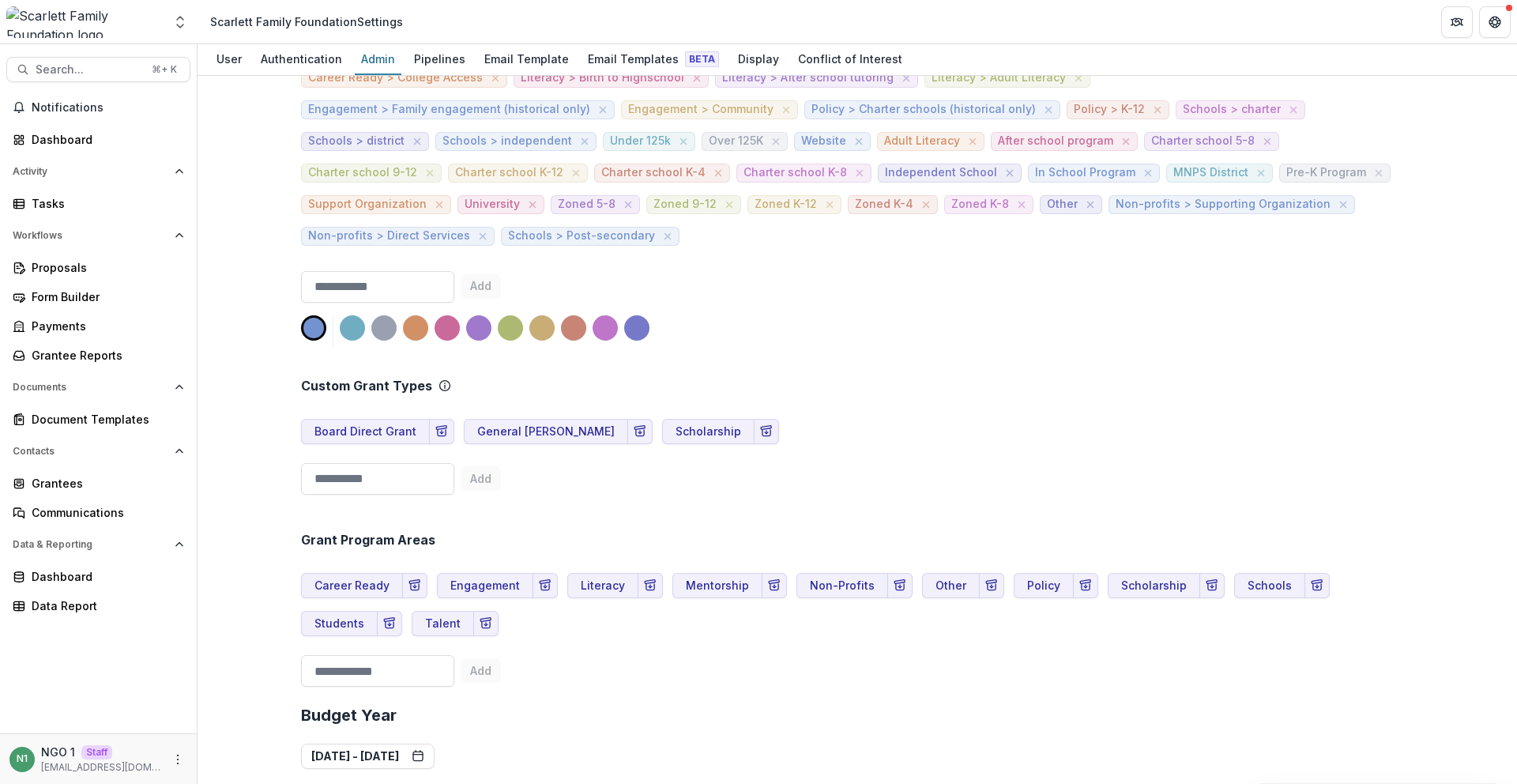
scroll to position [658, 0]
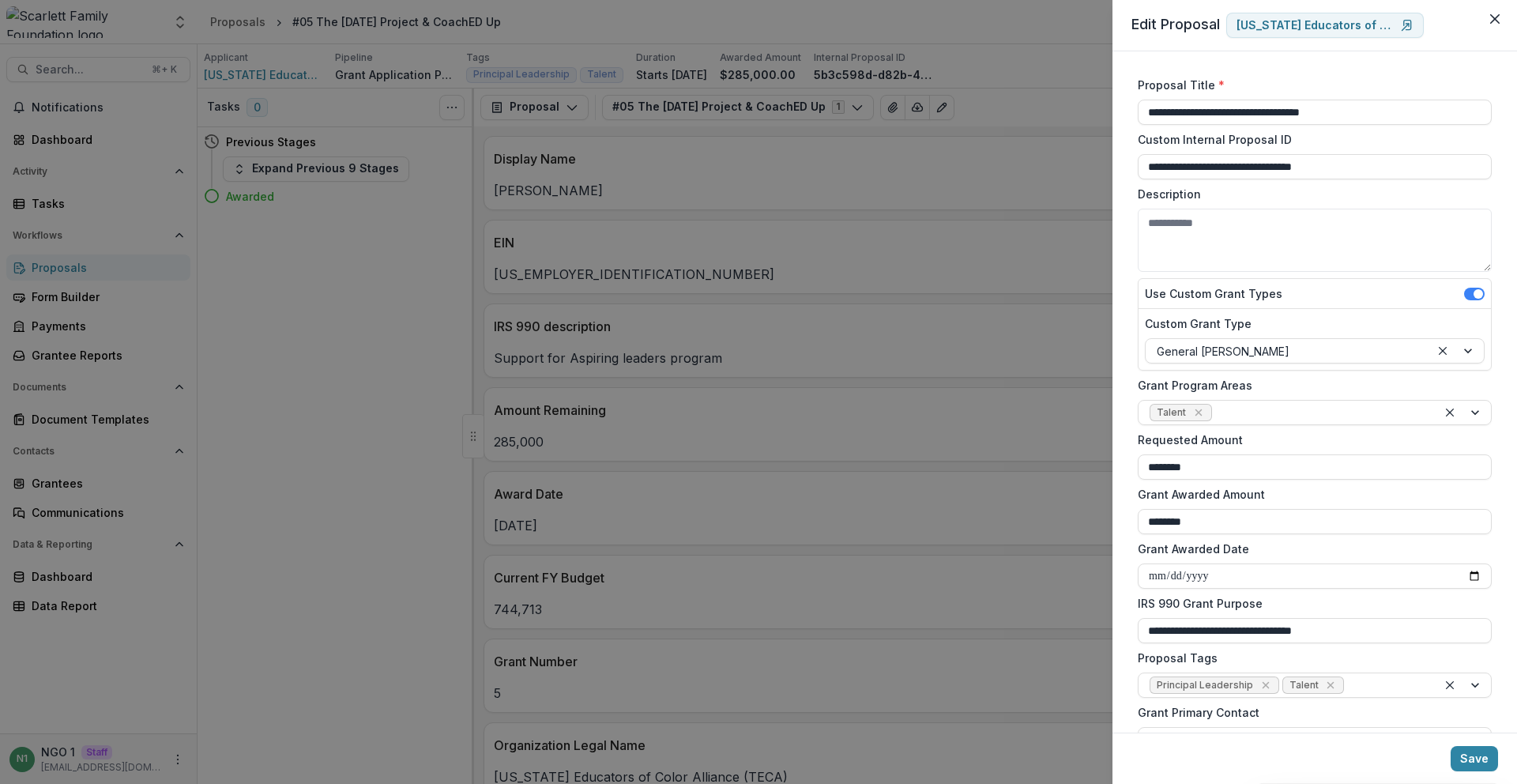
scroll to position [162, 0]
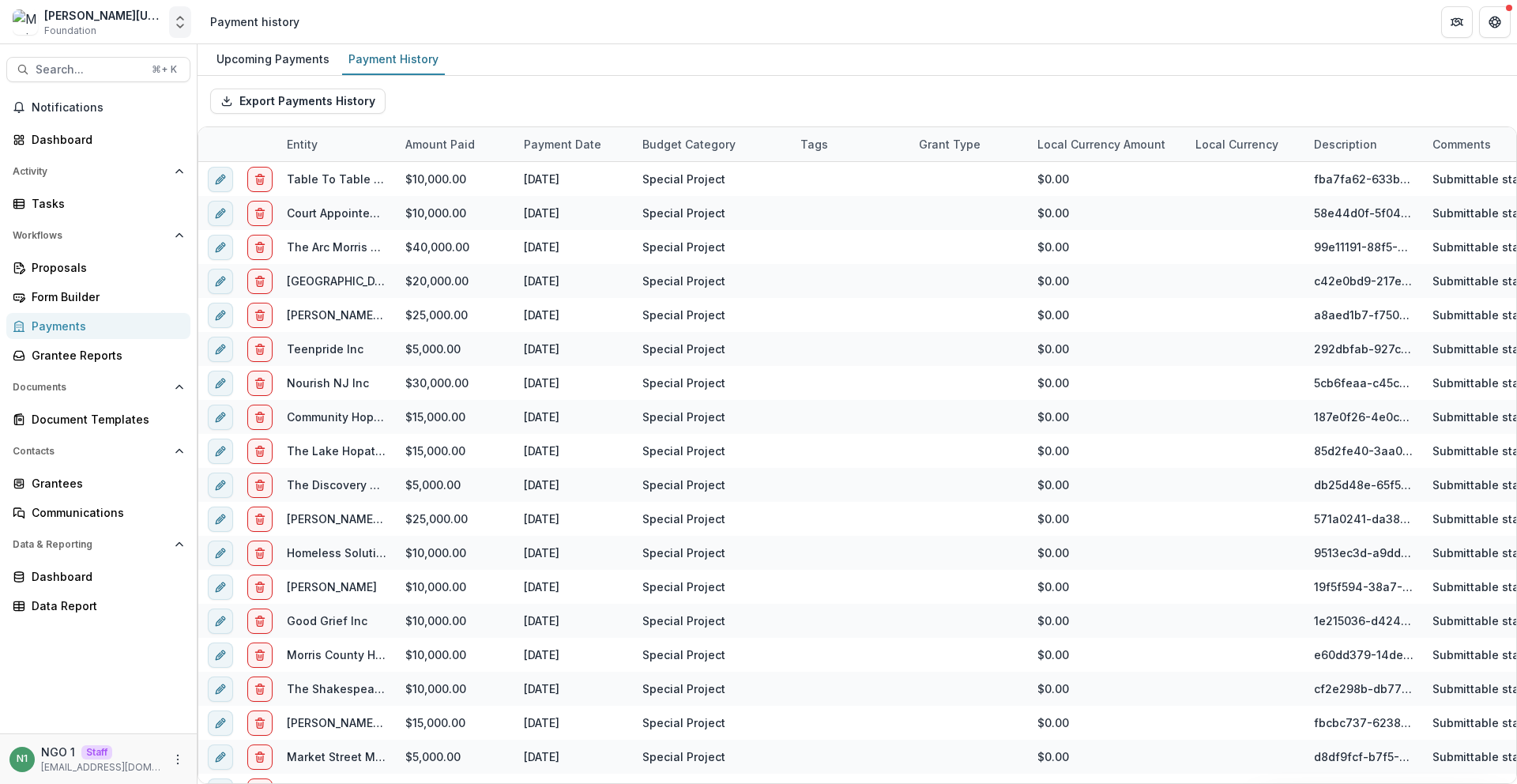
click at [182, 37] on button "Open entity switcher" at bounding box center [180, 22] width 22 height 32
click at [153, 69] on link "Admin Settings" at bounding box center [99, 61] width 190 height 26
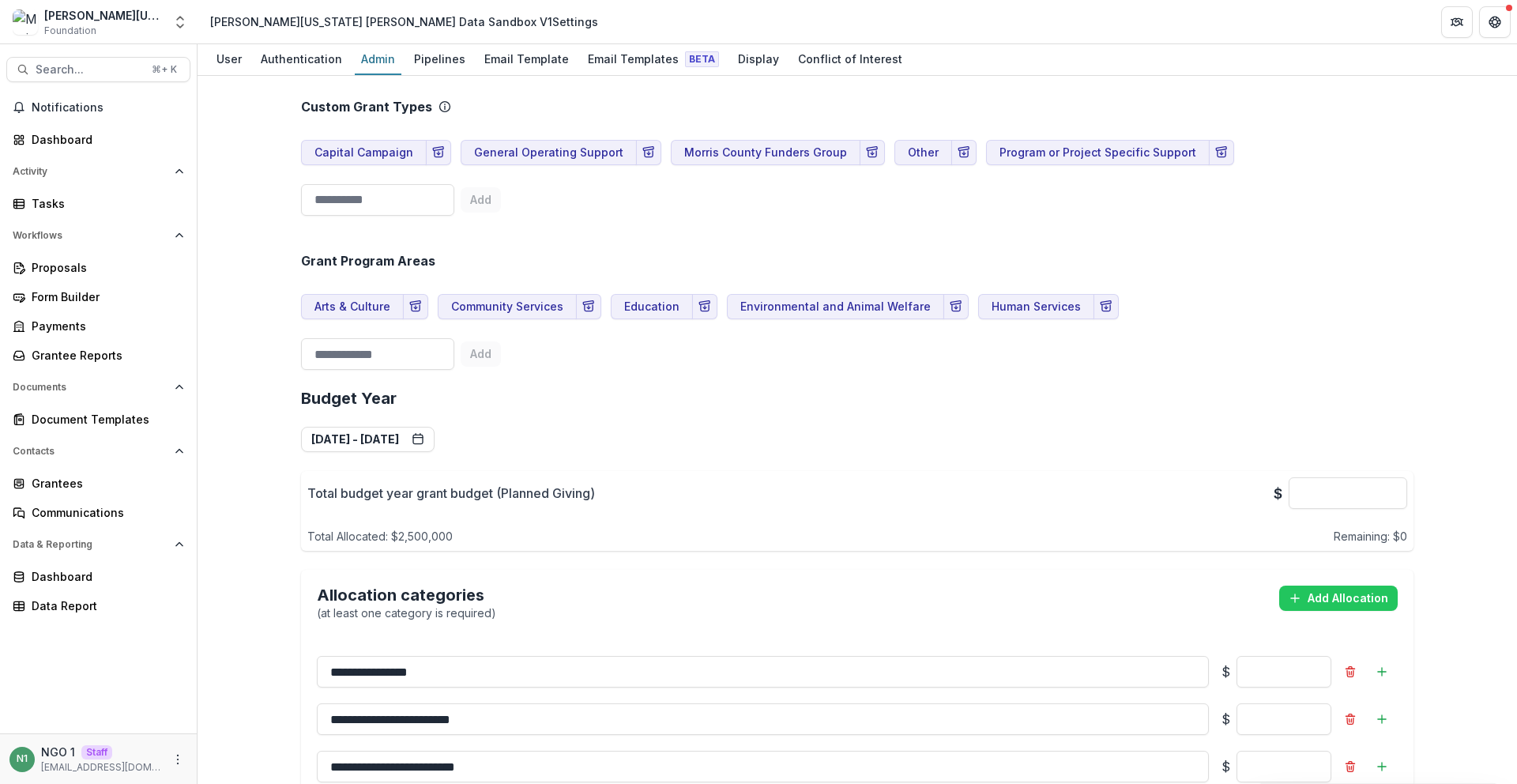
scroll to position [937, 0]
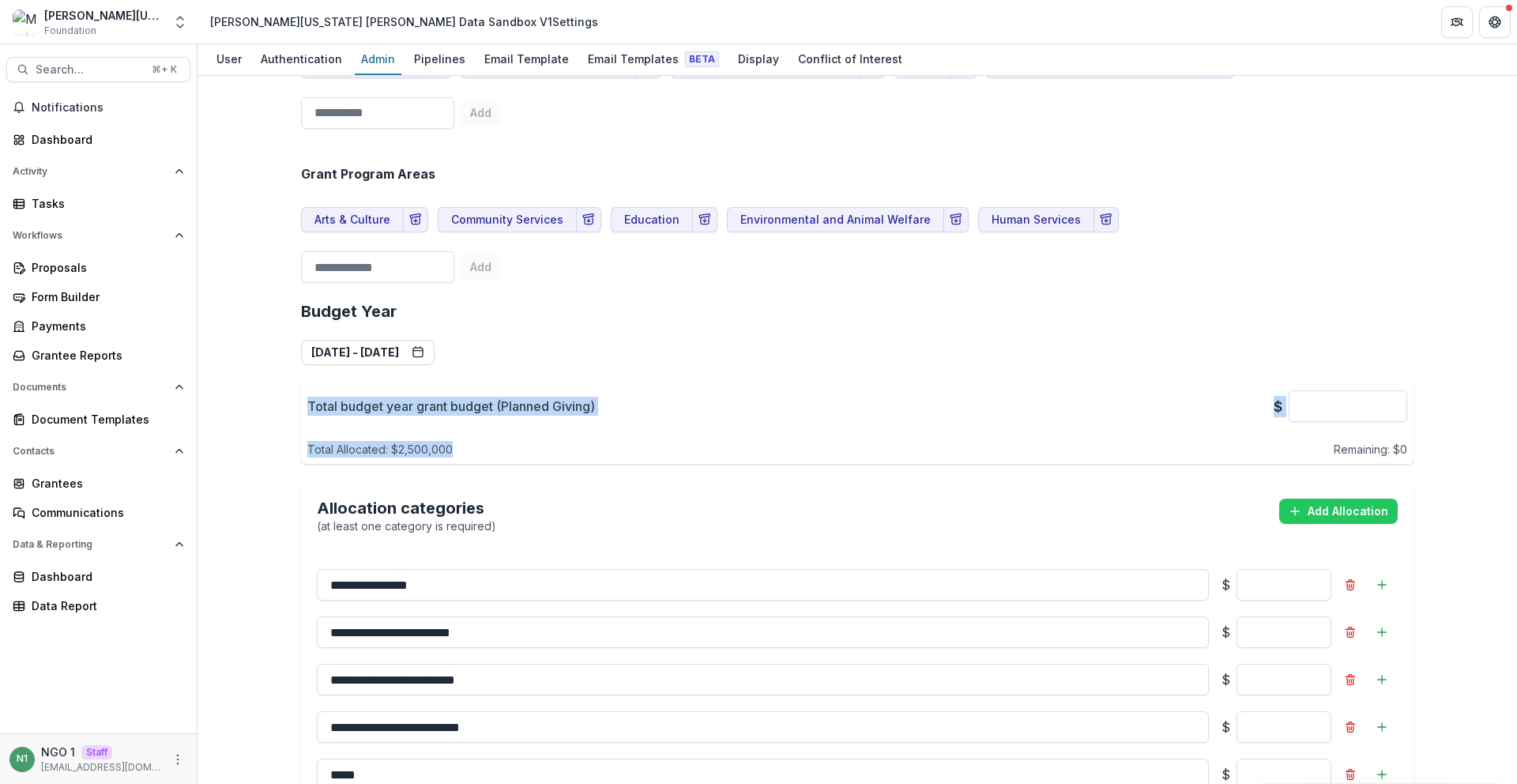
drag, startPoint x: 307, startPoint y: 376, endPoint x: 593, endPoint y: 457, distance: 297.2
click at [594, 457] on div "**********" at bounding box center [857, 624] width 1138 height 2946
click at [553, 449] on div "Total Allocated: $ 2,500,000 Remaining: $ 0" at bounding box center [857, 445] width 1100 height 23
drag, startPoint x: 411, startPoint y: 426, endPoint x: 279, endPoint y: 398, distance: 134.9
click at [280, 398] on div "**********" at bounding box center [857, 429] width 1319 height 708
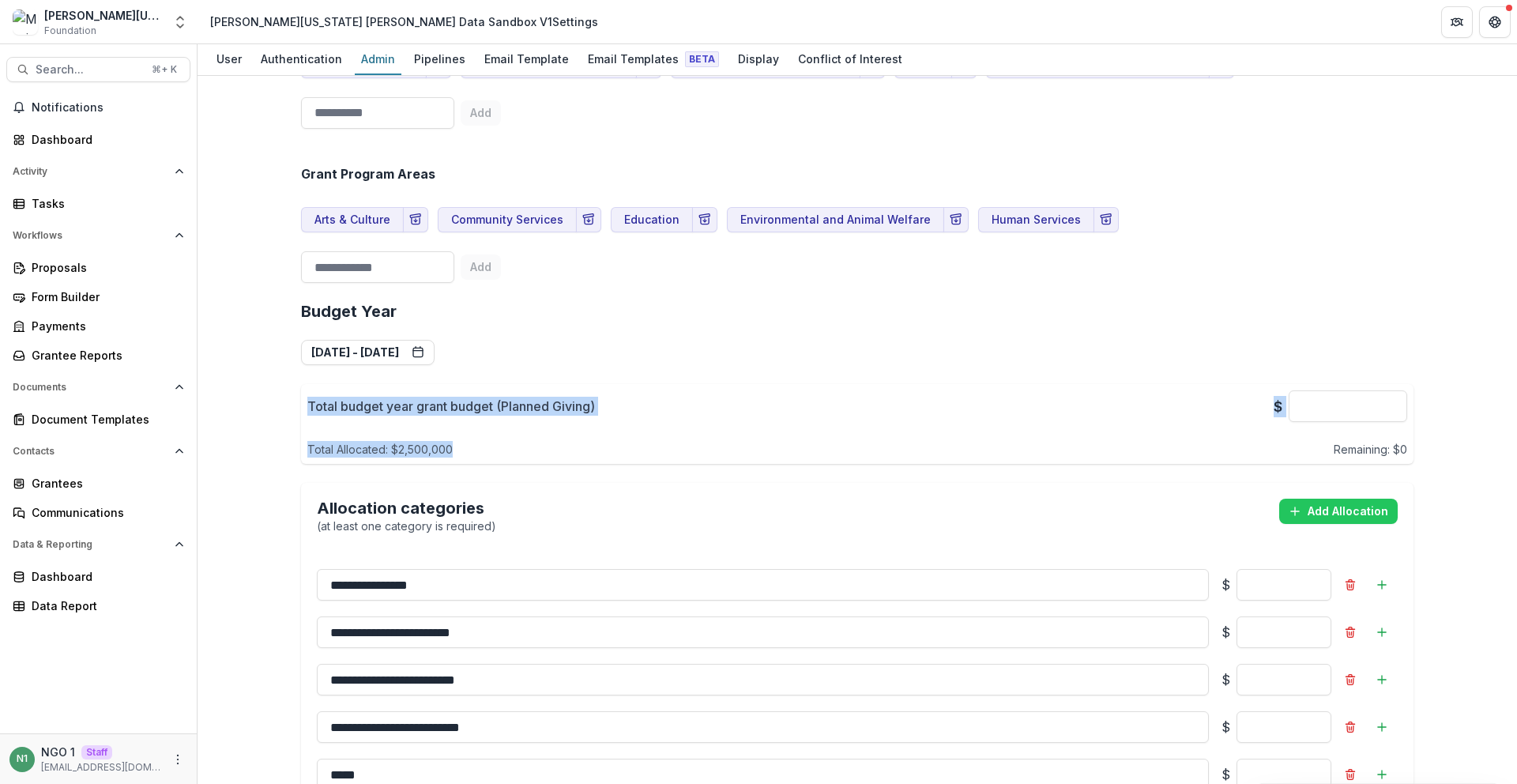
click at [471, 449] on div "Total Allocated: $ 2,500,000 Remaining: $ 0" at bounding box center [857, 445] width 1100 height 23
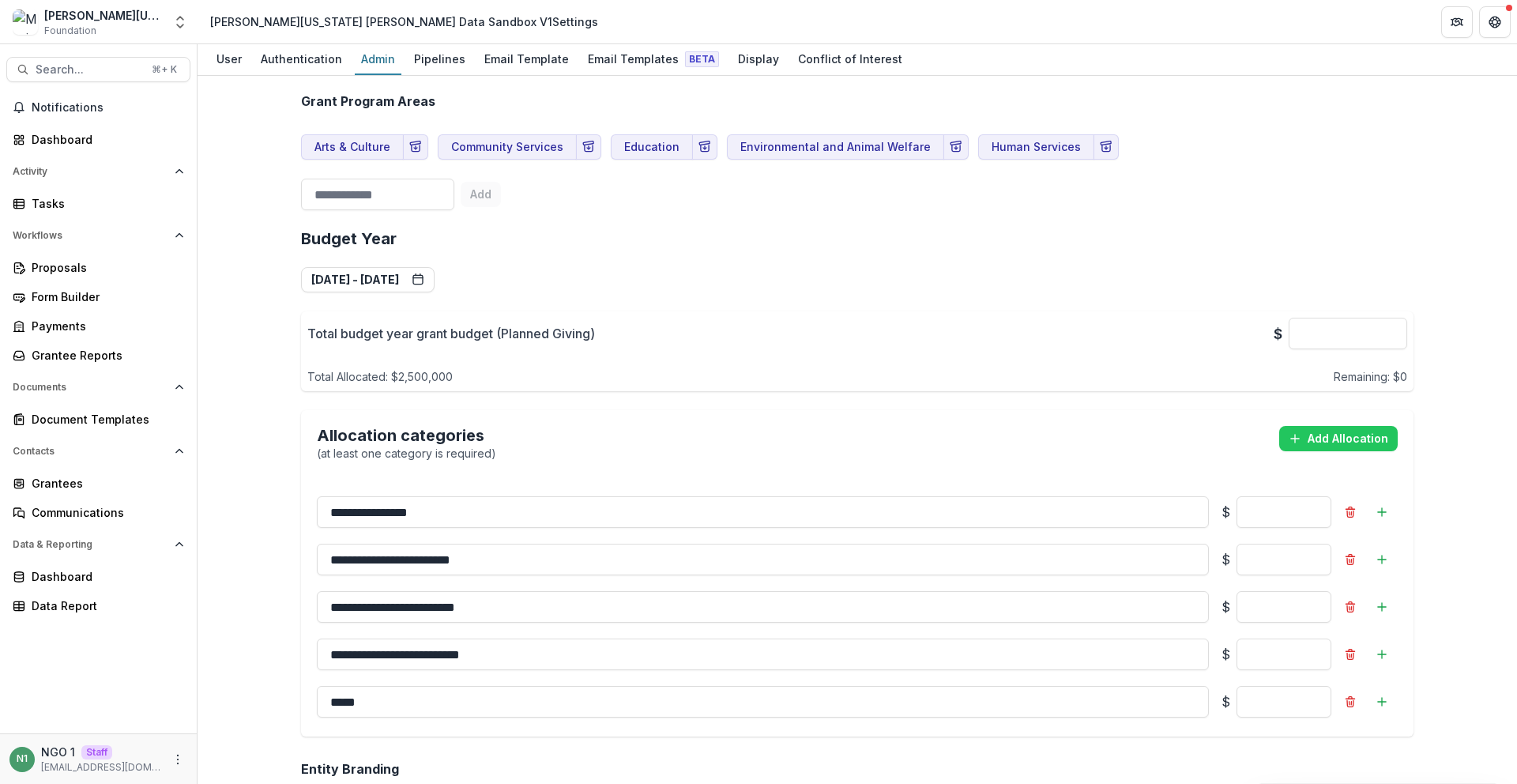
scroll to position [1095, 0]
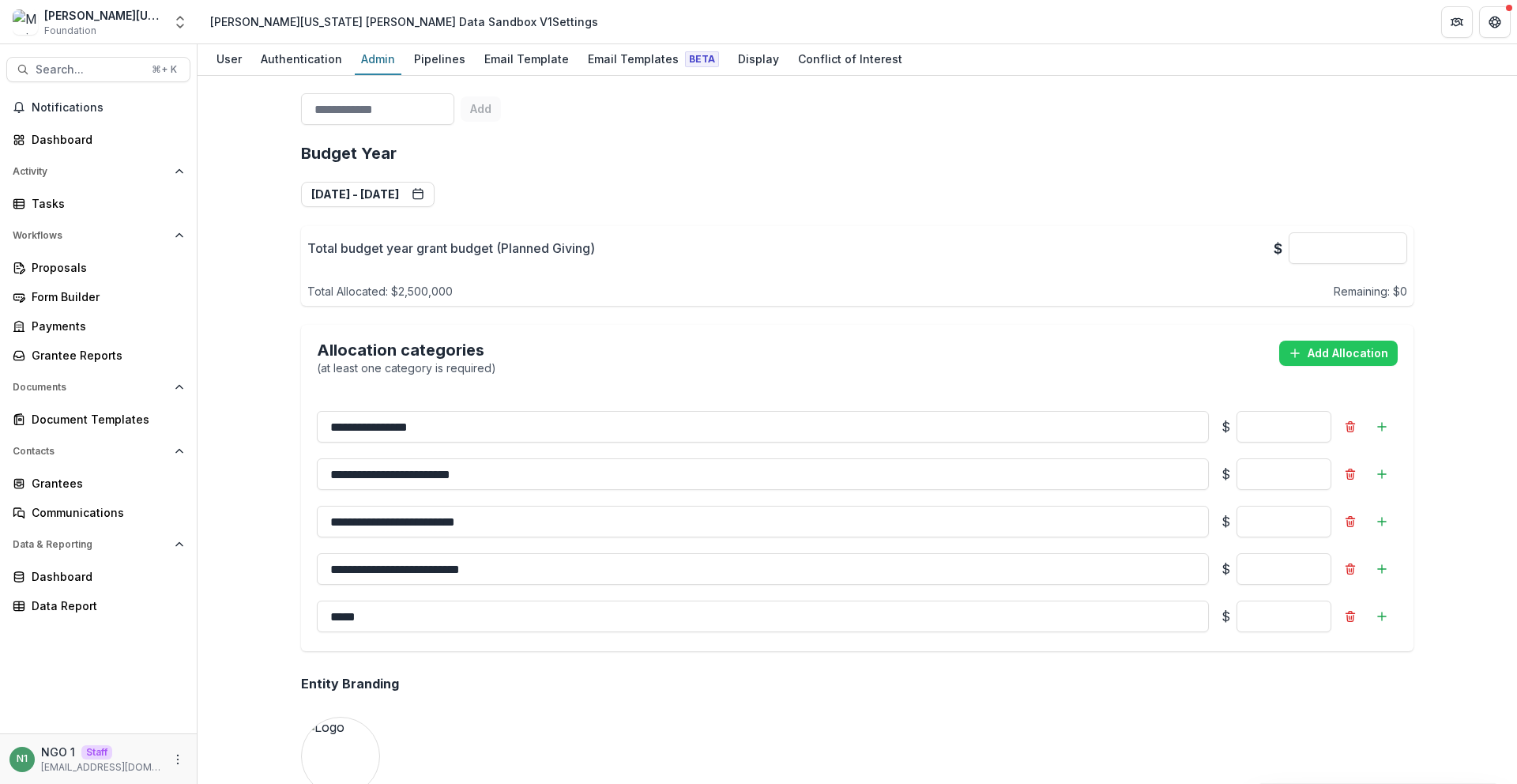
drag, startPoint x: 443, startPoint y: 435, endPoint x: 284, endPoint y: 429, distance: 159.1
click at [282, 427] on div "**********" at bounding box center [857, 429] width 1319 height 708
click at [643, 417] on input "**********" at bounding box center [762, 427] width 892 height 32
drag, startPoint x: 511, startPoint y: 362, endPoint x: 267, endPoint y: 349, distance: 244.3
click at [267, 349] on div "**********" at bounding box center [857, 429] width 1319 height 708
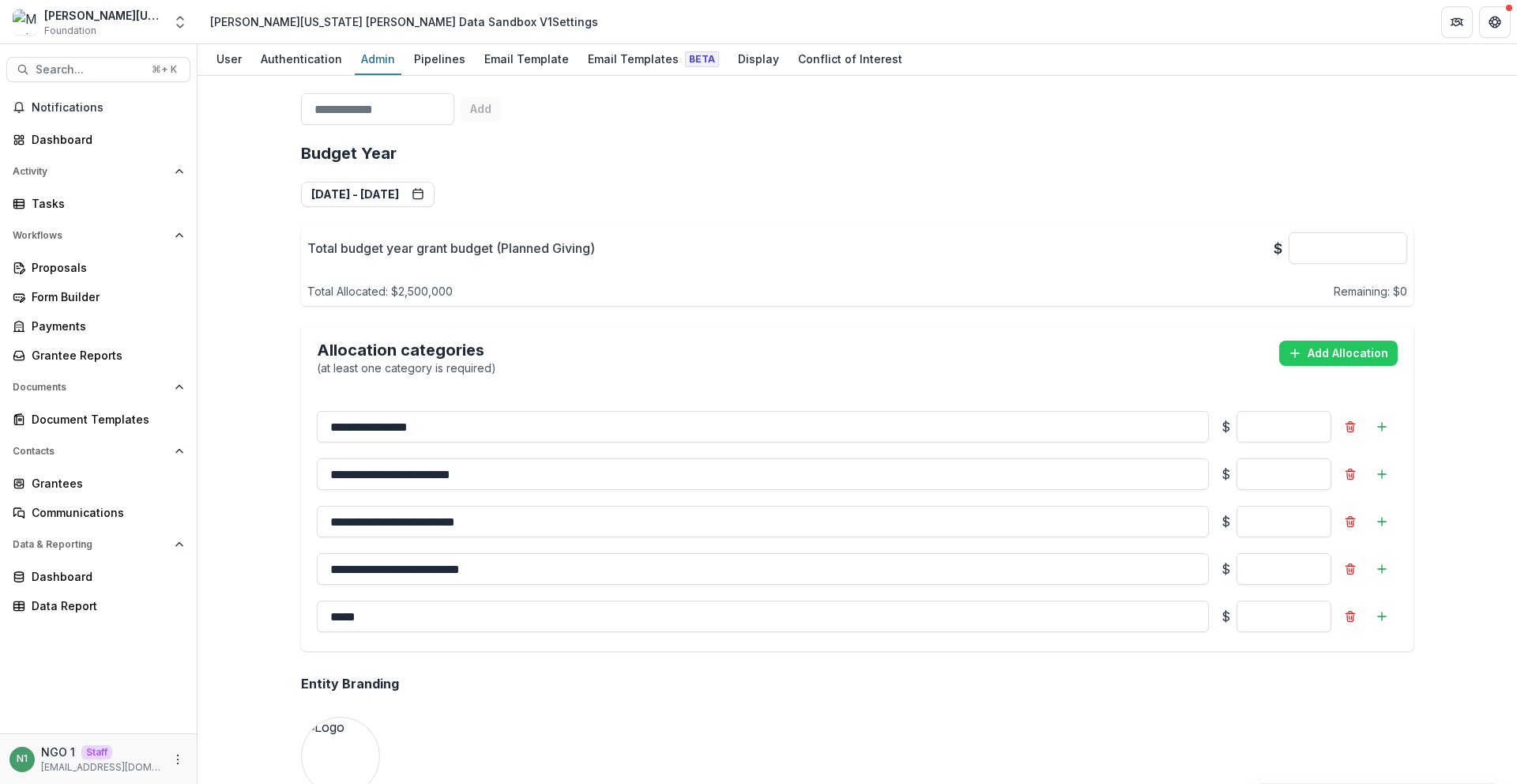
click at [558, 357] on div "Allocation categories (at least one category is required) Add Allocation" at bounding box center [857, 358] width 1080 height 36
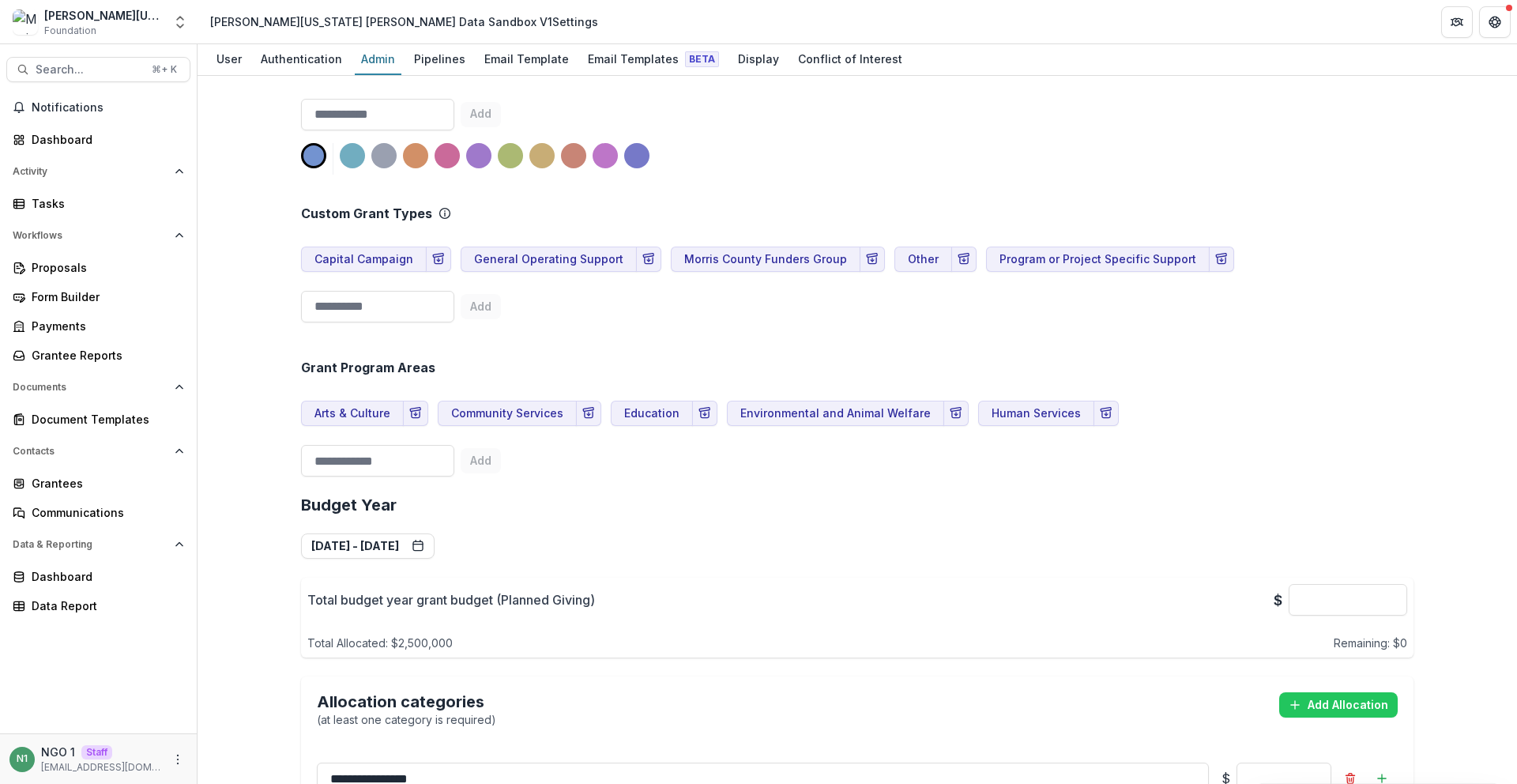
scroll to position [792, 0]
